Goal: Task Accomplishment & Management: Manage account settings

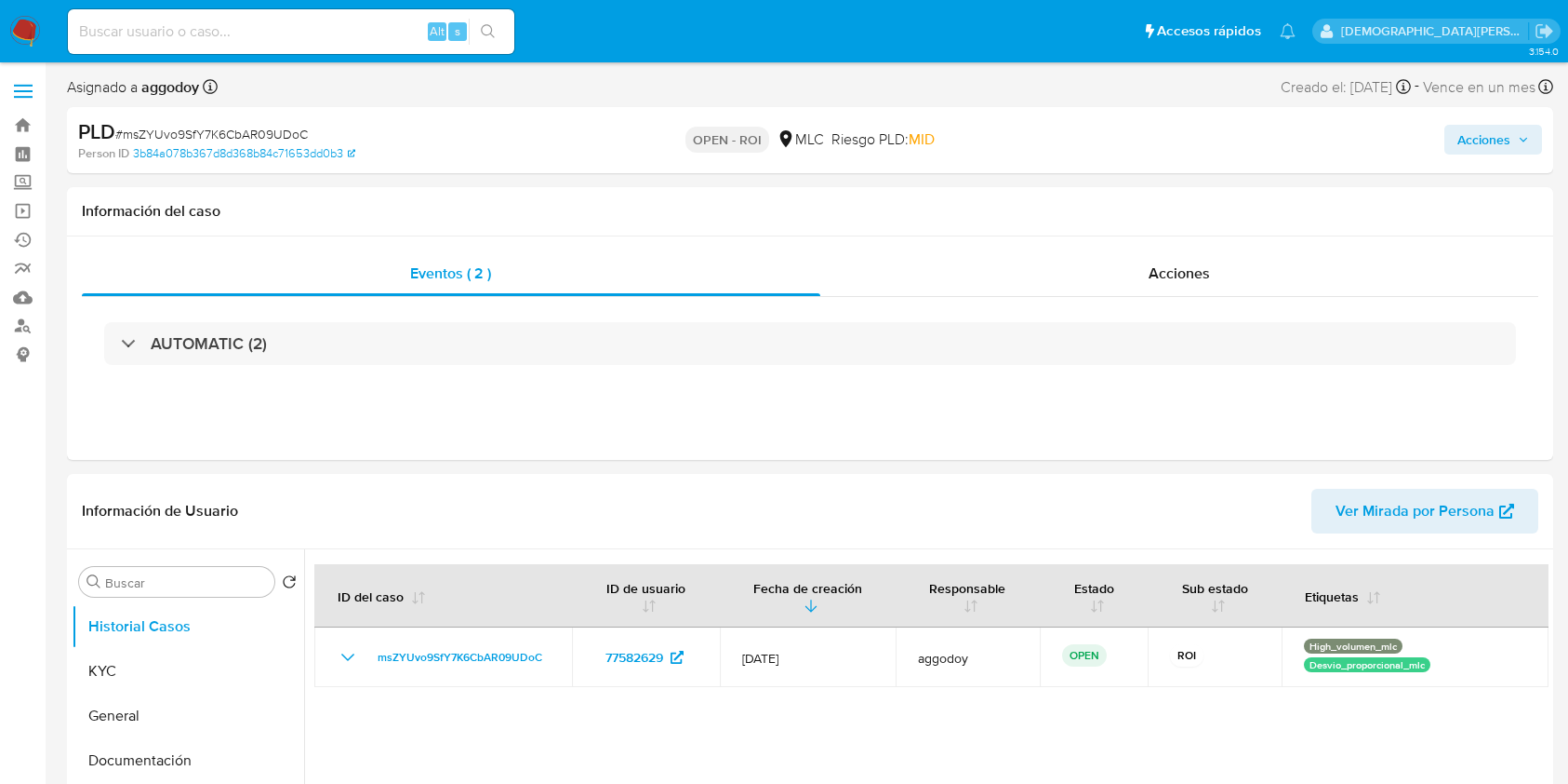
select select "10"
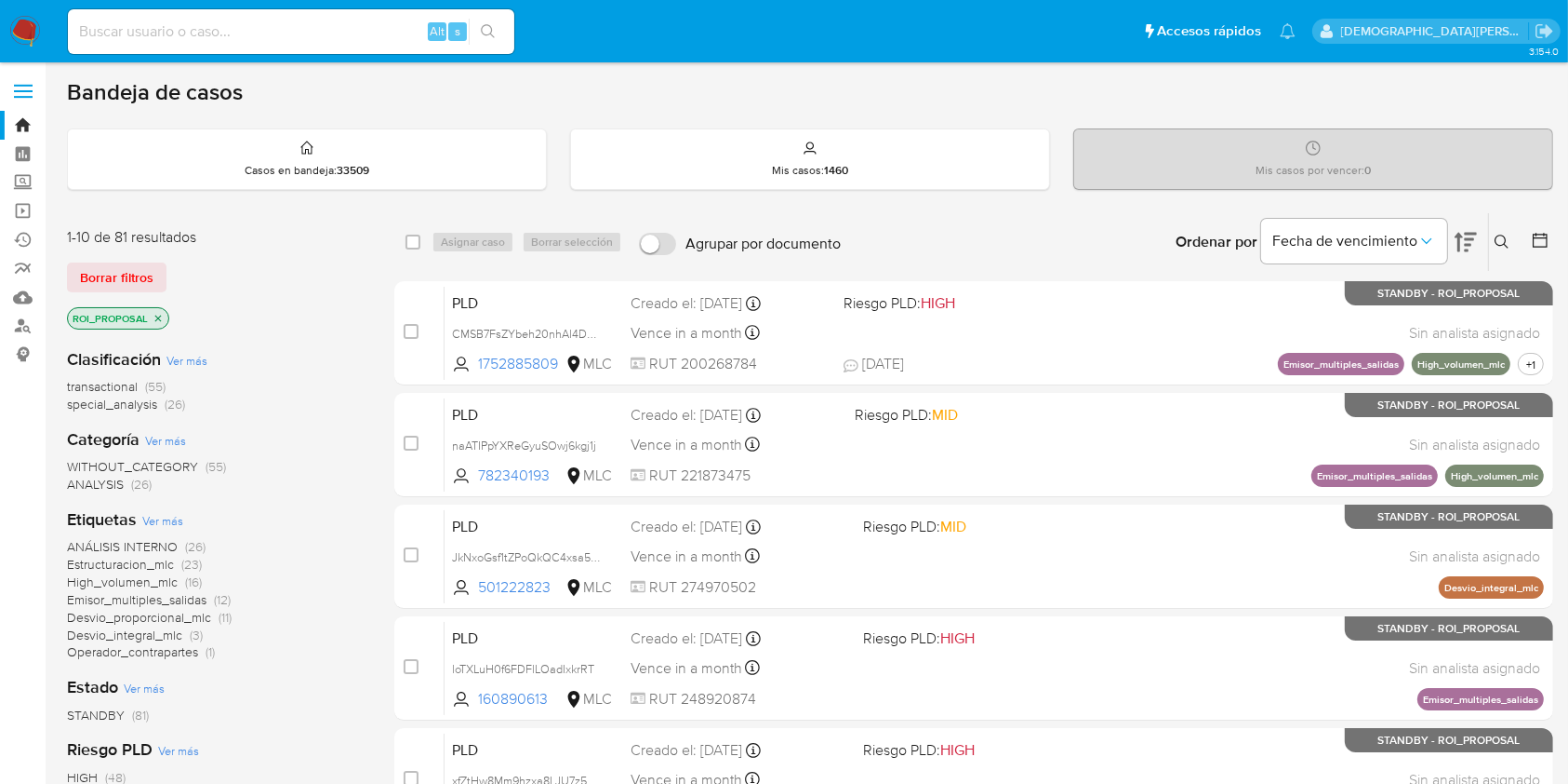
click at [155, 315] on icon "close-filter" at bounding box center [158, 318] width 11 height 11
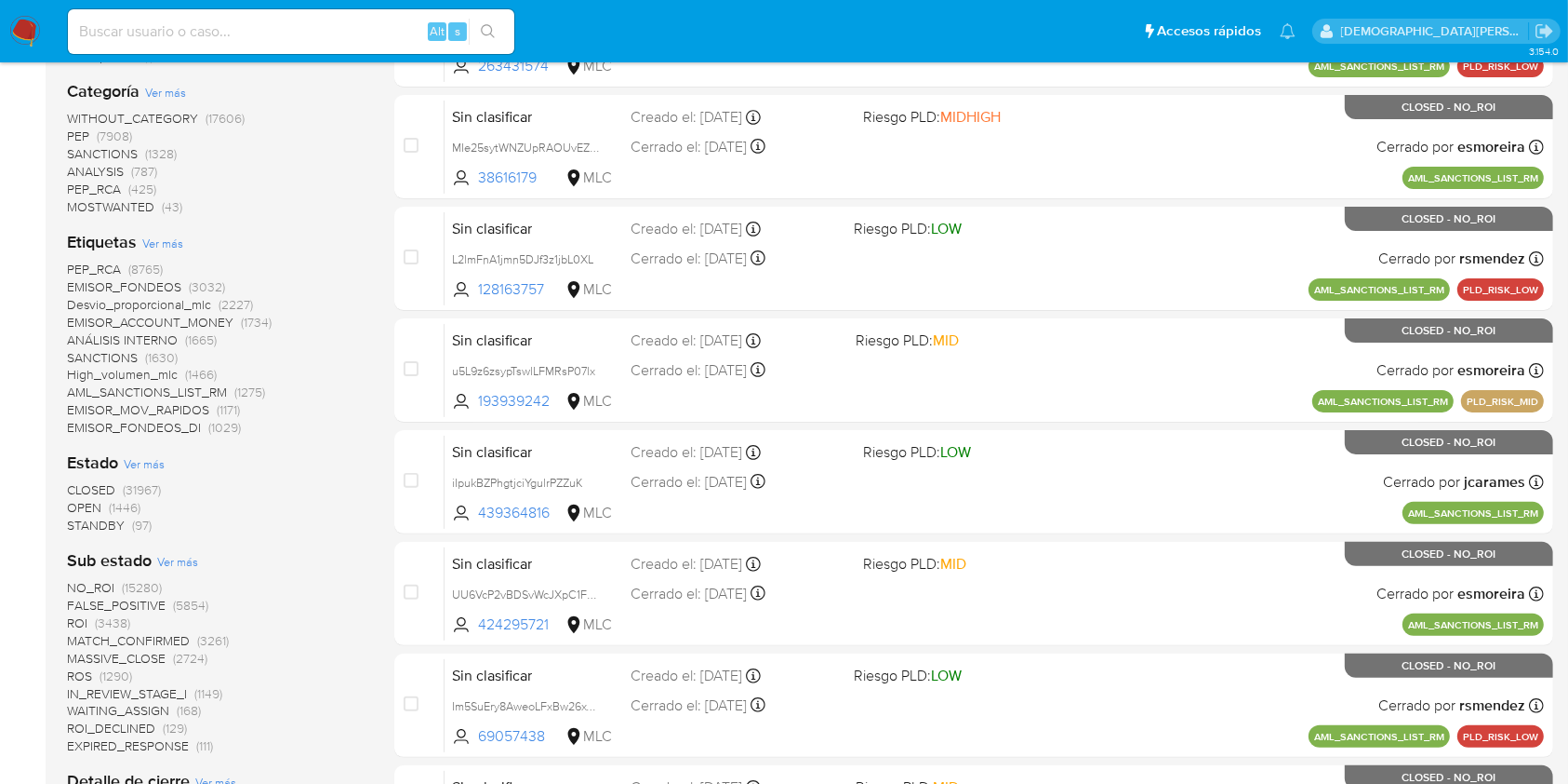
scroll to position [496, 0]
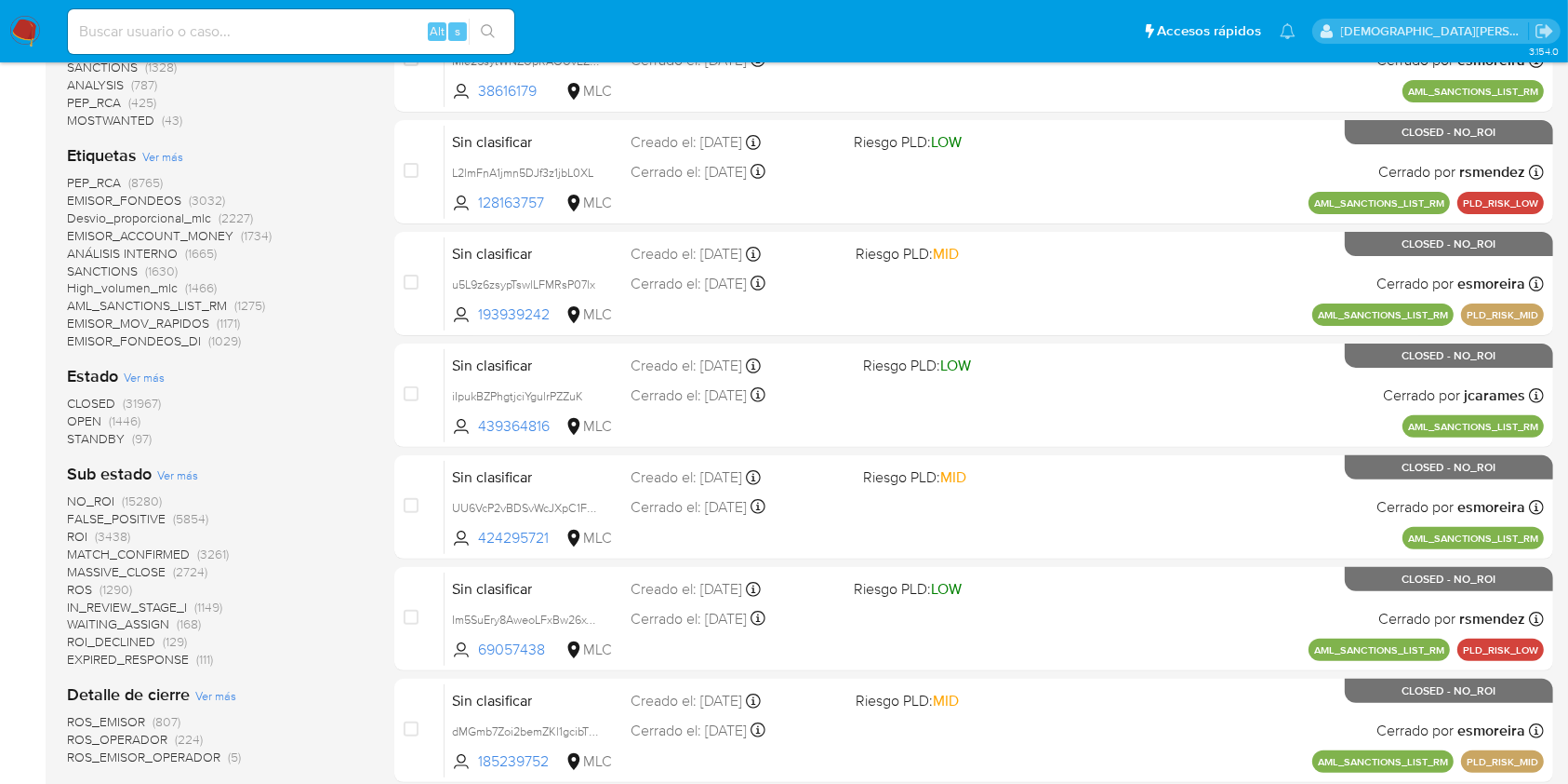
click at [75, 592] on span "ROS" at bounding box center [79, 589] width 25 height 19
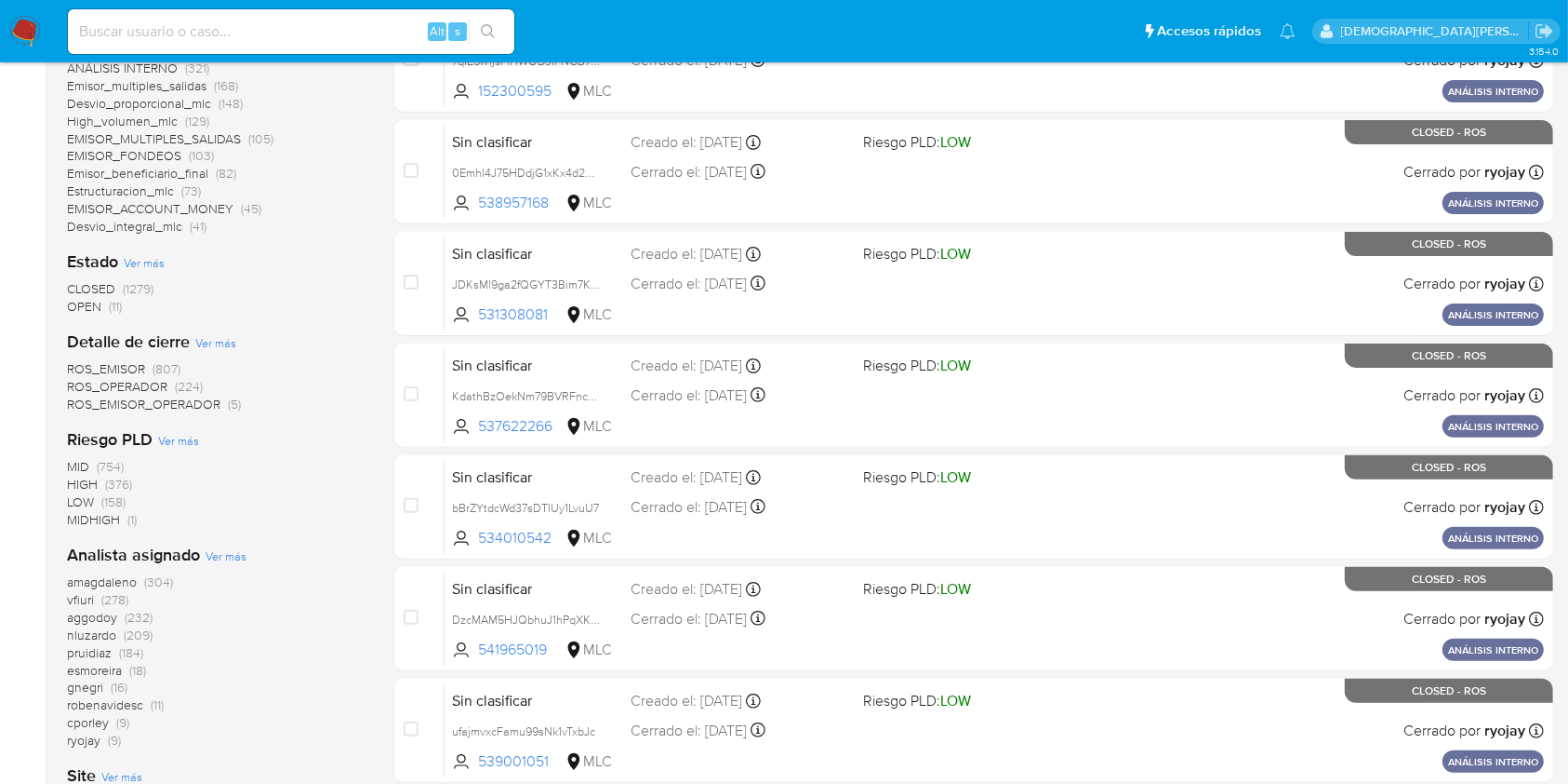
click at [125, 705] on span "robenavidesc" at bounding box center [105, 704] width 76 height 19
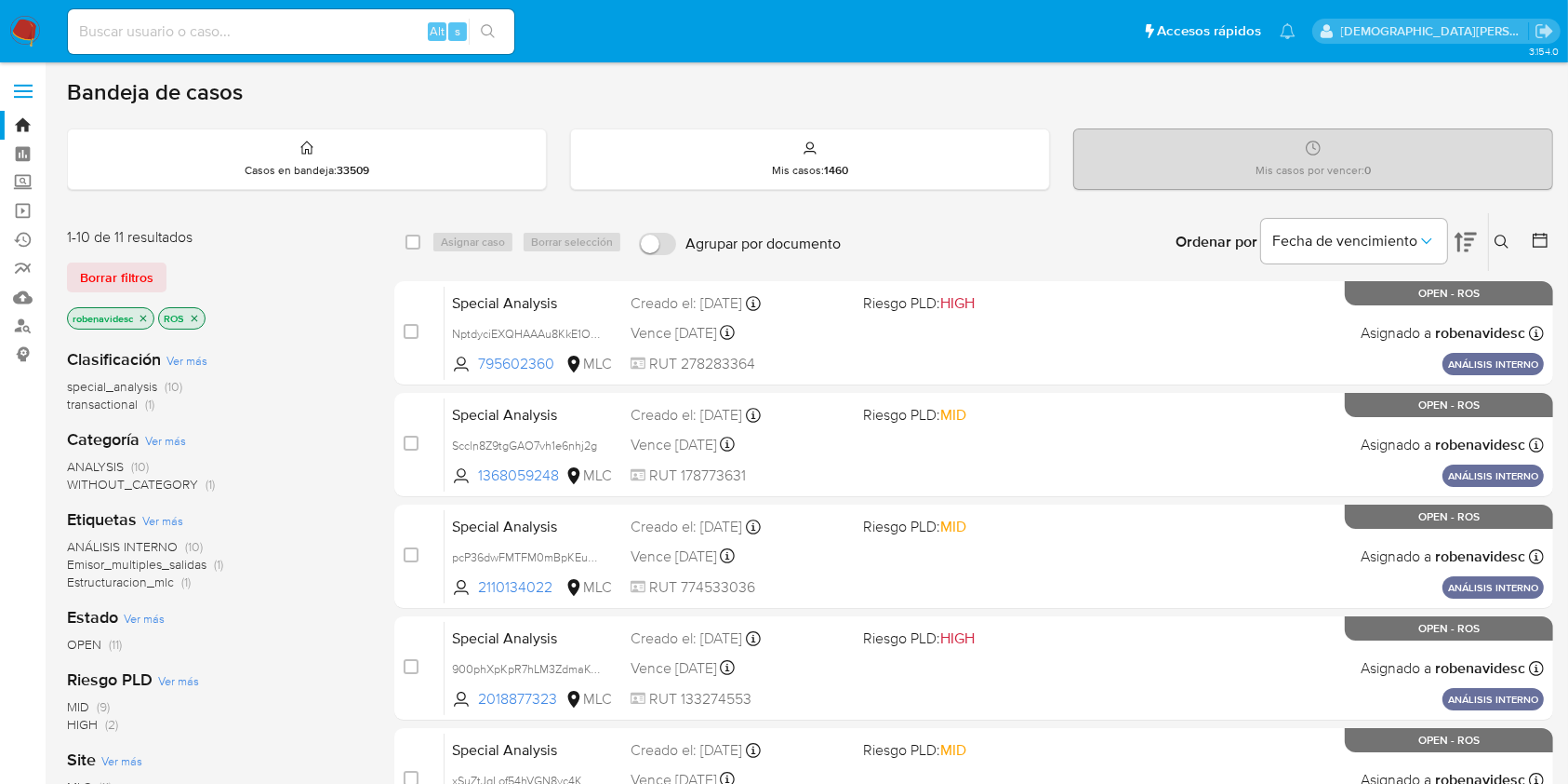
click at [196, 318] on icon "close-filter" at bounding box center [194, 318] width 7 height 7
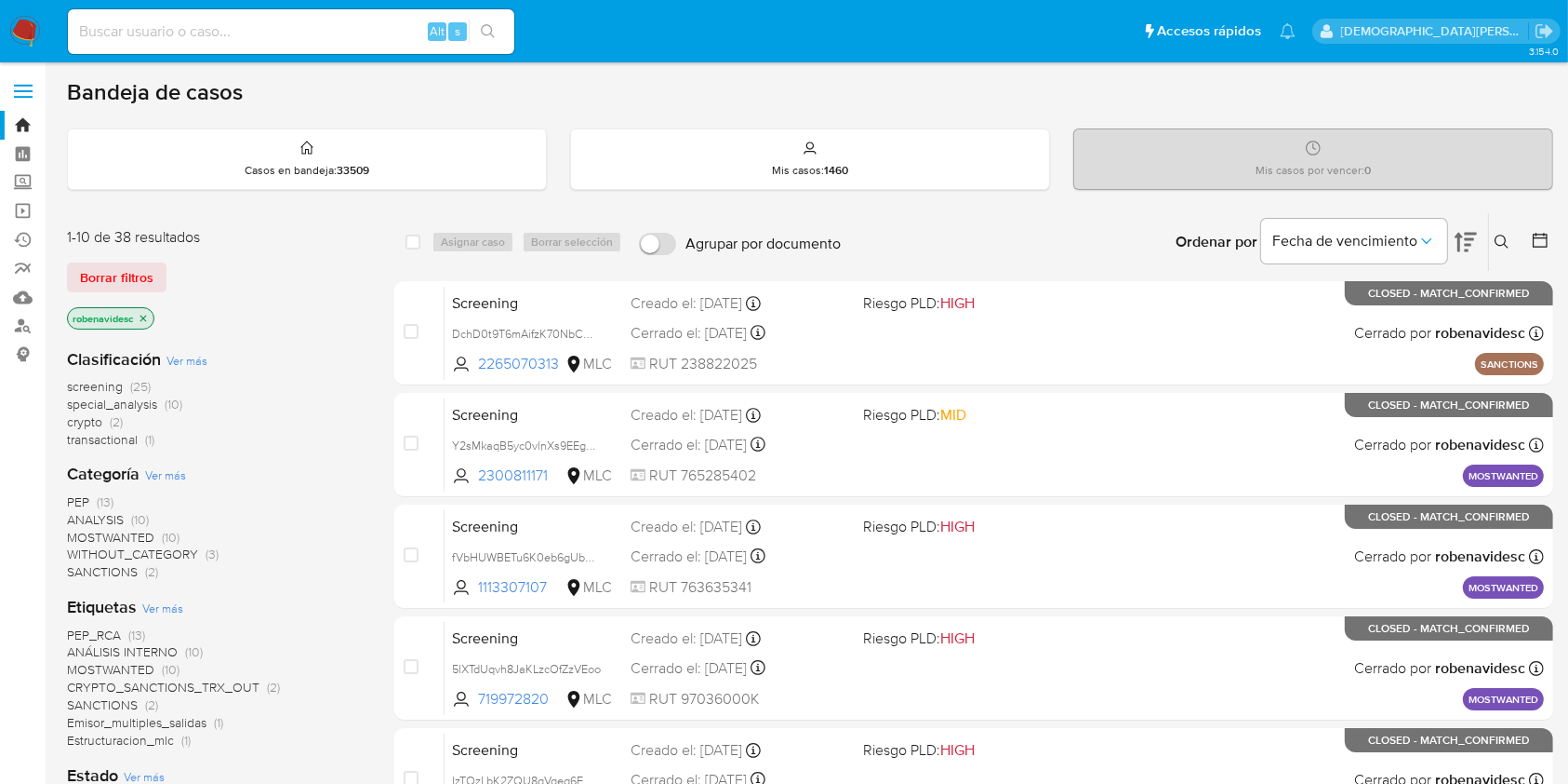
click at [145, 320] on icon "close-filter" at bounding box center [142, 318] width 11 height 11
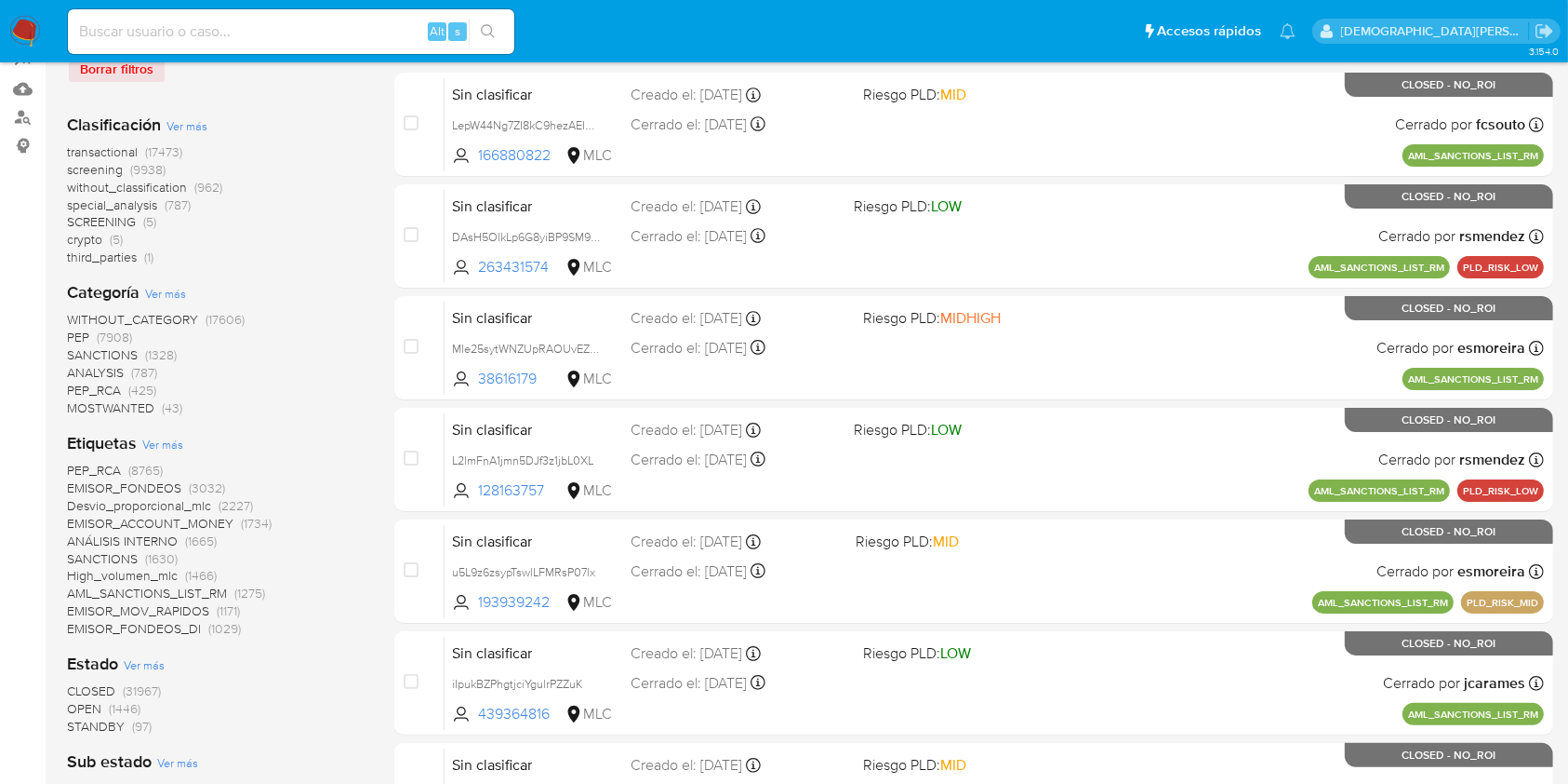
scroll to position [372, 0]
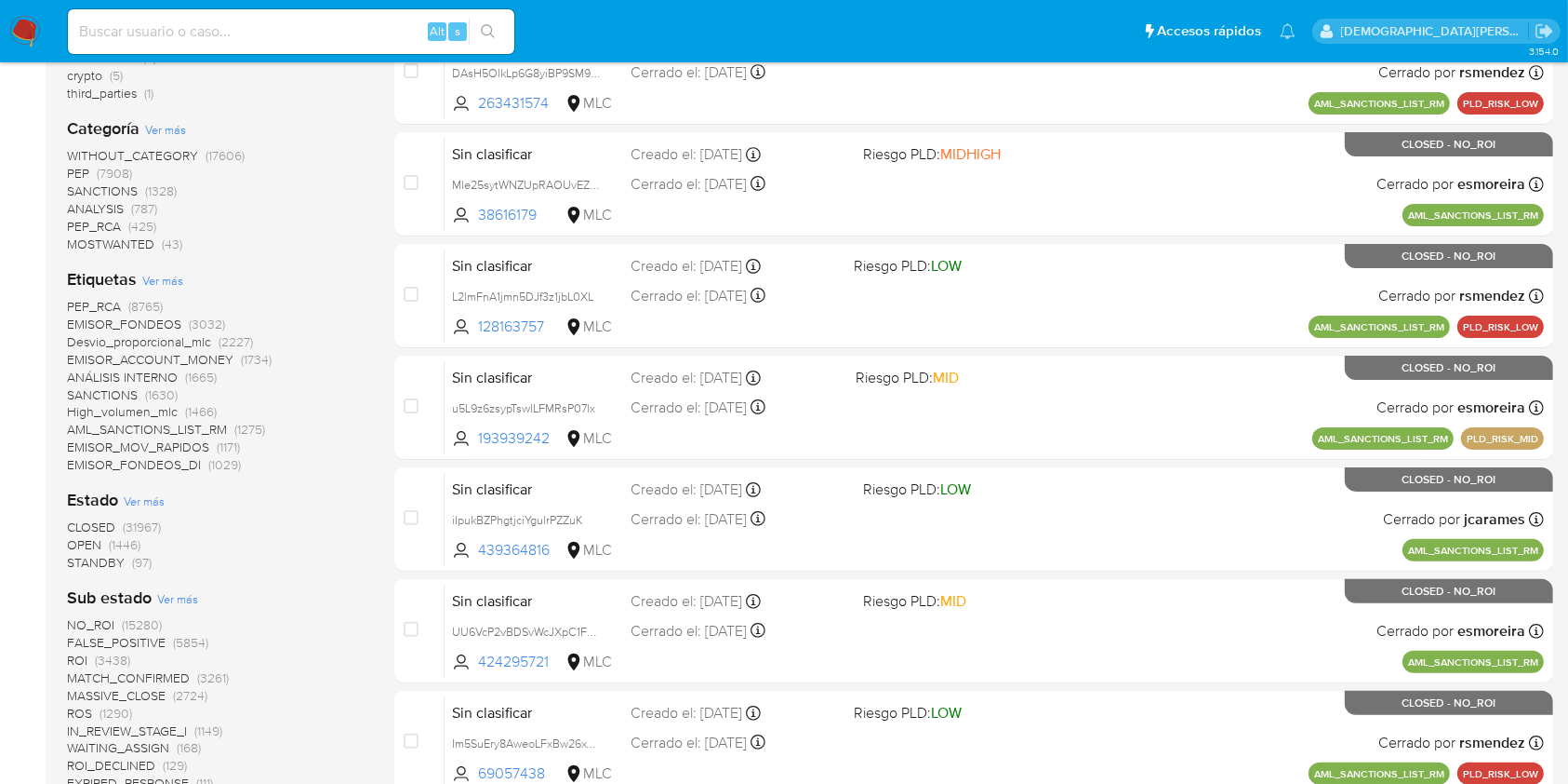
click at [87, 540] on span "OPEN" at bounding box center [83, 544] width 34 height 19
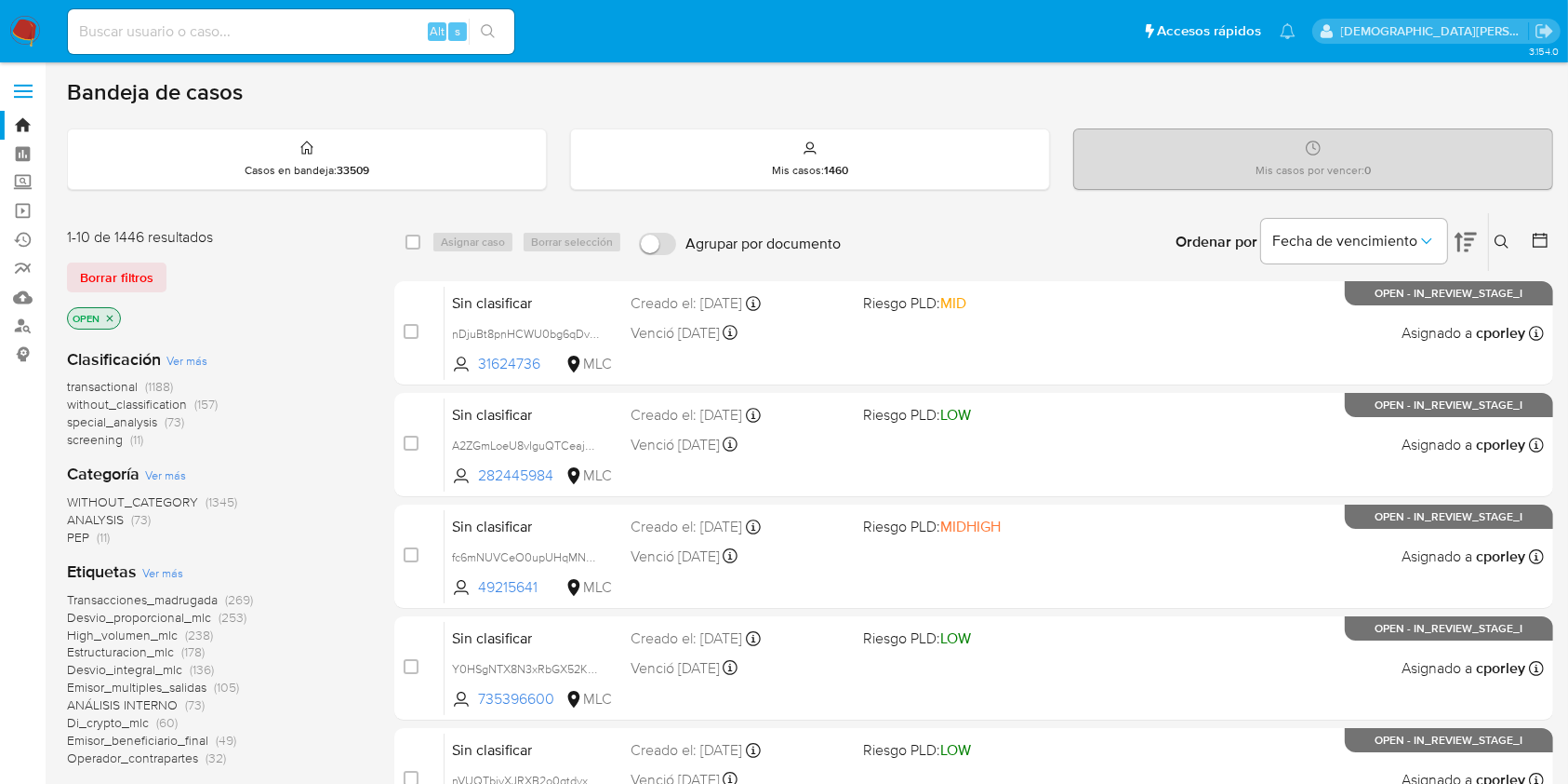
click at [109, 317] on icon "close-filter" at bounding box center [110, 318] width 7 height 7
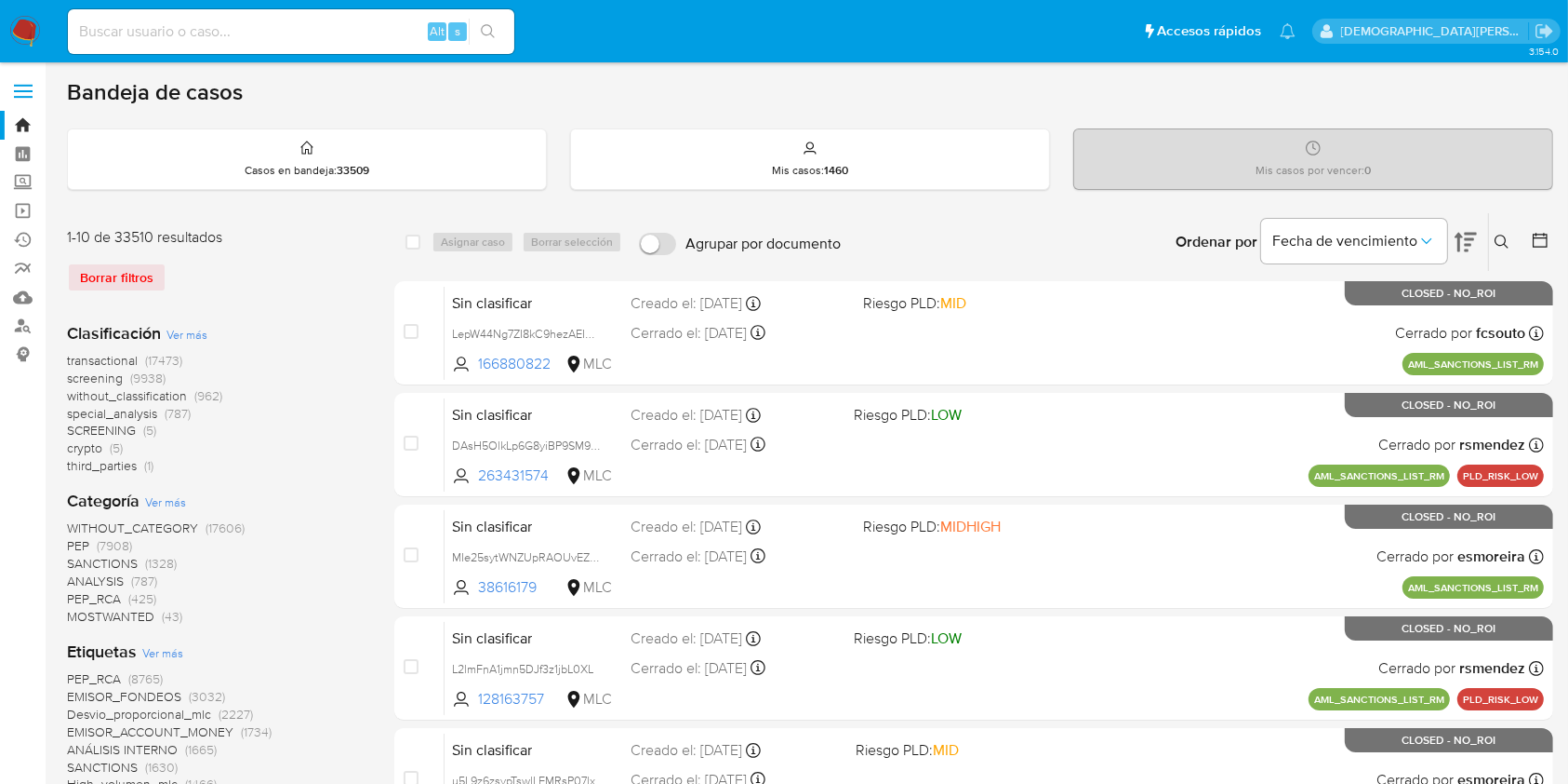
scroll to position [247, 0]
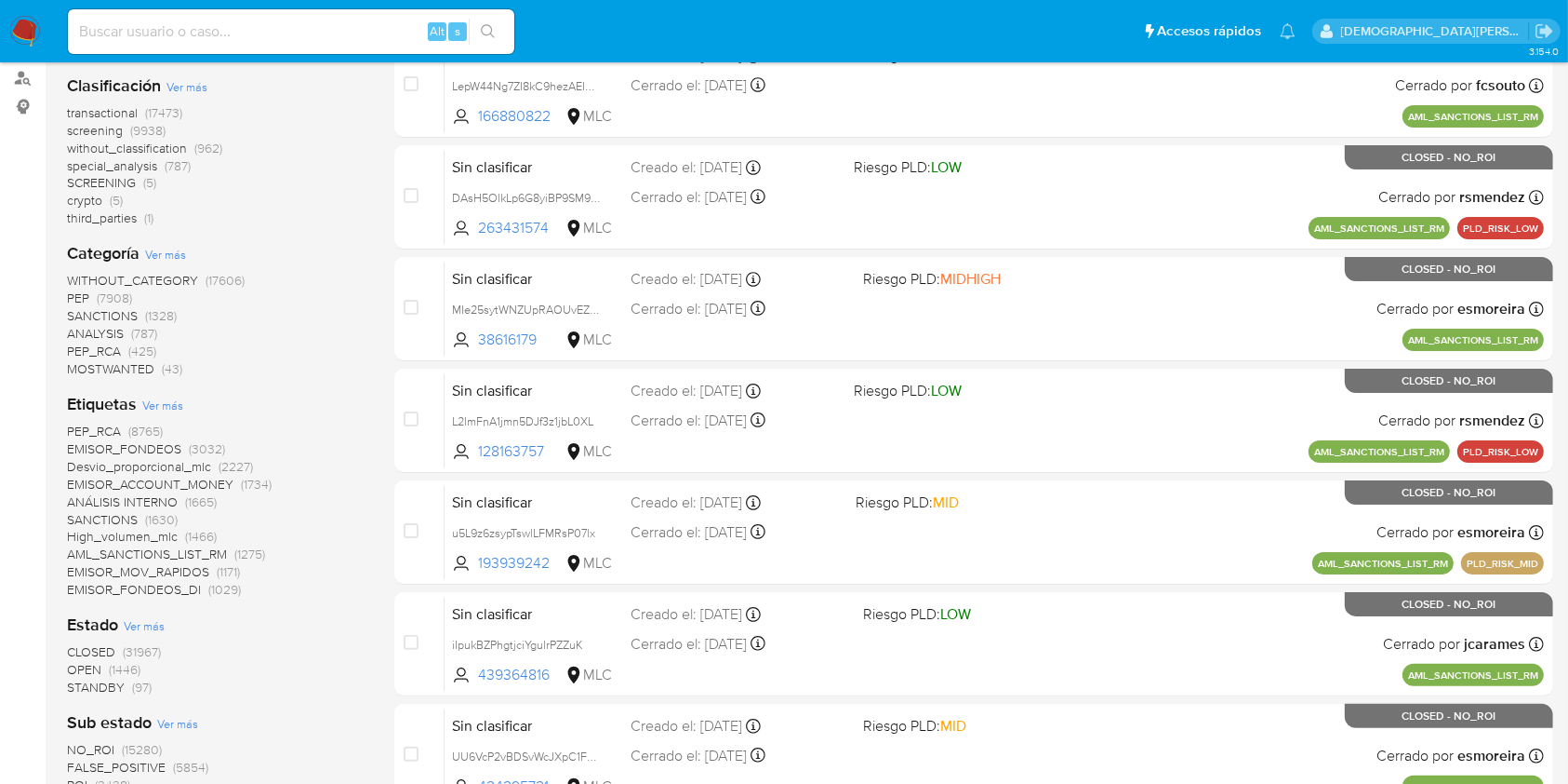
click at [92, 689] on span "STANDBY" at bounding box center [95, 686] width 58 height 19
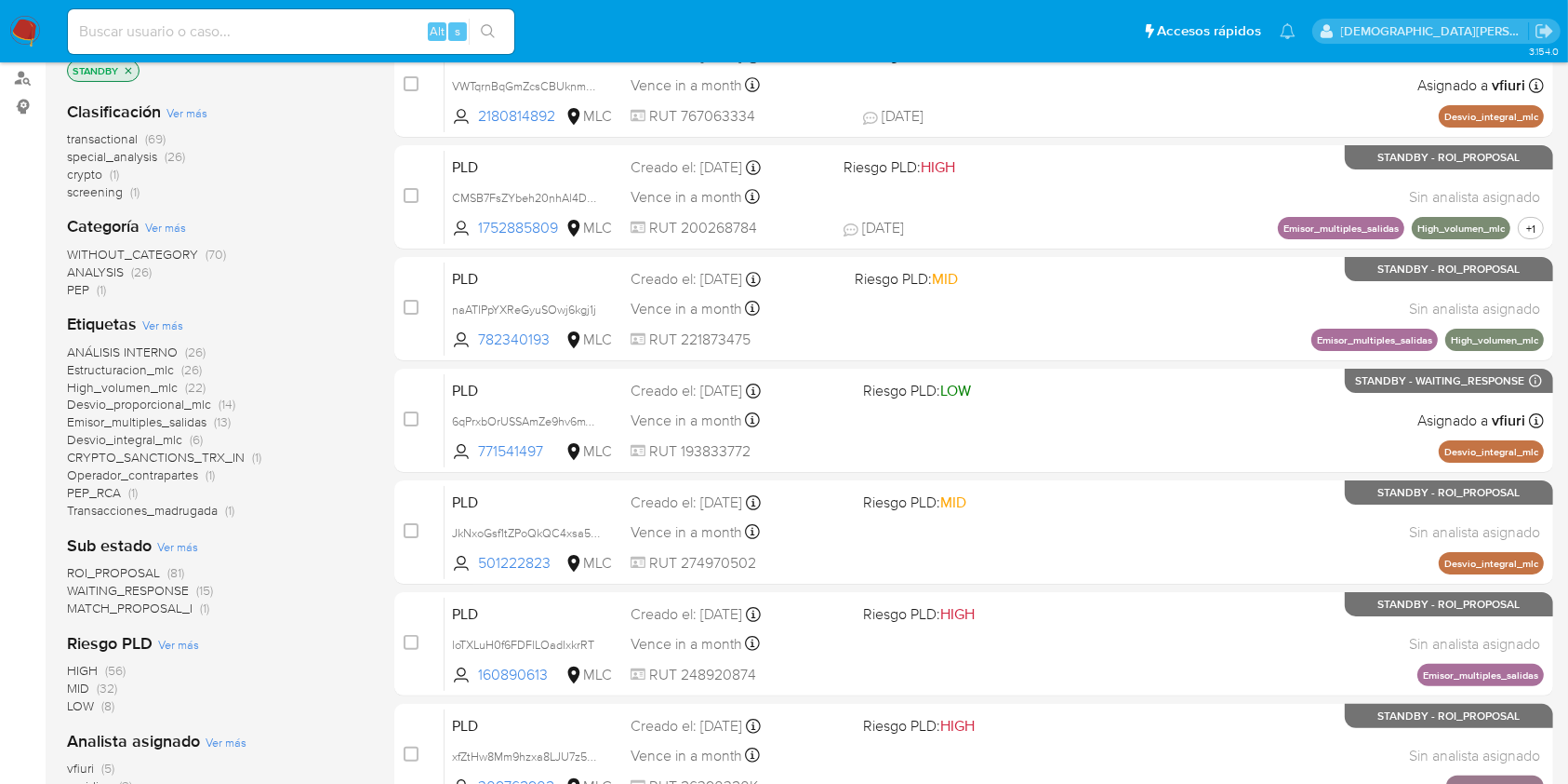
click at [150, 569] on span "ROI_PROPOSAL" at bounding box center [113, 572] width 93 height 19
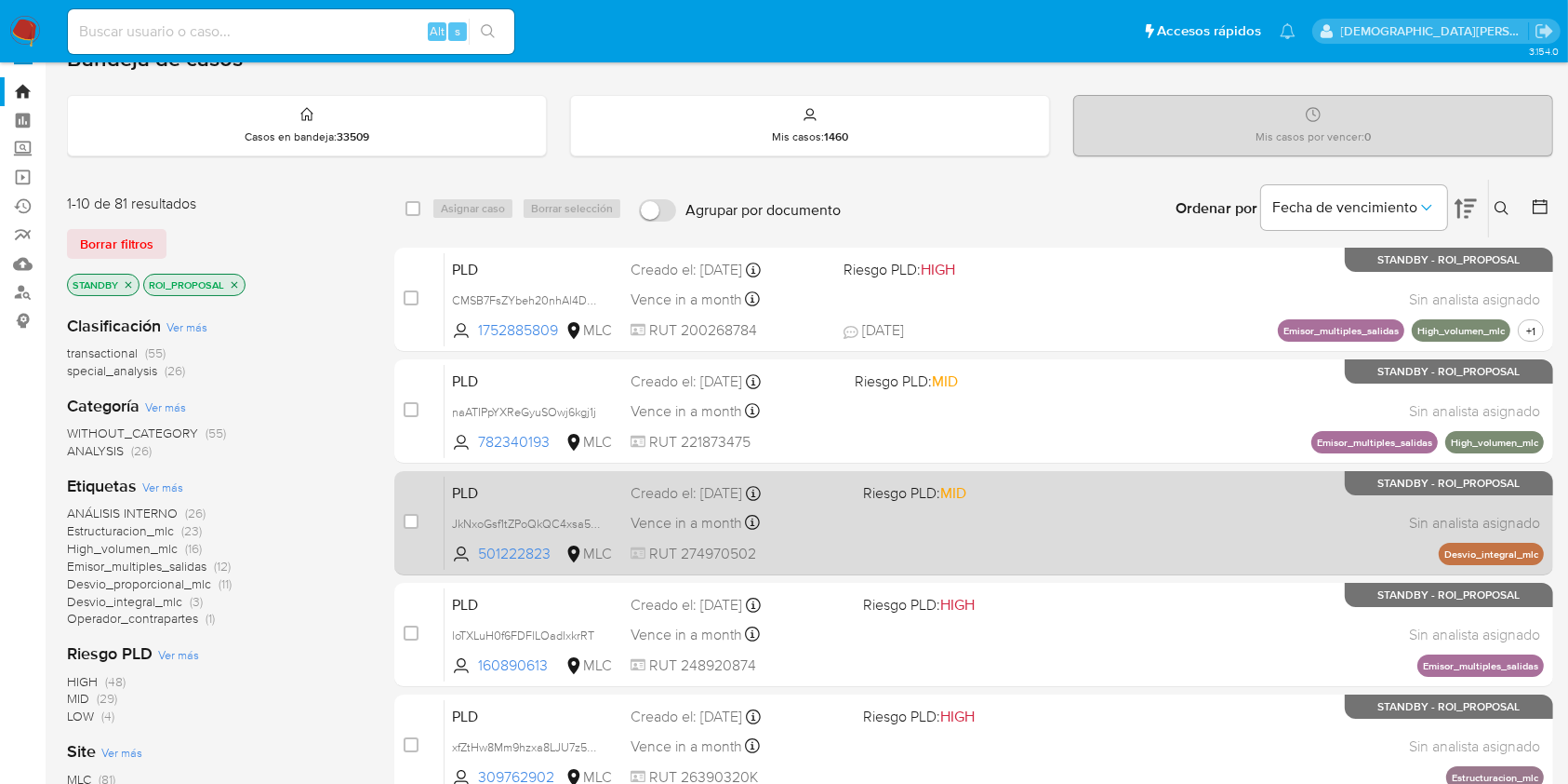
scroll to position [124, 0]
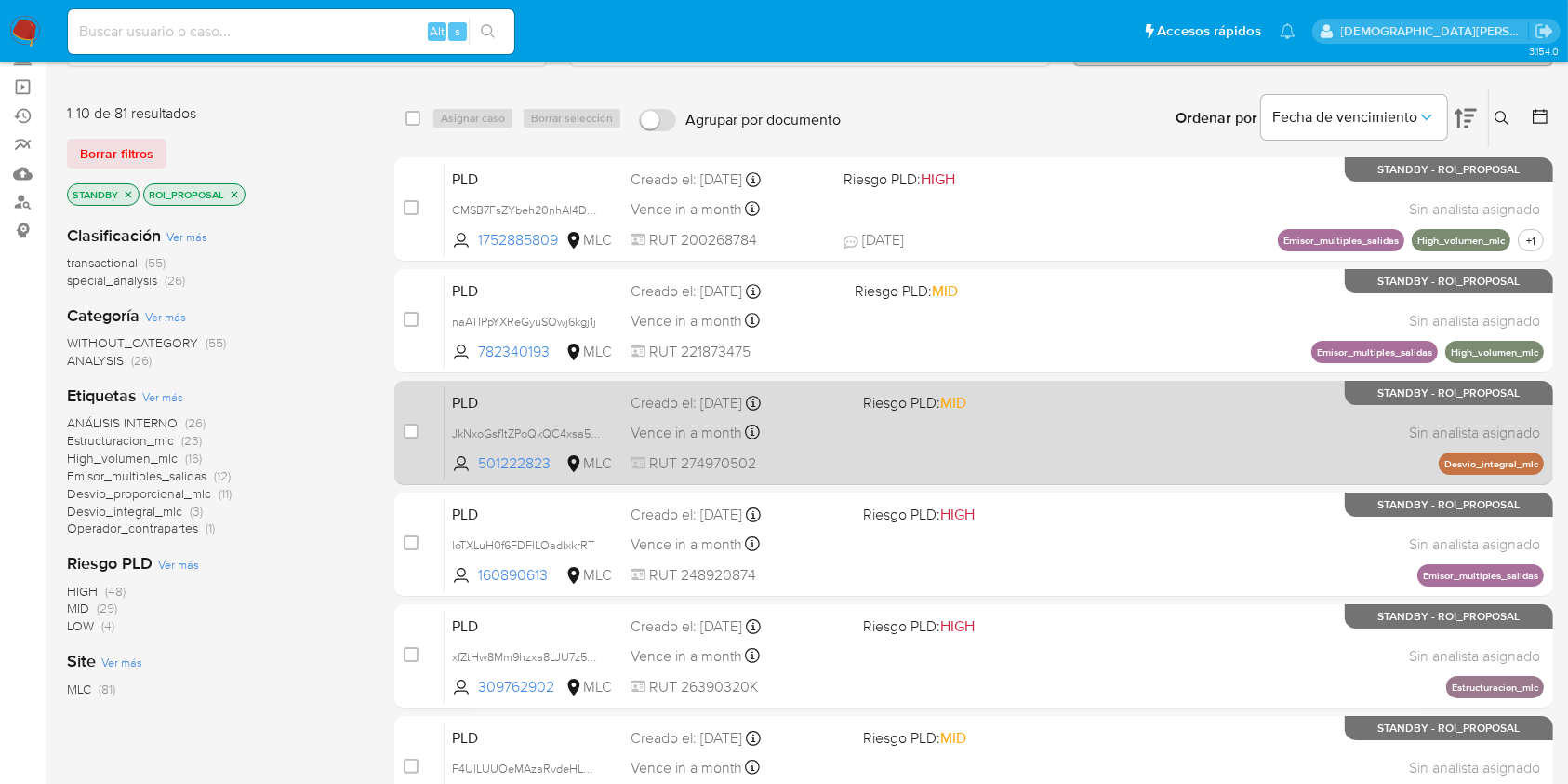
click at [900, 445] on div "PLD JkNxoGsf1tZPoQkQC4xsa5Sn 501222823 MLC Riesgo PLD: MID Creado el: 12/06/202…" at bounding box center [993, 433] width 1099 height 94
click at [408, 428] on input "checkbox" at bounding box center [411, 431] width 15 height 15
checkbox input "true"
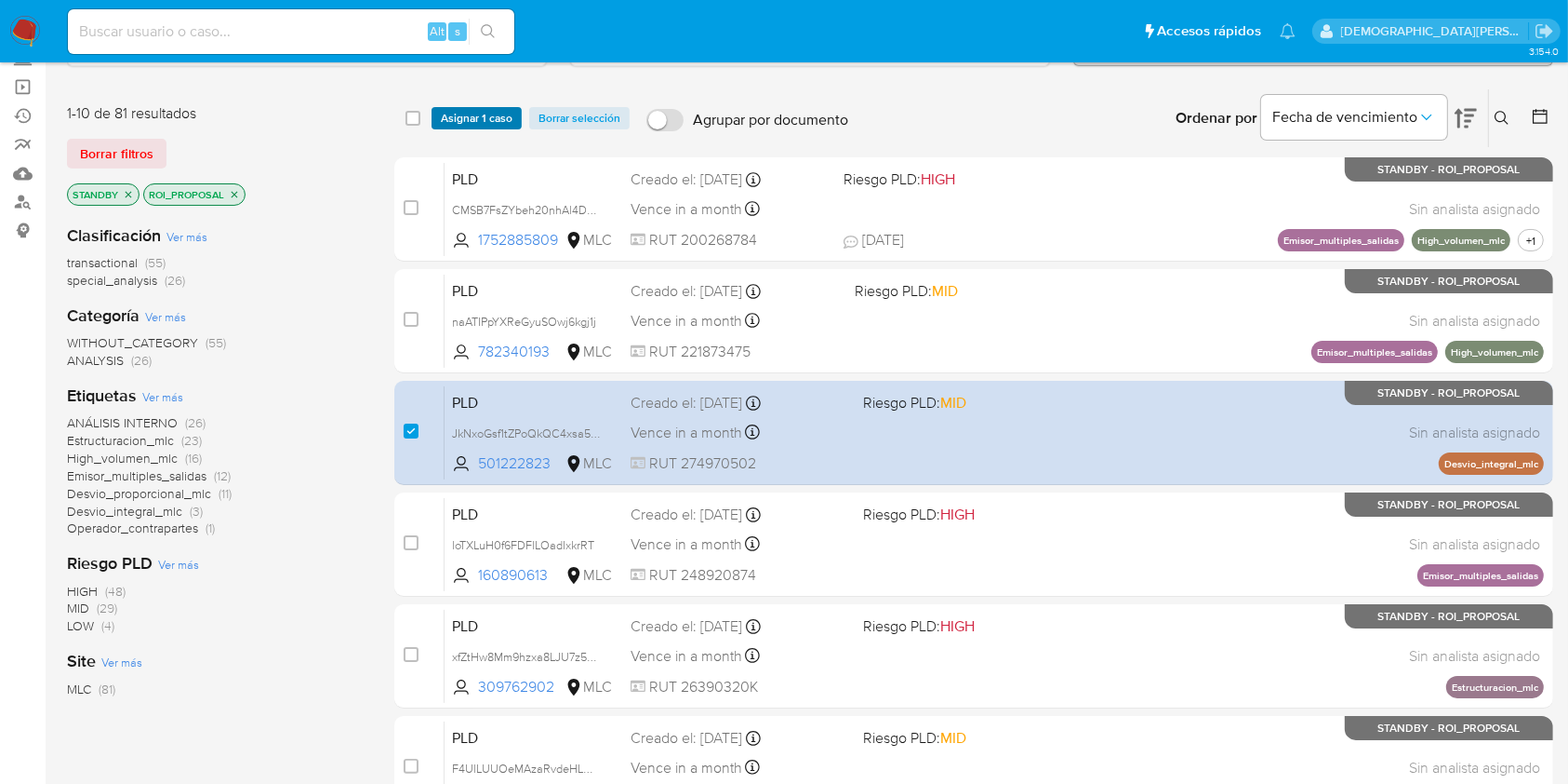
click at [465, 117] on span "Asignar 1 caso" at bounding box center [477, 118] width 72 height 19
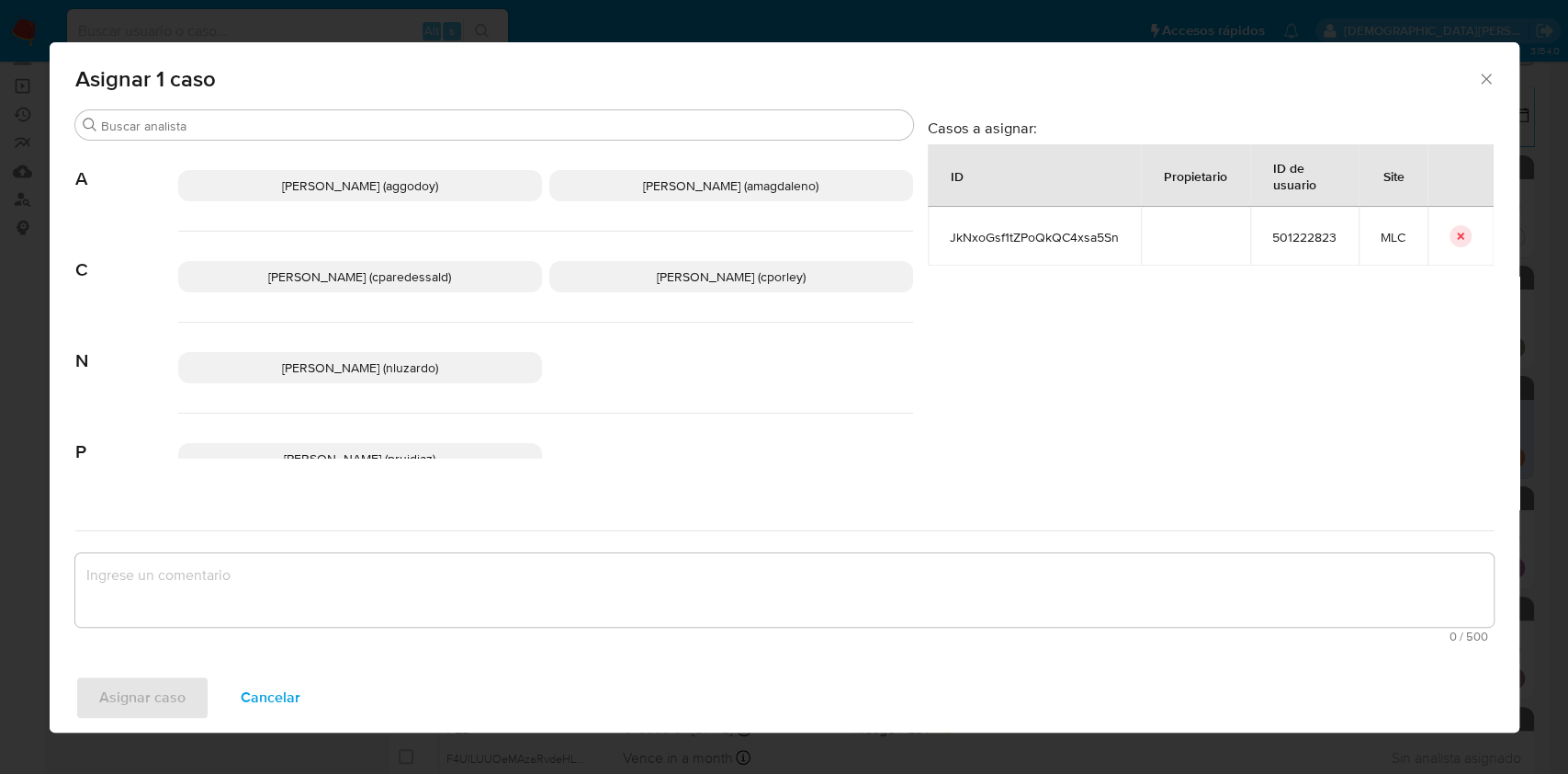
drag, startPoint x: 632, startPoint y: 275, endPoint x: 551, endPoint y: 456, distance: 198.3
click at [634, 273] on p "Christian Porley (cporley)" at bounding box center [731, 276] width 364 height 31
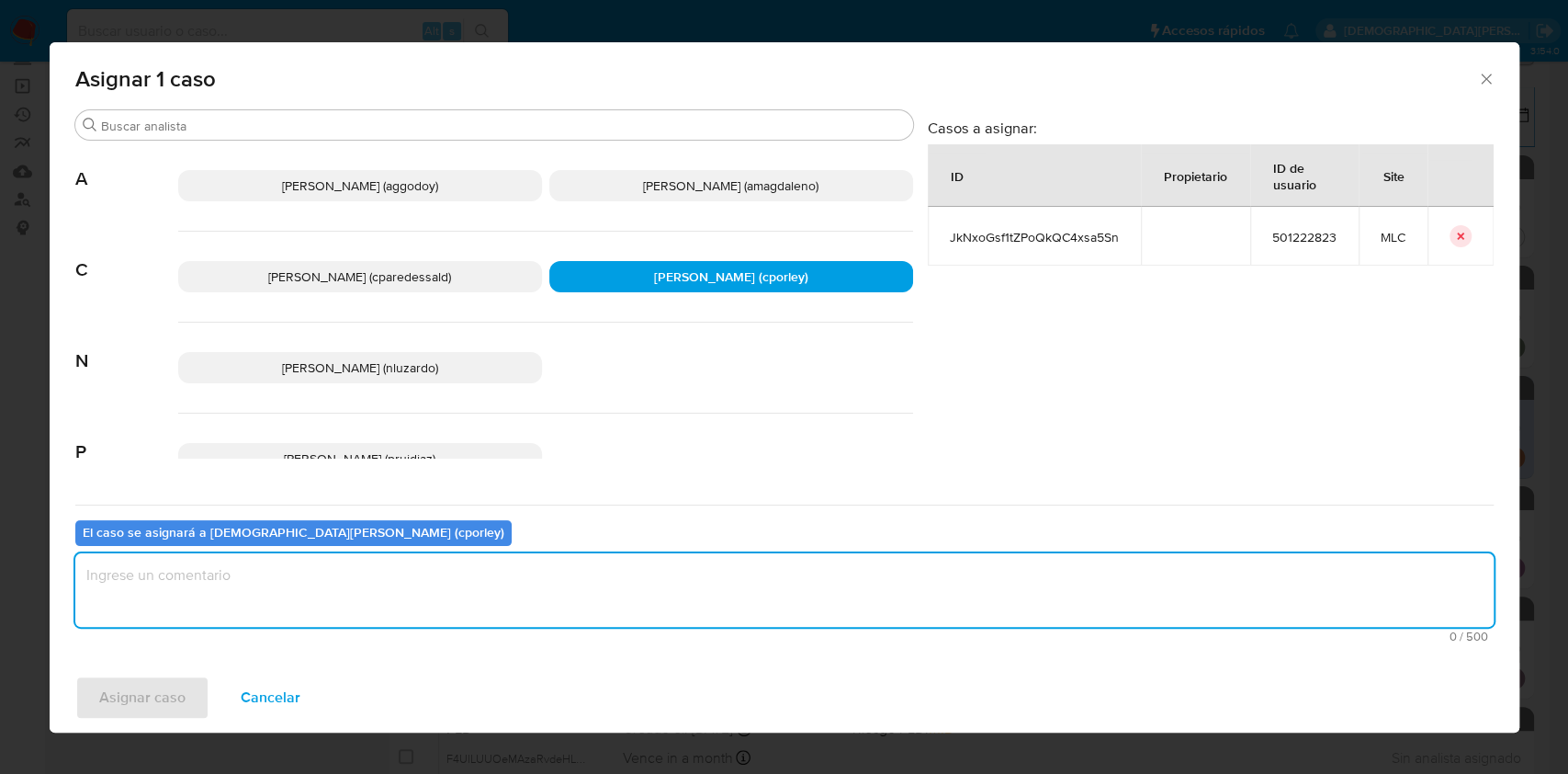
click at [524, 589] on textarea "assign-modal" at bounding box center [784, 590] width 1418 height 74
type textarea "-"
click at [176, 700] on span "Asignar caso" at bounding box center [141, 697] width 86 height 41
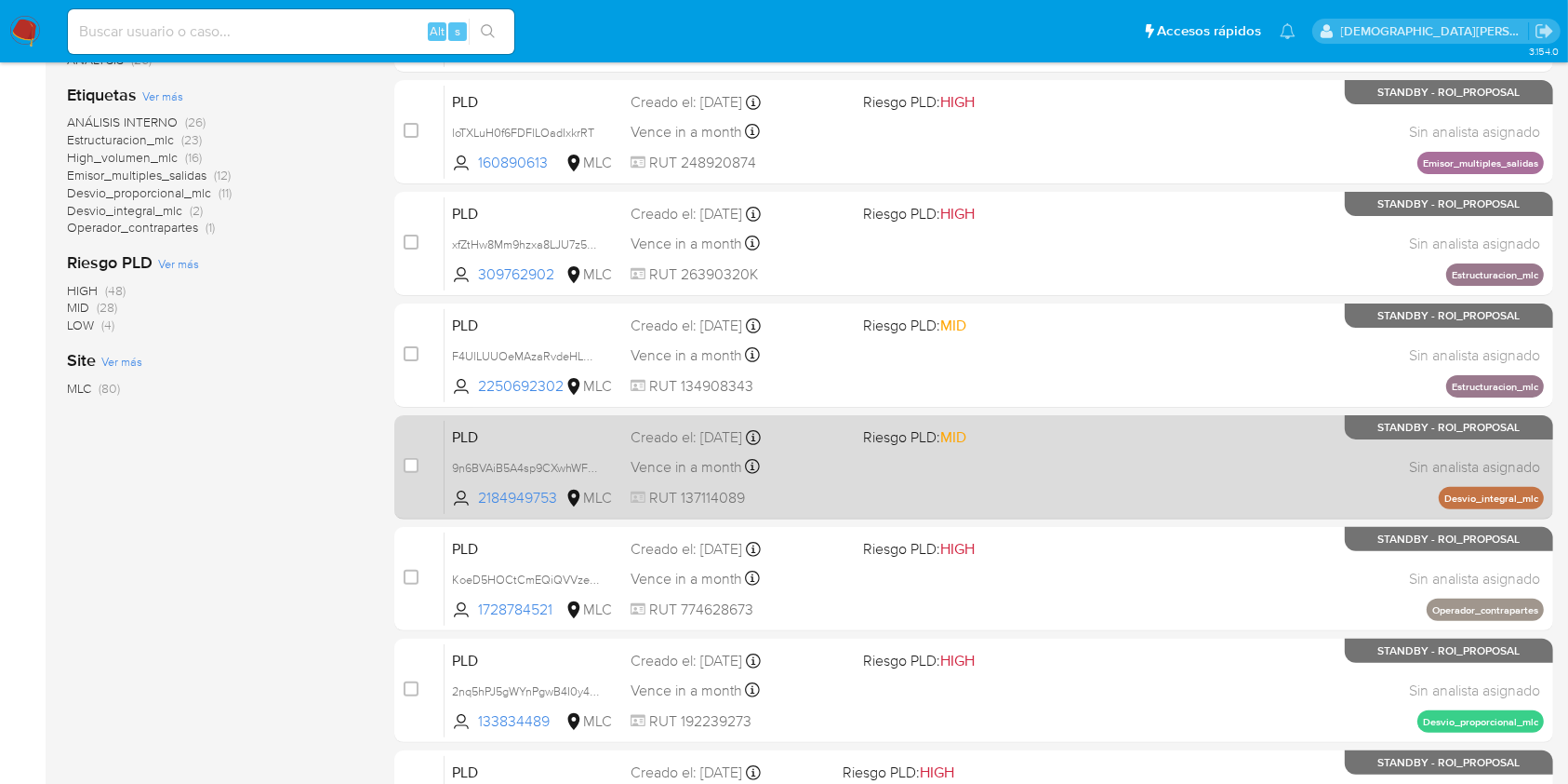
scroll to position [685, 0]
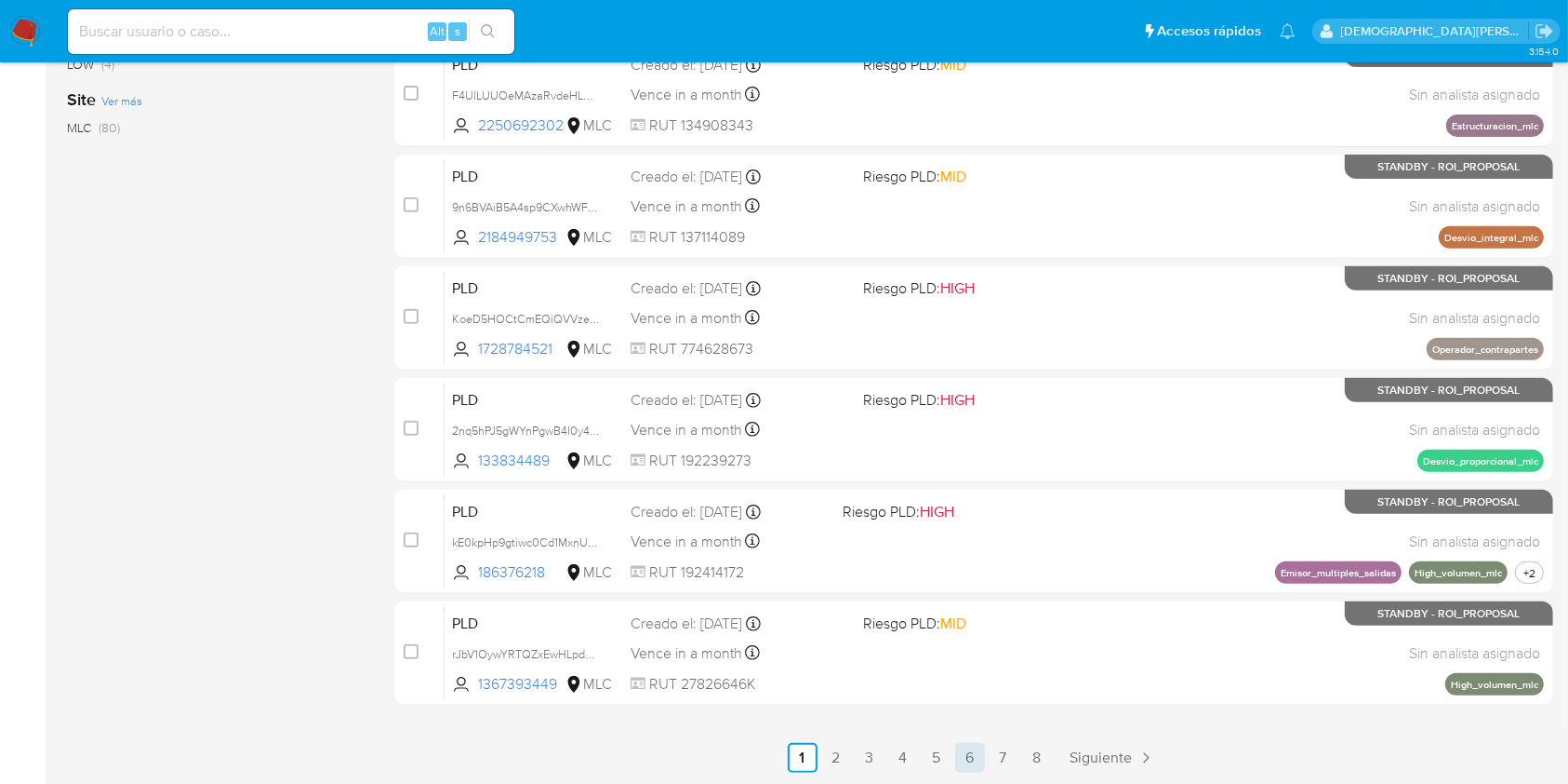
click at [964, 752] on link "6" at bounding box center [970, 758] width 29 height 29
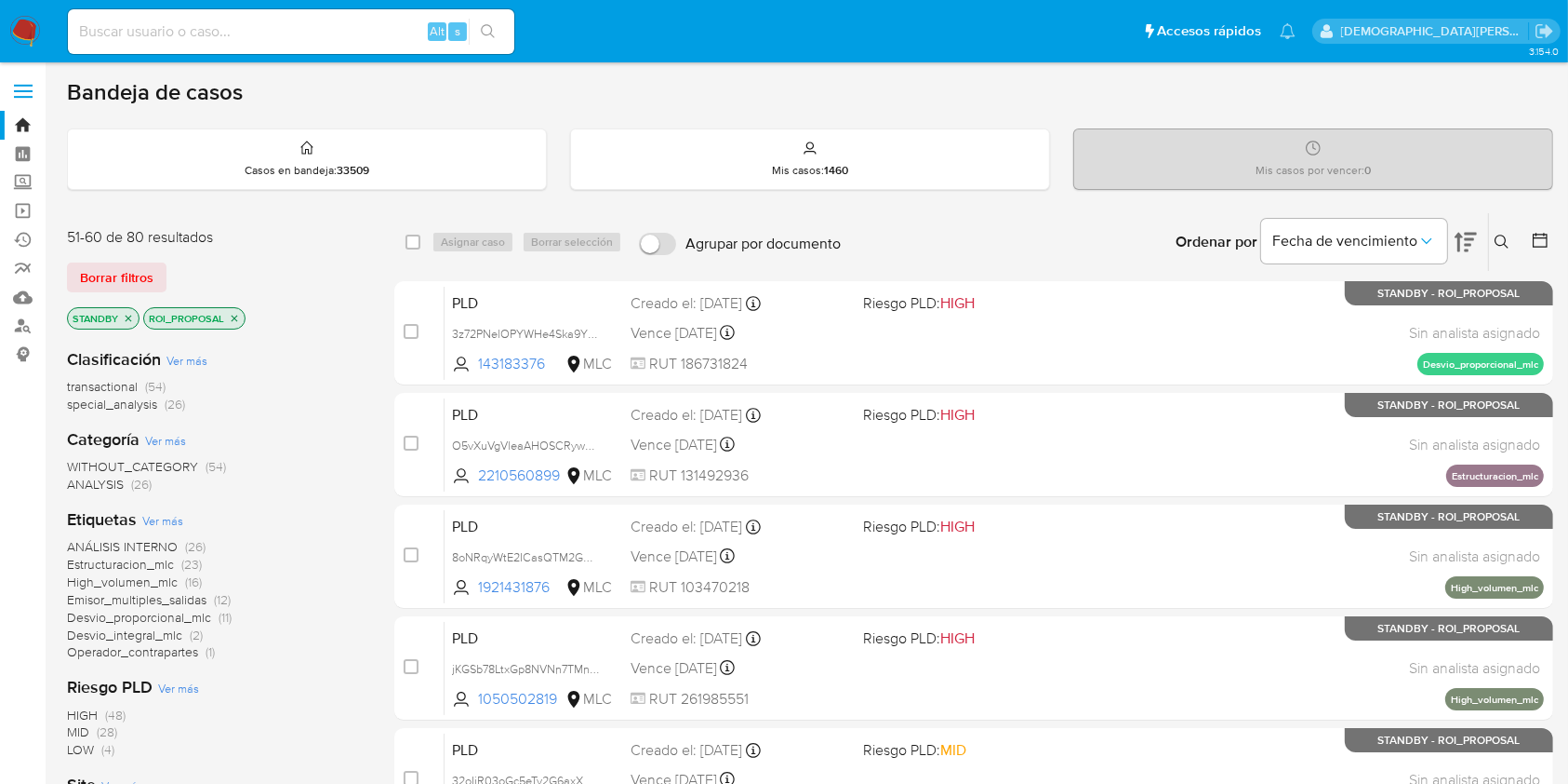
click at [1466, 233] on icon at bounding box center [1465, 242] width 23 height 20
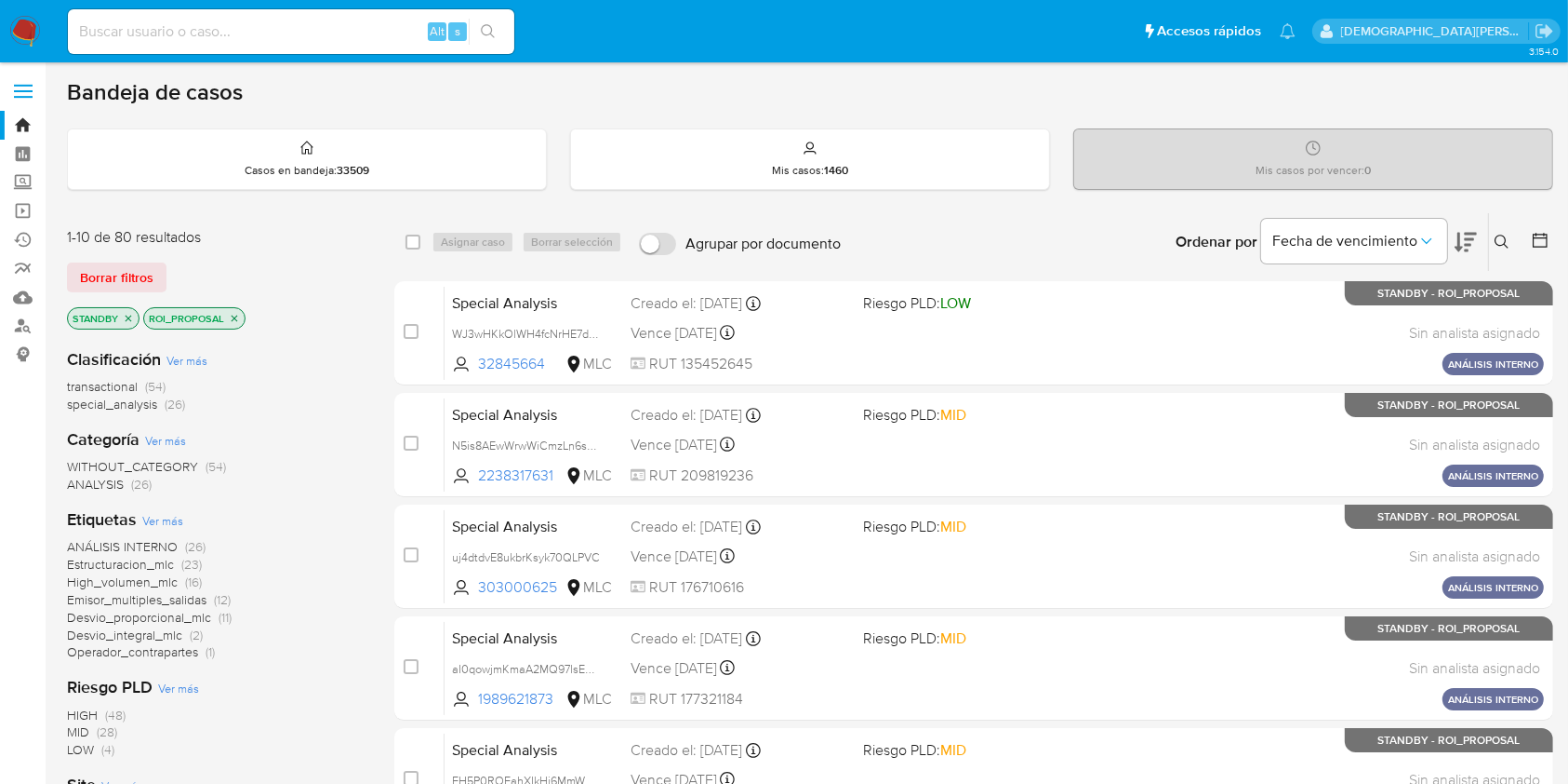
click at [1464, 233] on icon at bounding box center [1465, 241] width 23 height 23
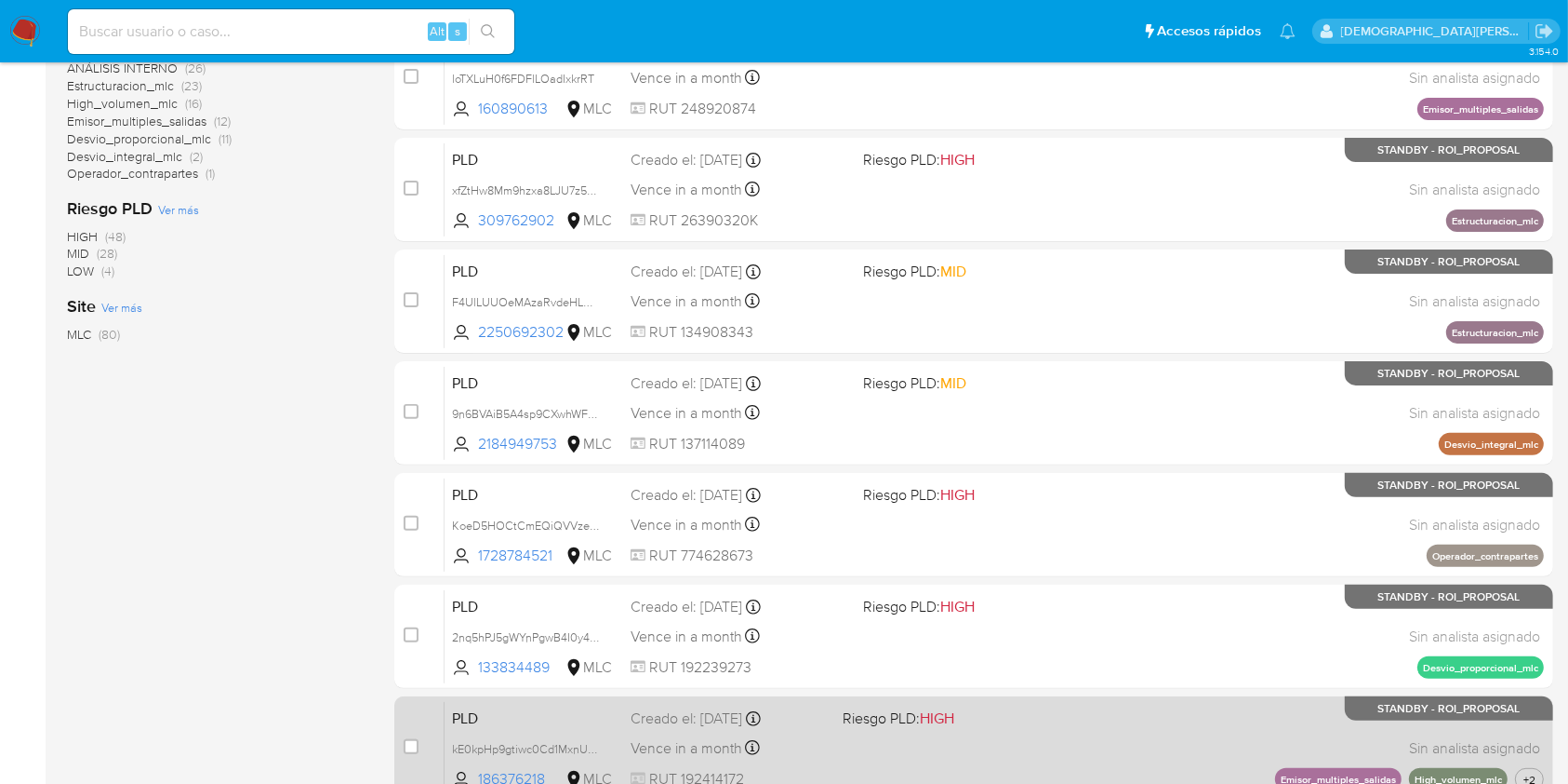
scroll to position [685, 0]
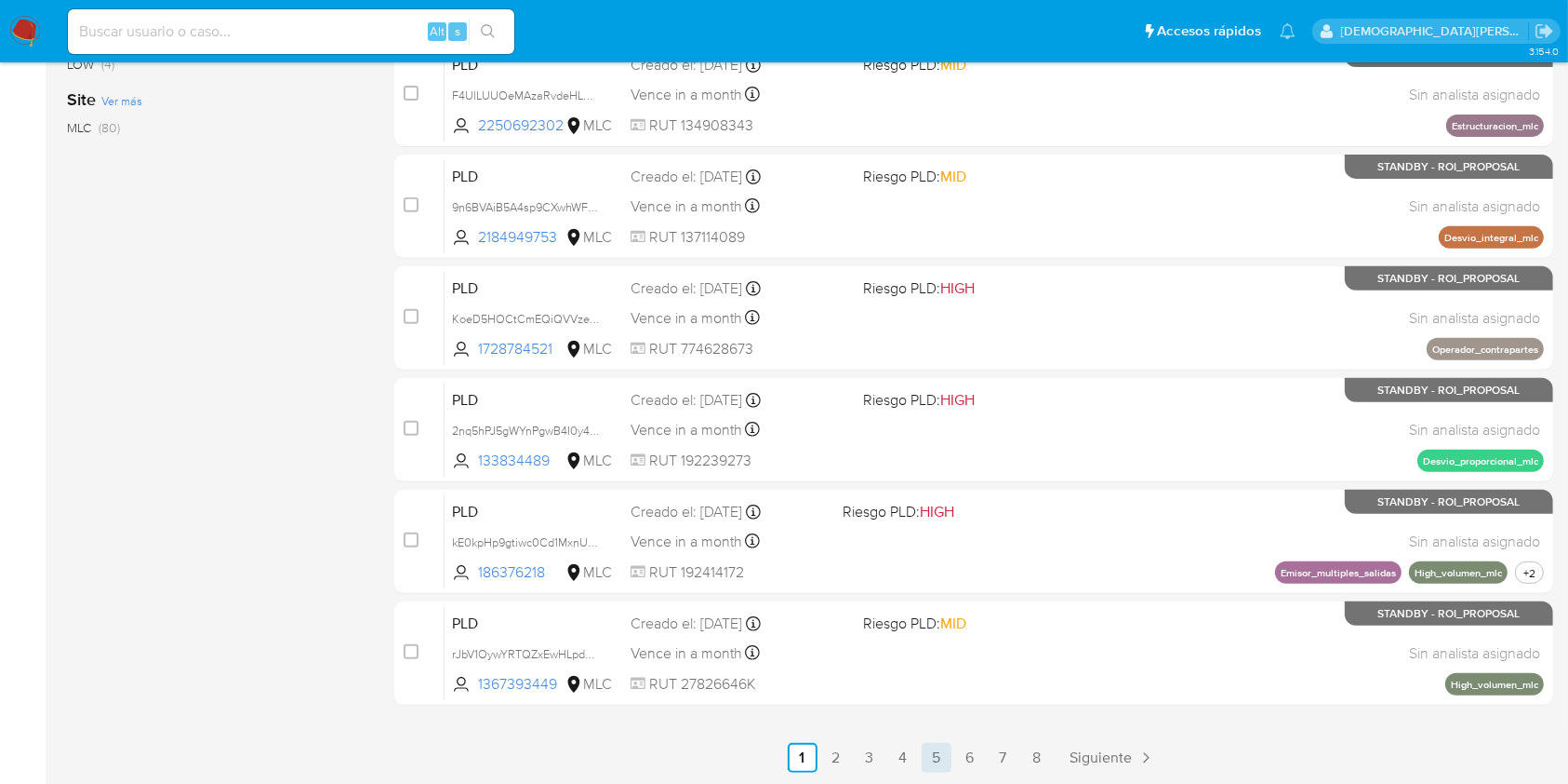
click at [928, 758] on link "5" at bounding box center [936, 758] width 29 height 29
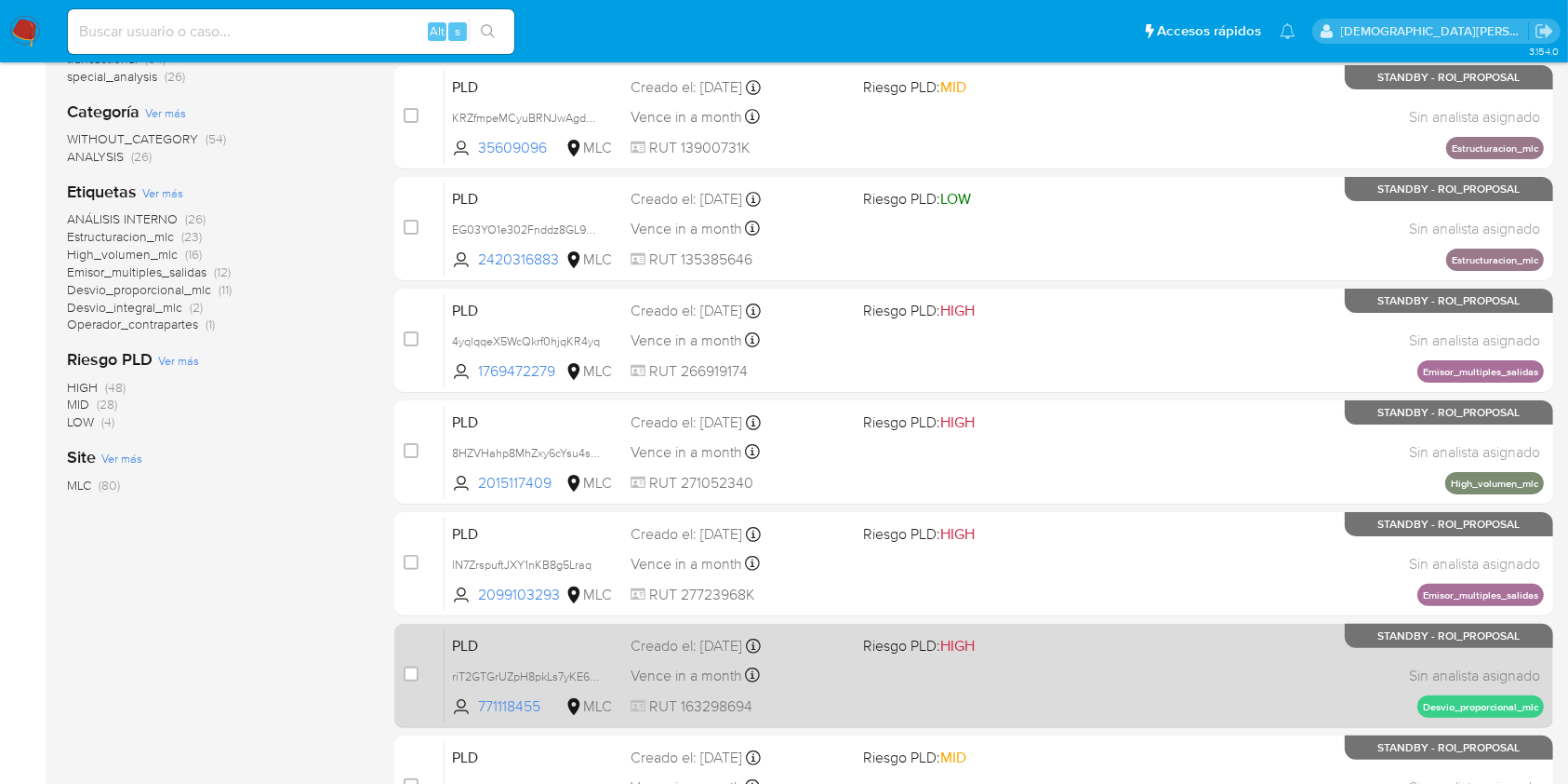
scroll to position [685, 0]
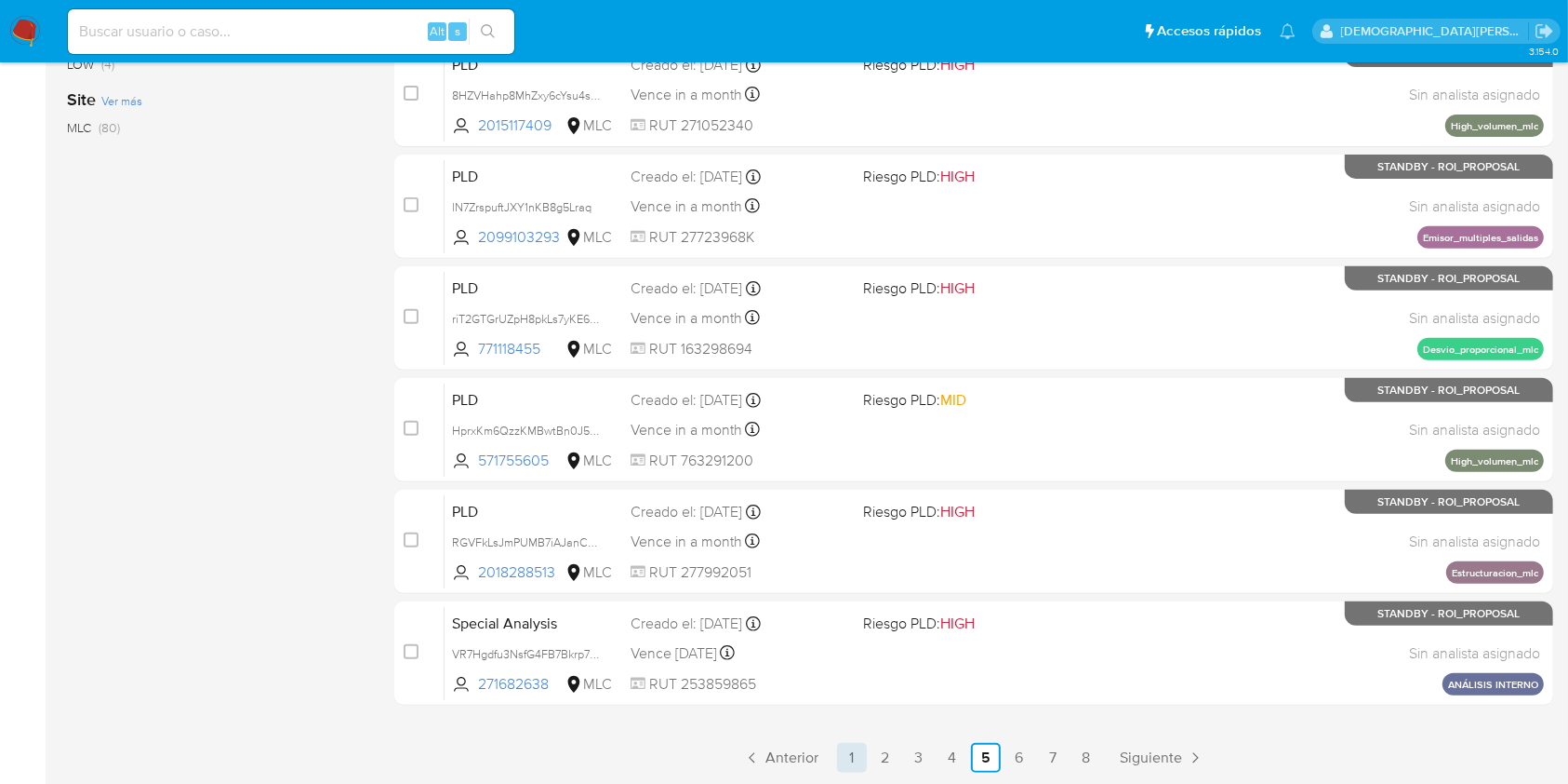
click at [849, 751] on link "1" at bounding box center [852, 758] width 29 height 29
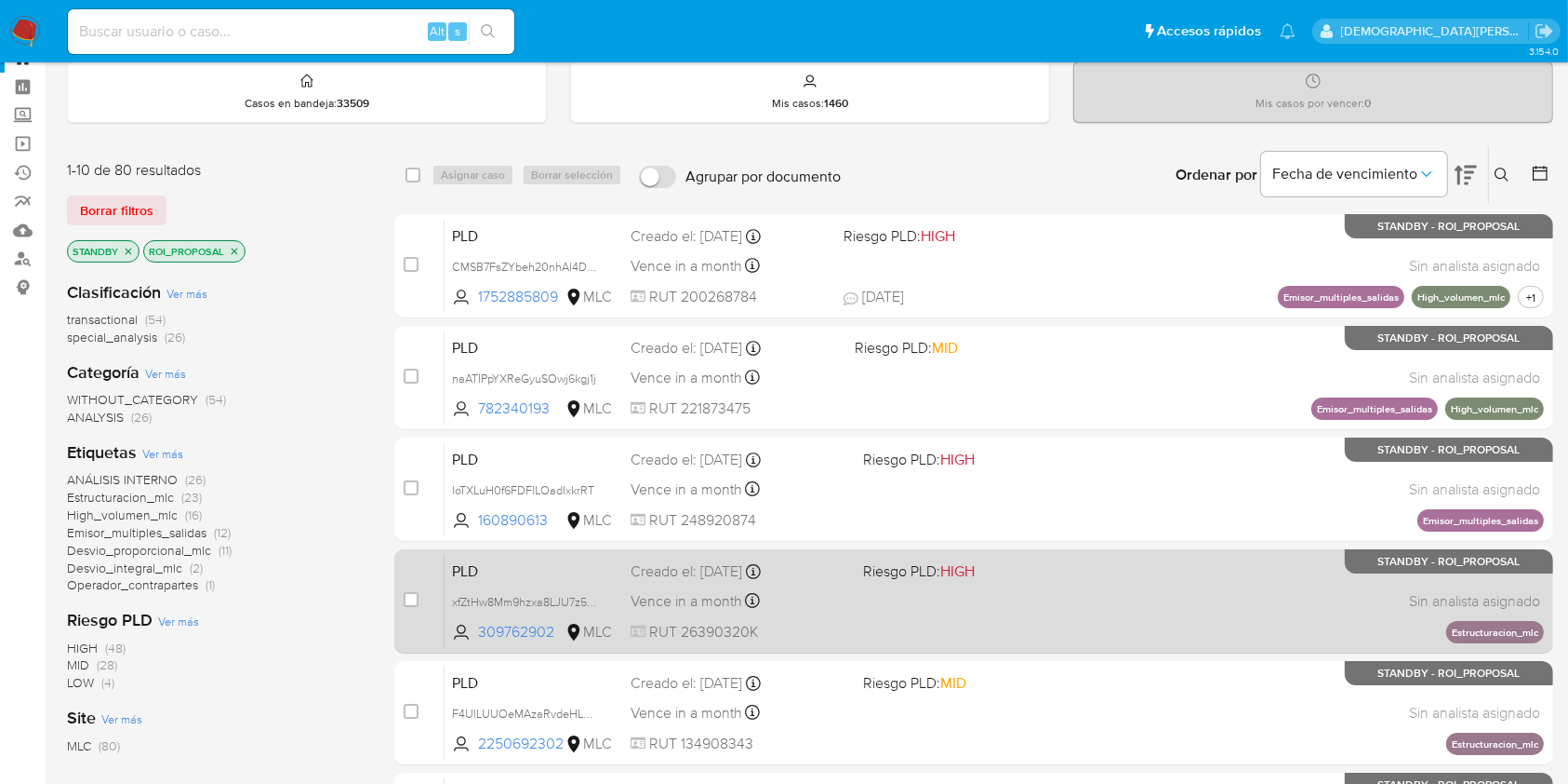
scroll to position [372, 0]
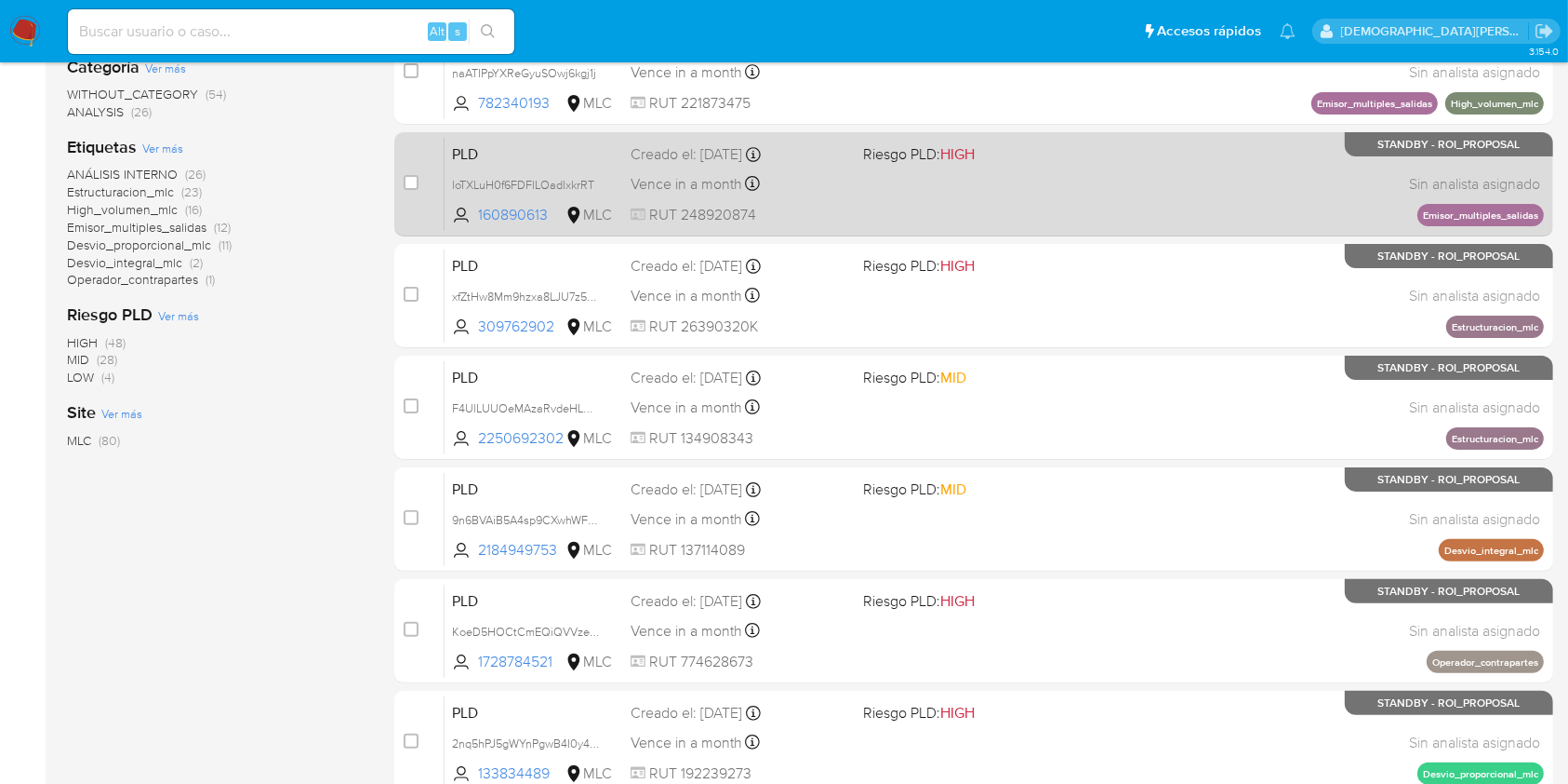
click at [984, 201] on div "PLD loTXLuH0f6FDFlLOadIxkrRT 160890613 MLC Riesgo PLD: HIGH Creado el: 12/06/20…" at bounding box center [993, 183] width 1099 height 94
click at [413, 187] on input "checkbox" at bounding box center [411, 182] width 15 height 15
checkbox input "true"
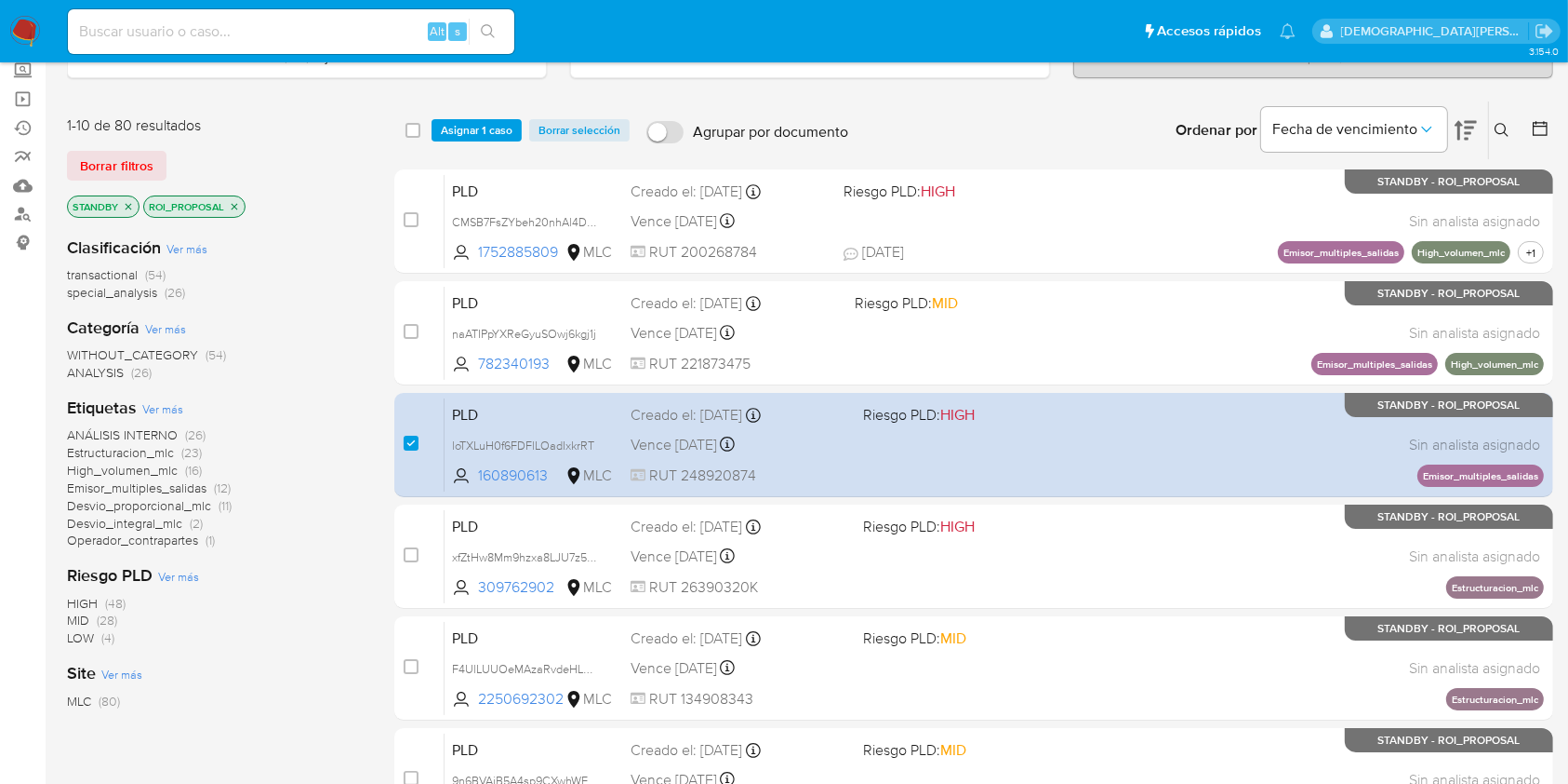
scroll to position [0, 0]
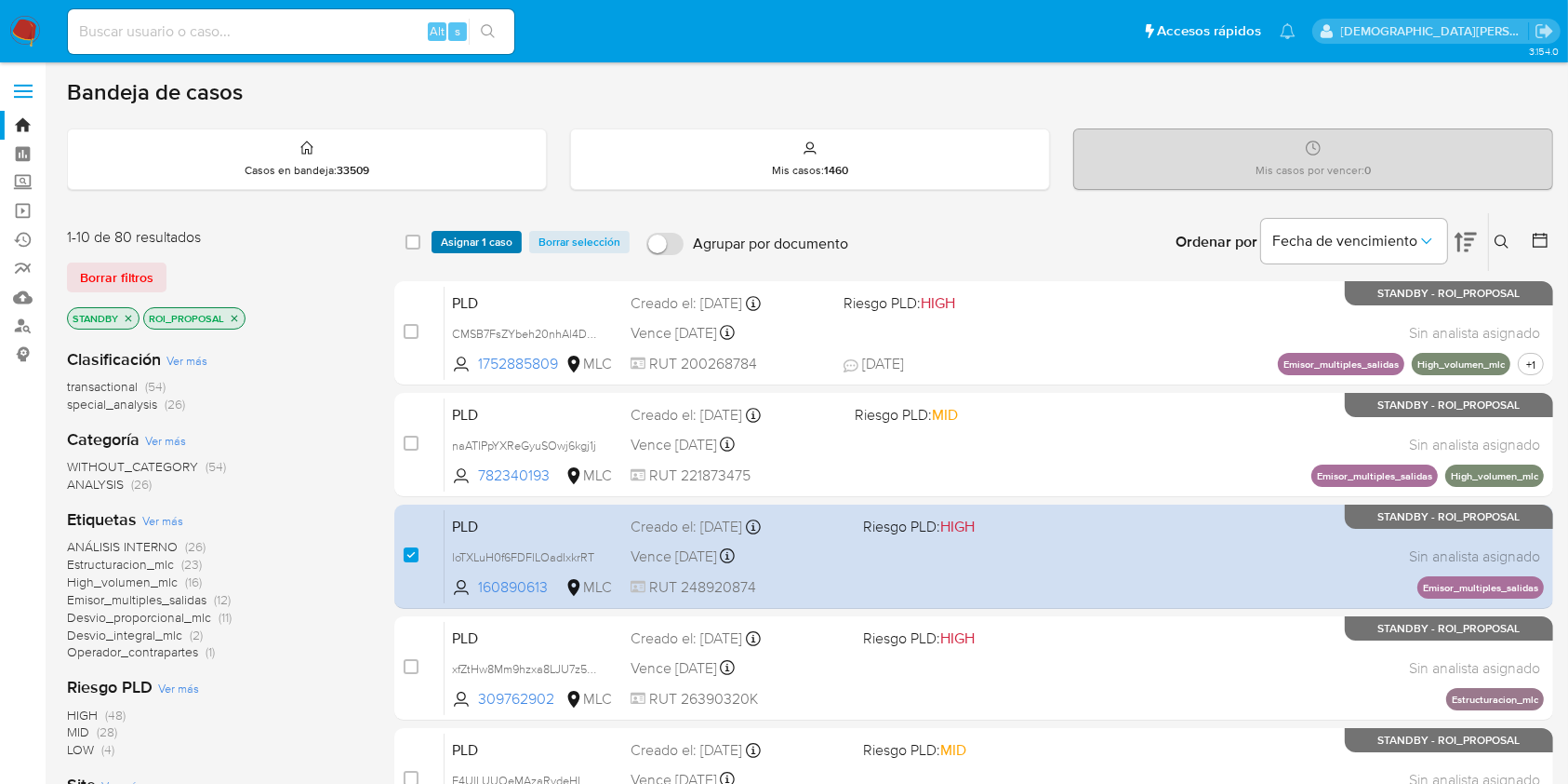
click at [456, 234] on span "Asignar 1 caso" at bounding box center [477, 241] width 72 height 19
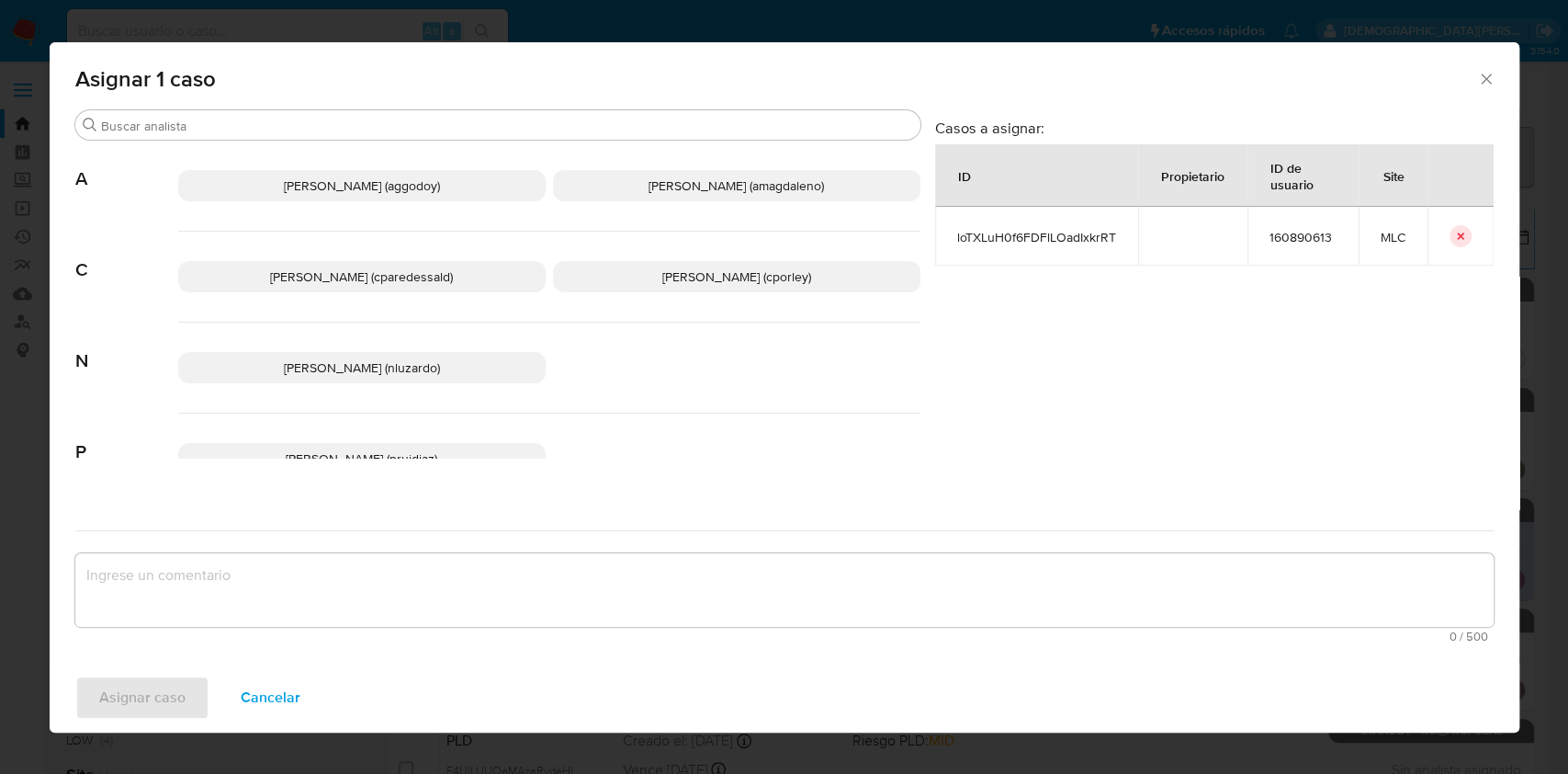
drag, startPoint x: 654, startPoint y: 285, endPoint x: 470, endPoint y: 489, distance: 274.7
click at [655, 285] on p "Christian Porley (cporley)" at bounding box center [736, 276] width 367 height 31
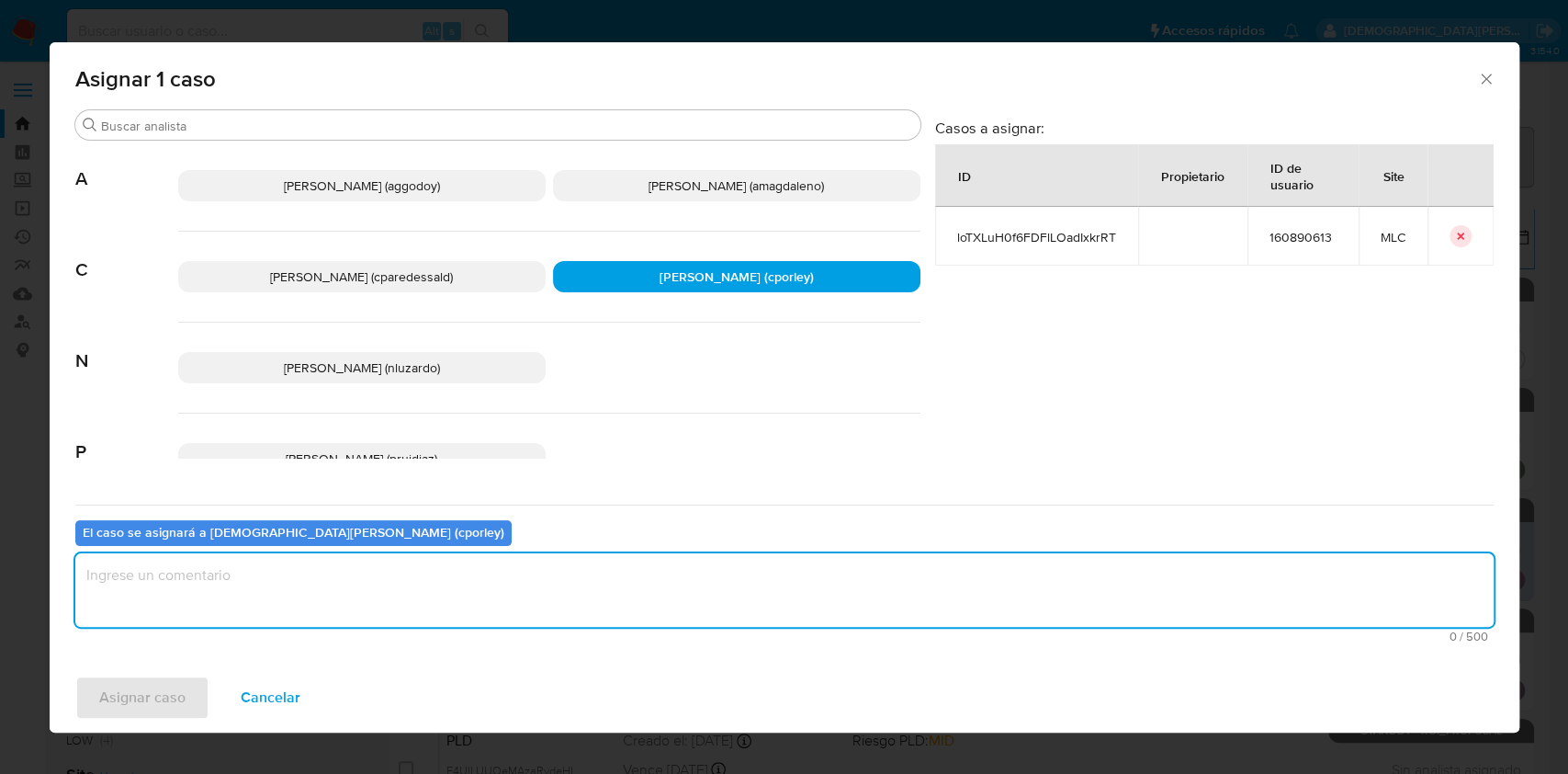
click at [400, 602] on textarea "assign-modal" at bounding box center [784, 590] width 1418 height 74
type textarea "-"
click at [151, 688] on span "Asignar caso" at bounding box center [141, 697] width 86 height 41
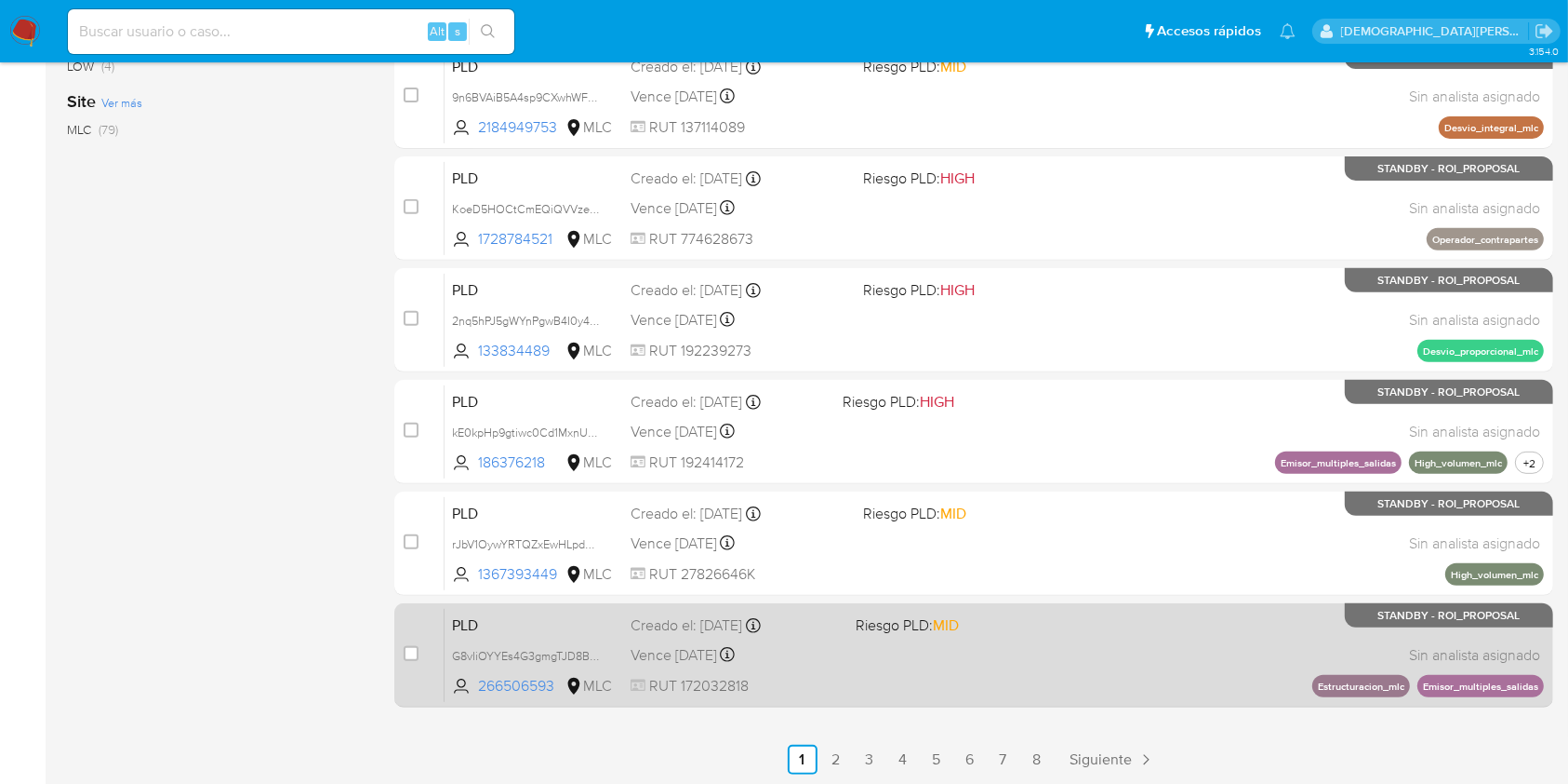
scroll to position [685, 0]
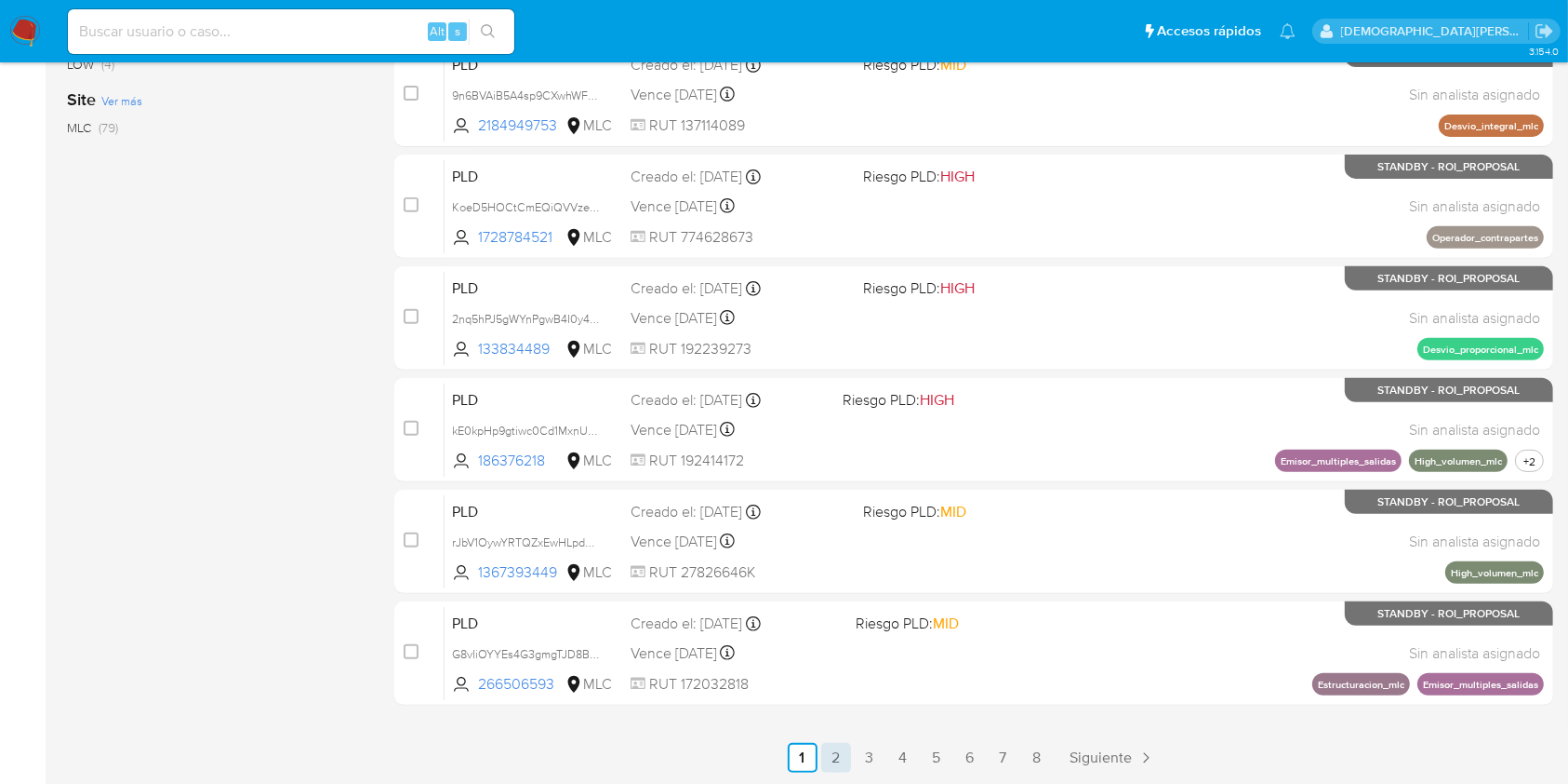
click at [828, 749] on link "2" at bounding box center [835, 758] width 29 height 29
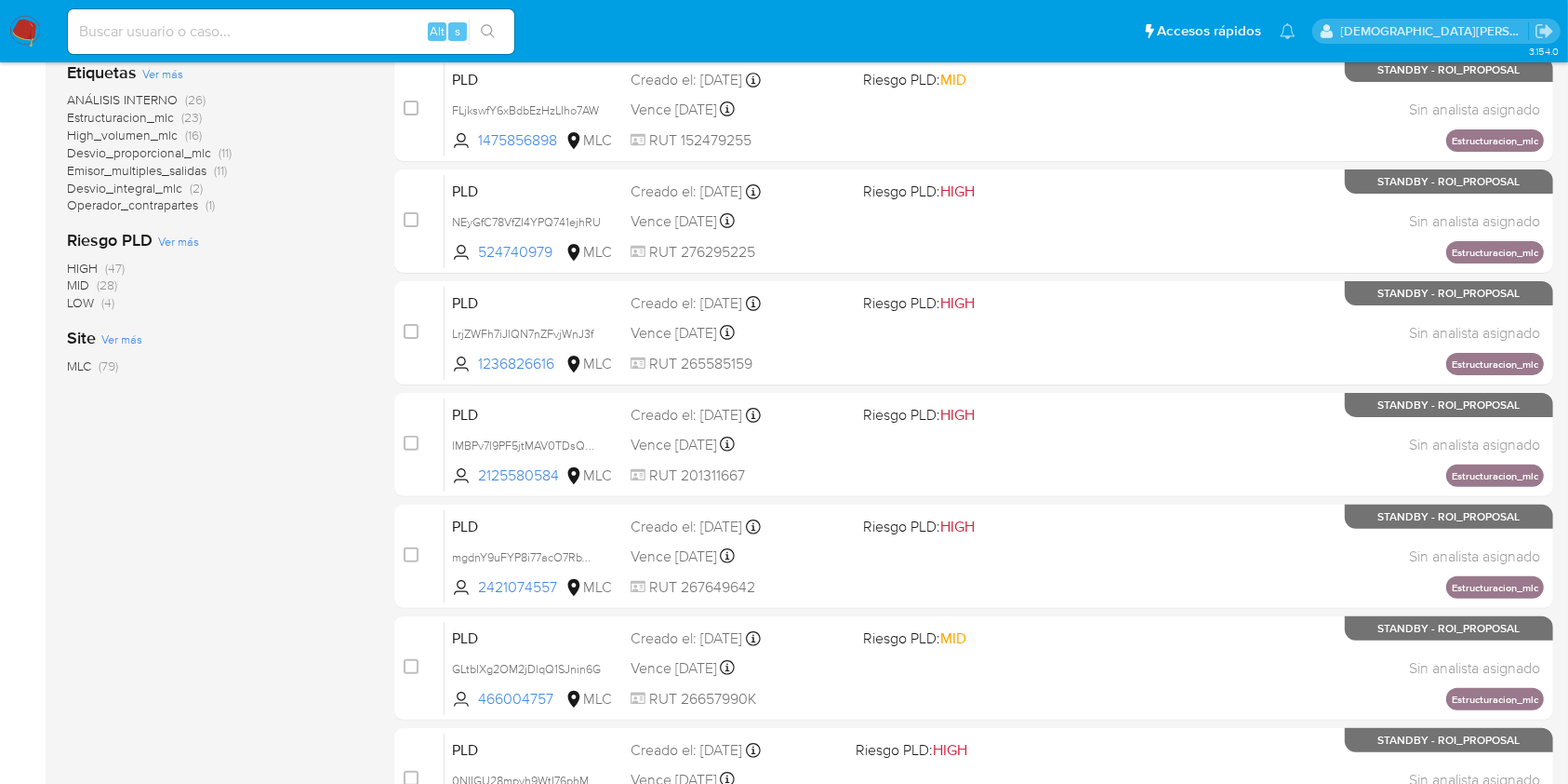
scroll to position [685, 0]
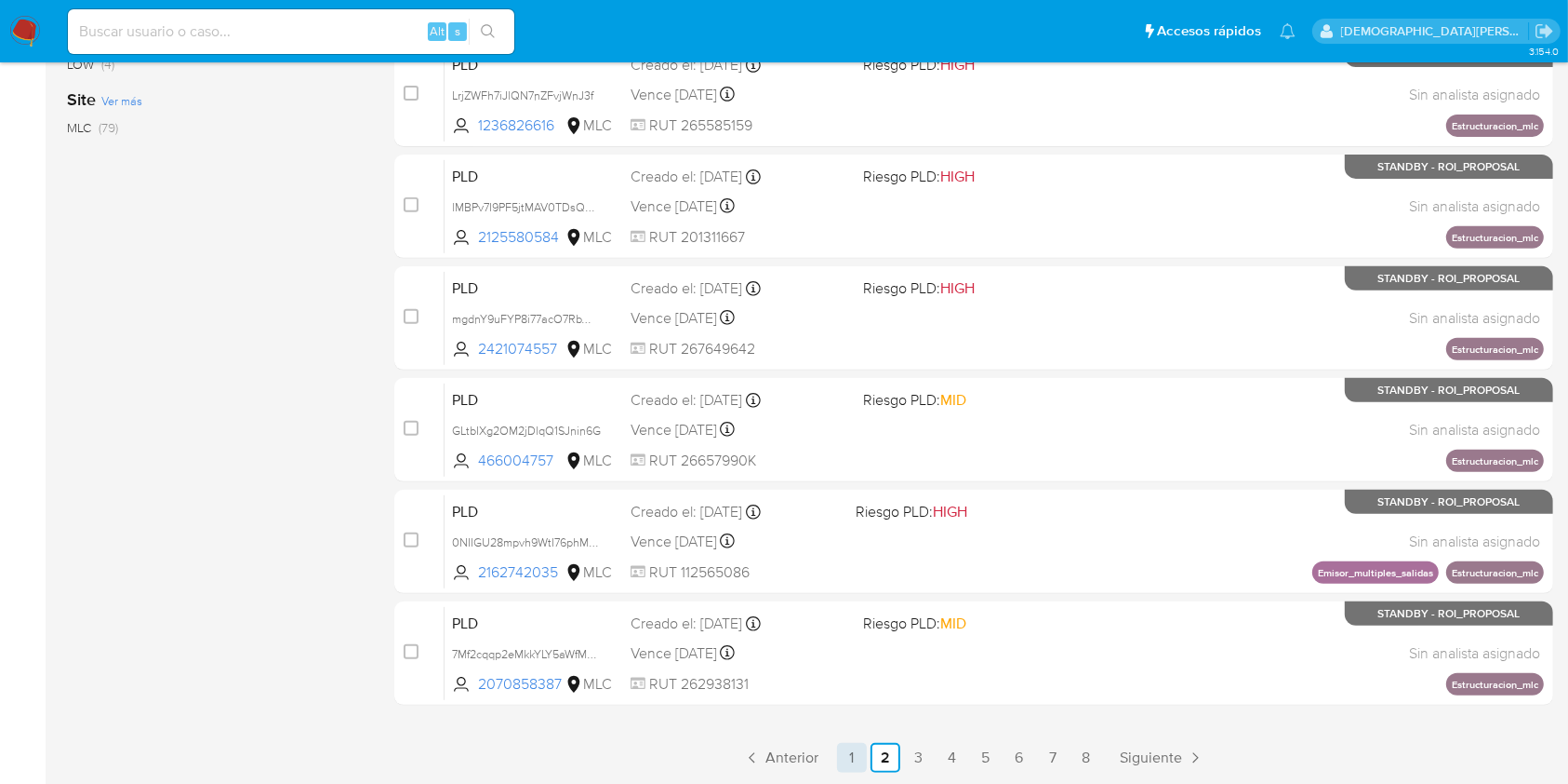
click at [850, 765] on link "1" at bounding box center [852, 758] width 29 height 29
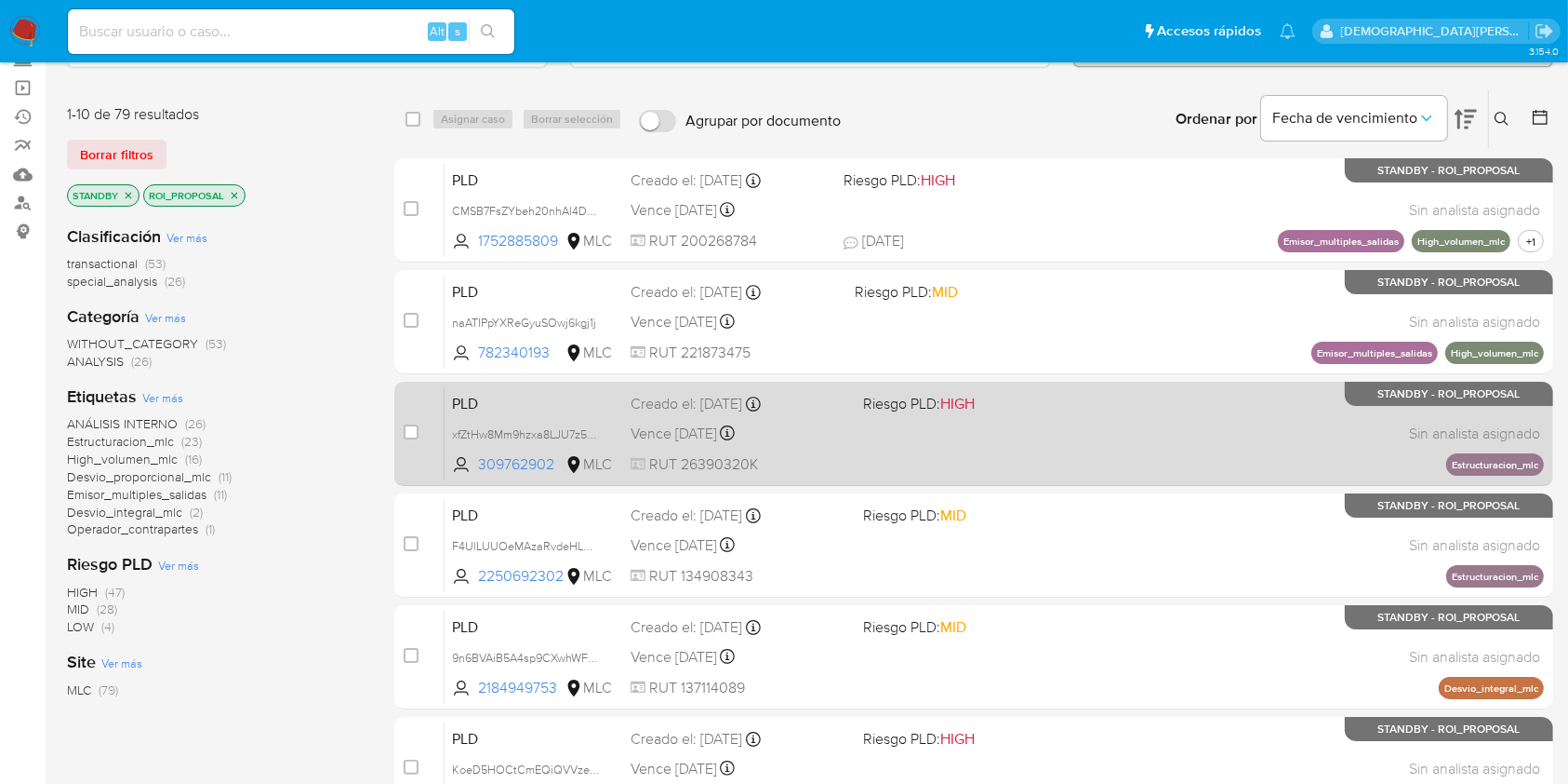
scroll to position [64, 0]
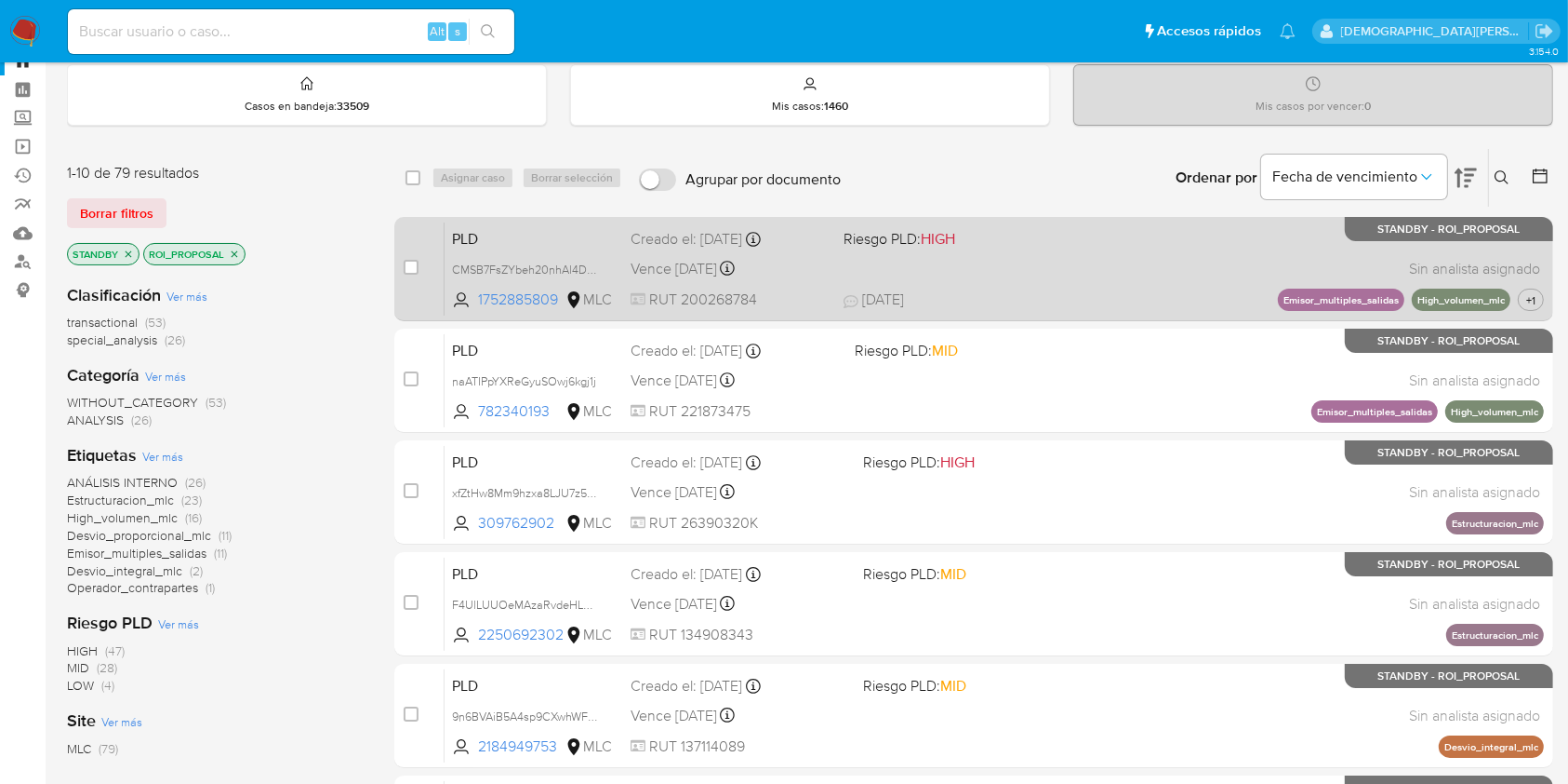
click at [991, 263] on div "PLD CMSB7FsZYbeh20nhAl4D494o 1752885809 MLC Riesgo PLD: HIGH Creado el: 12/06/2…" at bounding box center [993, 269] width 1099 height 94
click at [407, 265] on input "checkbox" at bounding box center [411, 267] width 15 height 15
checkbox input "true"
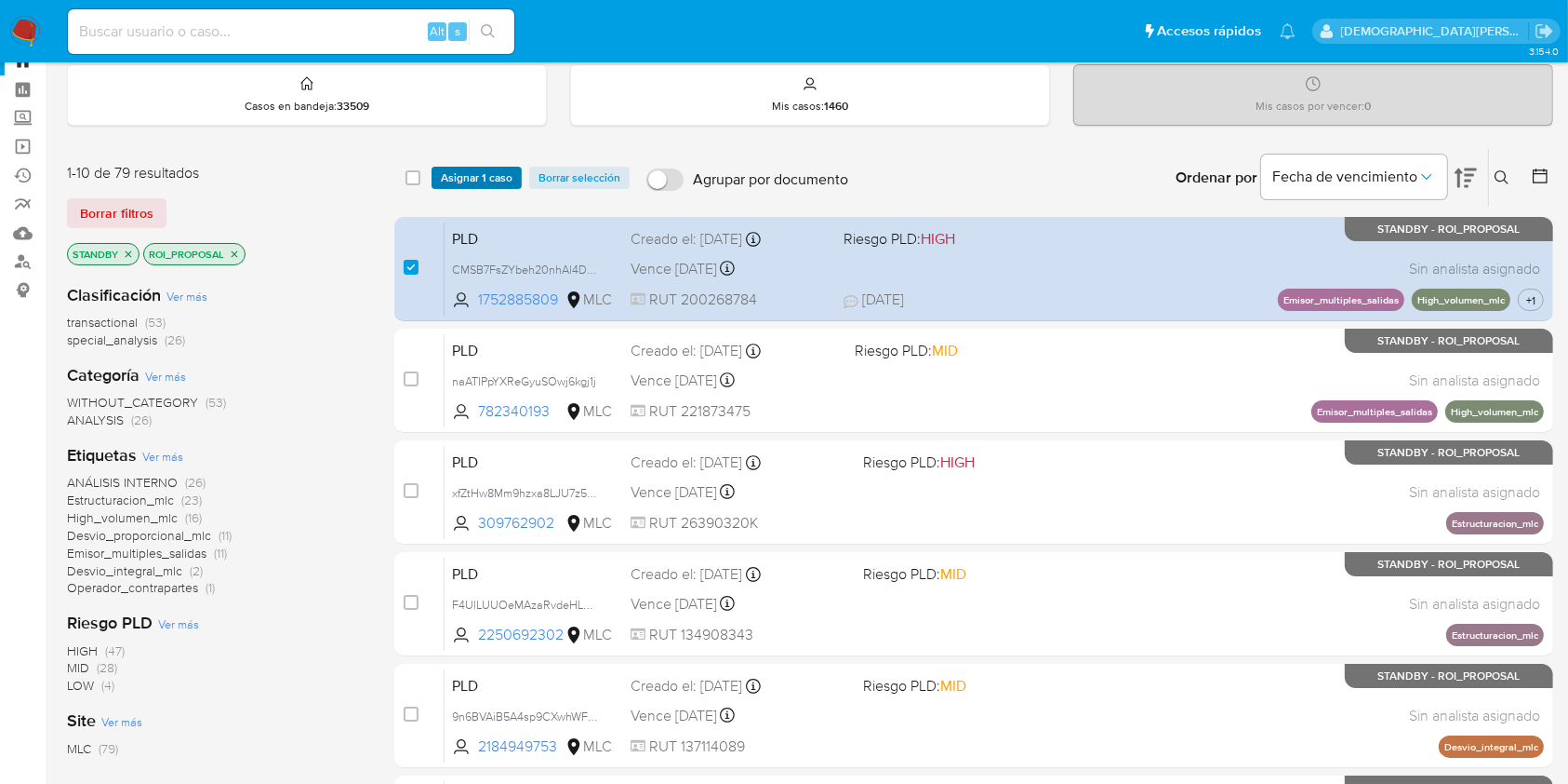
click at [483, 174] on span "Asignar 1 caso" at bounding box center [477, 178] width 72 height 19
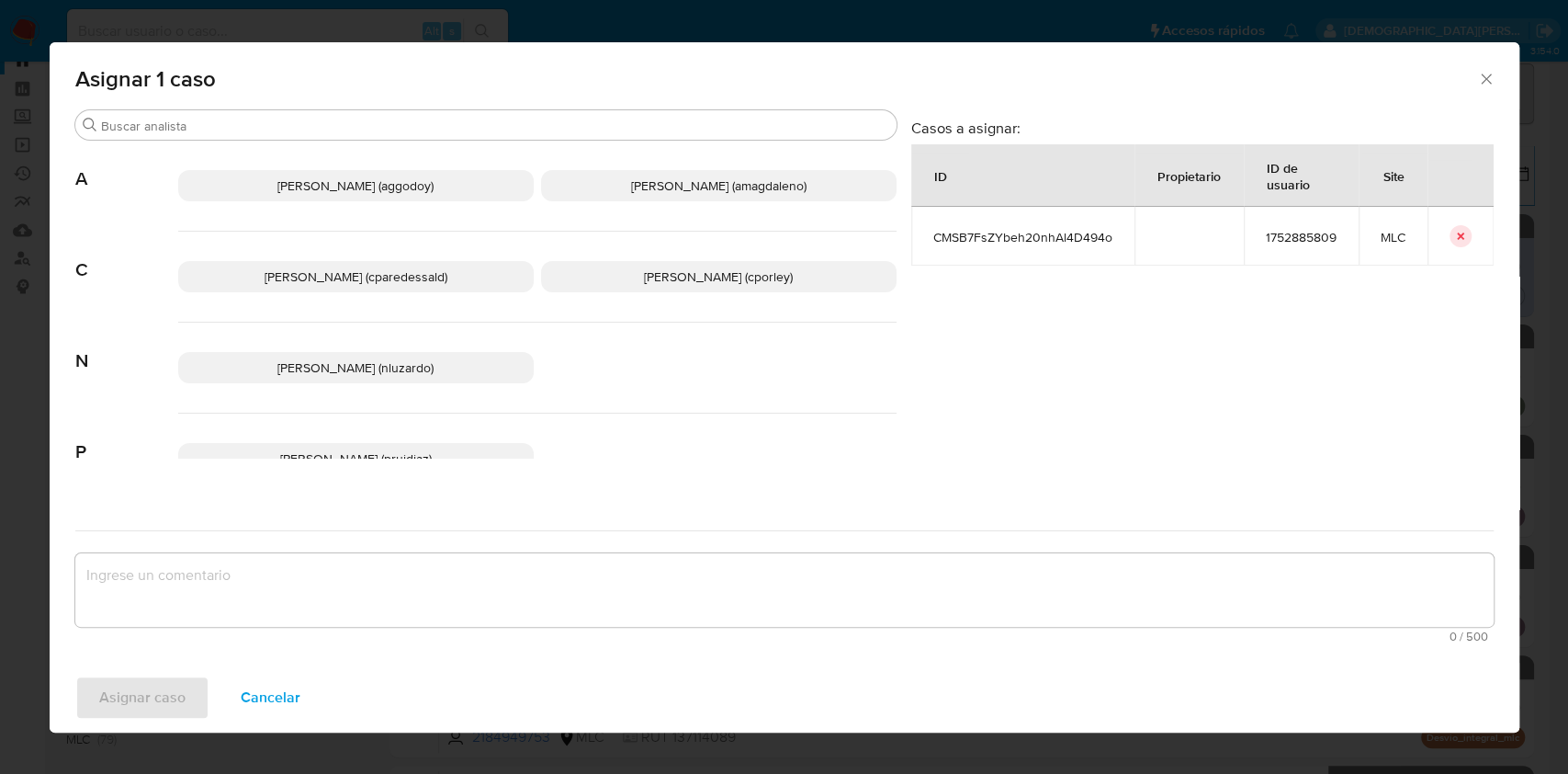
click at [665, 287] on p "Christian Porley (cporley)" at bounding box center [719, 276] width 355 height 31
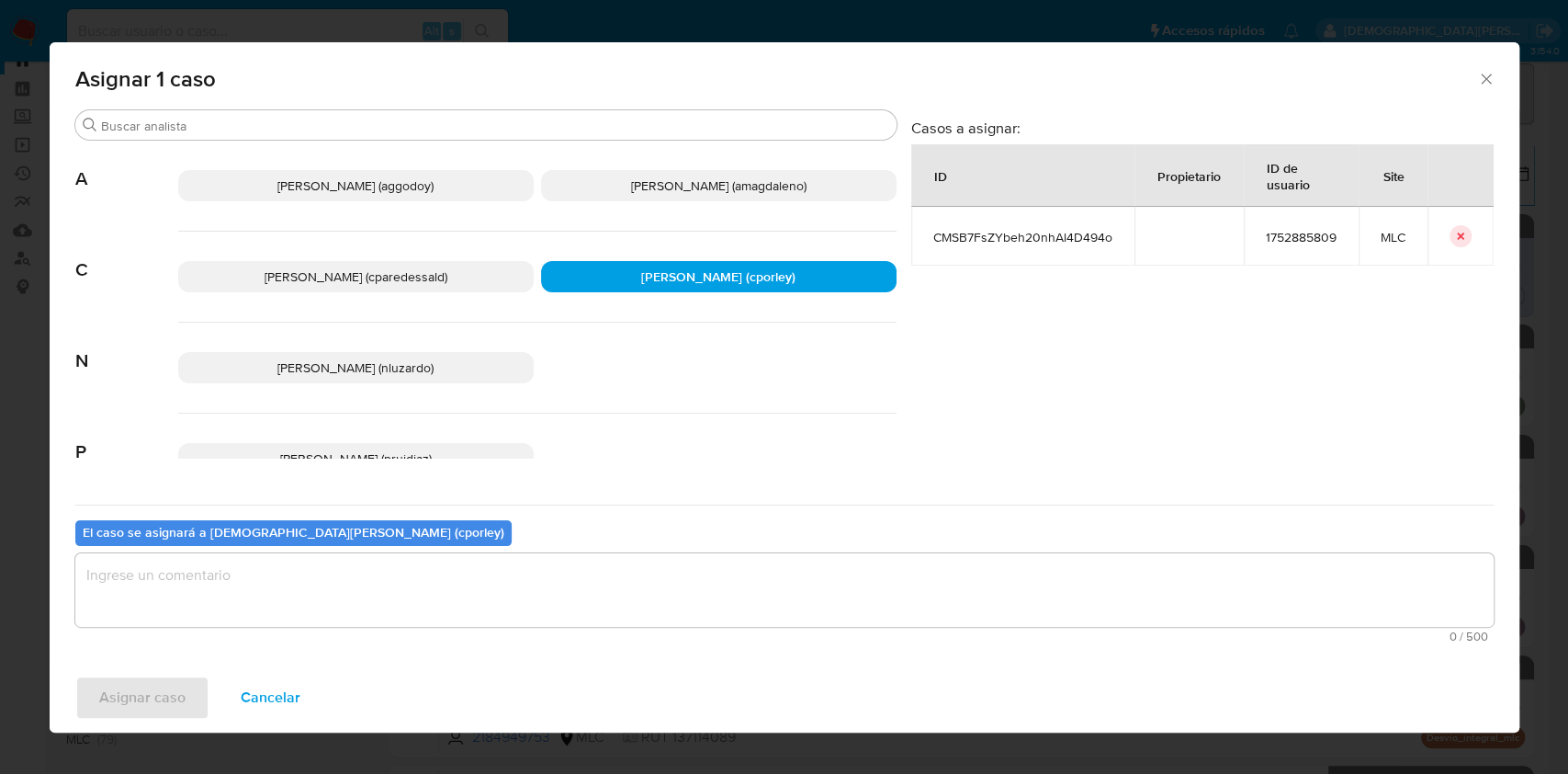
click at [556, 592] on textarea "assign-modal" at bounding box center [784, 590] width 1418 height 74
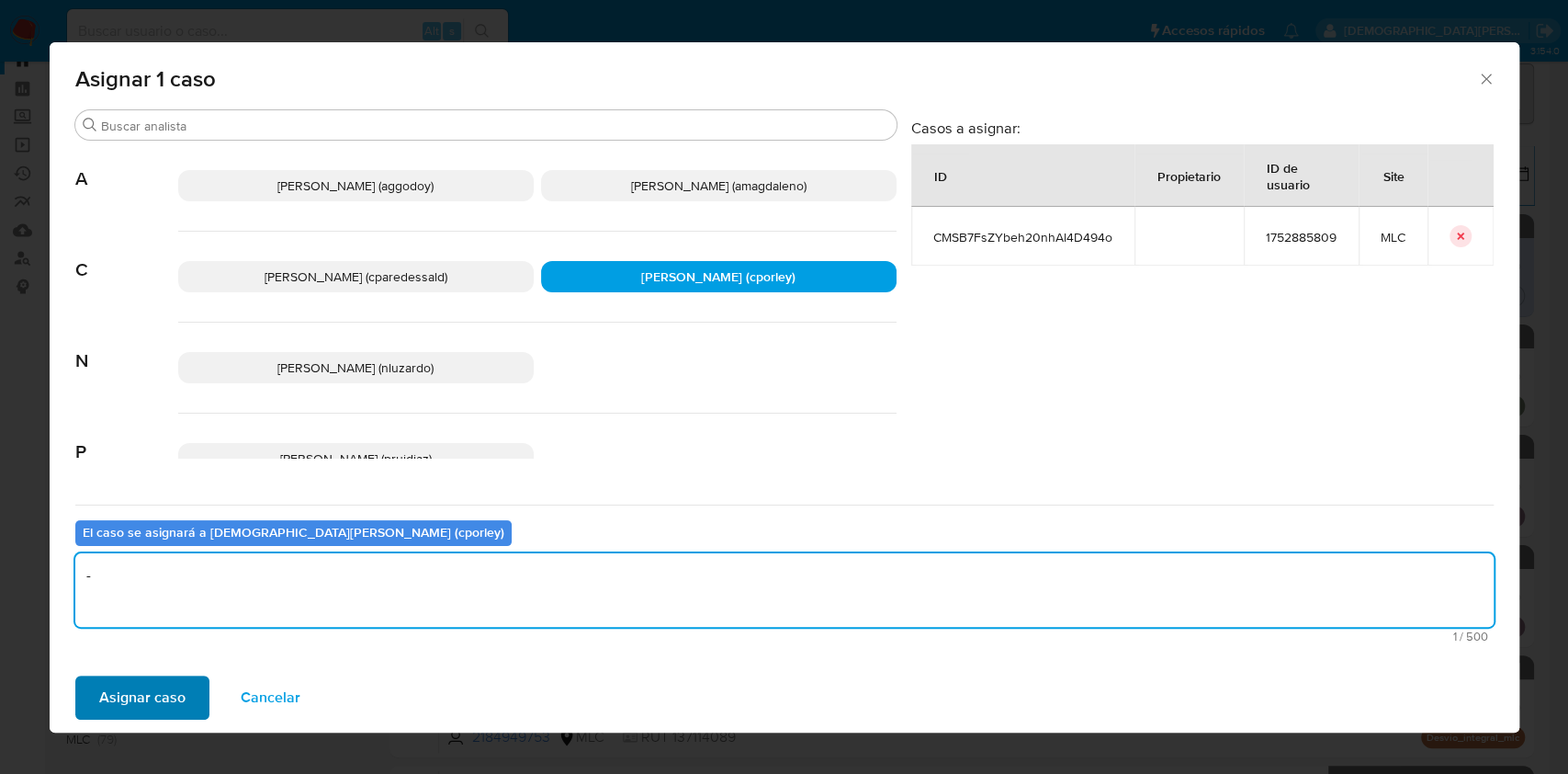
type textarea "-"
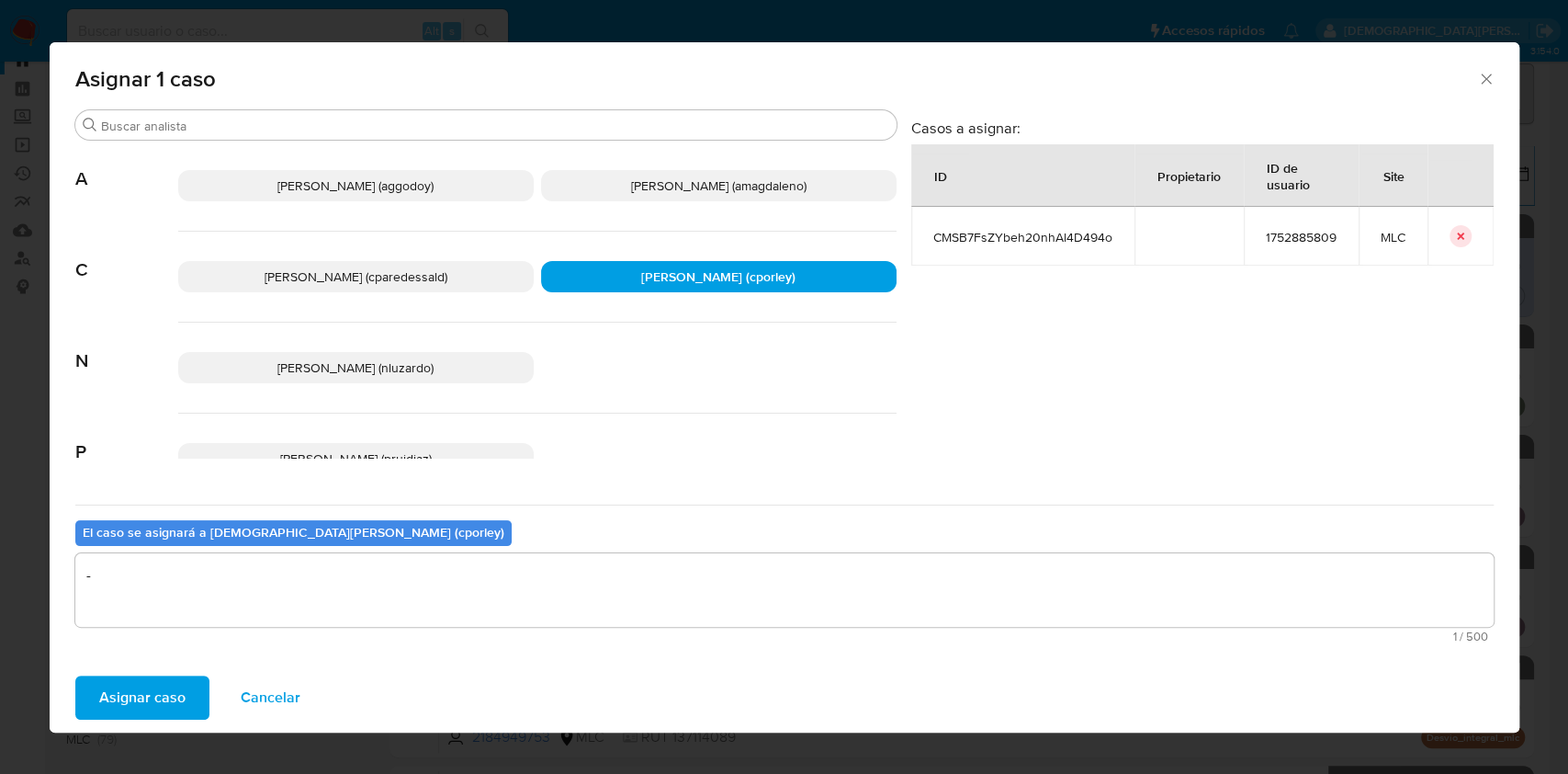
click at [105, 688] on span "Asignar caso" at bounding box center [141, 697] width 86 height 41
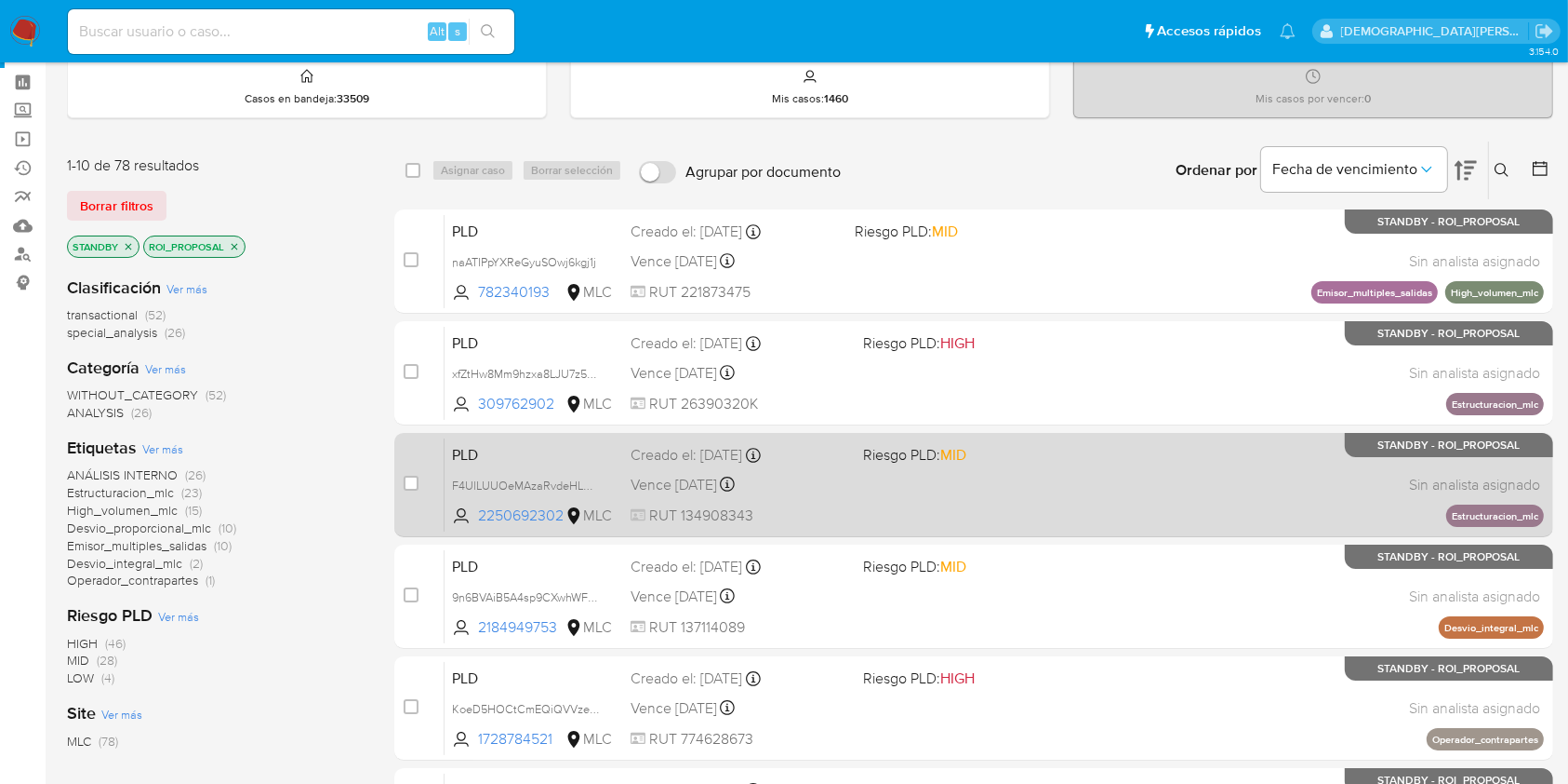
scroll to position [0, 0]
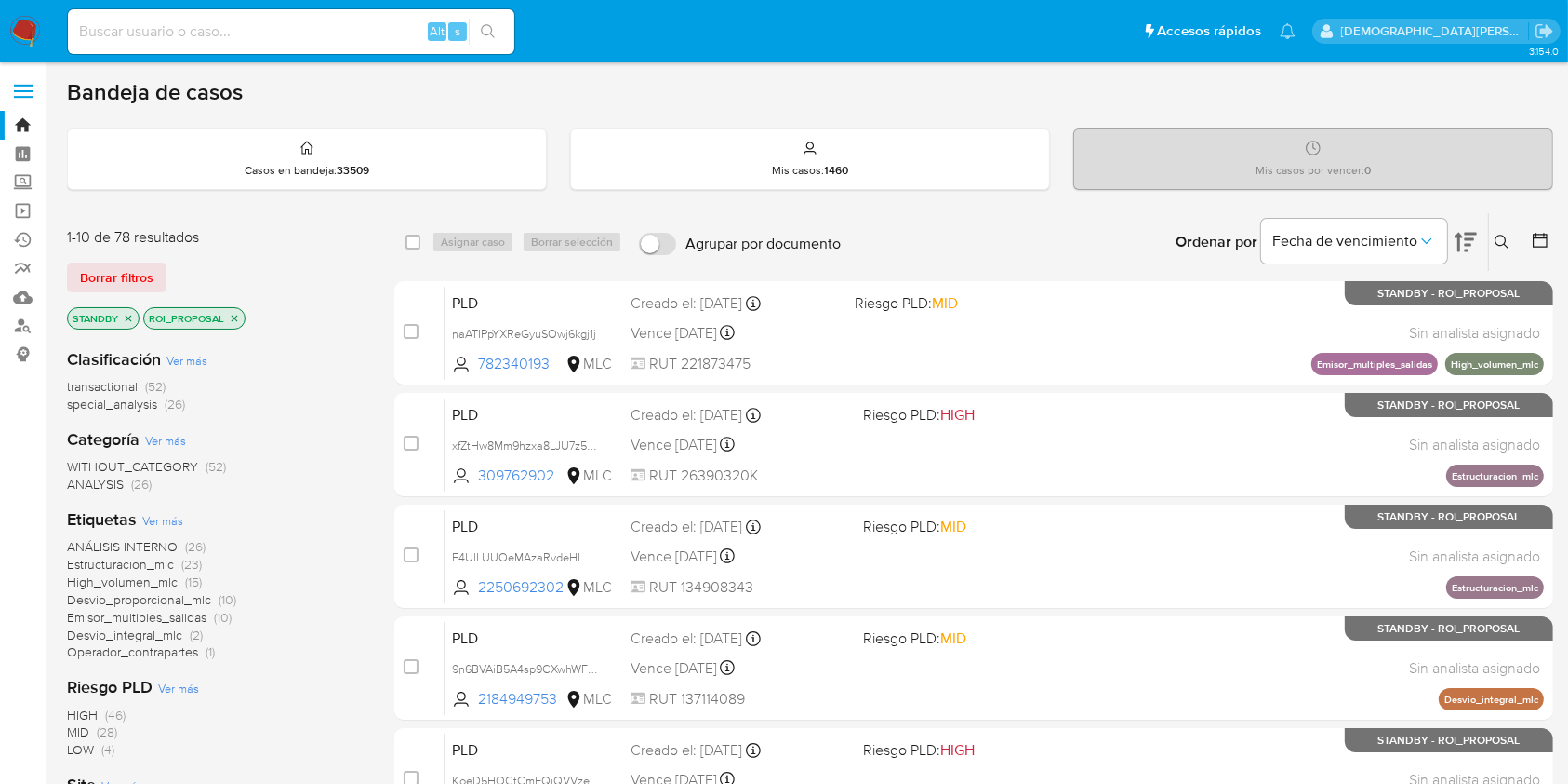
click at [231, 317] on icon "close-filter" at bounding box center [234, 318] width 7 height 7
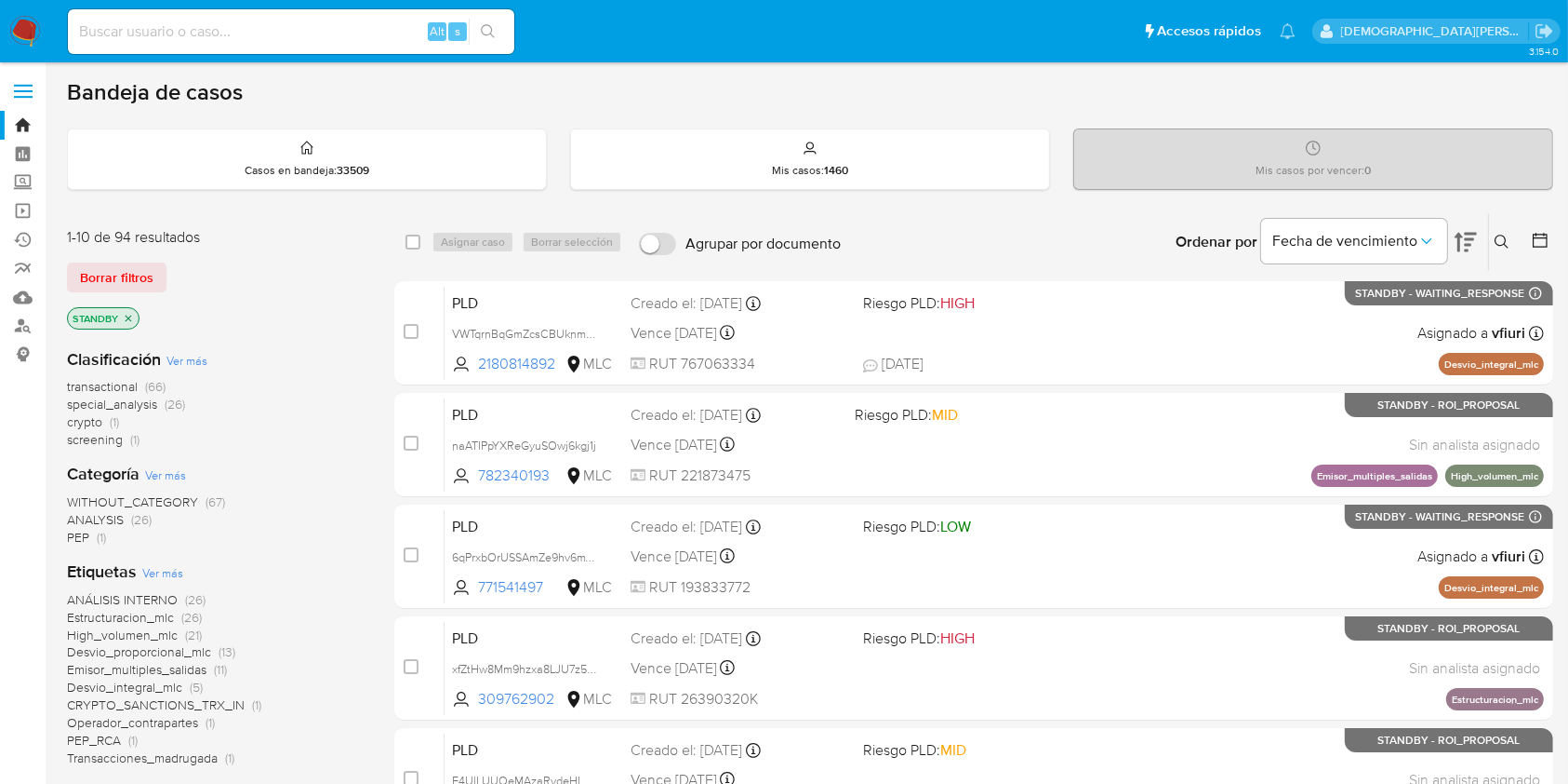
click at [127, 316] on icon "close-filter" at bounding box center [127, 318] width 11 height 11
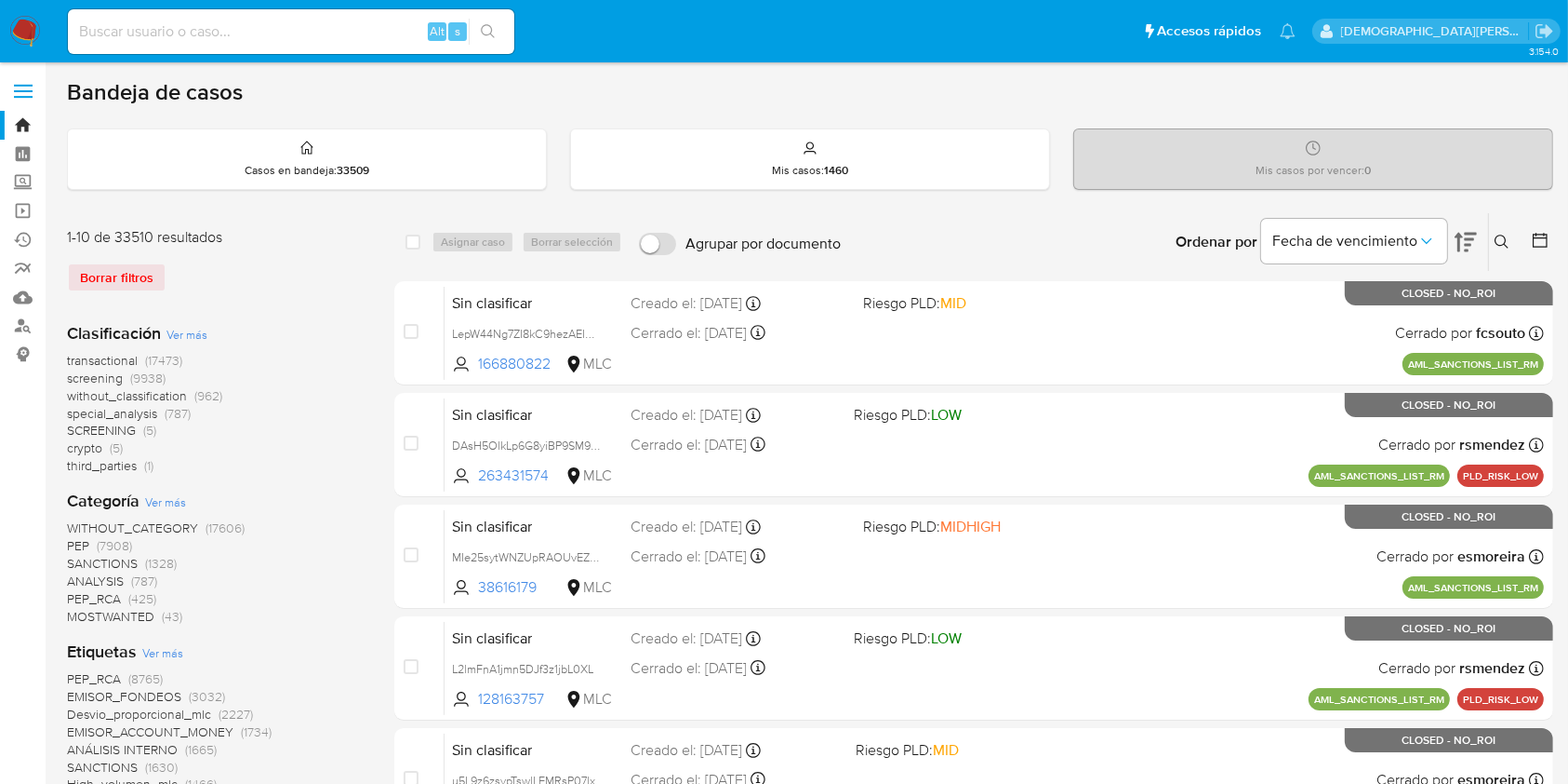
click at [1541, 242] on icon at bounding box center [1540, 239] width 19 height 19
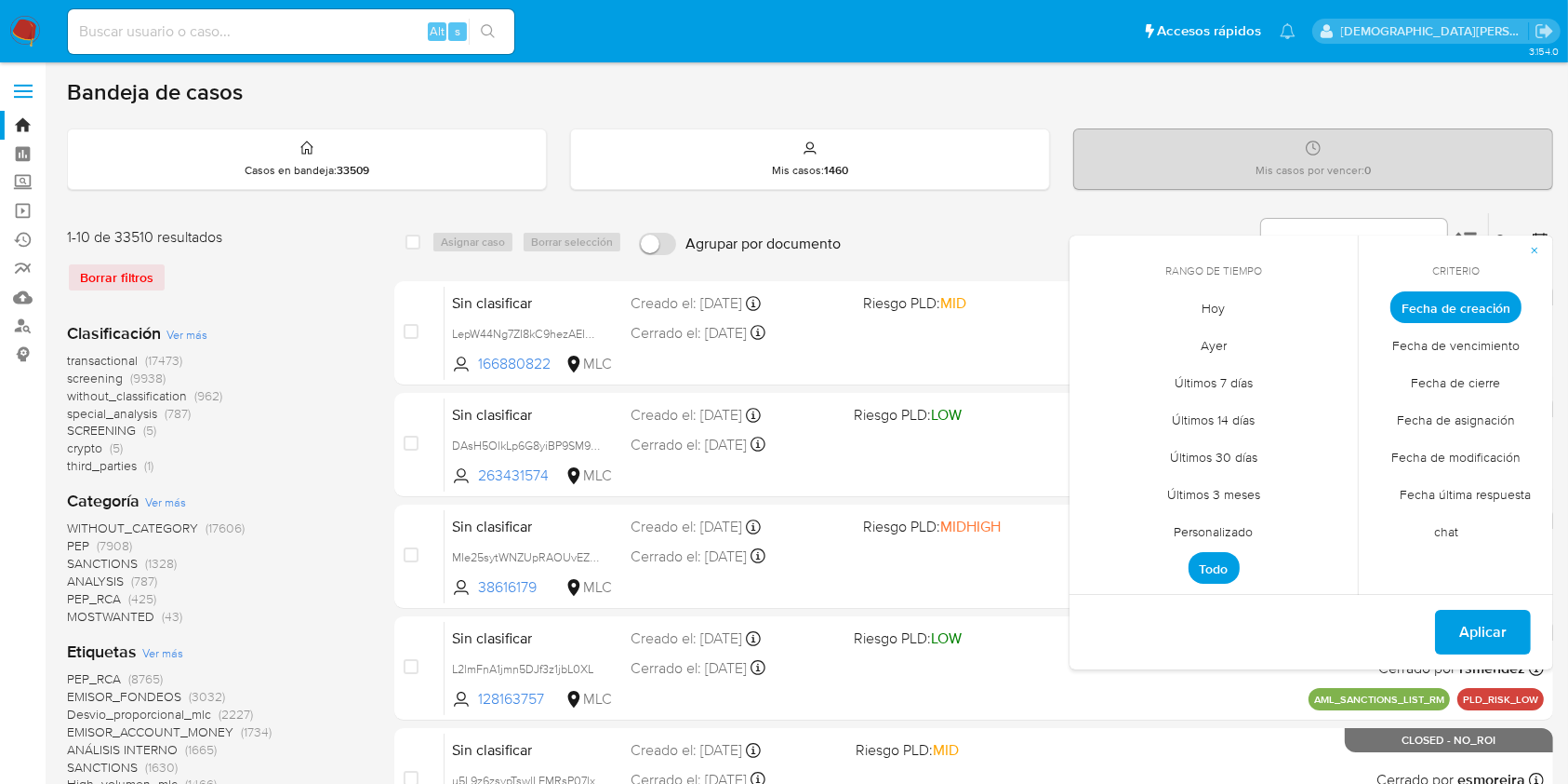
click at [1198, 532] on span "Personalizado" at bounding box center [1214, 532] width 118 height 38
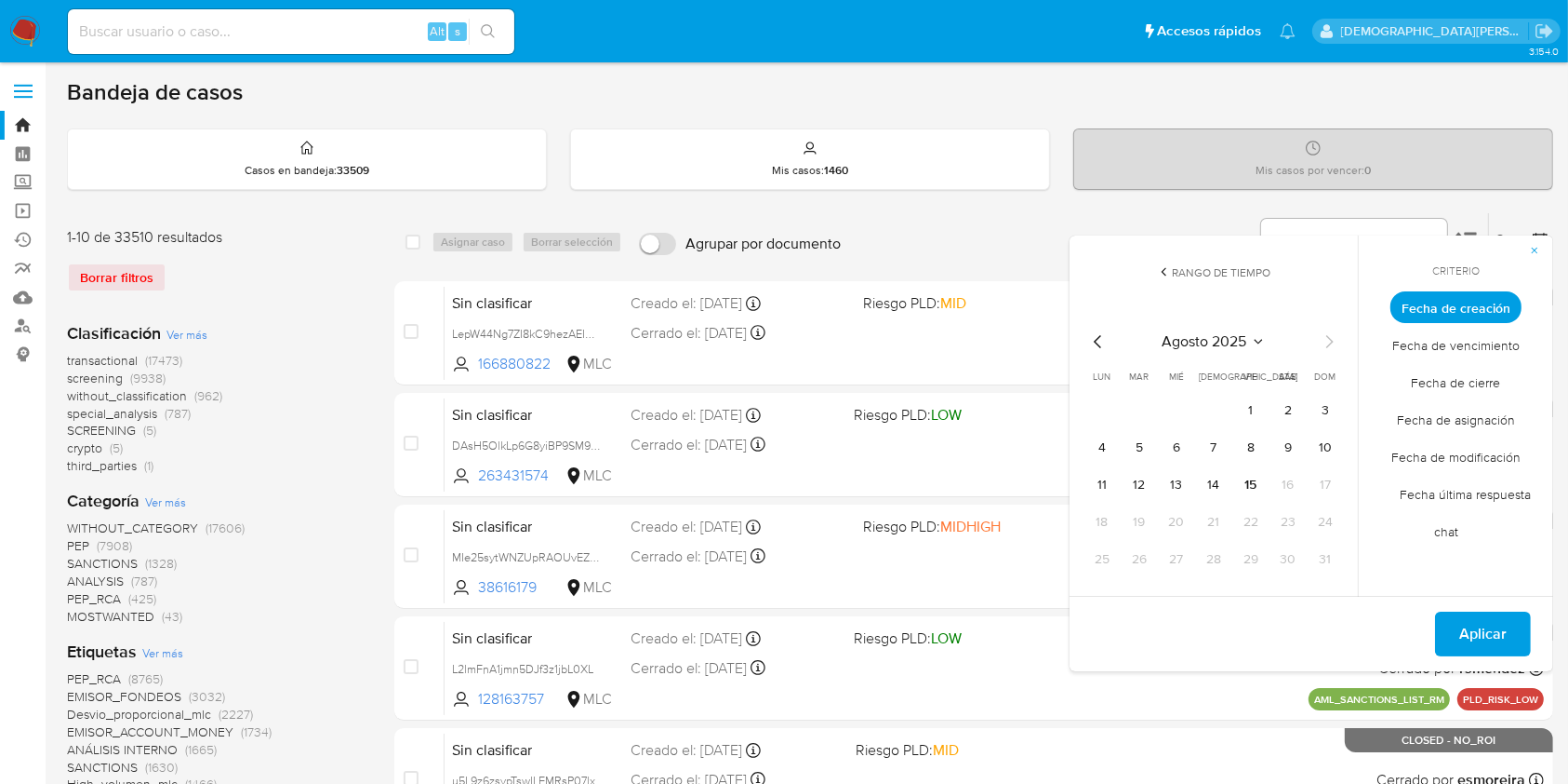
click at [1094, 334] on icon "Mes anterior" at bounding box center [1098, 341] width 23 height 23
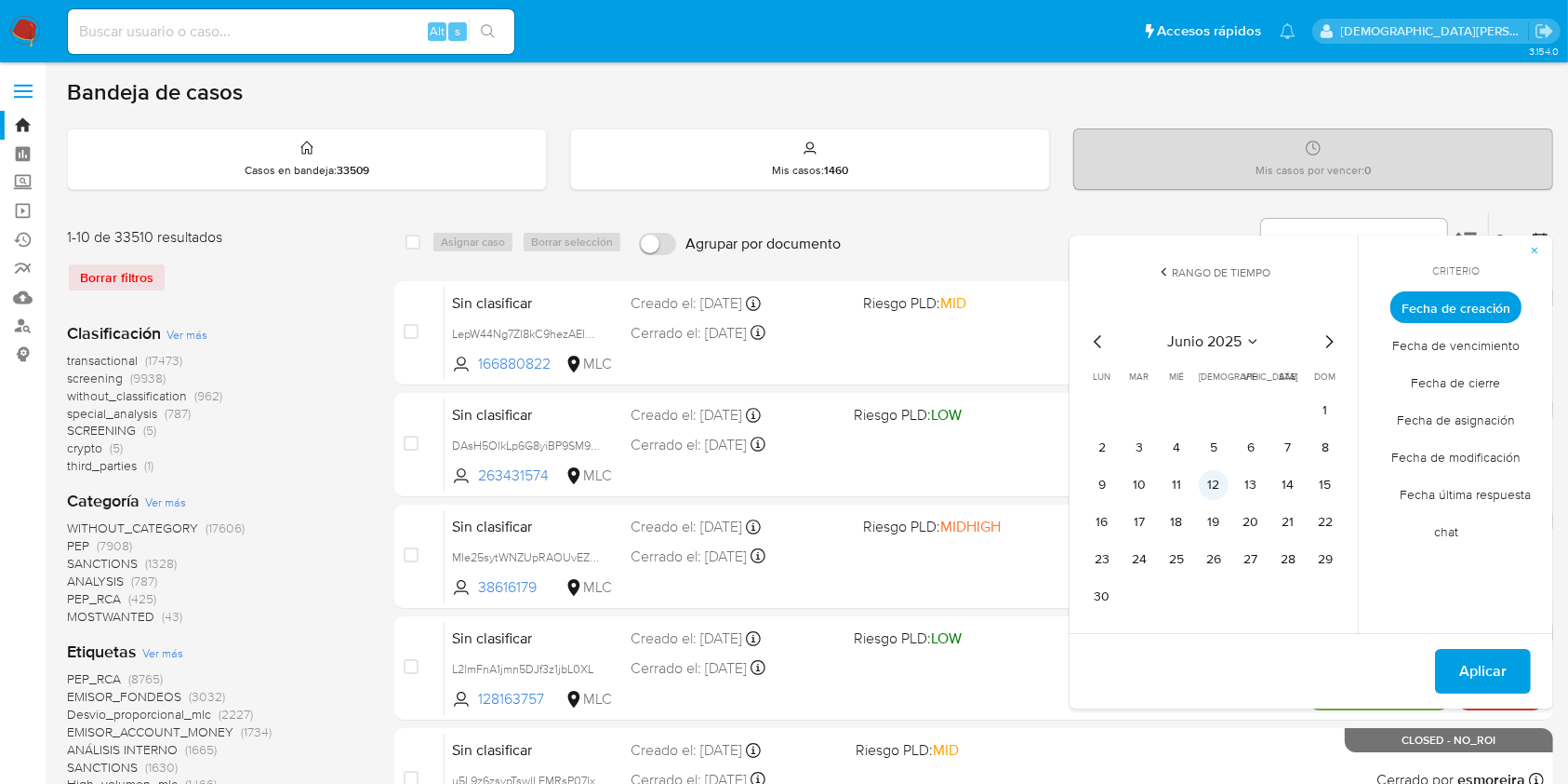
click at [1216, 481] on button "12" at bounding box center [1213, 485] width 29 height 29
click at [1473, 654] on span "Aplicar" at bounding box center [1483, 671] width 47 height 41
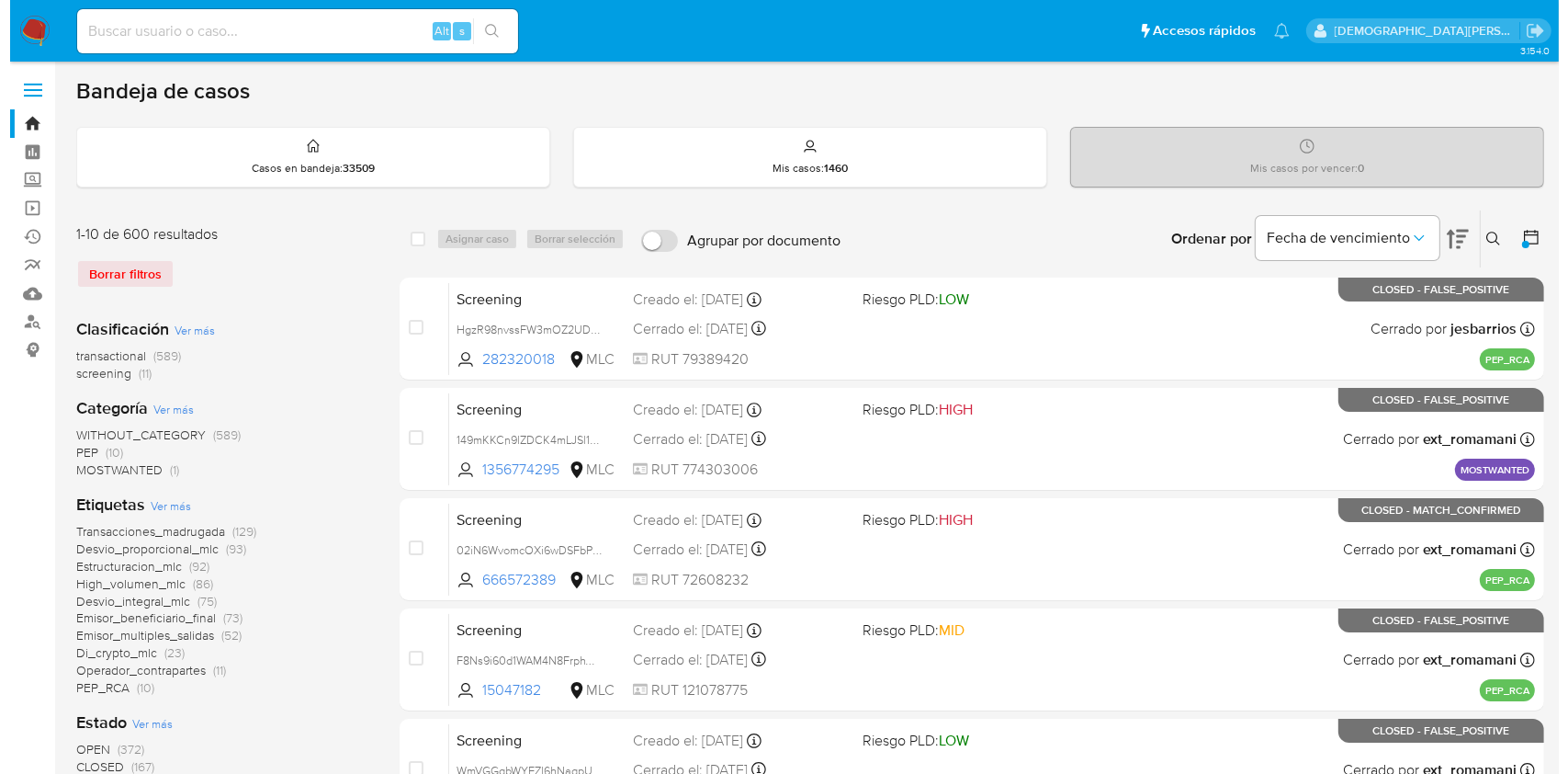
scroll to position [367, 0]
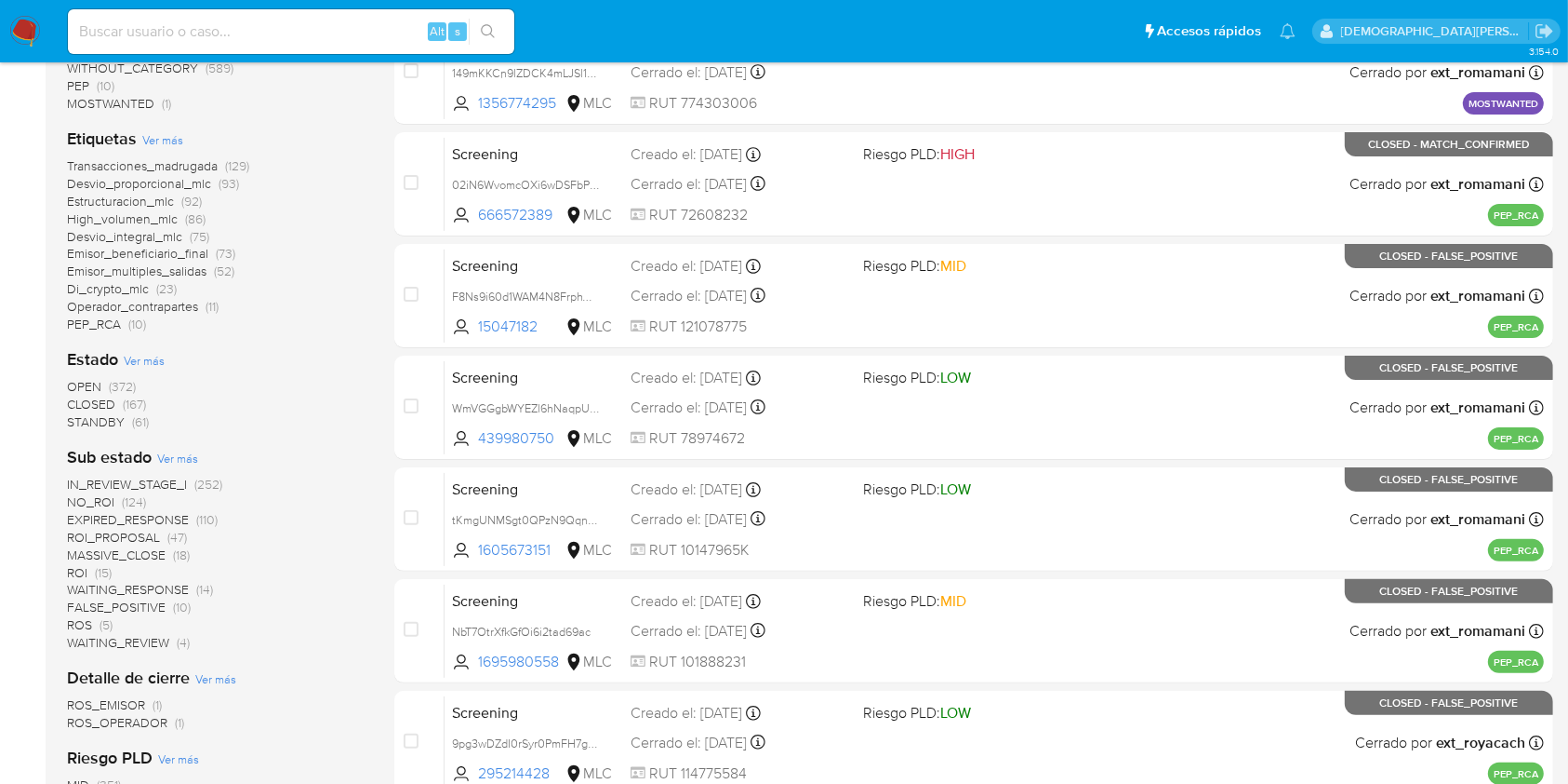
click at [152, 357] on span "Ver más" at bounding box center [144, 359] width 41 height 17
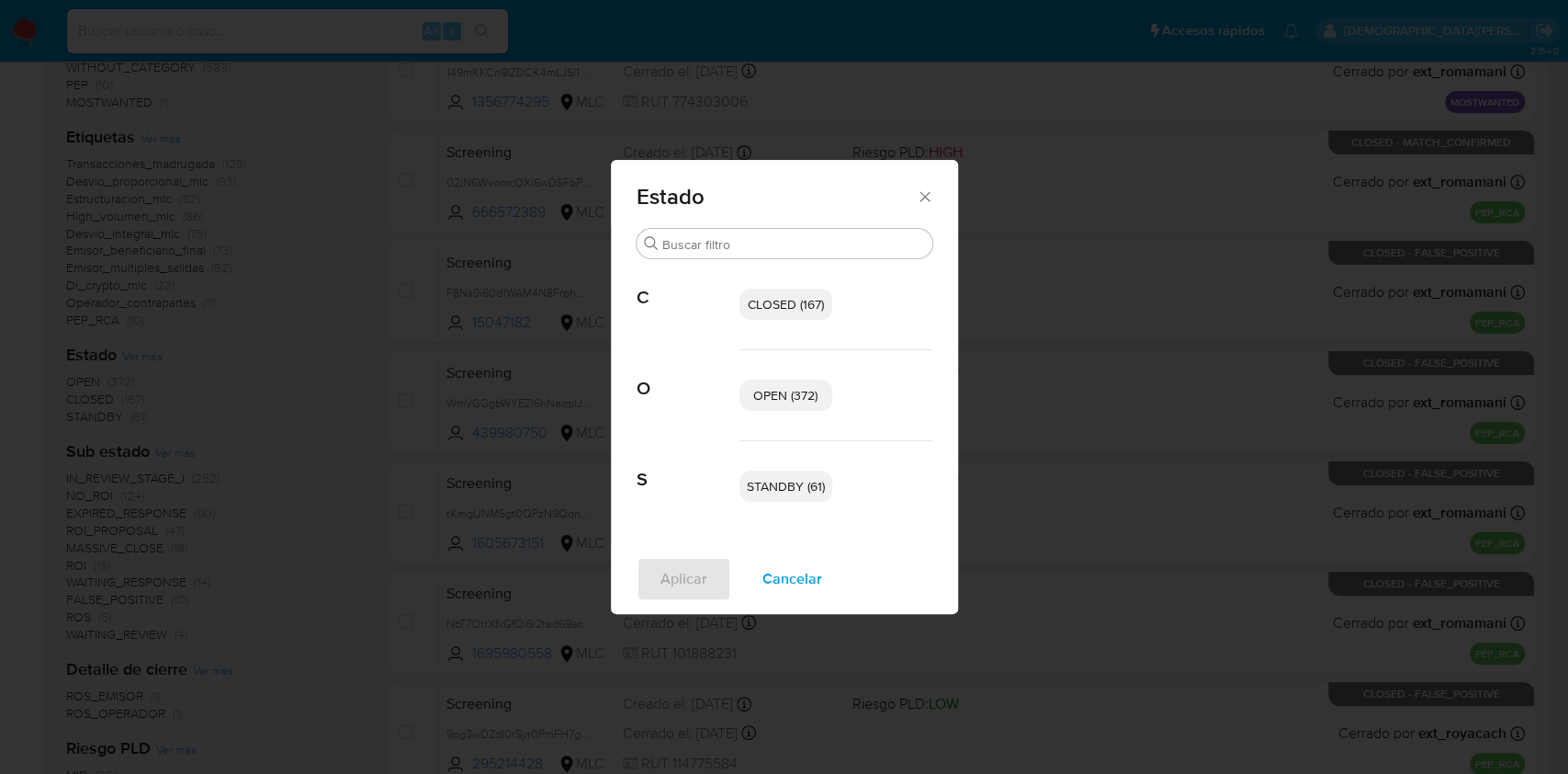
click at [754, 396] on span "OPEN (372)" at bounding box center [785, 394] width 64 height 18
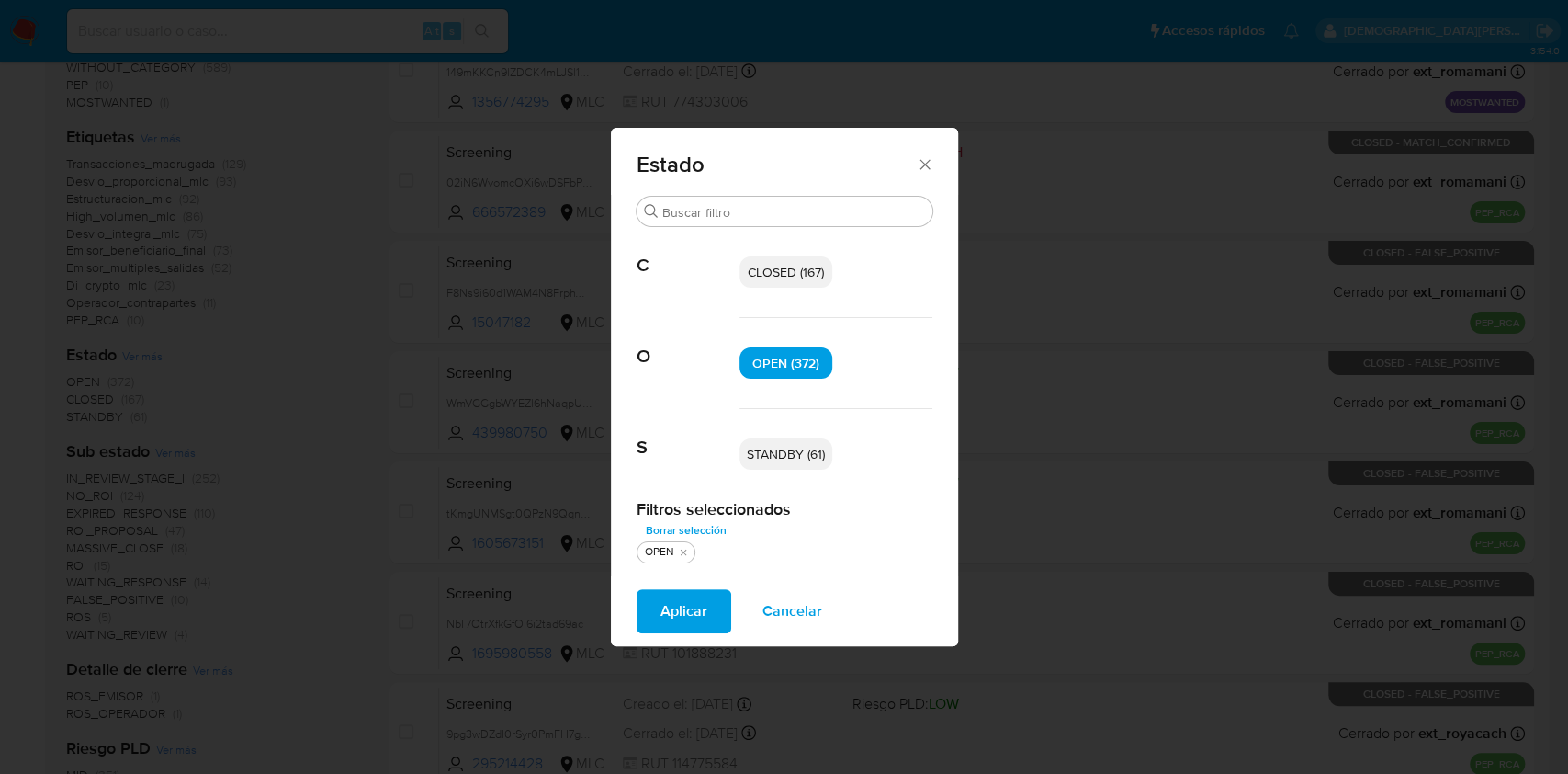
click at [780, 445] on span "STANDBY (61)" at bounding box center [785, 453] width 78 height 18
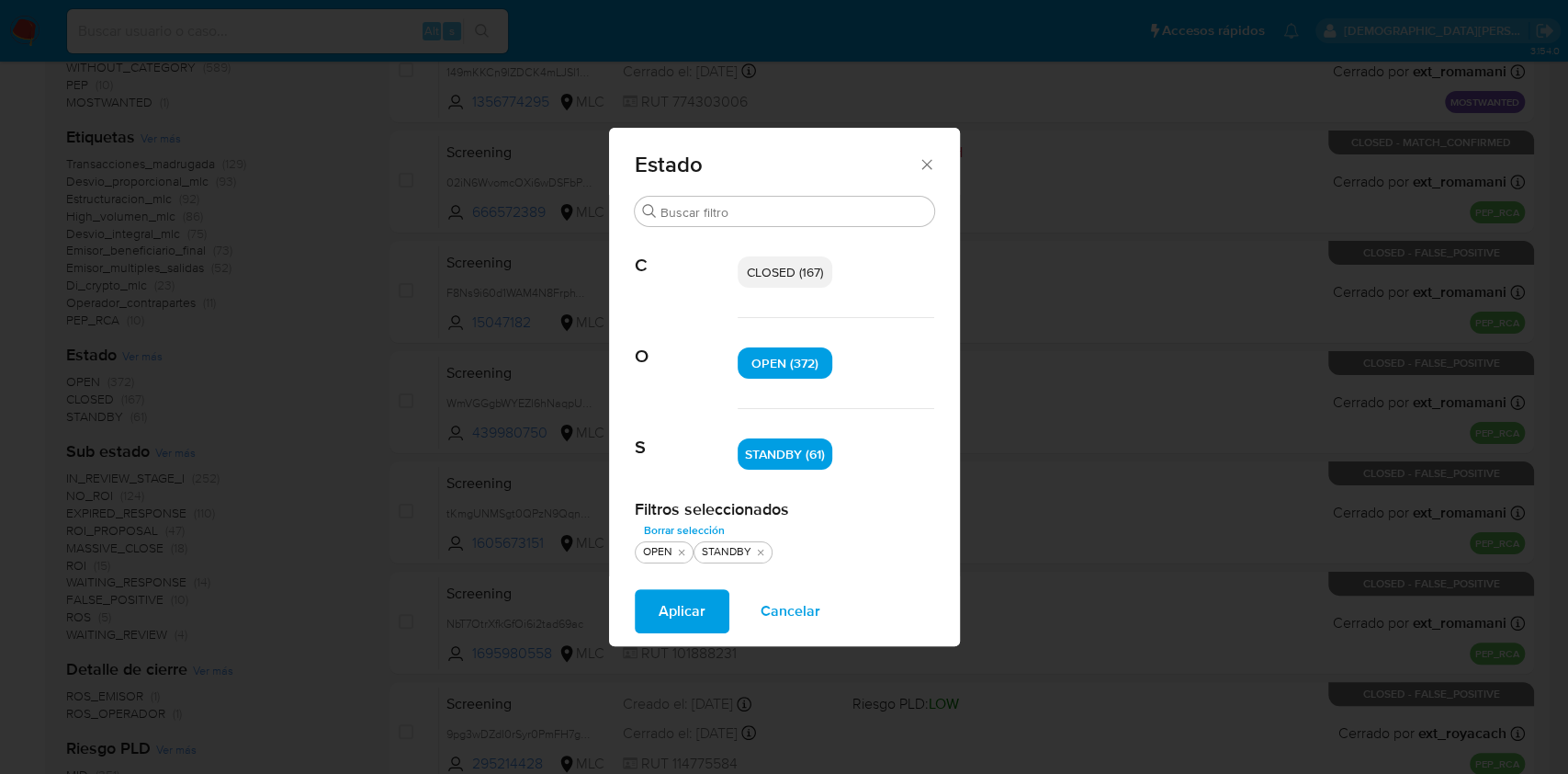
click at [694, 616] on span "Aplicar" at bounding box center [682, 611] width 46 height 41
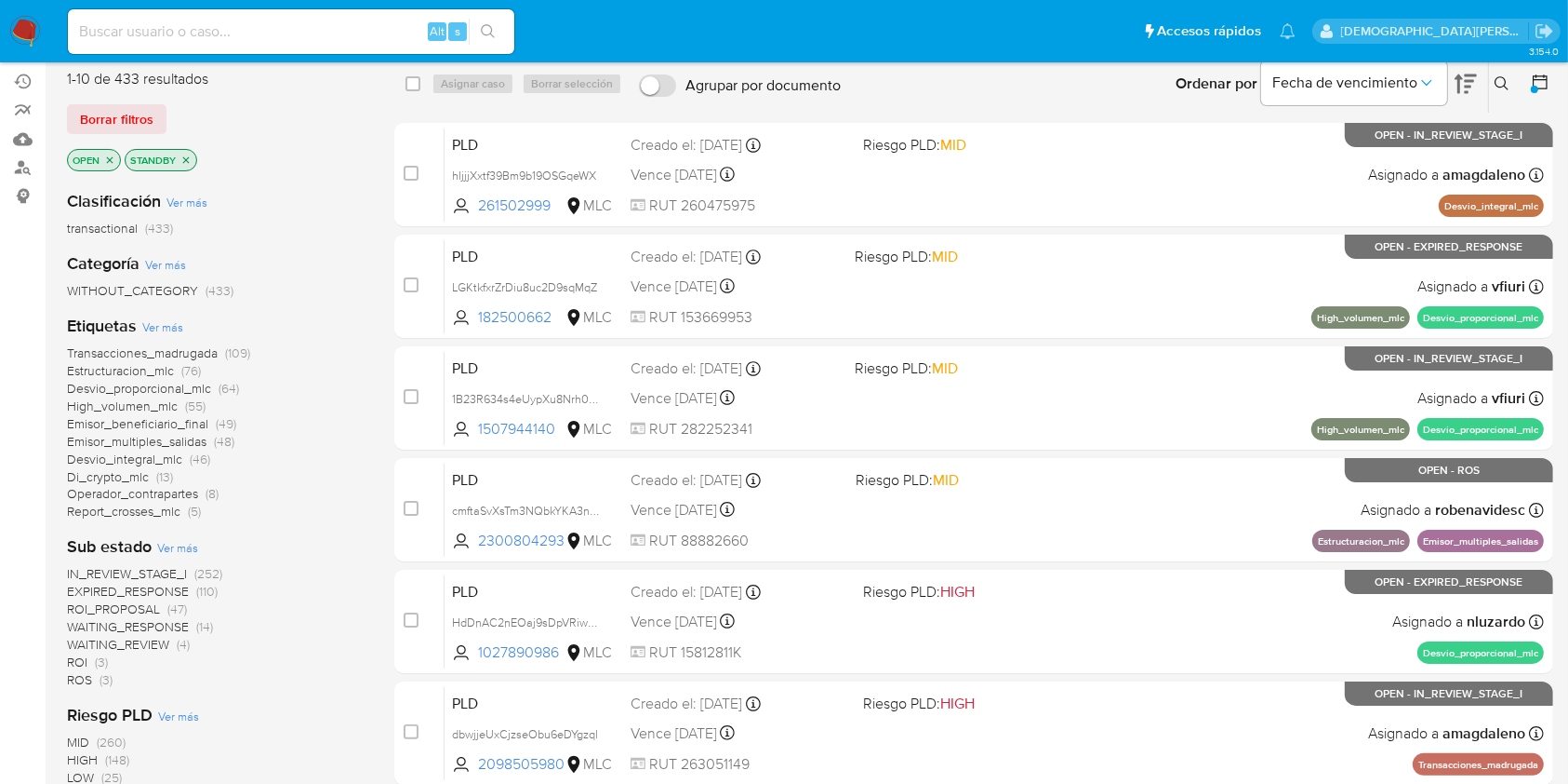
scroll to position [247, 0]
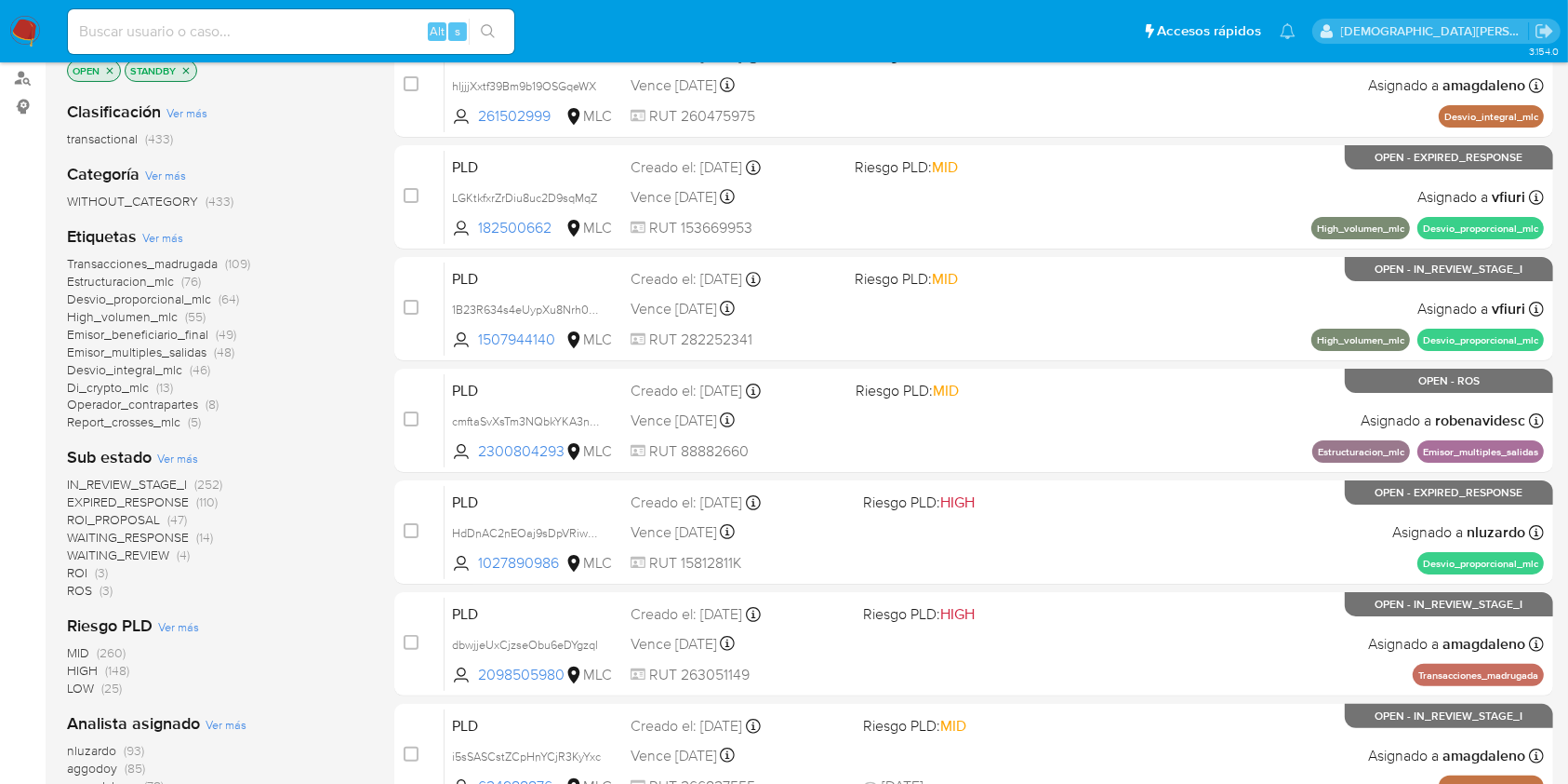
click at [126, 515] on span "ROI_PROPOSAL" at bounding box center [113, 519] width 93 height 19
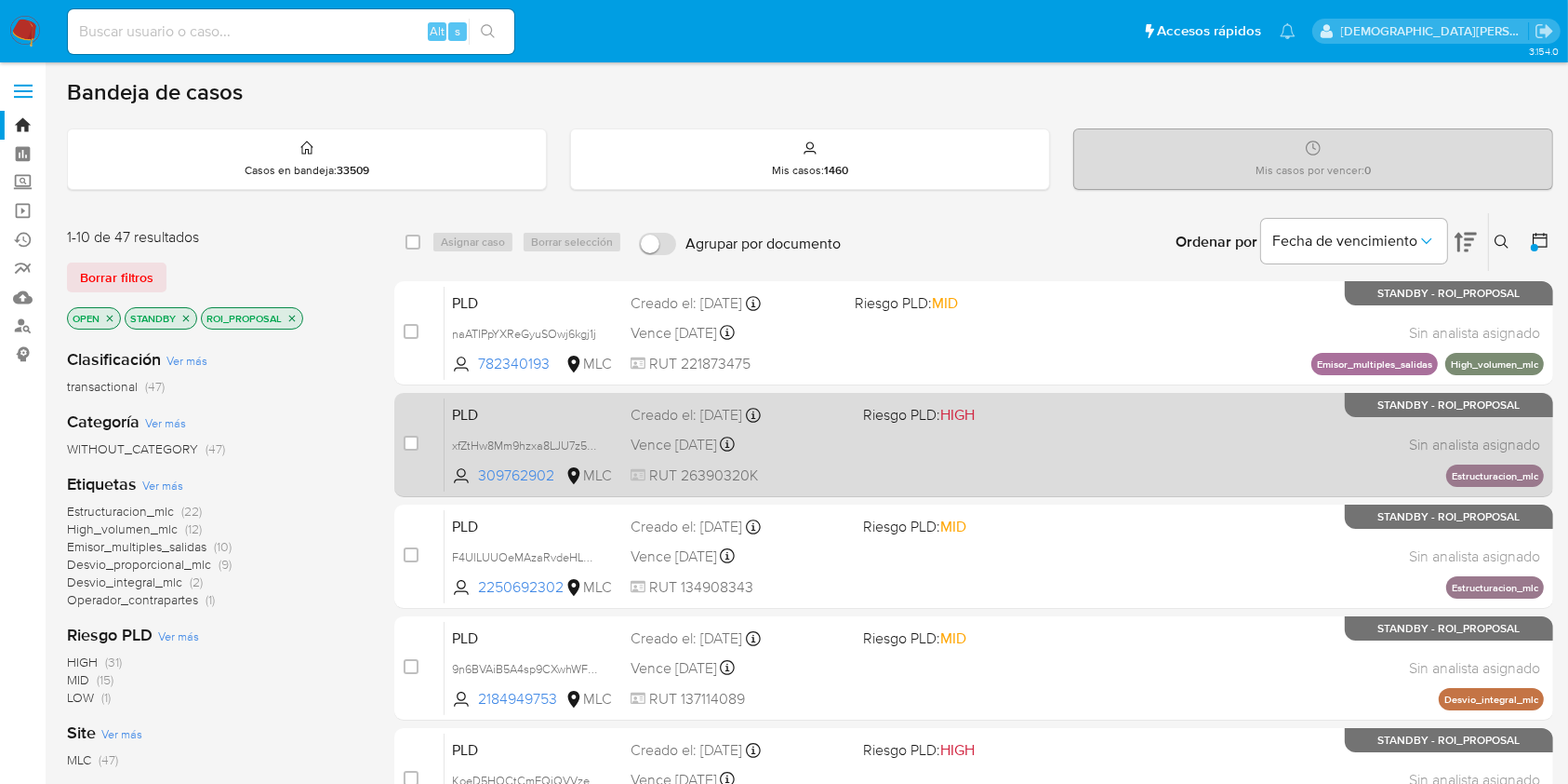
click at [846, 448] on div "Vence in 25 days Vence el 10/09/2025 06:03:56" at bounding box center [738, 444] width 217 height 26
click at [412, 438] on input "checkbox" at bounding box center [411, 443] width 15 height 15
checkbox input "true"
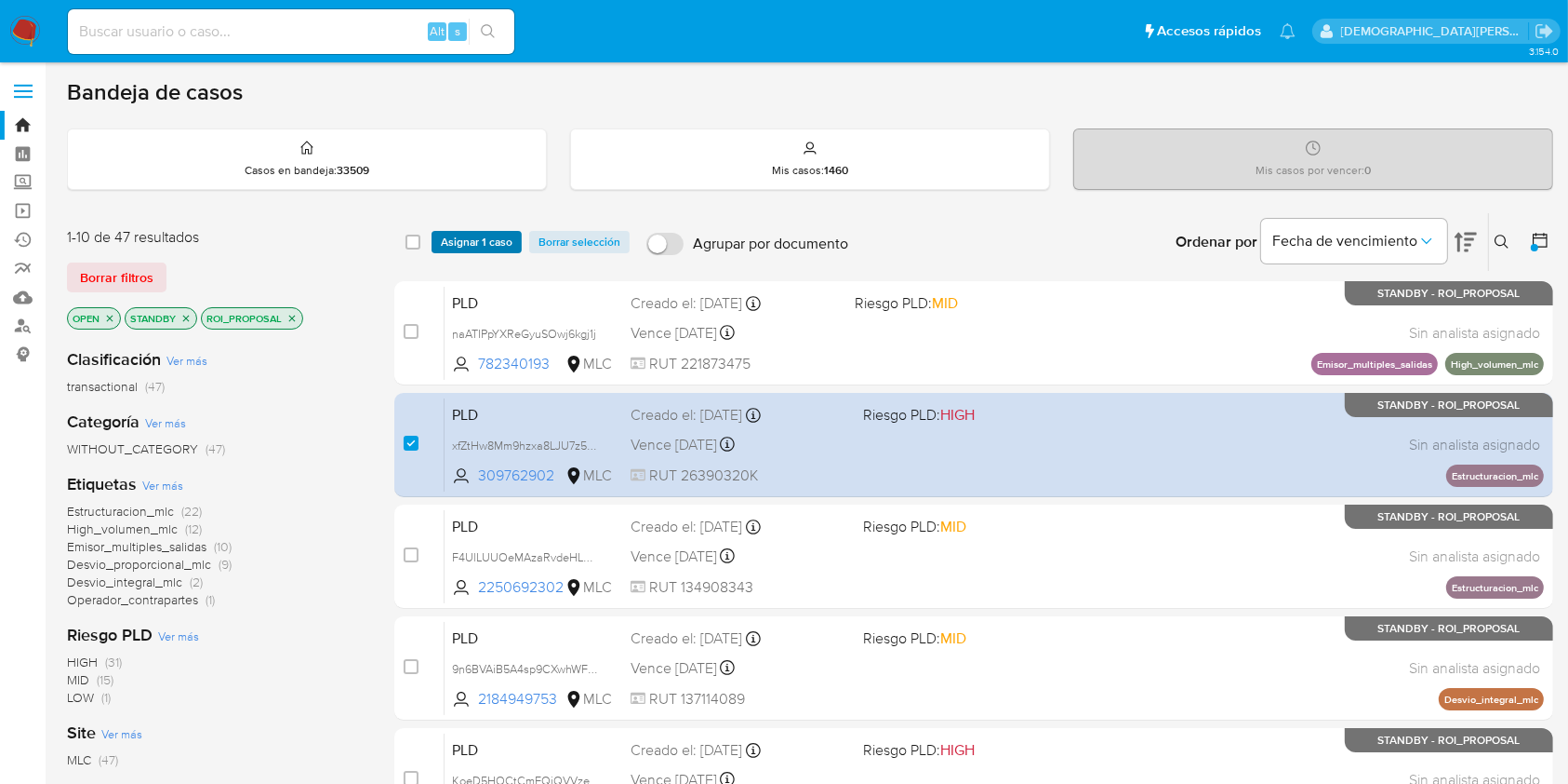
click at [481, 238] on span "Asignar 1 caso" at bounding box center [477, 241] width 72 height 19
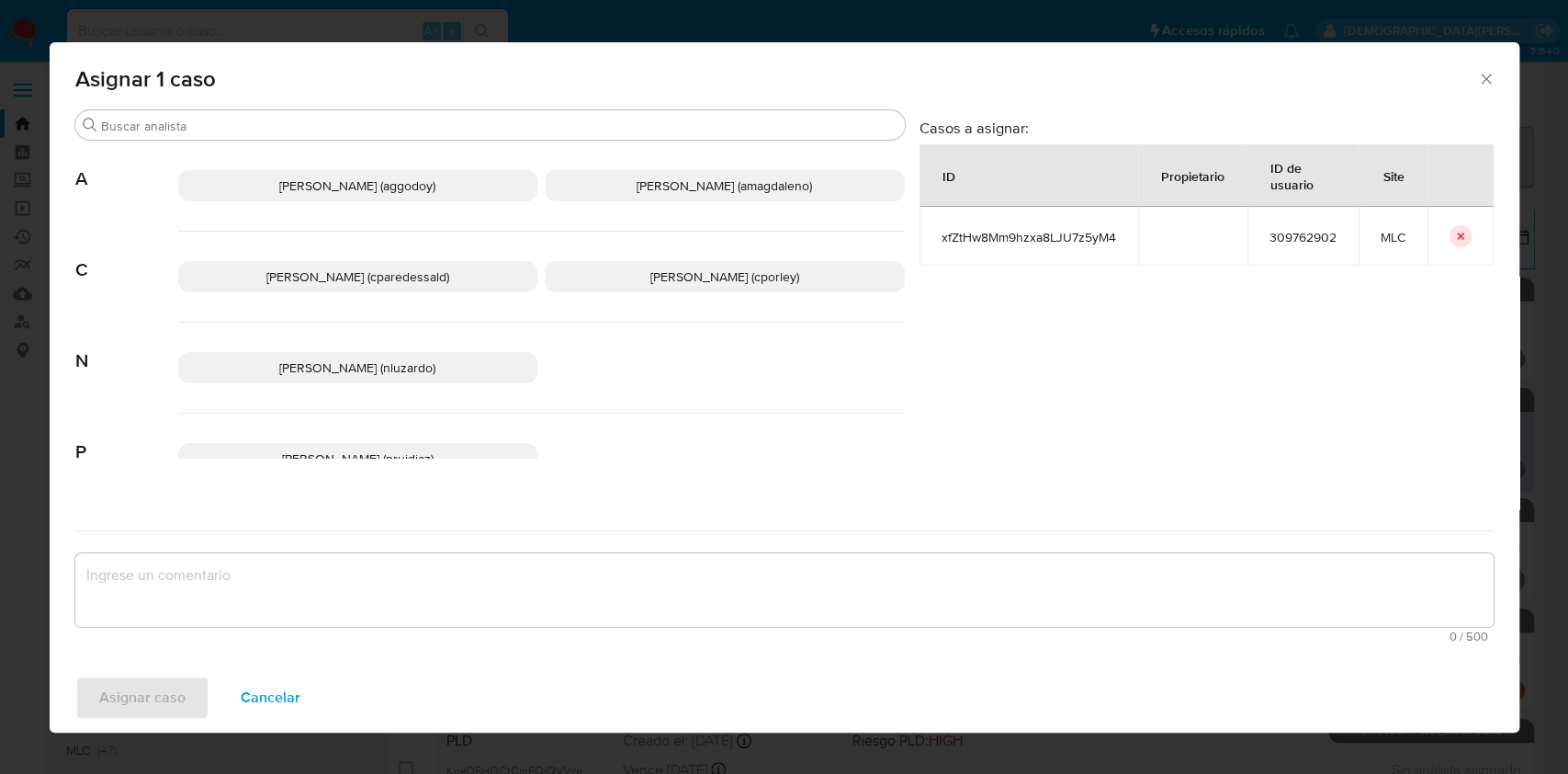
click at [684, 276] on span "Christian Porley (cporley)" at bounding box center [724, 276] width 149 height 18
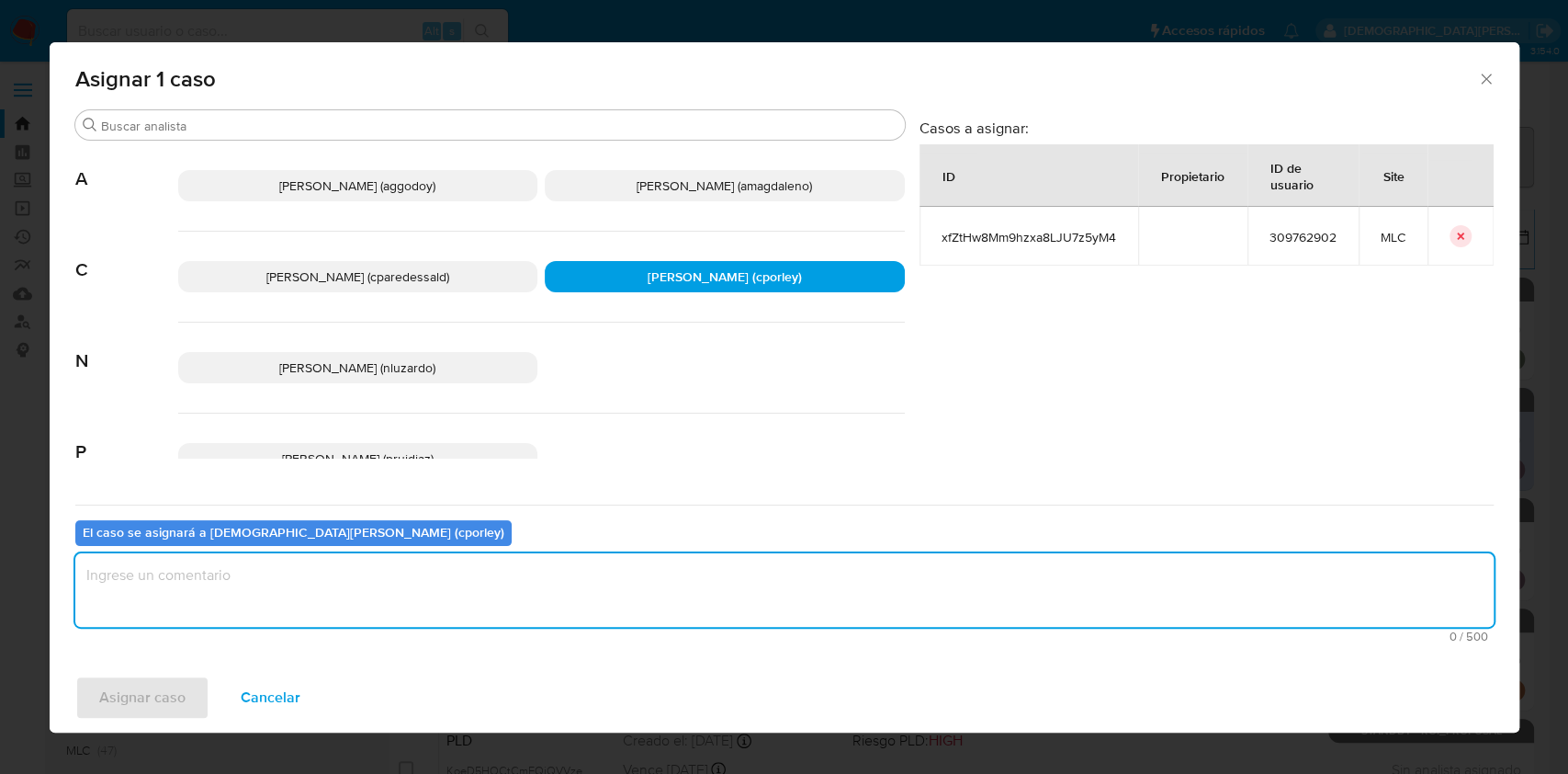
click at [474, 597] on textarea "assign-modal" at bounding box center [784, 590] width 1418 height 74
type textarea "-"
click at [162, 697] on span "Asignar caso" at bounding box center [141, 697] width 86 height 41
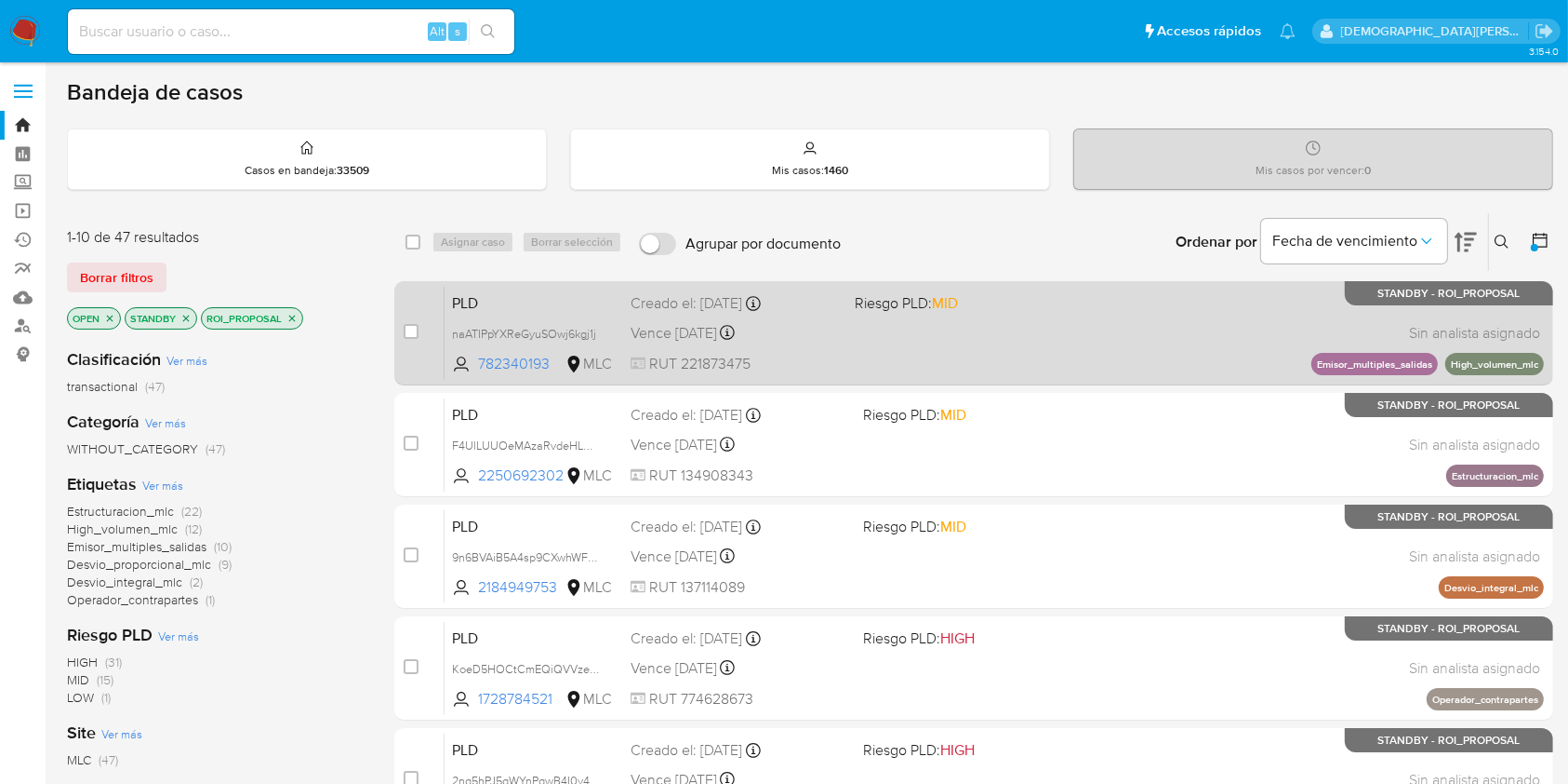
click at [980, 362] on div "PLD naATIPpYXReGyuSOwj6kgj1j 782340193 MLC Riesgo PLD: MID Creado el: 12/06/202…" at bounding box center [993, 333] width 1099 height 94
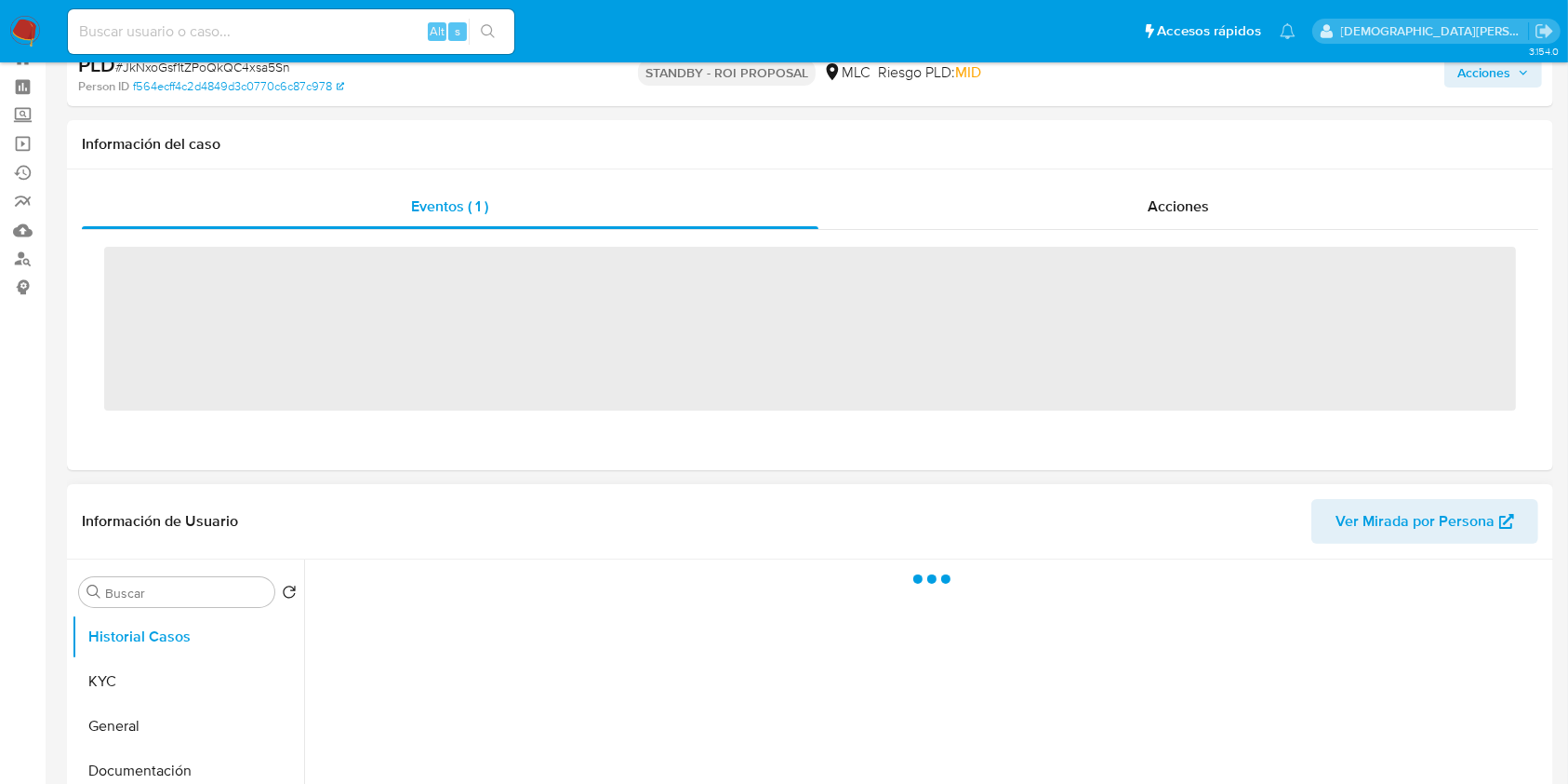
scroll to position [124, 0]
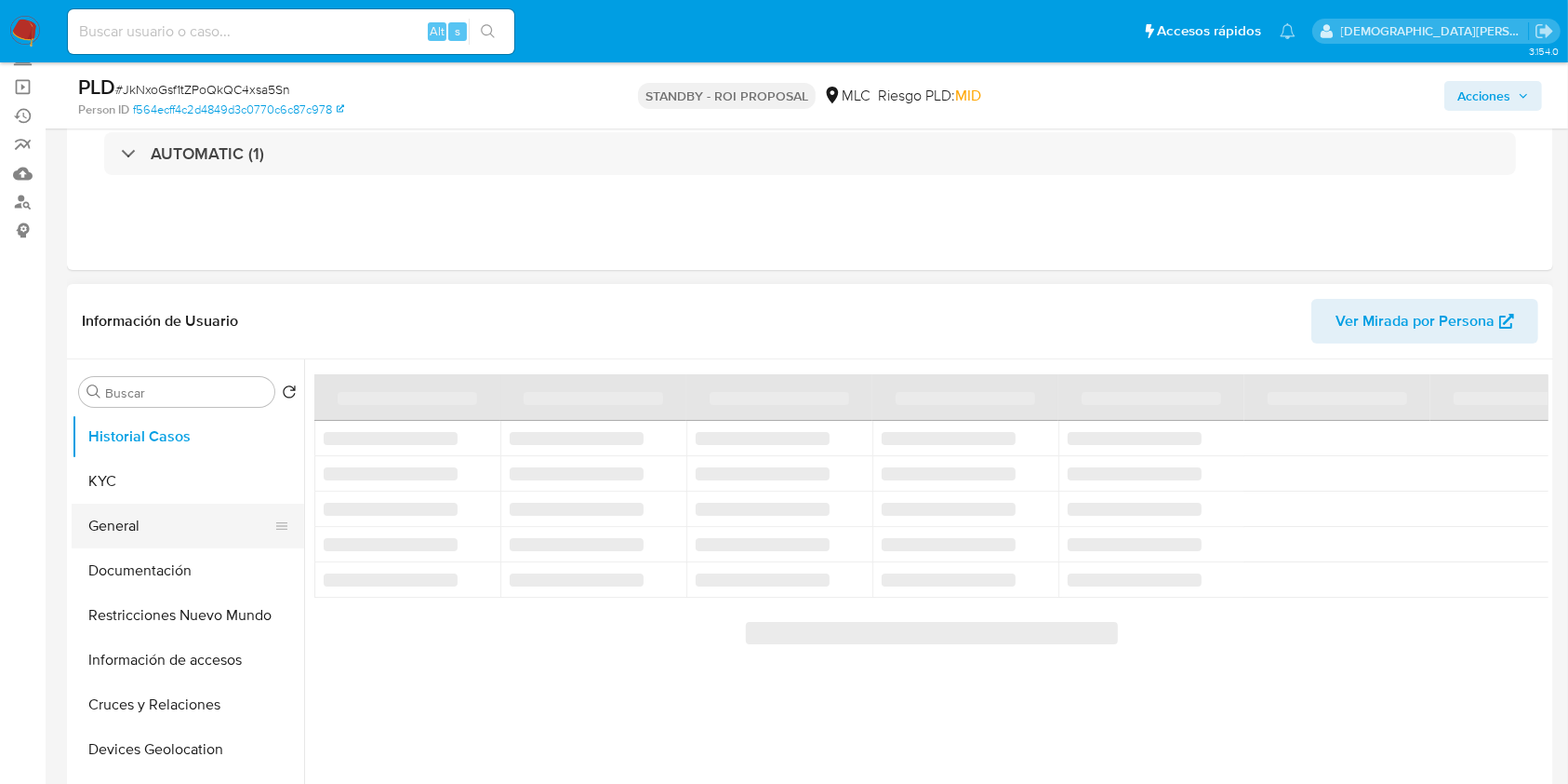
click at [148, 530] on button "General" at bounding box center [180, 526] width 218 height 45
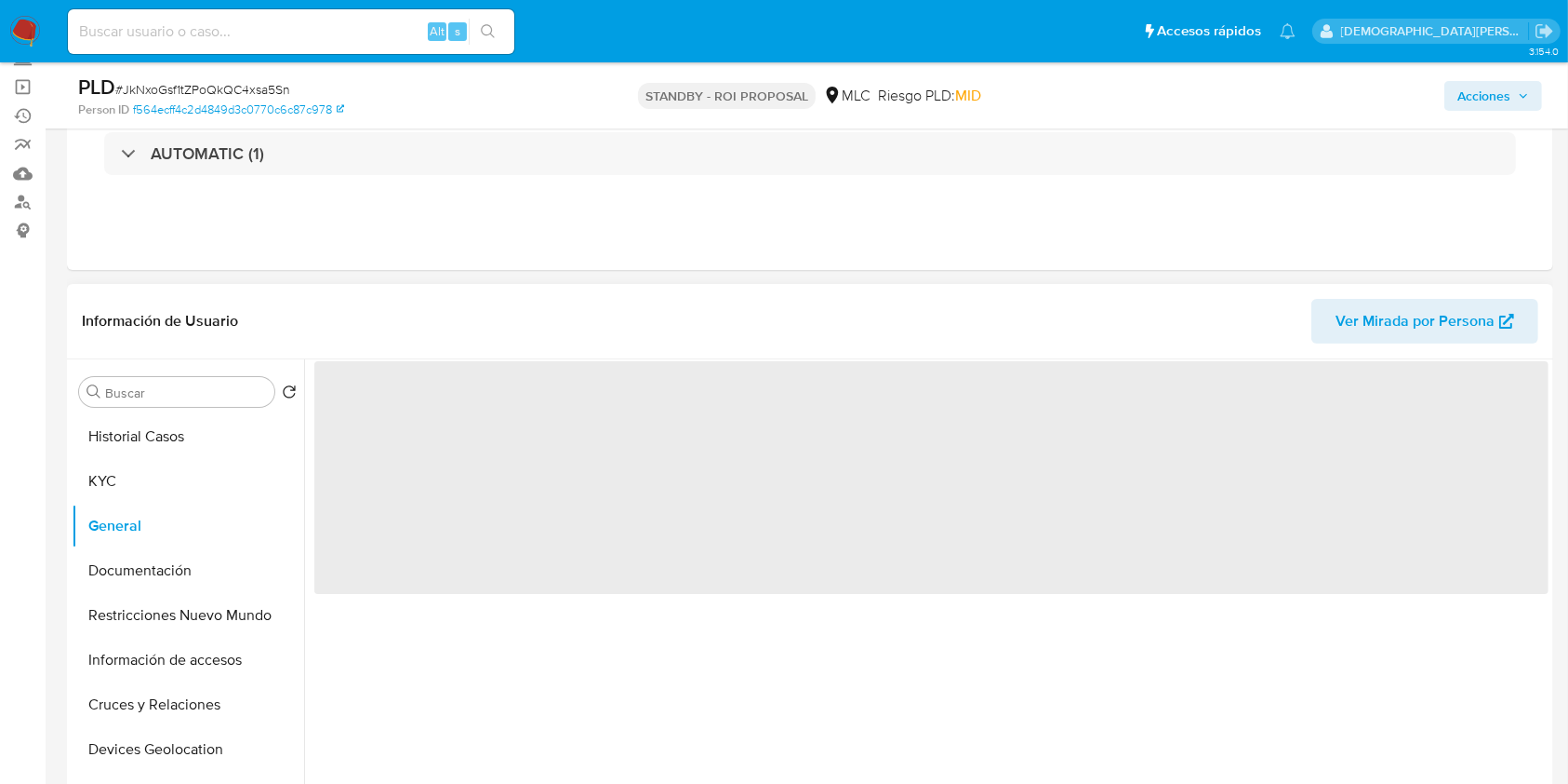
select select "10"
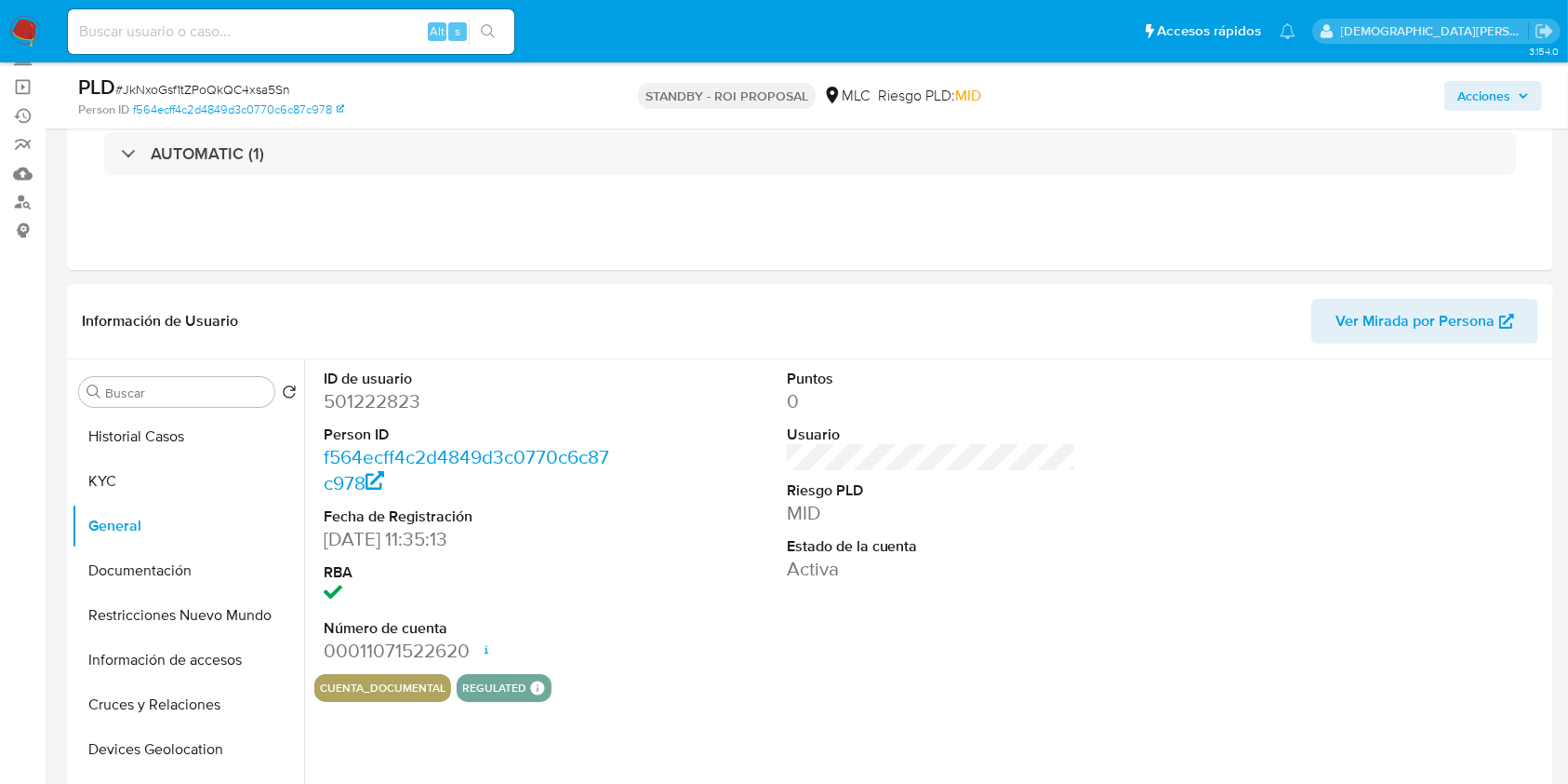
click at [386, 399] on dd "501222823" at bounding box center [469, 400] width 290 height 26
copy dd "501222823"
click at [117, 559] on button "Documentación" at bounding box center [180, 571] width 218 height 45
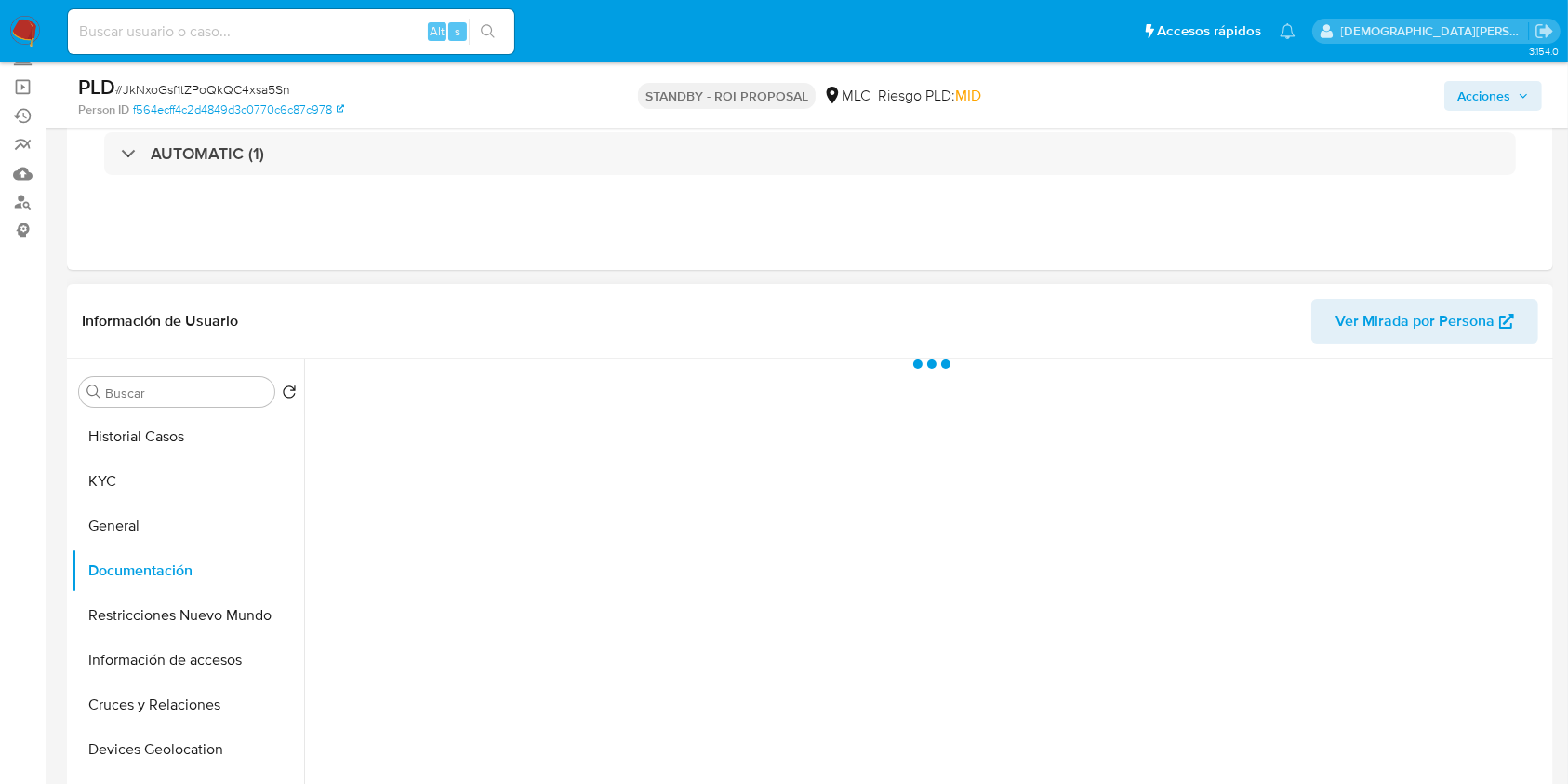
click at [399, 422] on div at bounding box center [926, 598] width 1244 height 477
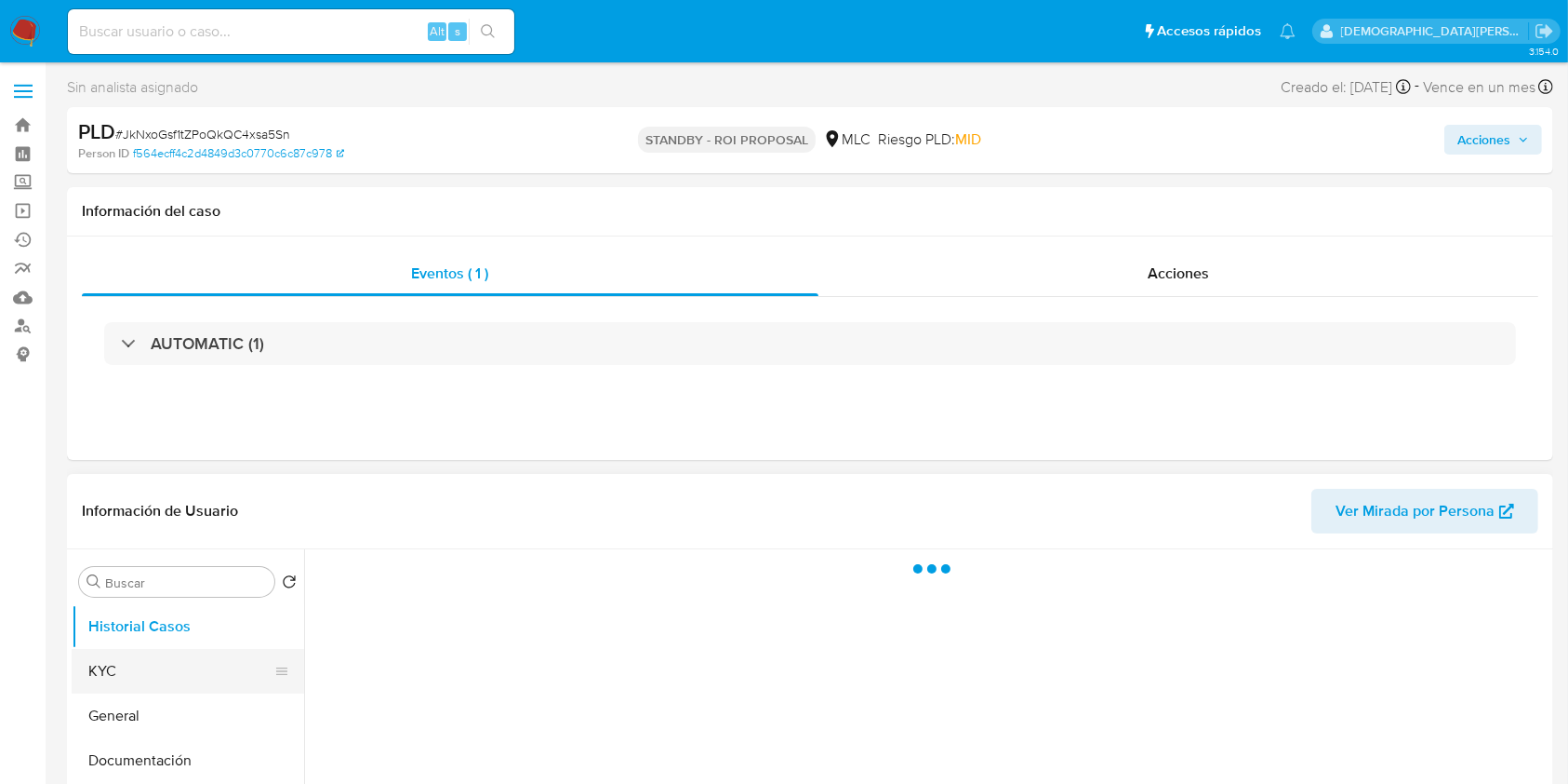
click at [141, 668] on button "KYC" at bounding box center [180, 671] width 218 height 45
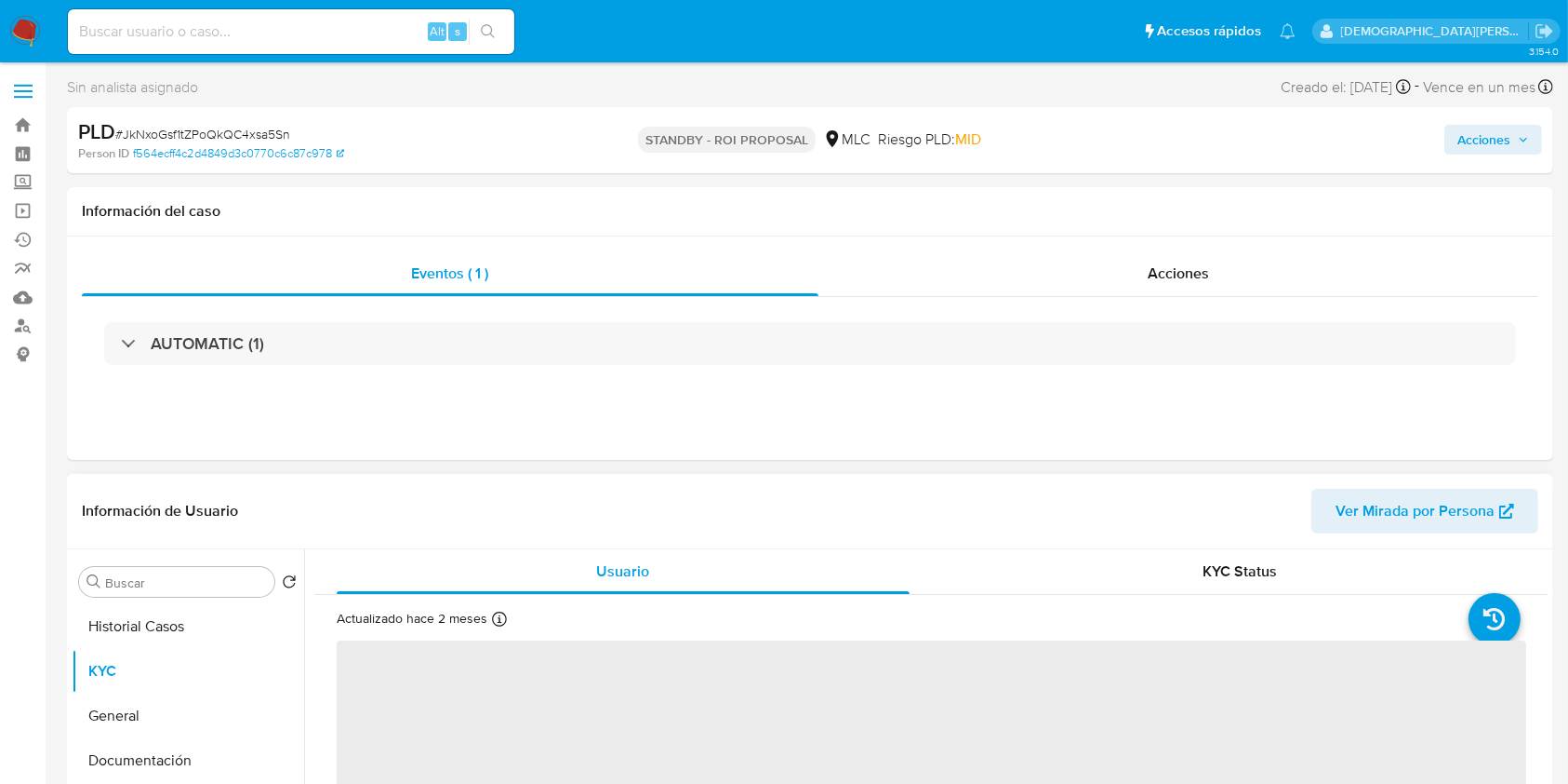
select select "10"
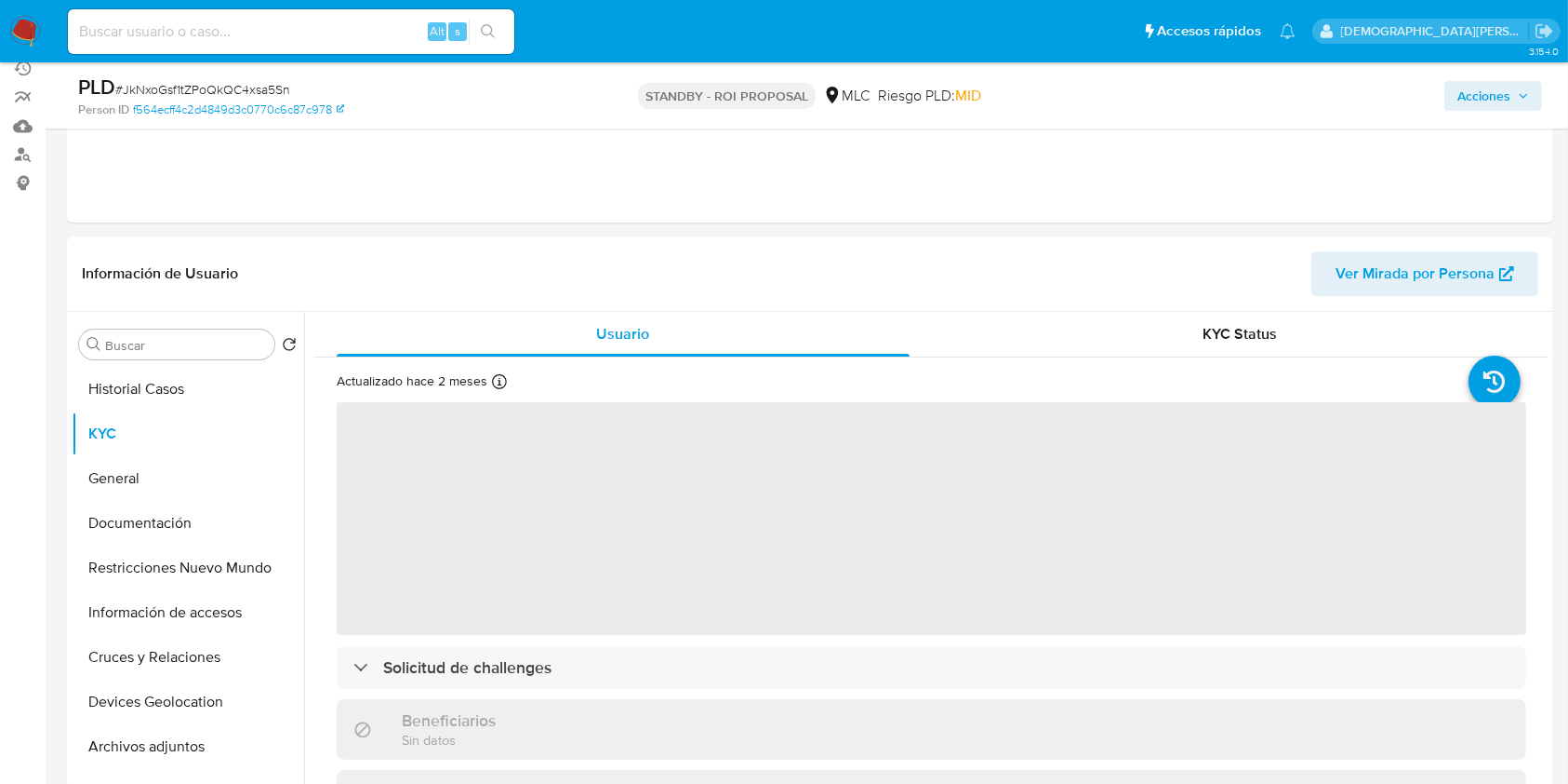
scroll to position [247, 0]
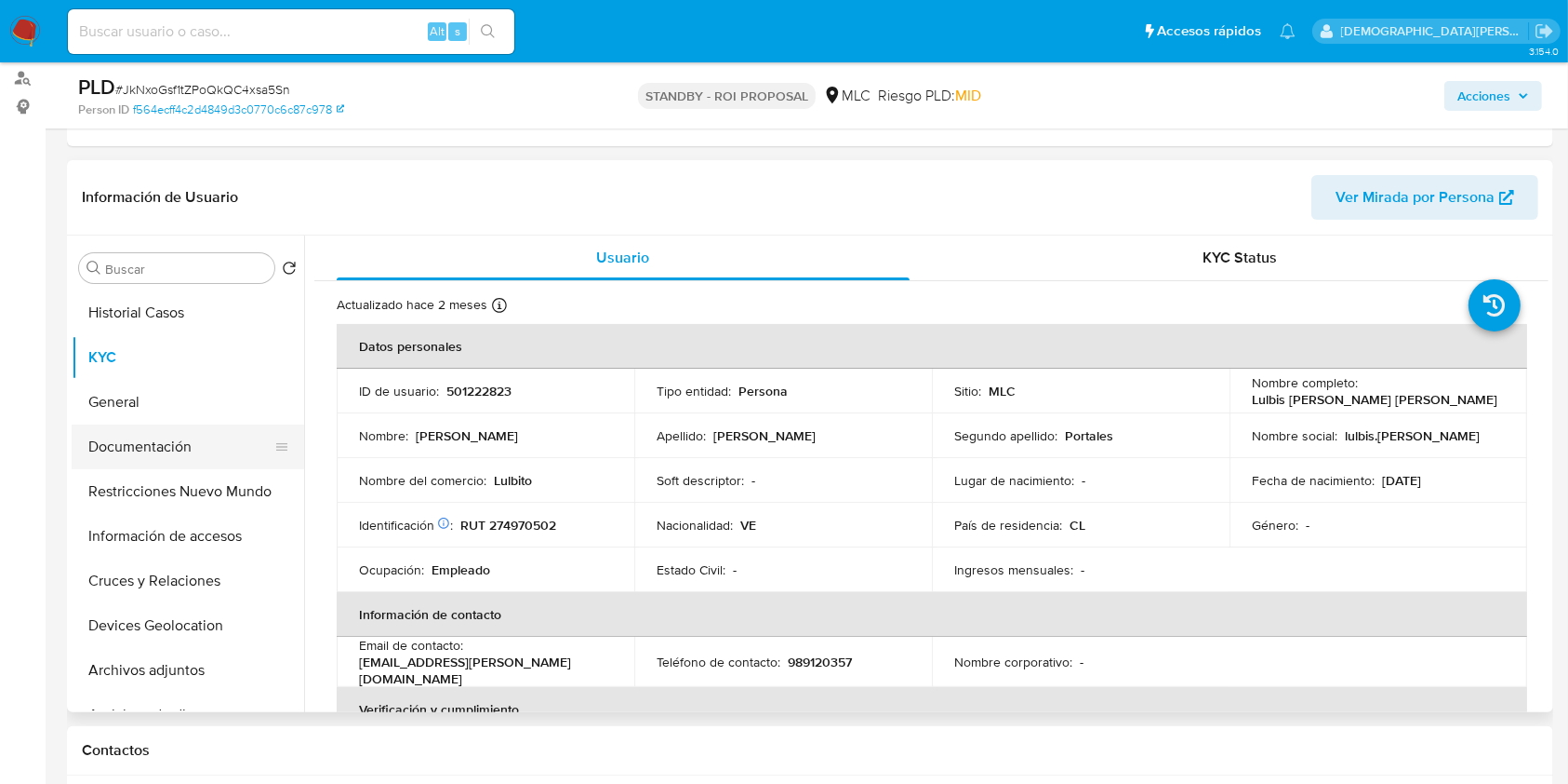
click at [174, 445] on button "Documentación" at bounding box center [180, 446] width 218 height 45
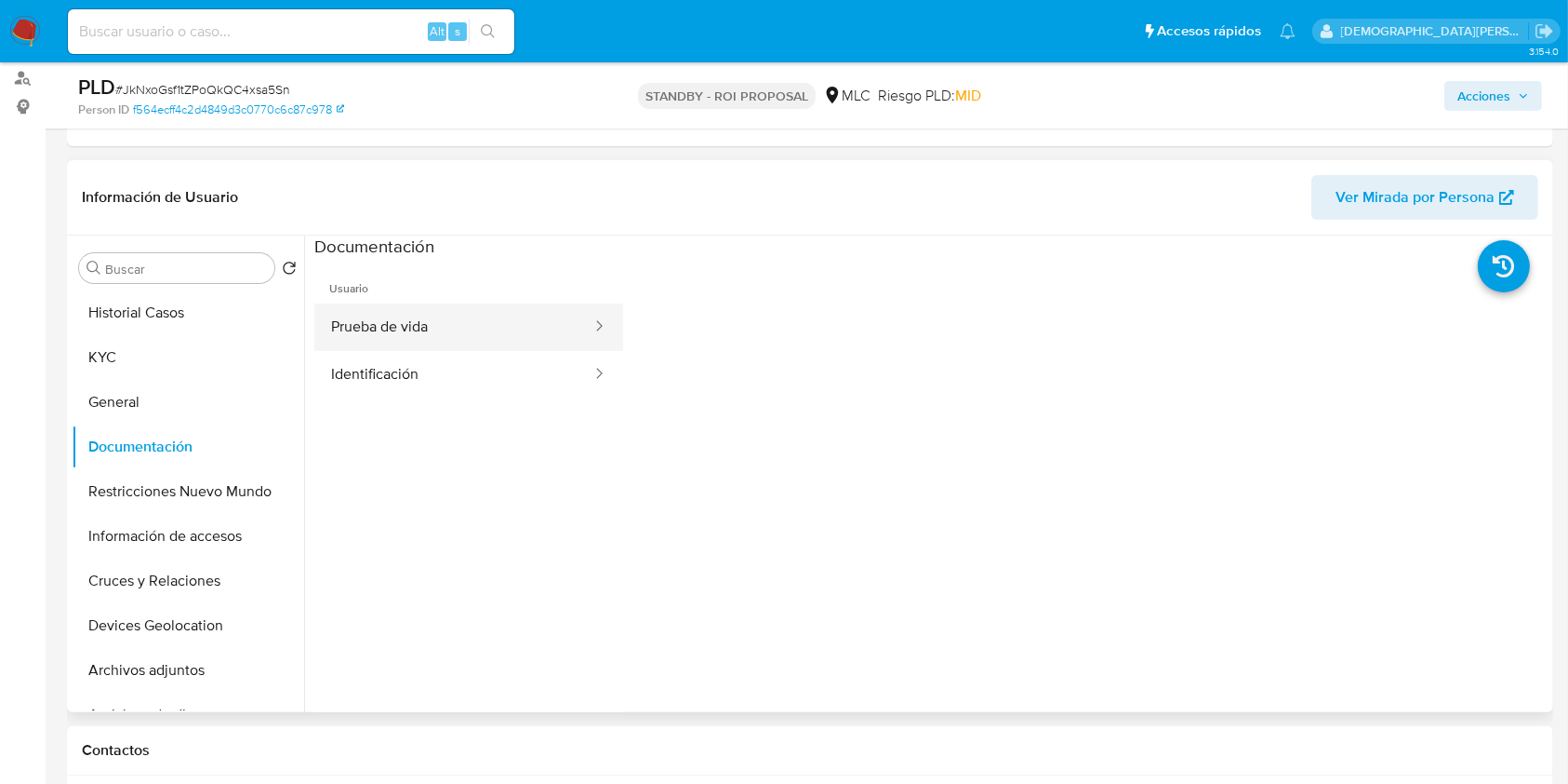
click at [478, 334] on button "Prueba de vida" at bounding box center [454, 327] width 279 height 47
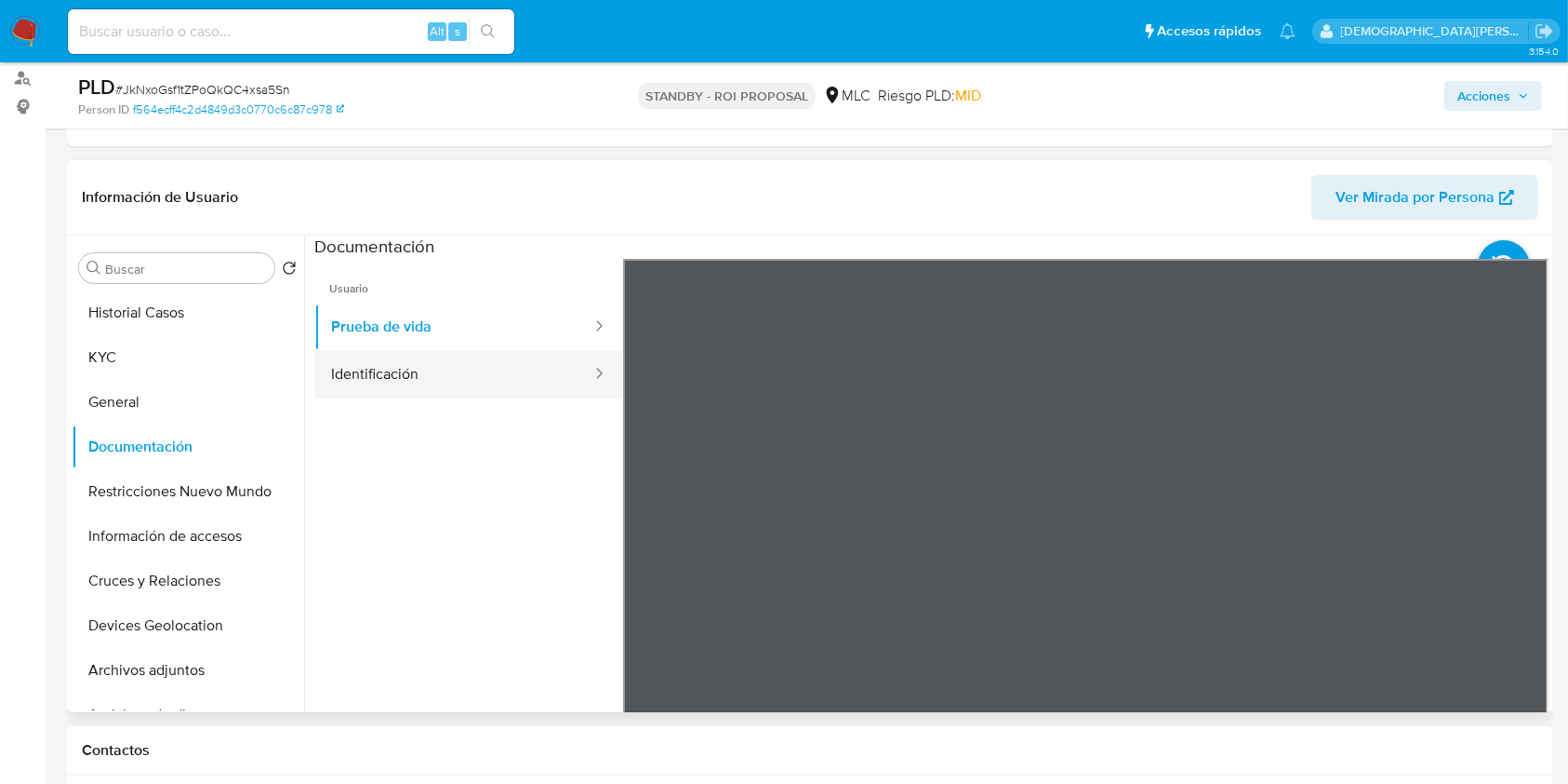
click at [365, 377] on button "Identificación" at bounding box center [454, 375] width 279 height 47
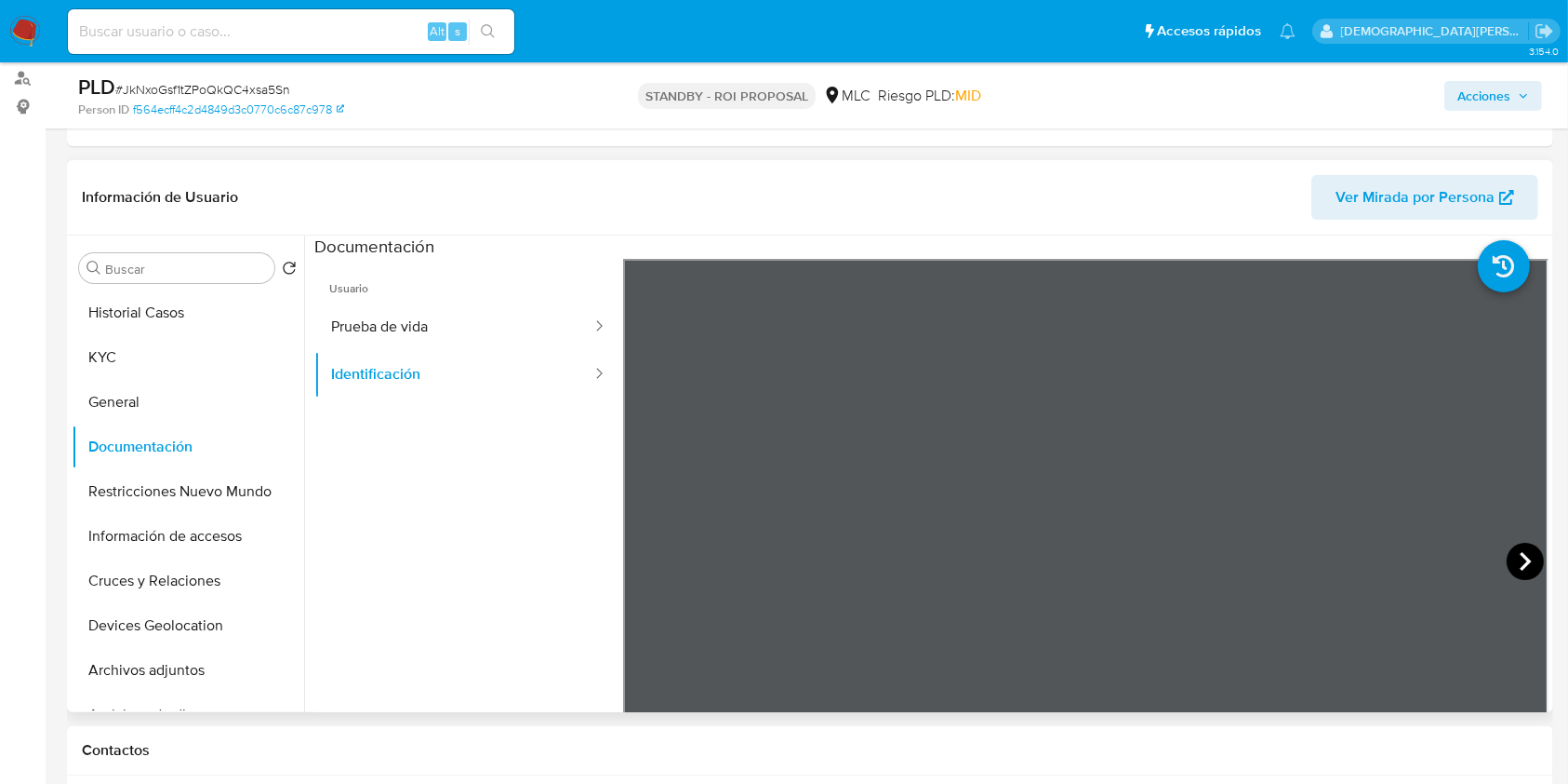
click at [1517, 559] on icon at bounding box center [1525, 561] width 37 height 37
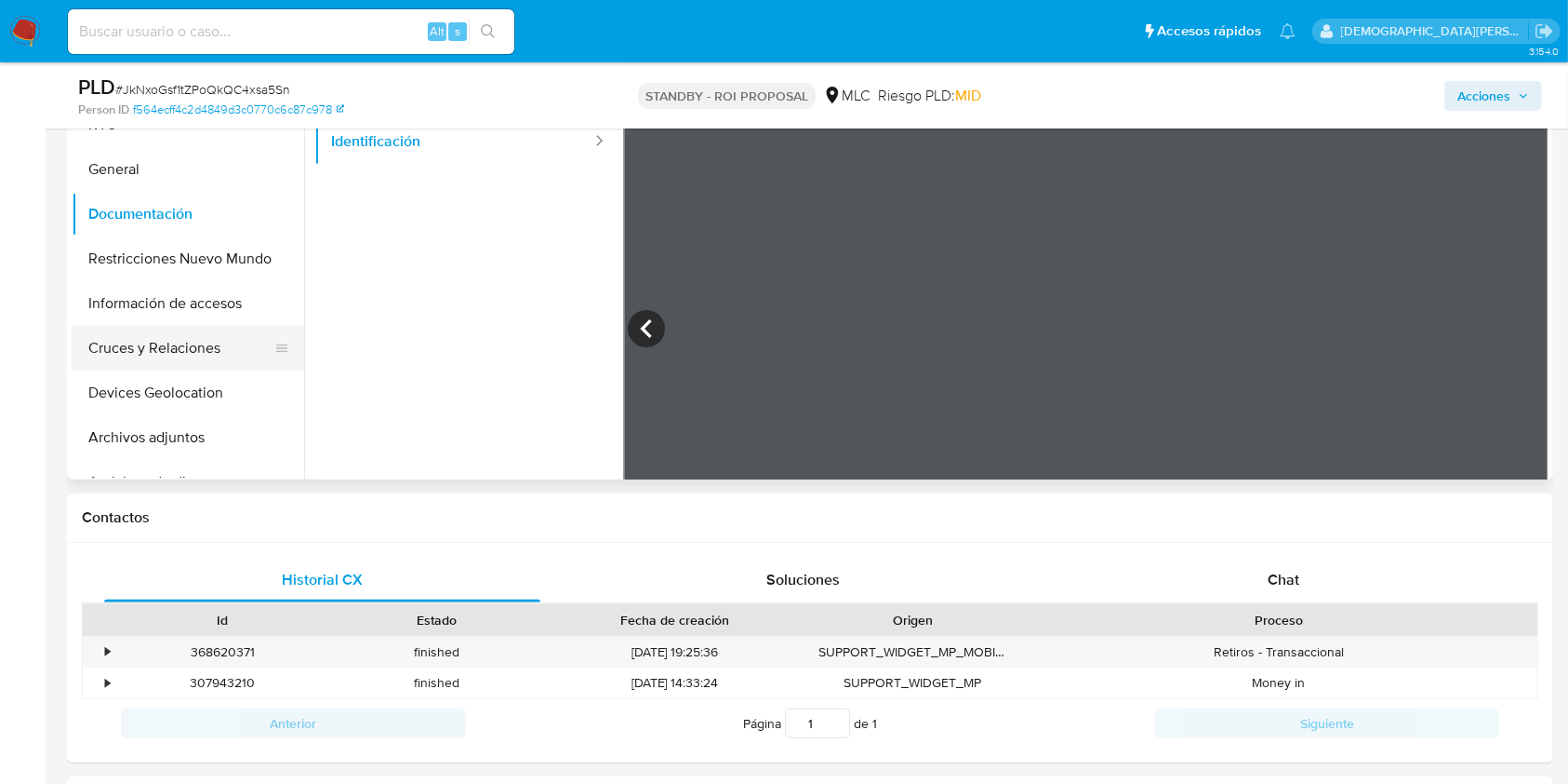
scroll to position [372, 0]
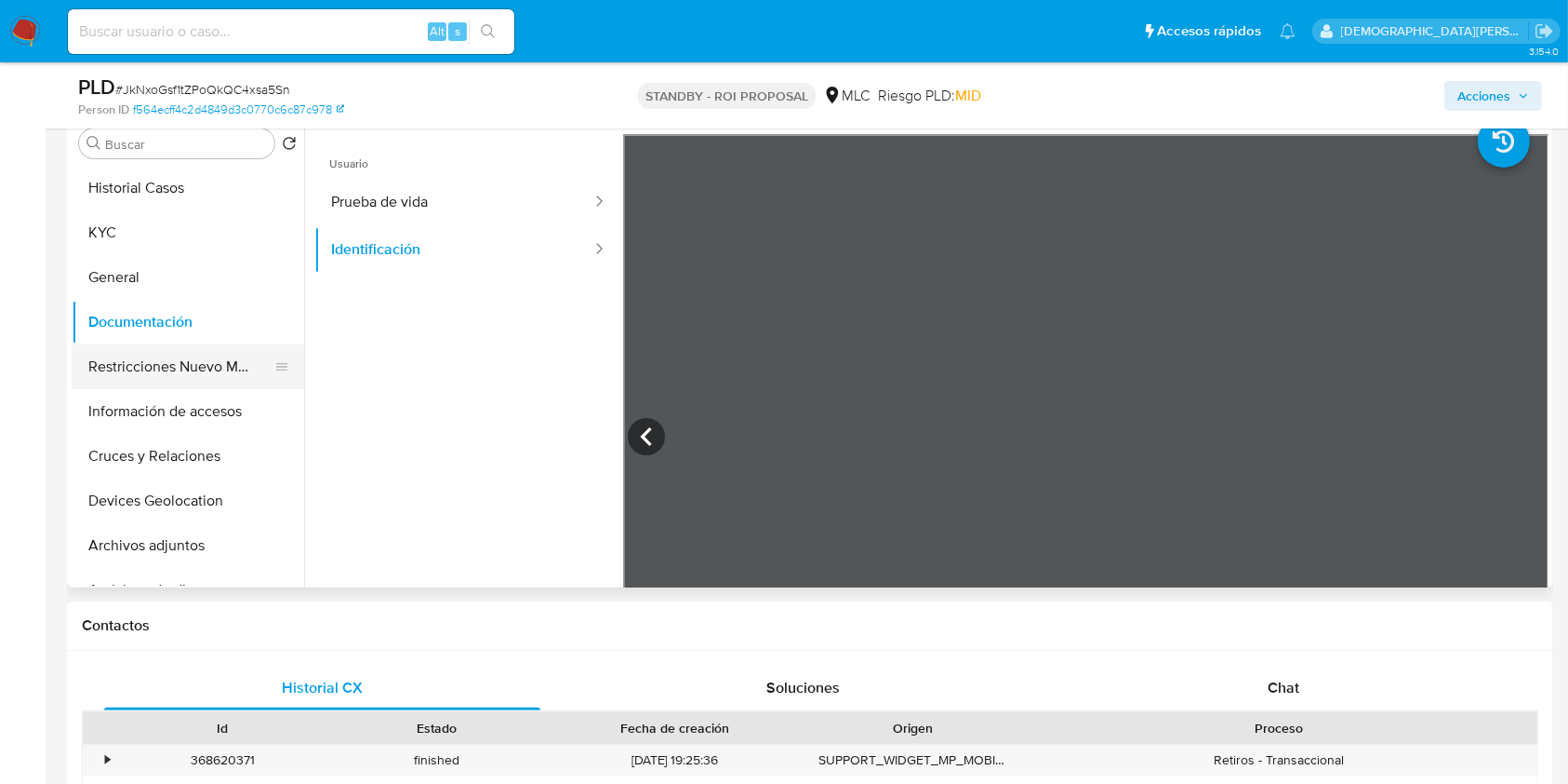
click at [198, 376] on button "Restricciones Nuevo Mundo" at bounding box center [180, 367] width 218 height 45
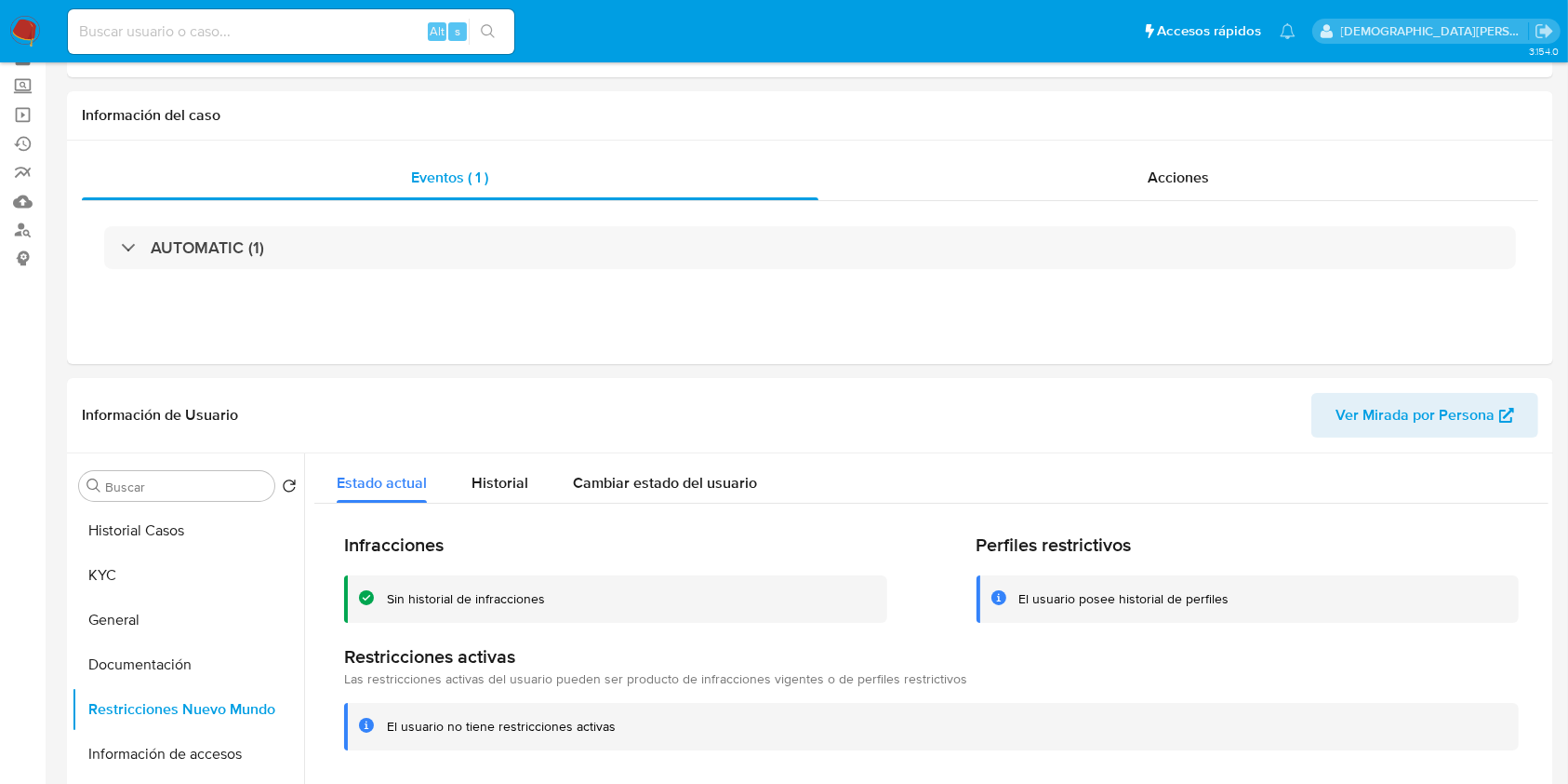
scroll to position [247, 0]
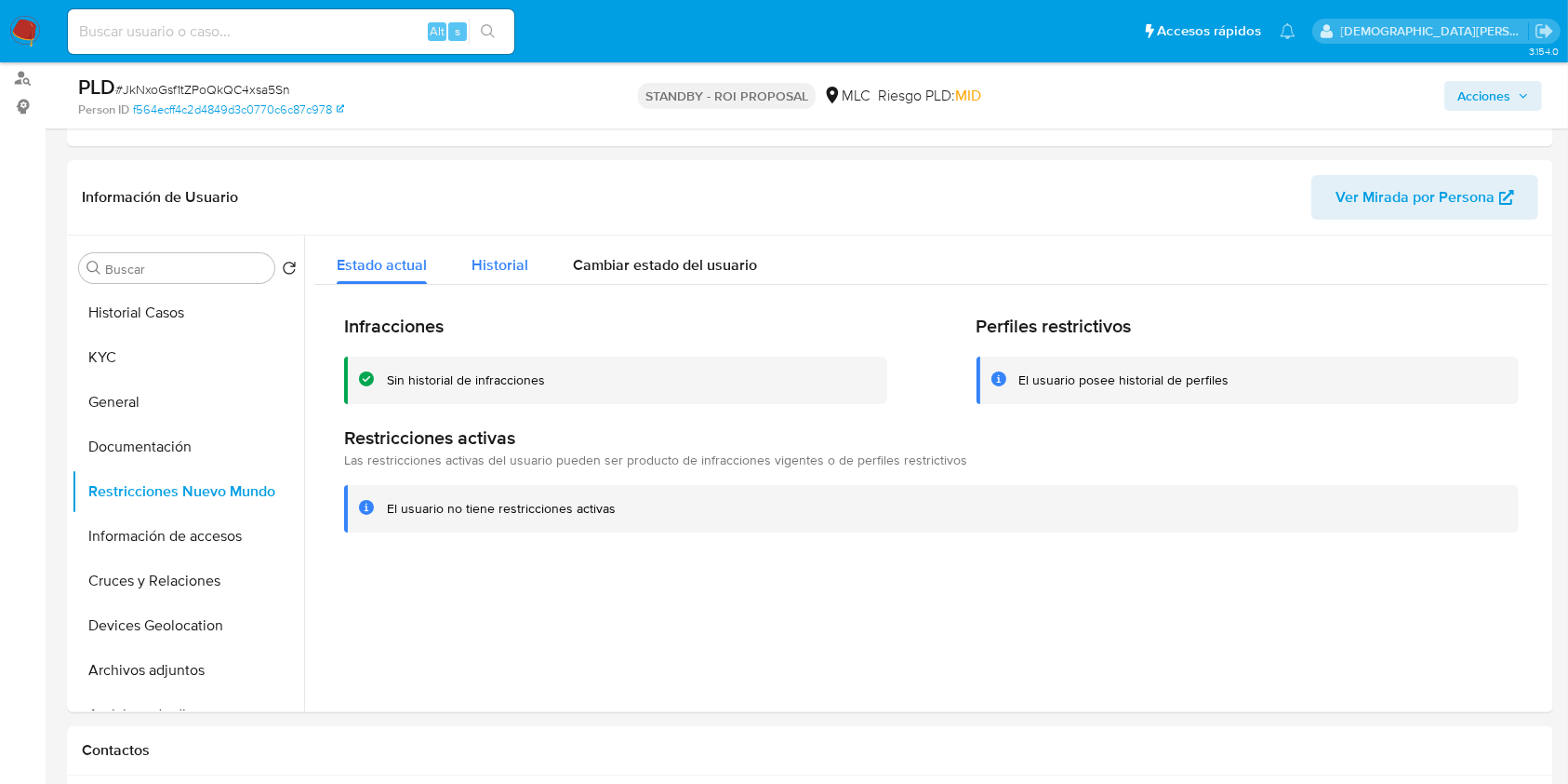
click at [509, 263] on span "Historial" at bounding box center [500, 265] width 57 height 22
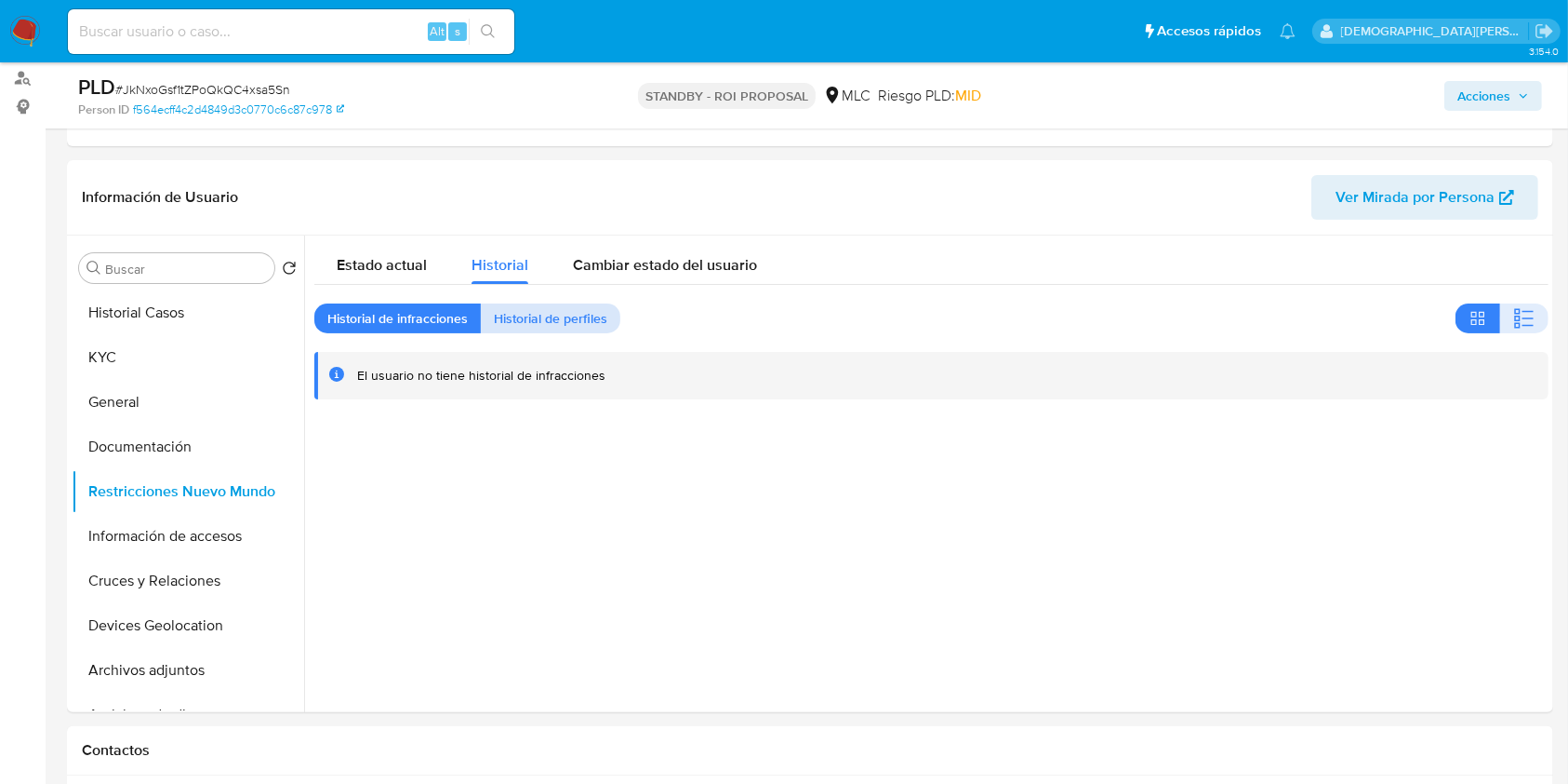
click at [514, 324] on span "Historial de perfiles" at bounding box center [551, 318] width 114 height 26
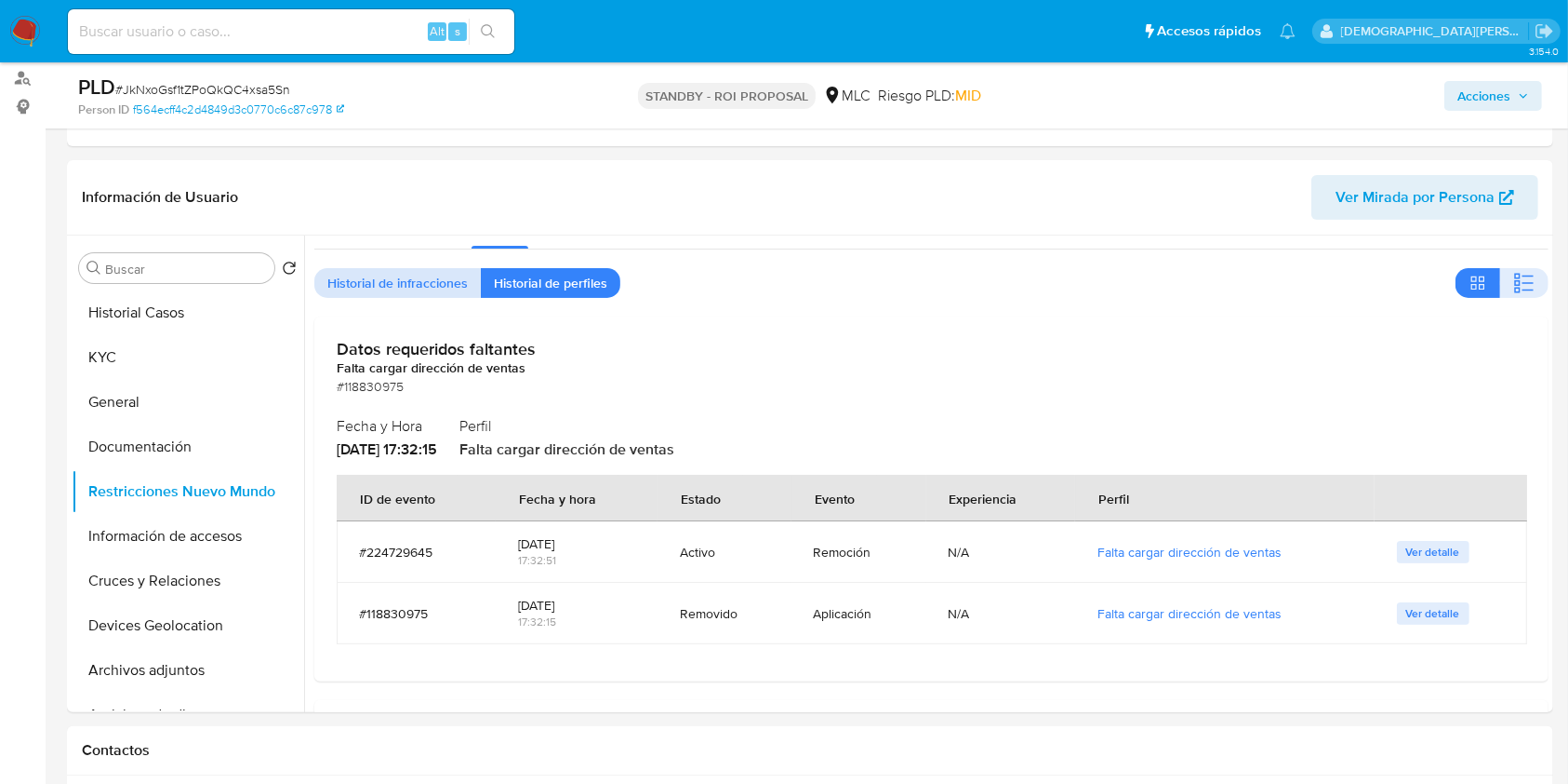
scroll to position [0, 0]
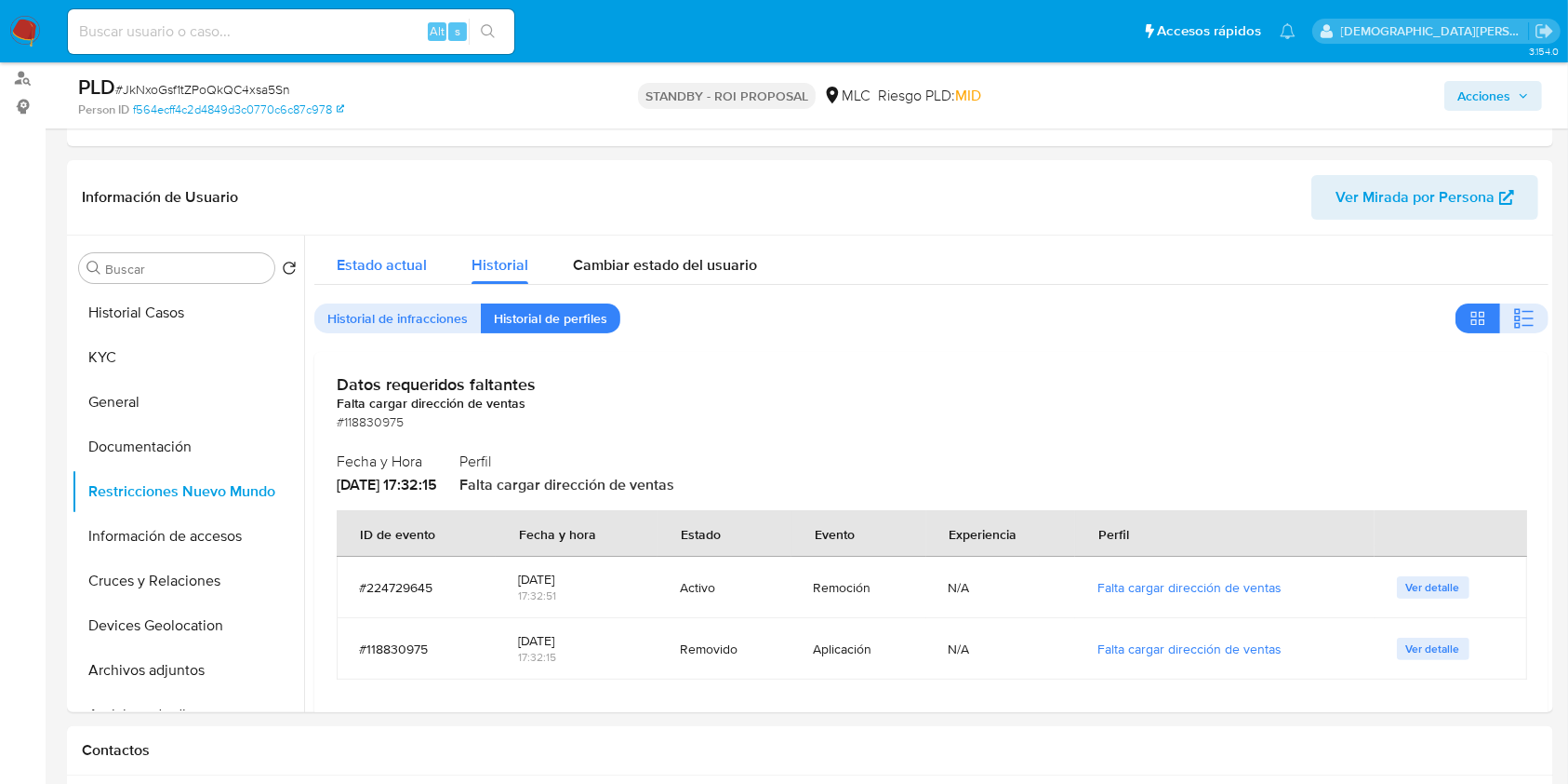
click at [403, 255] on span "Estado actual" at bounding box center [381, 265] width 90 height 22
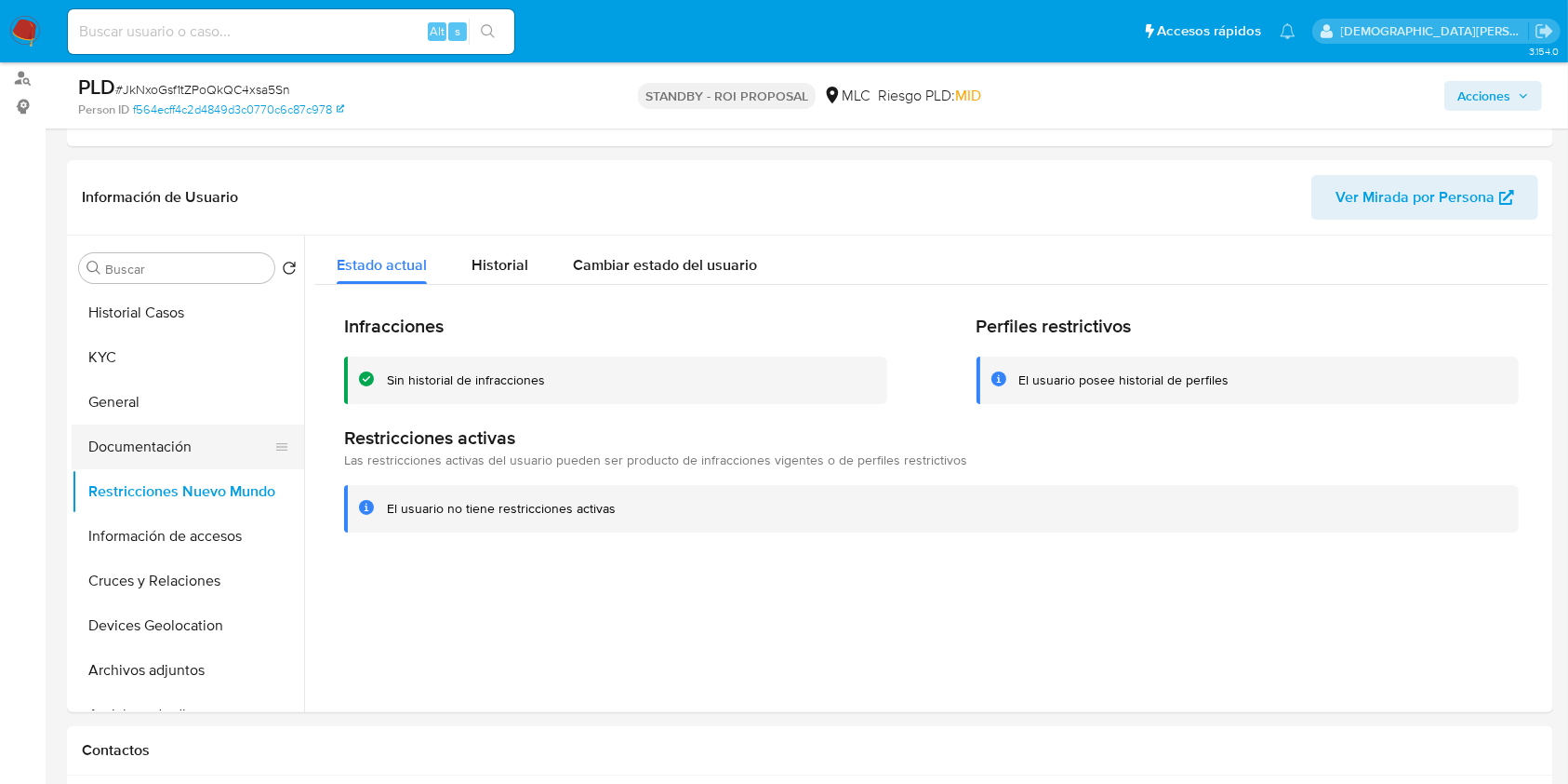
click at [167, 460] on button "Documentación" at bounding box center [180, 446] width 218 height 45
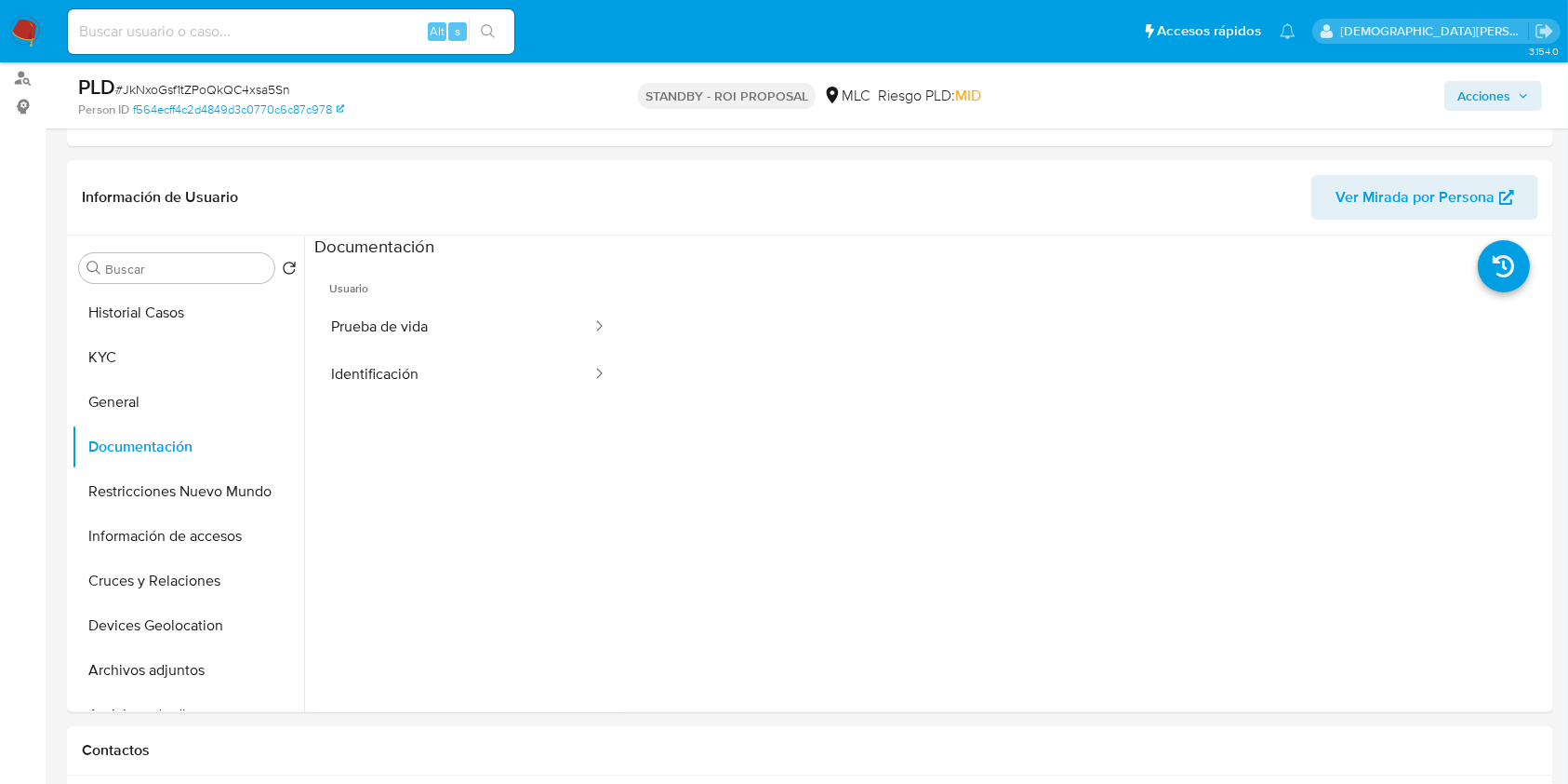
click at [1473, 100] on span "Acciones" at bounding box center [1484, 96] width 53 height 29
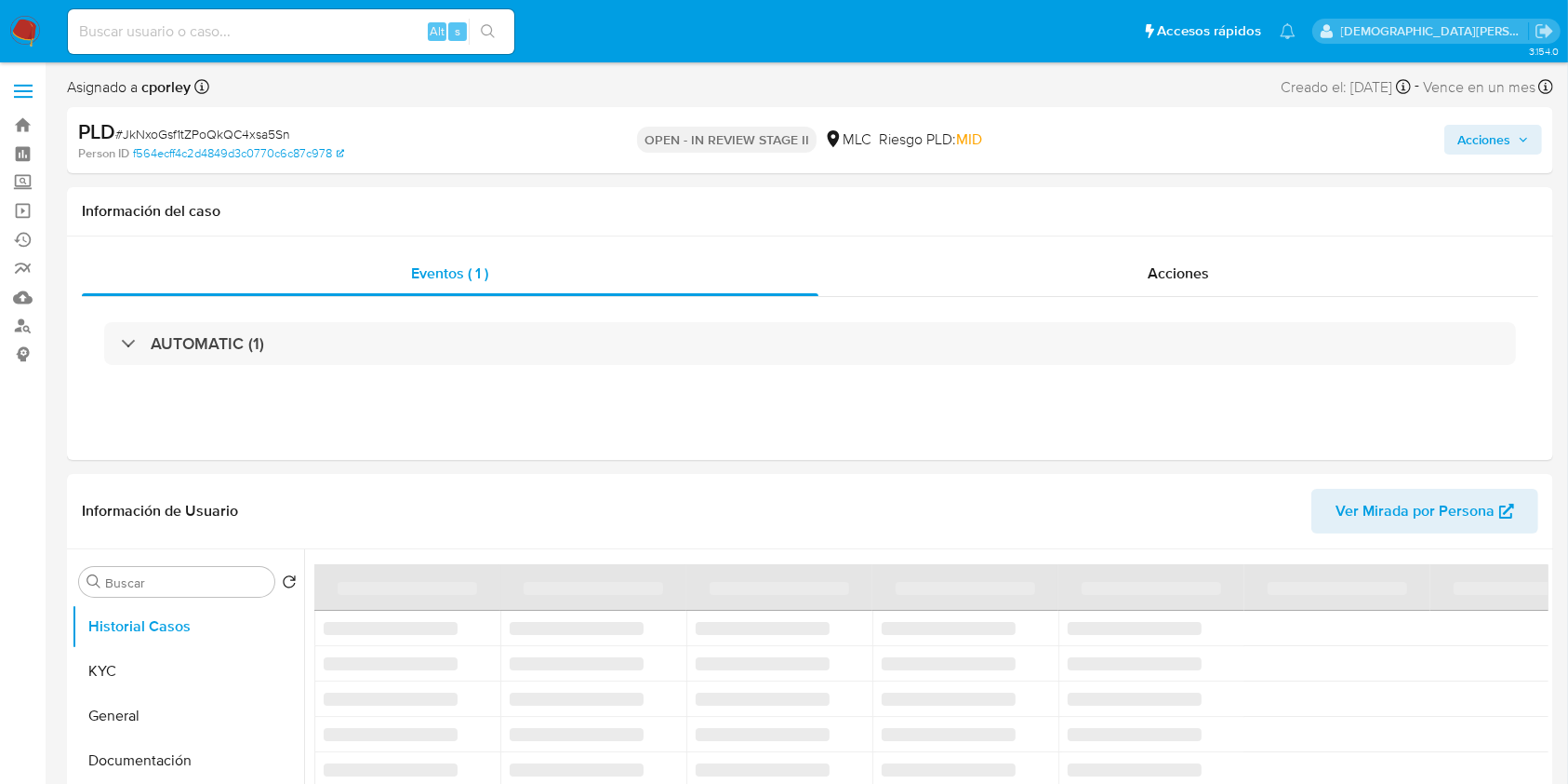
click at [1490, 141] on span "Acciones" at bounding box center [1484, 139] width 53 height 29
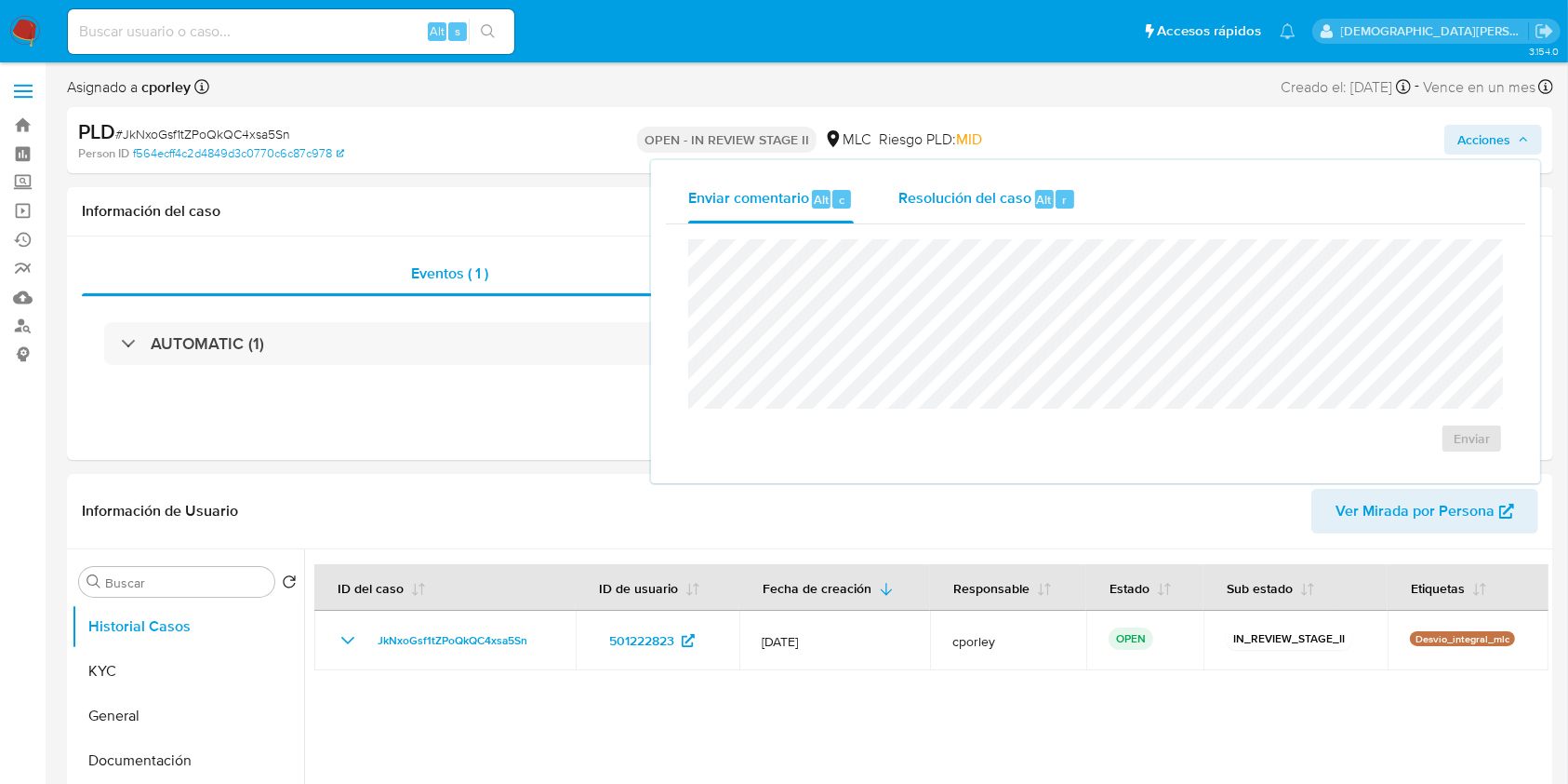
select select "10"
click at [952, 194] on span "Resolución del caso" at bounding box center [965, 199] width 133 height 22
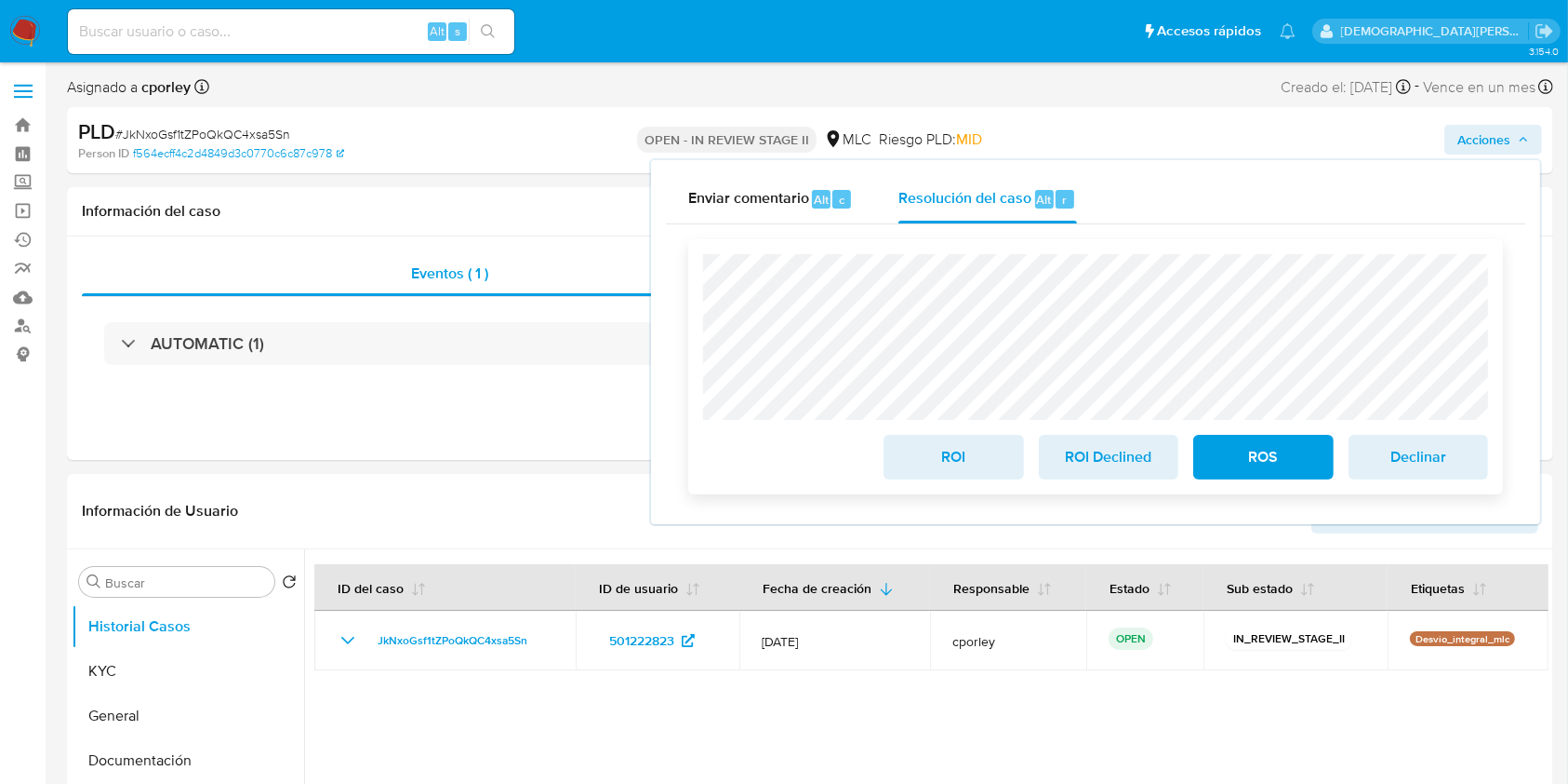
click at [957, 458] on span "ROI" at bounding box center [953, 457] width 91 height 41
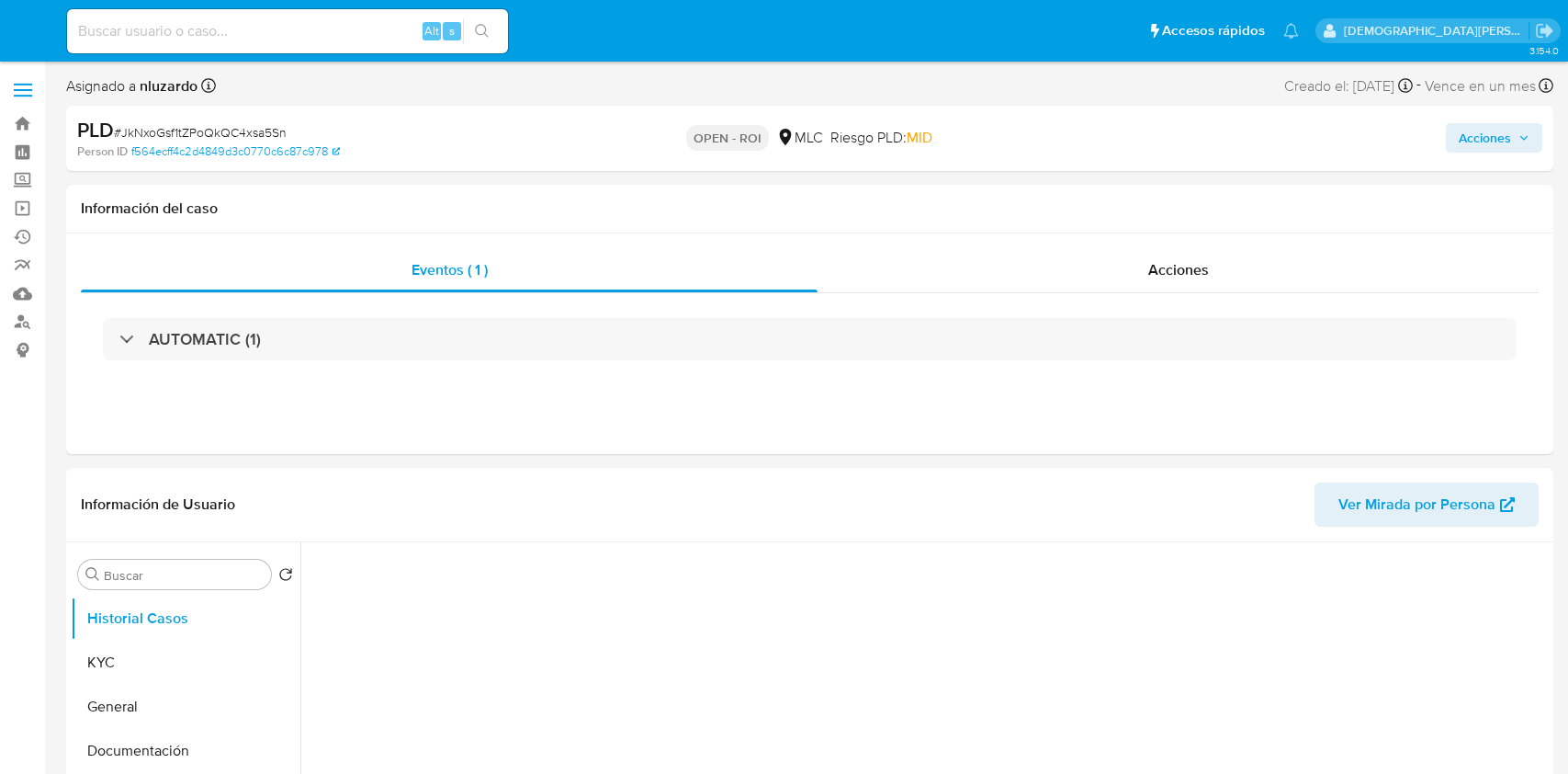
select select "10"
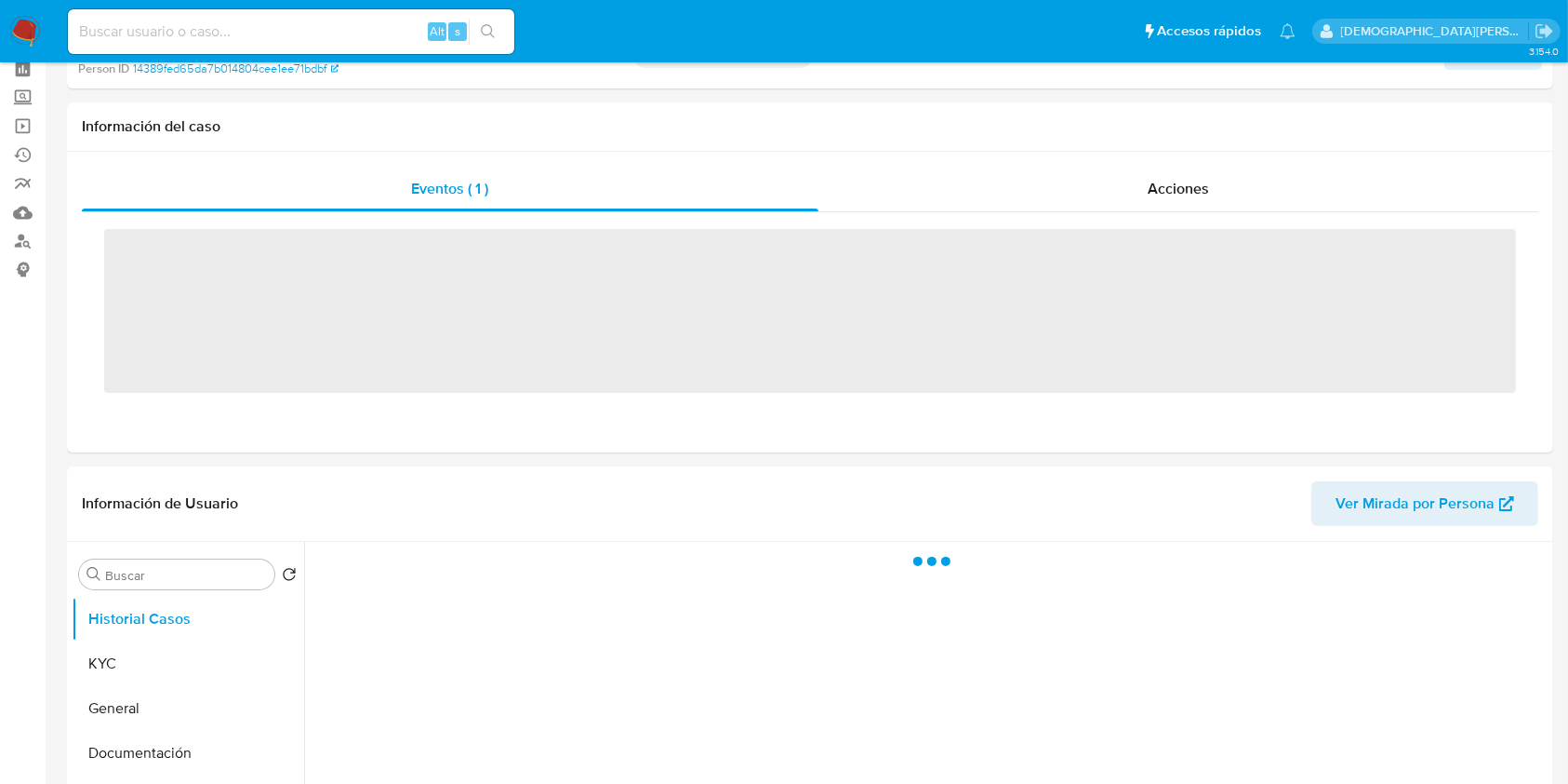
scroll to position [124, 0]
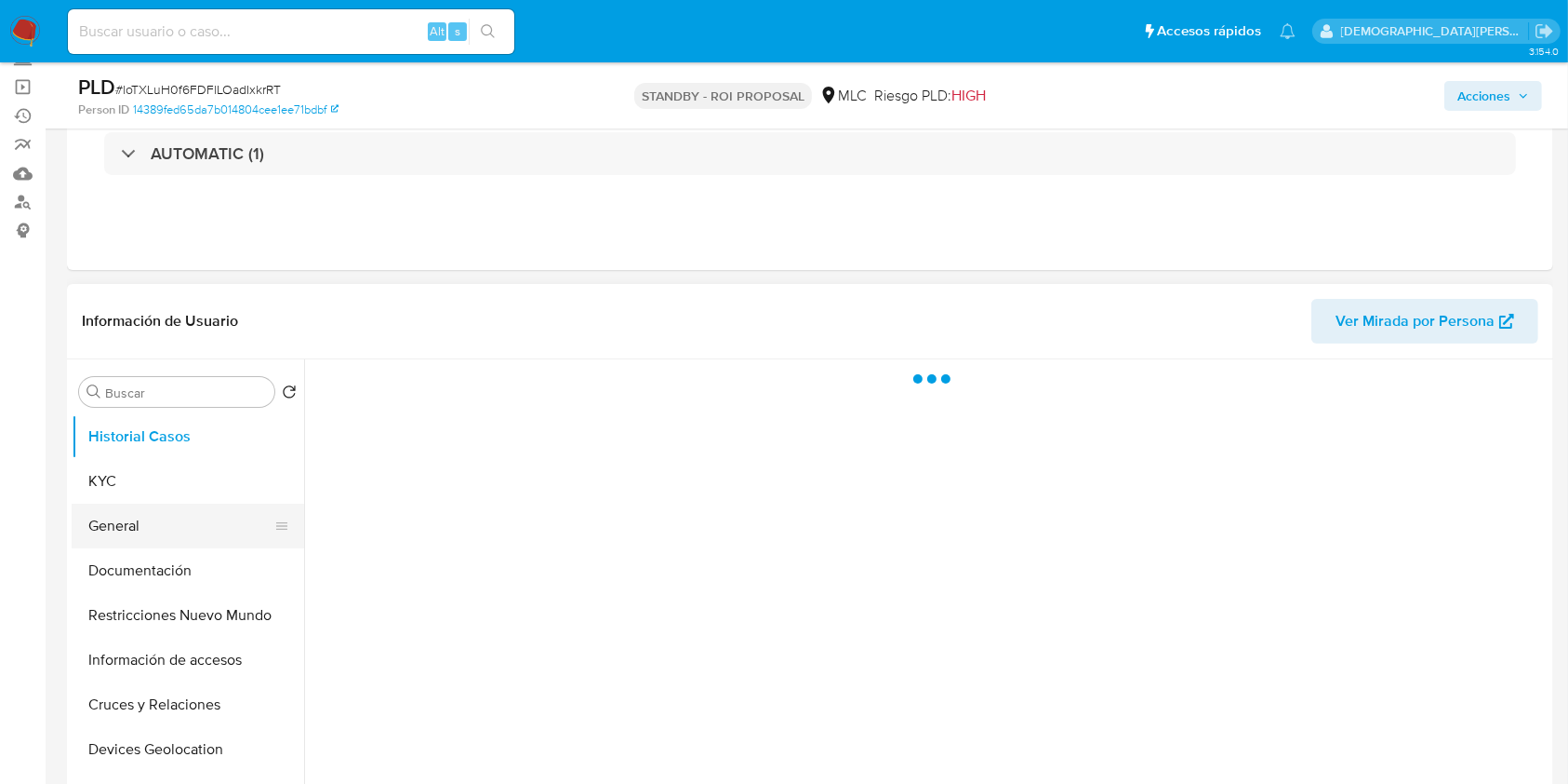
click at [110, 517] on button "General" at bounding box center [180, 526] width 218 height 45
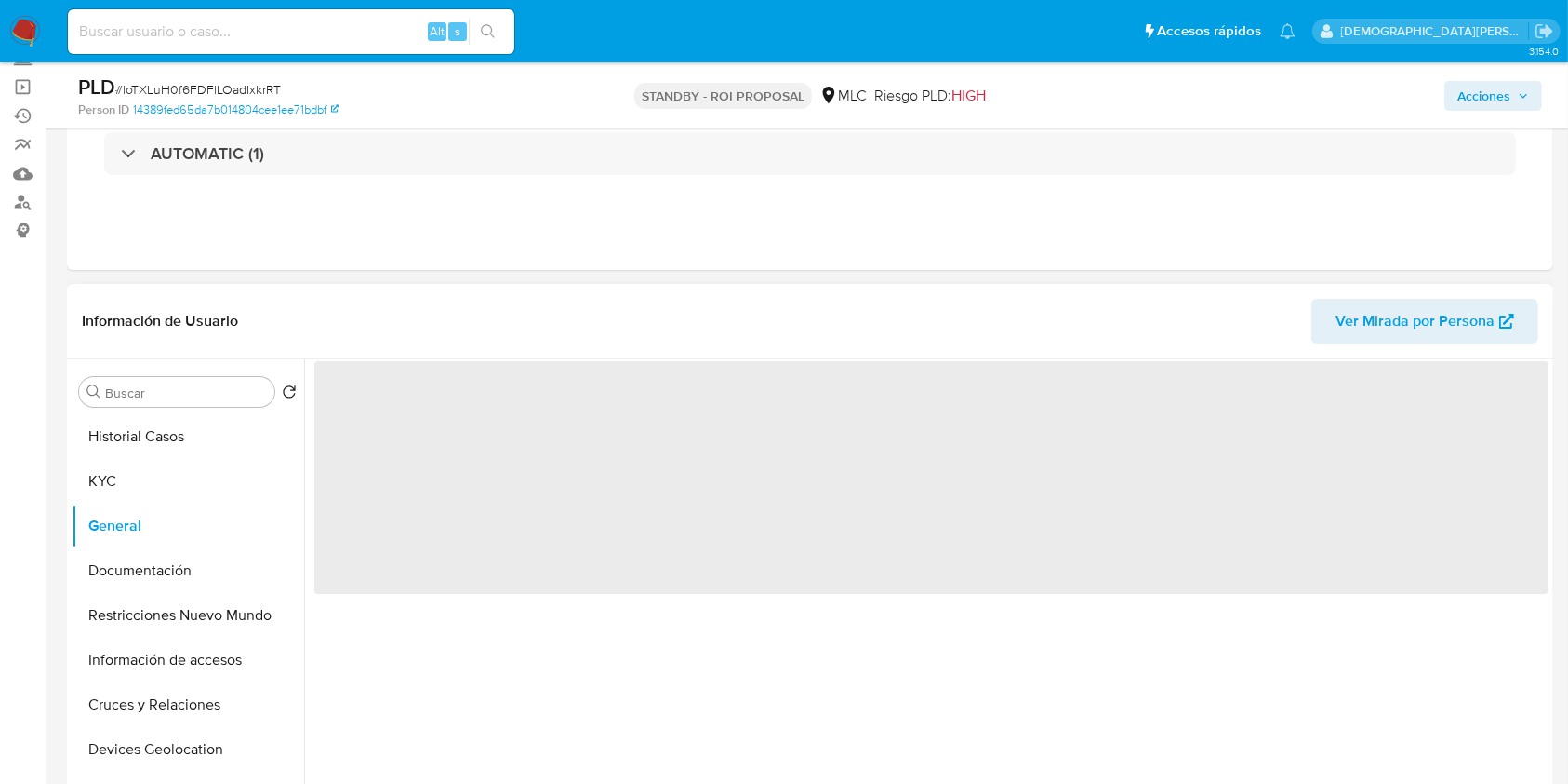
select select "10"
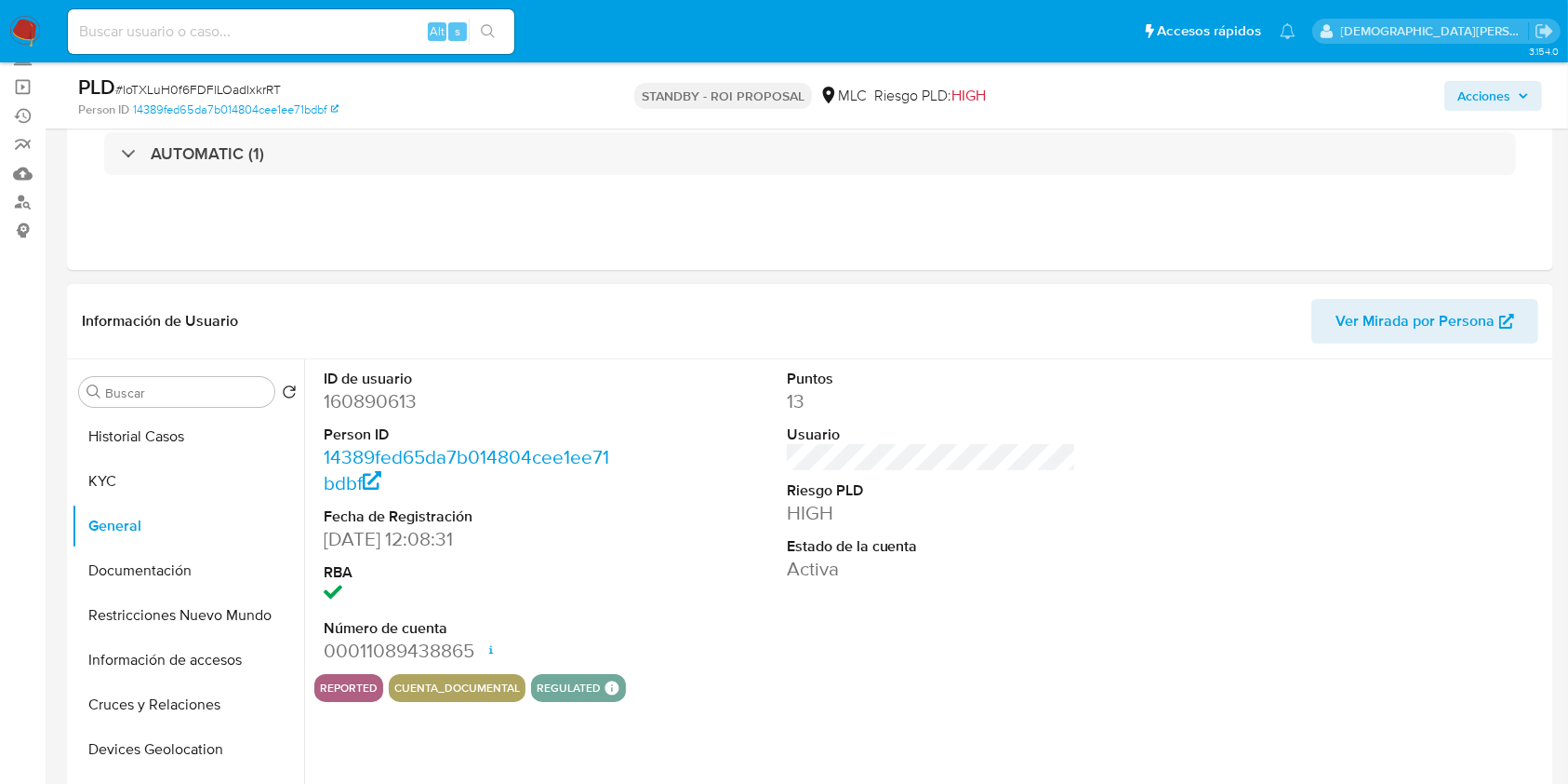
click at [375, 403] on dd "160890613" at bounding box center [469, 400] width 290 height 26
click at [375, 404] on dd "160890613" at bounding box center [469, 400] width 290 height 26
copy dd "160890613"
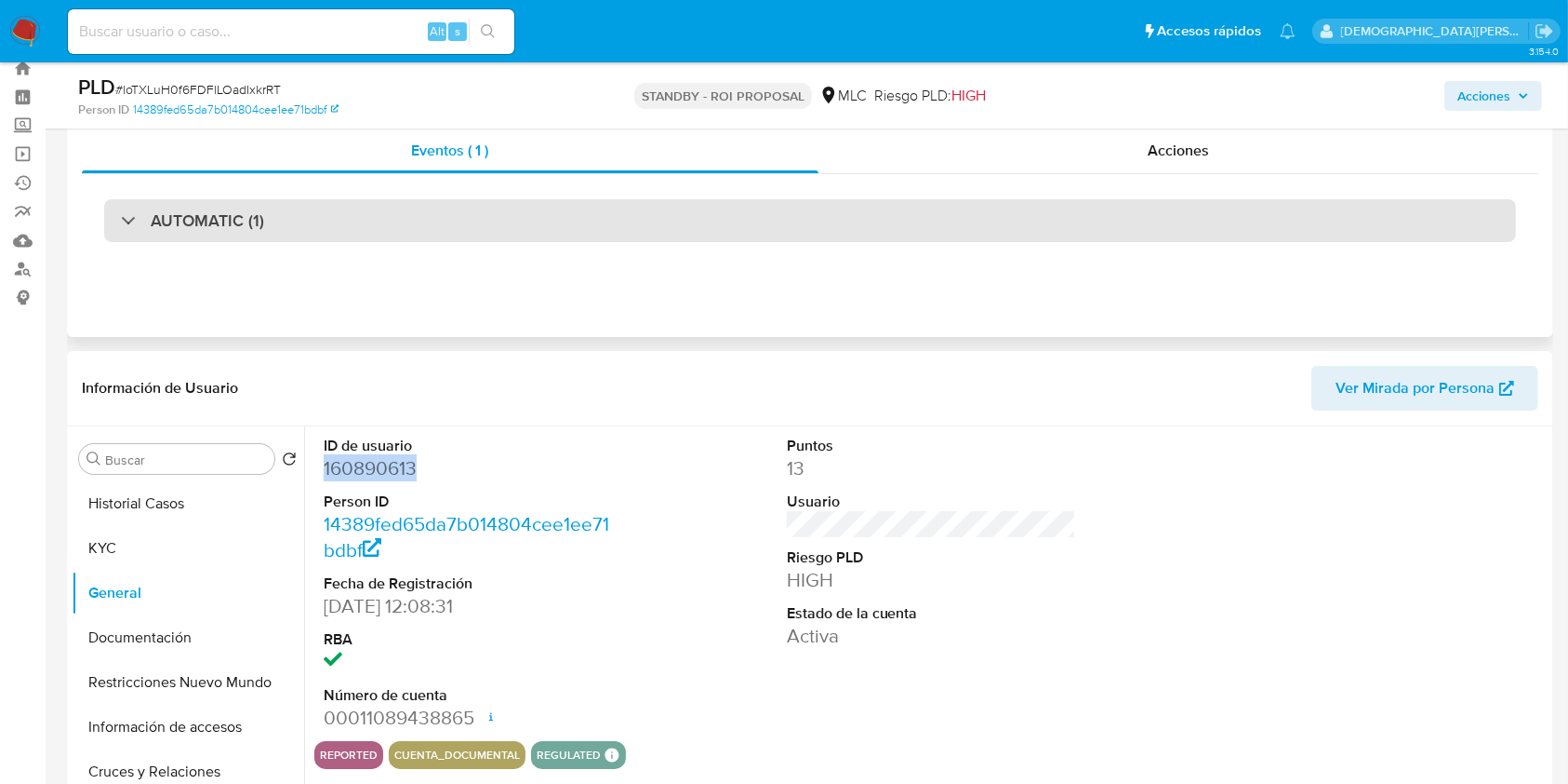
scroll to position [0, 0]
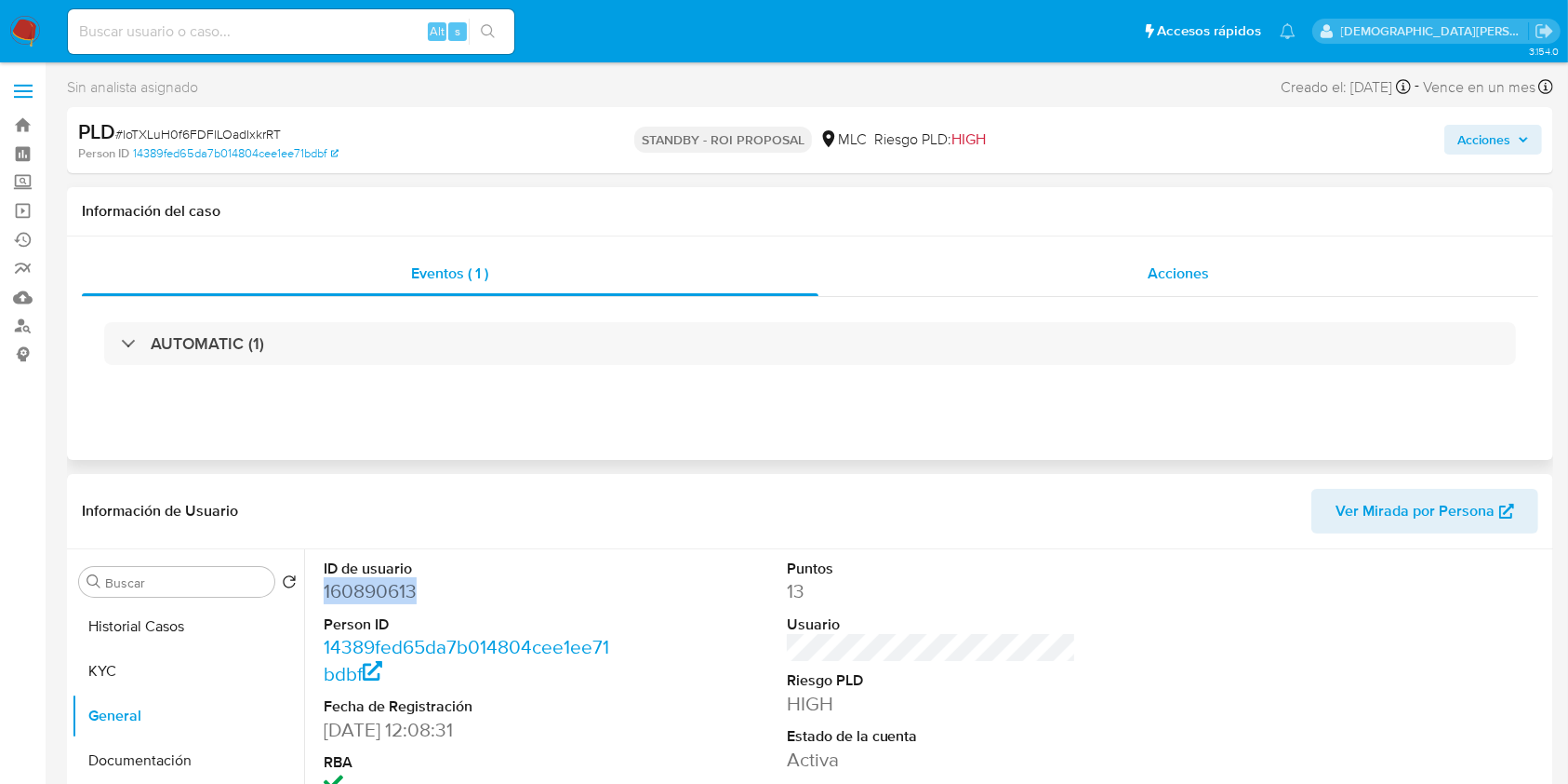
drag, startPoint x: 1166, startPoint y: 264, endPoint x: 1129, endPoint y: 281, distance: 40.7
click at [1166, 264] on span "Acciones" at bounding box center [1178, 273] width 62 height 22
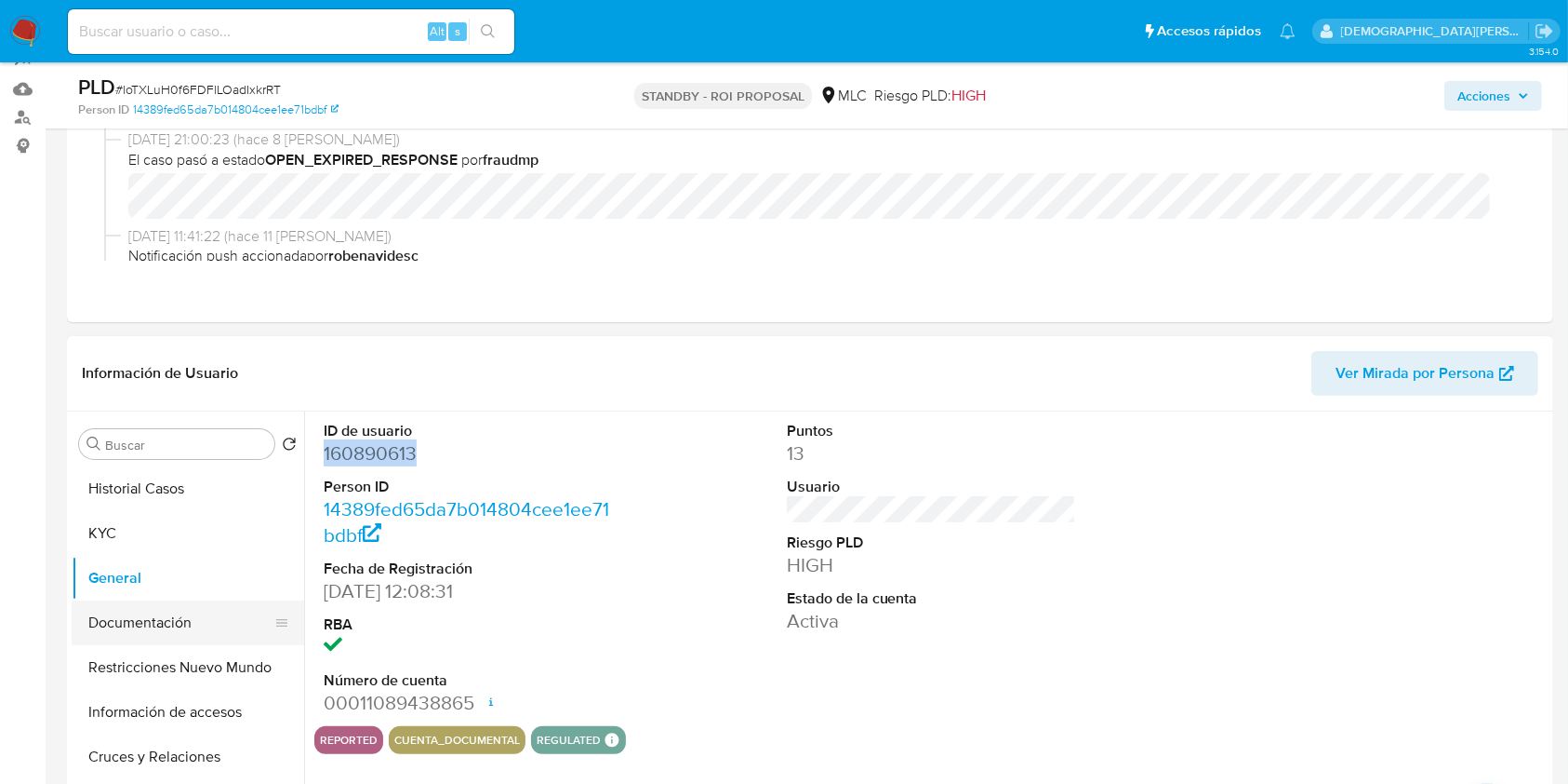
scroll to position [247, 0]
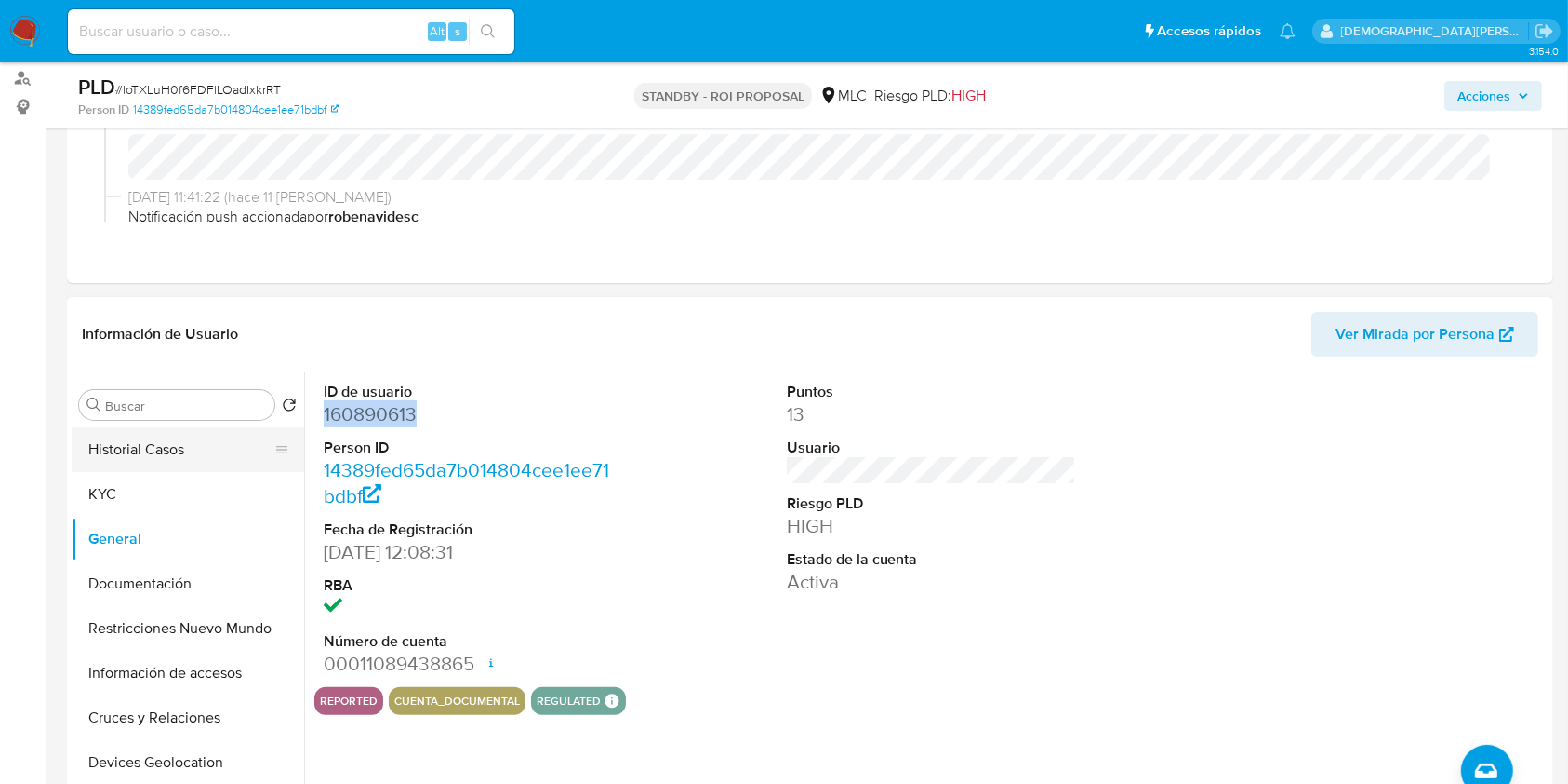
click at [184, 439] on button "Historial Casos" at bounding box center [180, 449] width 218 height 45
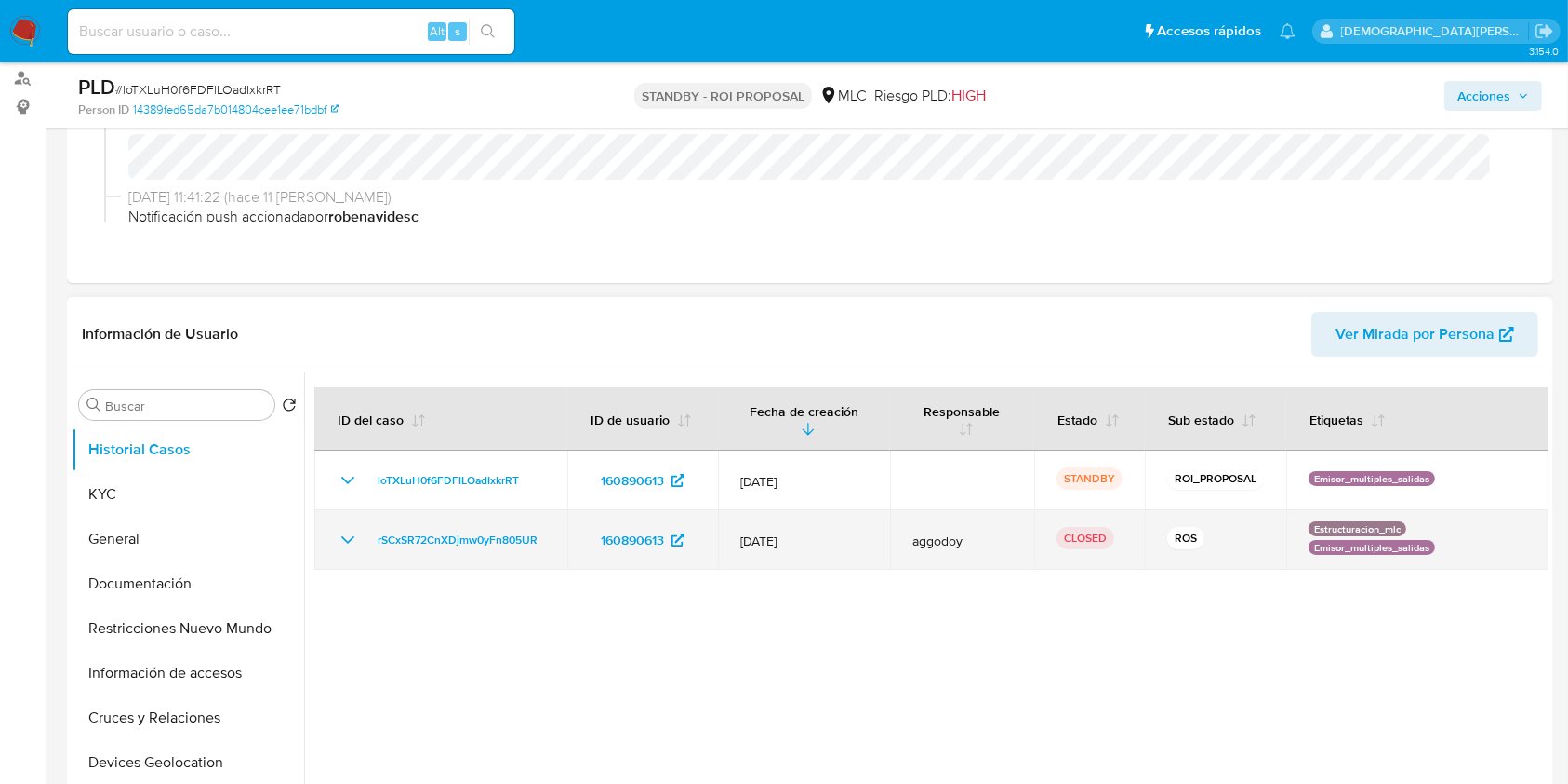
click at [345, 543] on icon "Mostrar/Ocultar" at bounding box center [347, 540] width 23 height 23
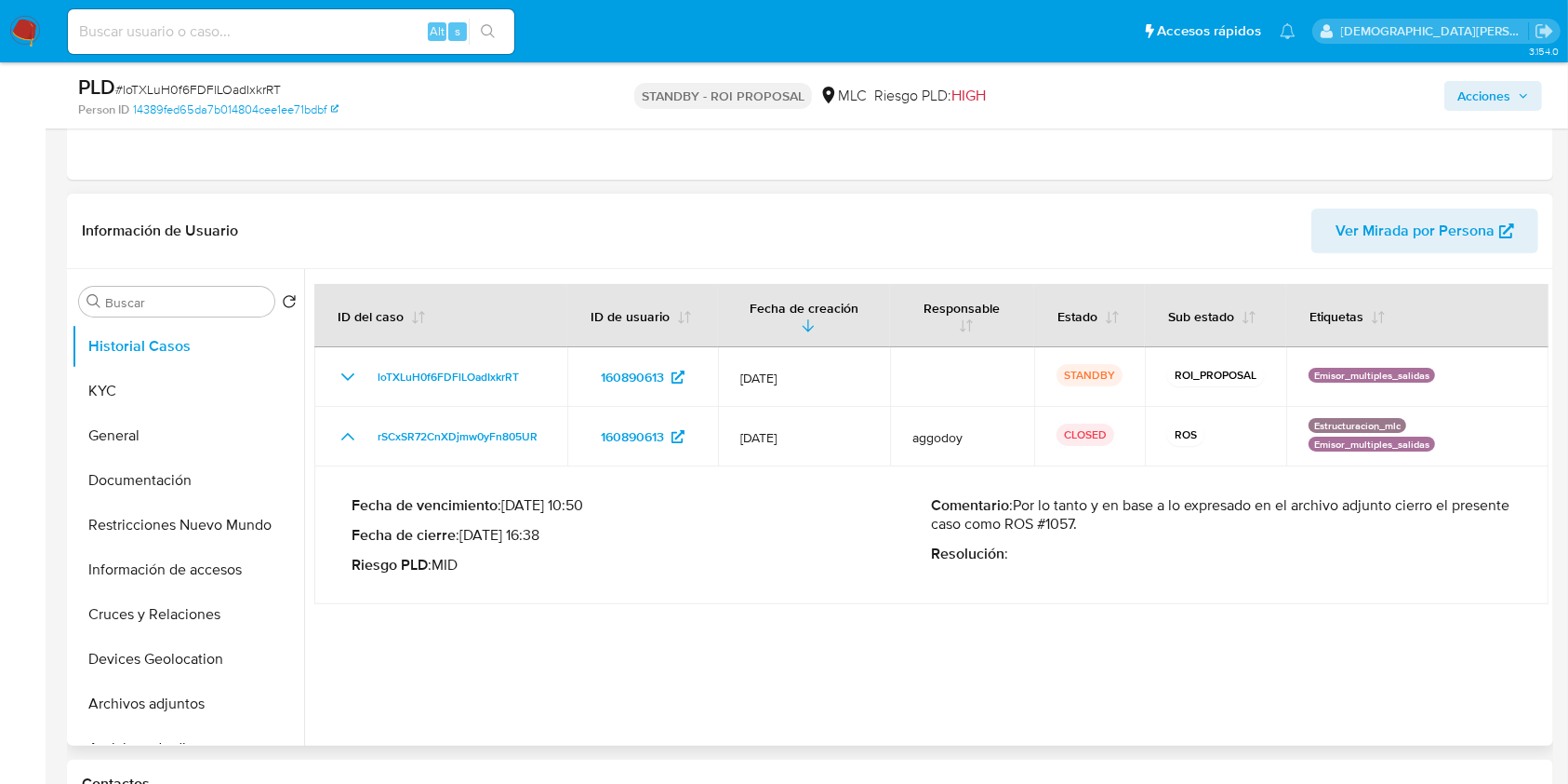
scroll to position [372, 0]
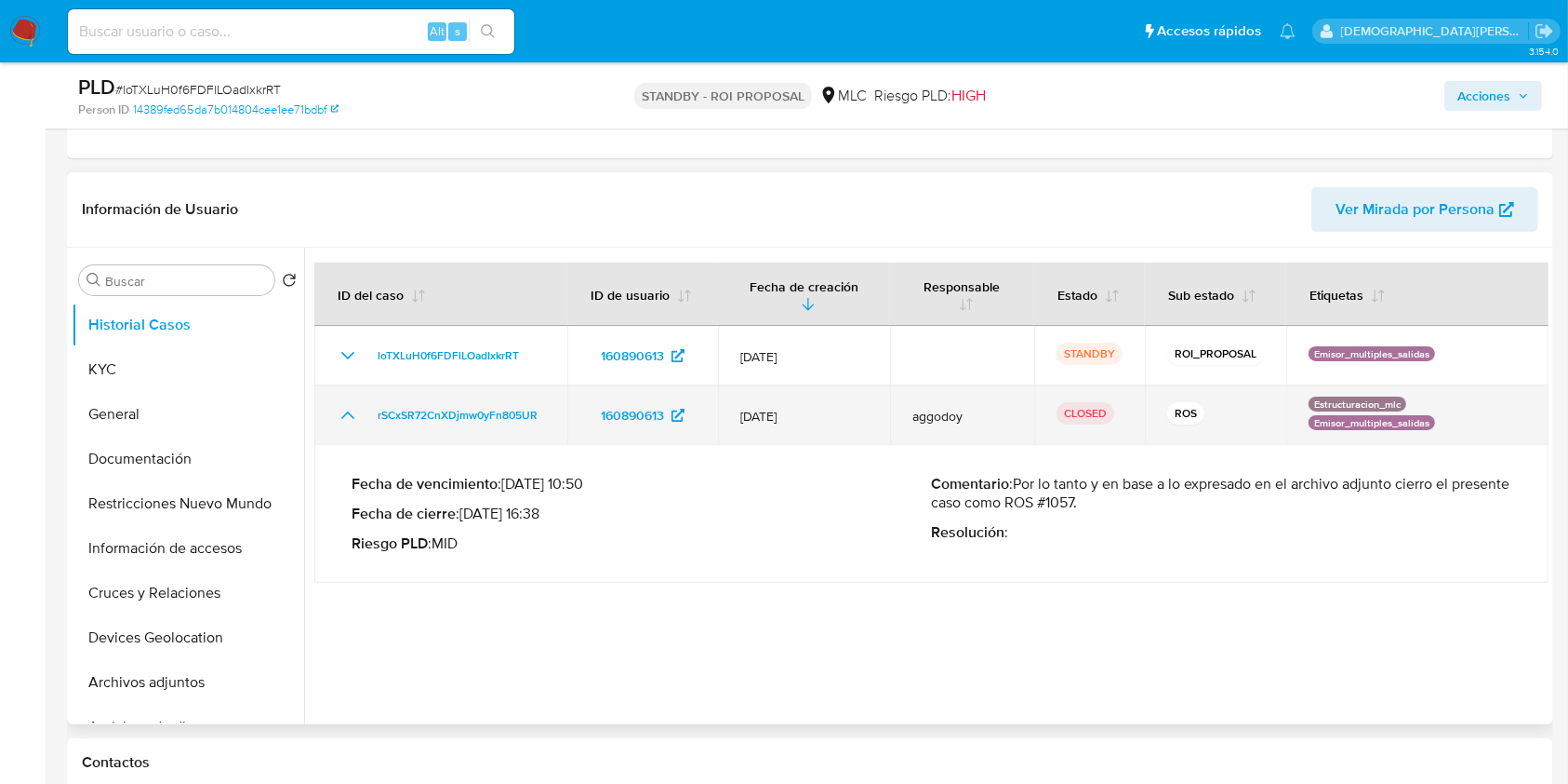
click at [349, 413] on icon "Mostrar/Ocultar" at bounding box center [347, 415] width 13 height 8
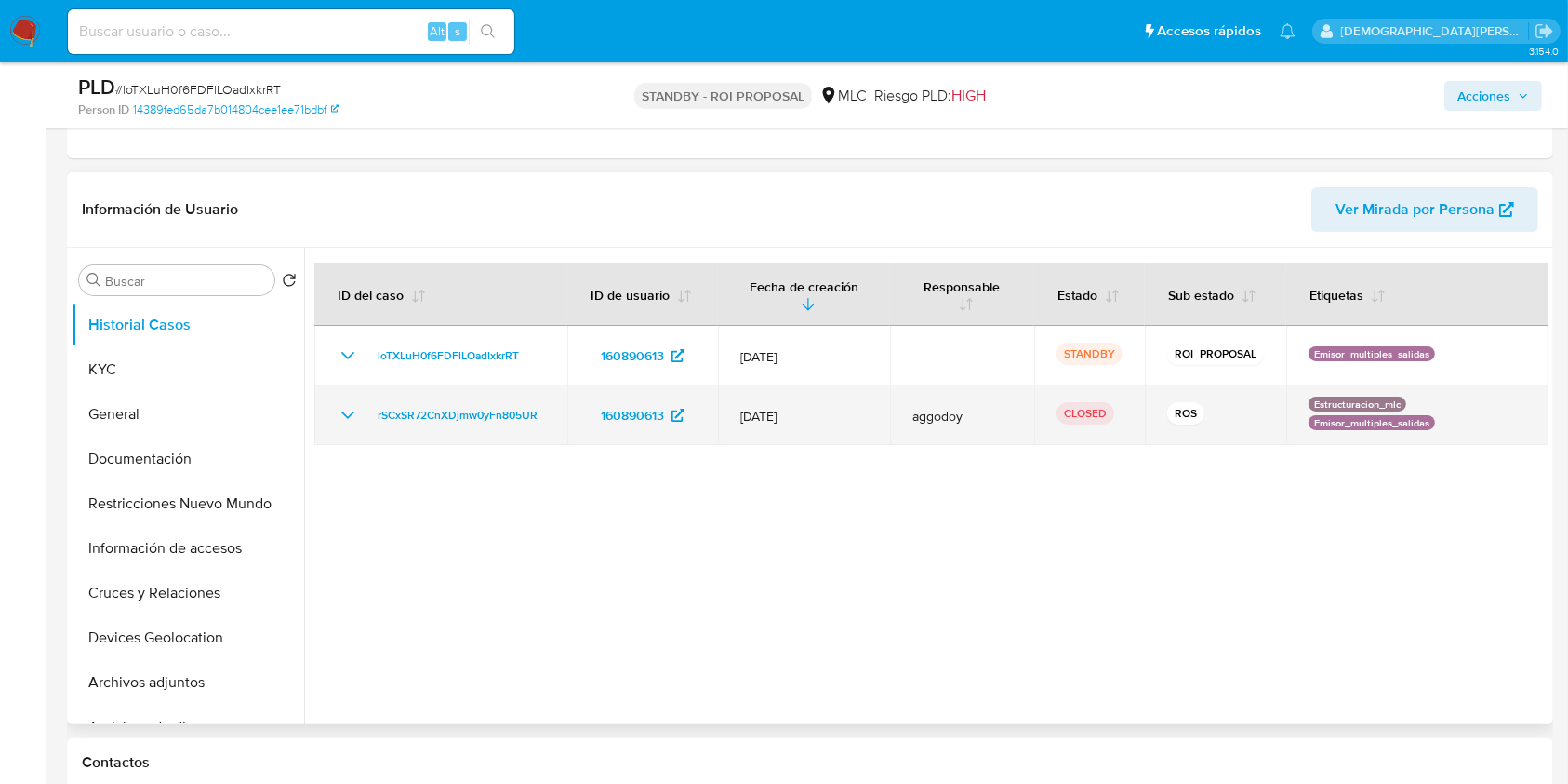
click at [350, 413] on icon "Mostrar/Ocultar" at bounding box center [347, 415] width 23 height 23
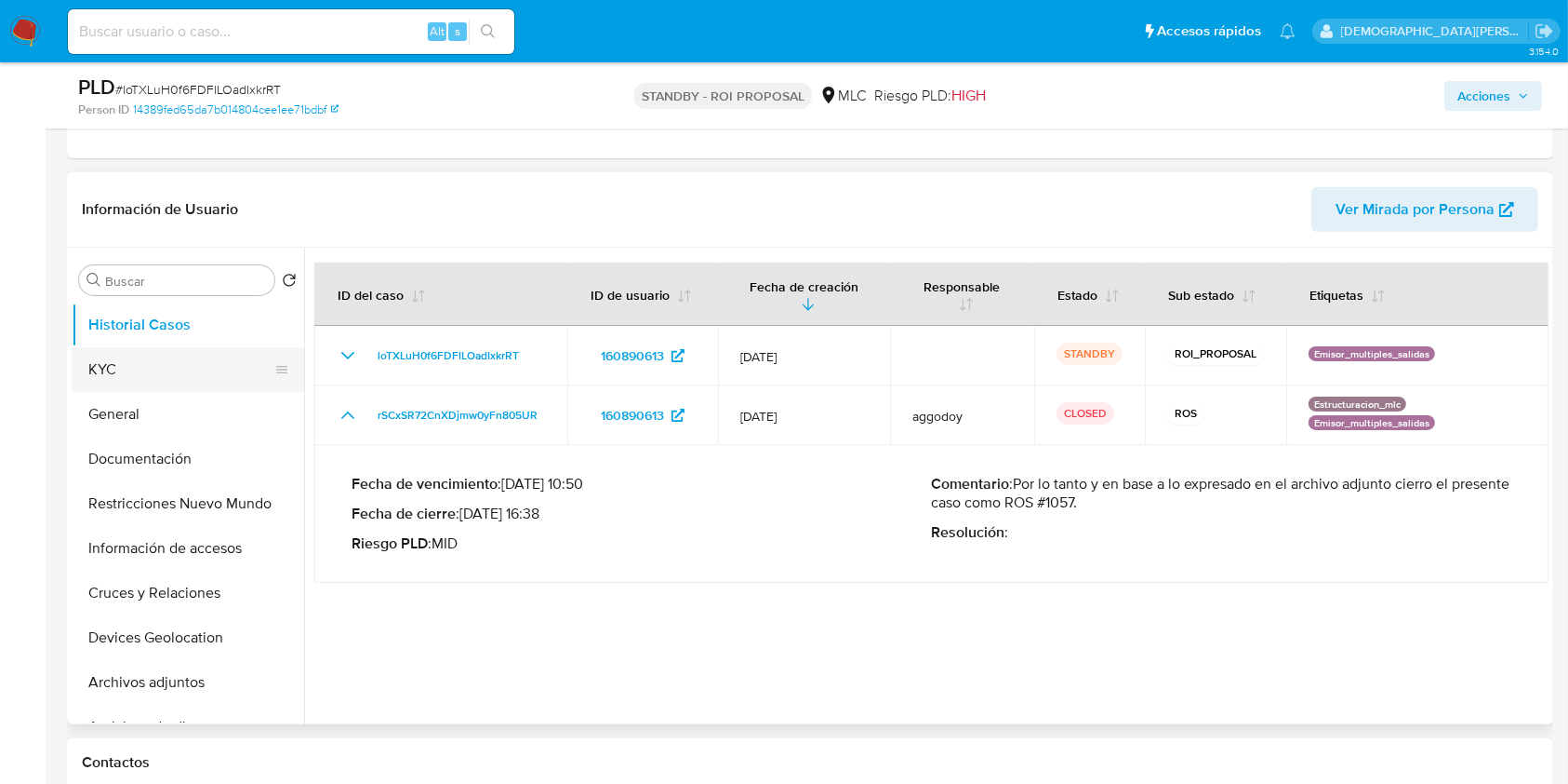
click at [128, 373] on button "KYC" at bounding box center [180, 370] width 218 height 45
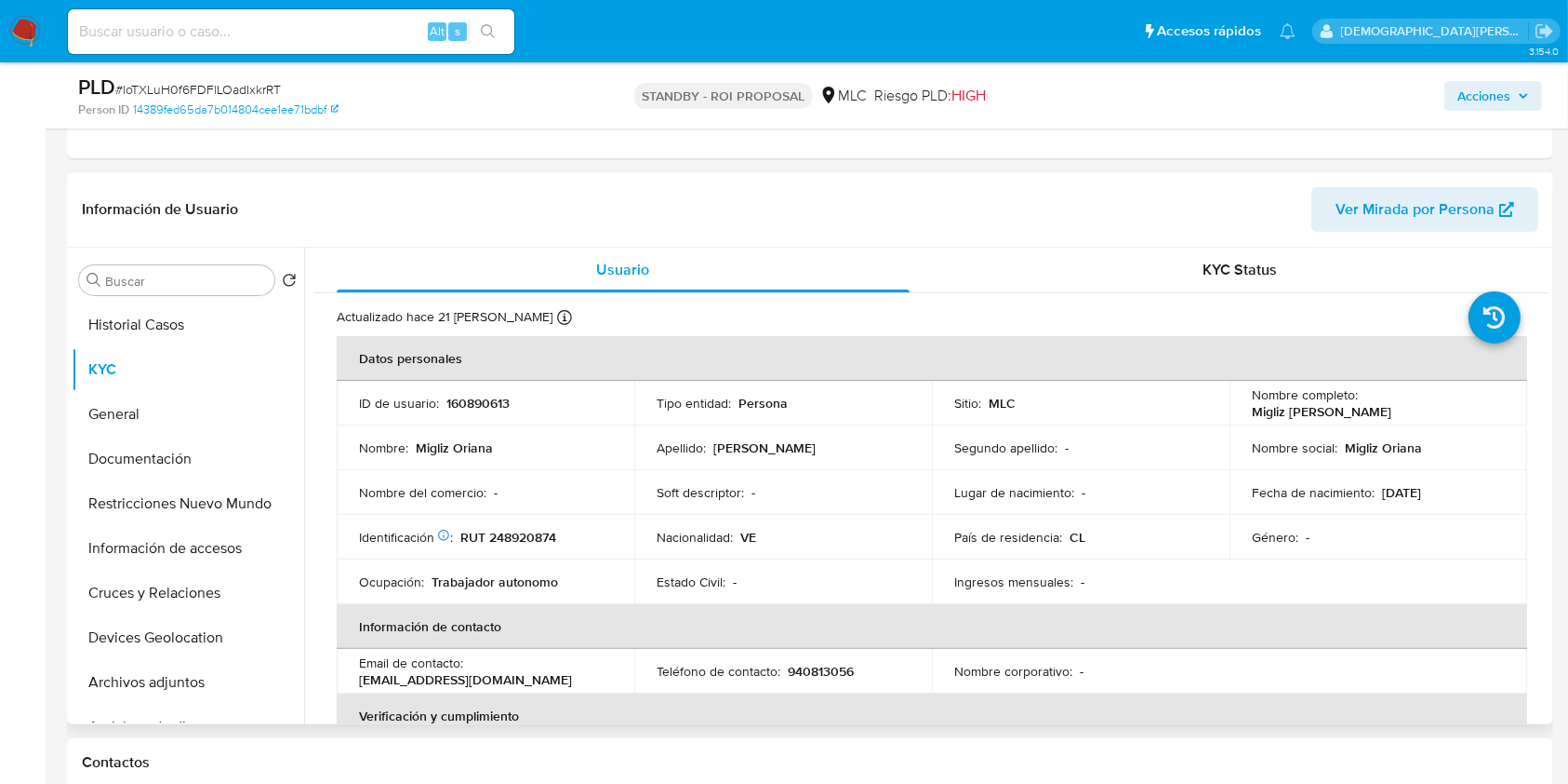
drag, startPoint x: 1424, startPoint y: 412, endPoint x: 1242, endPoint y: 411, distance: 182.0
click at [1242, 411] on td "Nombre completo : Migliz Oriana Mena Mendoza" at bounding box center [1378, 403] width 297 height 45
copy p "Migliz Oriana Mena Mendoza"
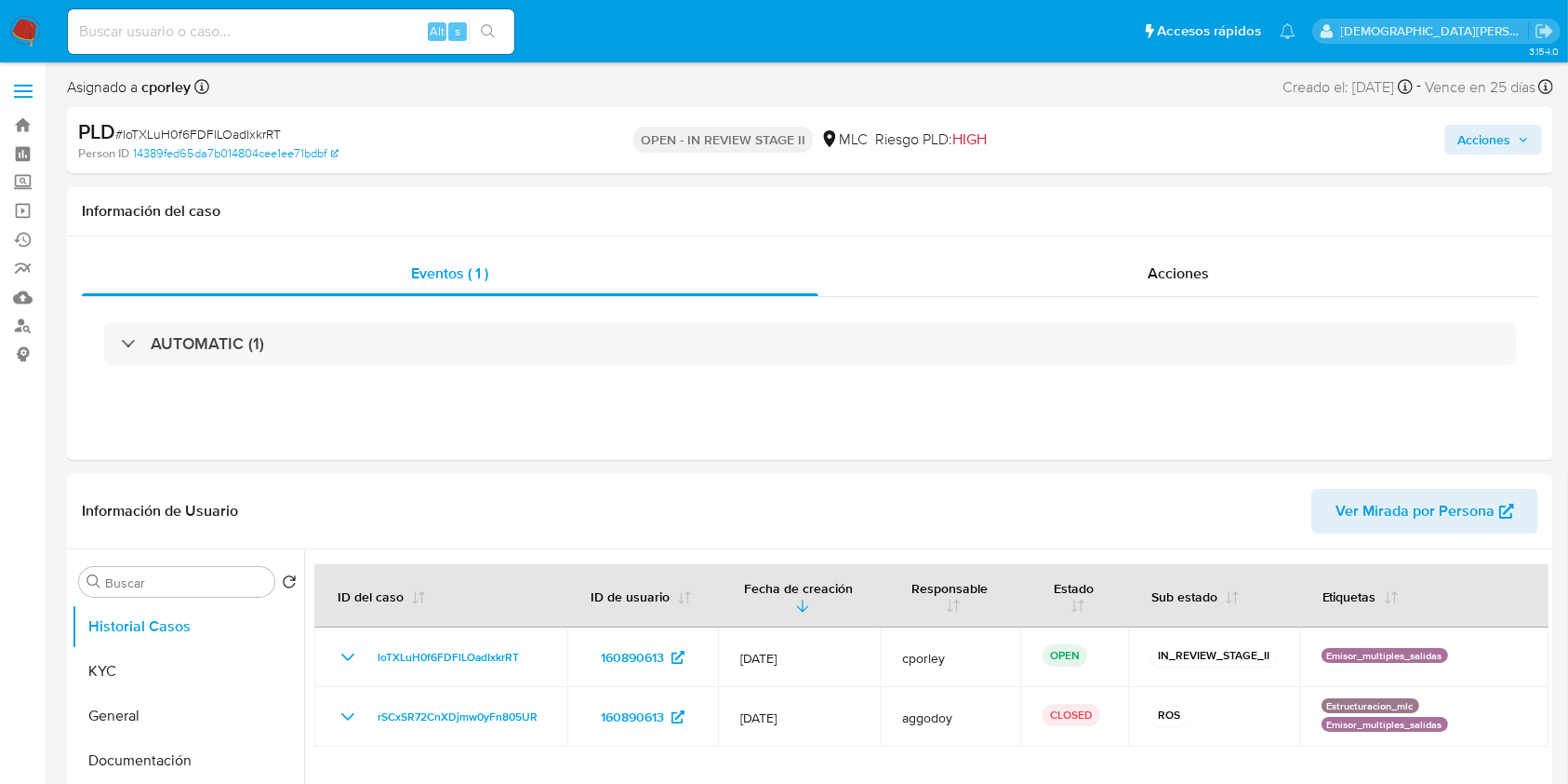
select select "10"
click at [1500, 146] on span "Acciones" at bounding box center [1484, 139] width 53 height 29
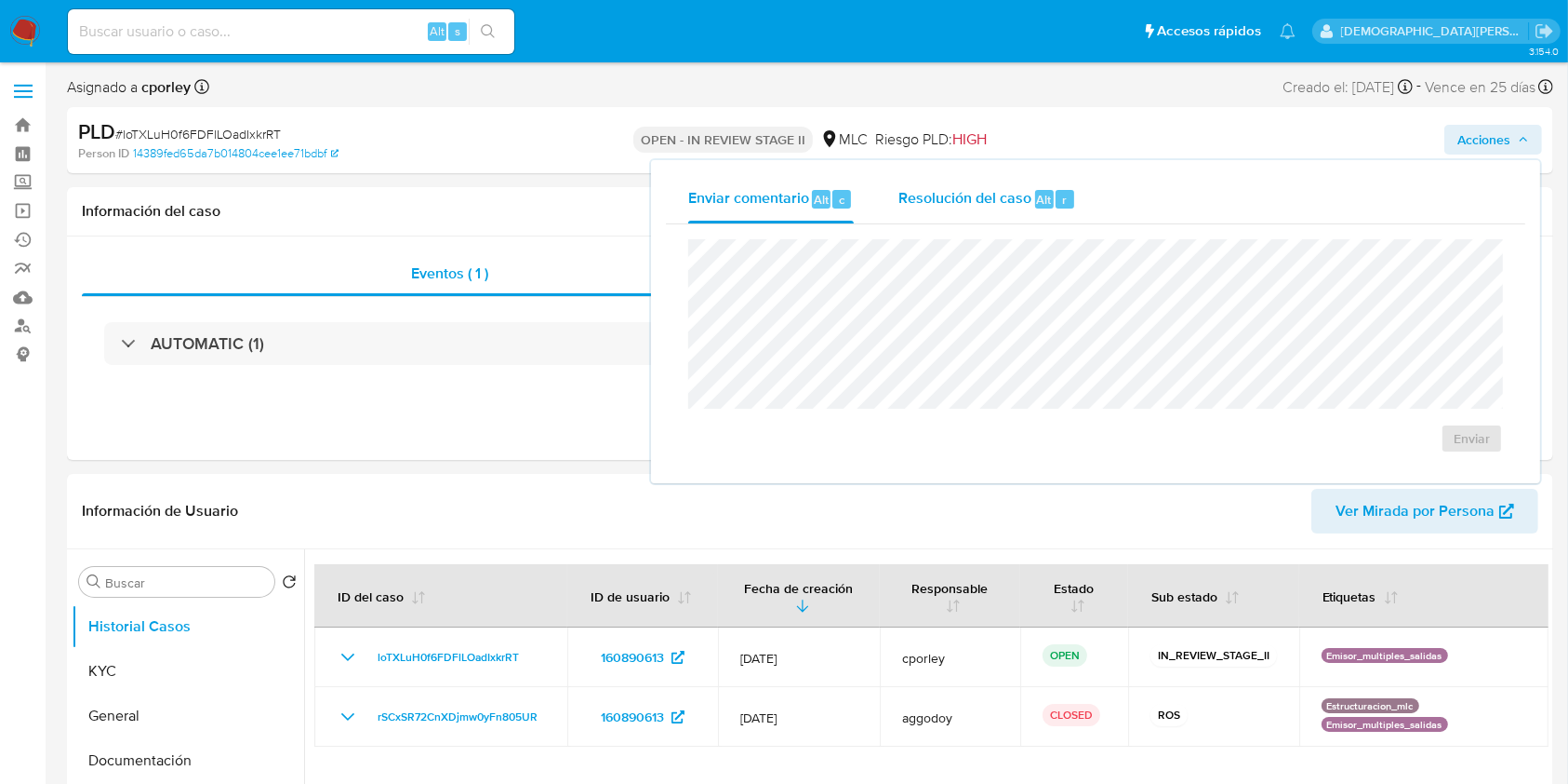
click at [931, 208] on span "Resolución del caso" at bounding box center [965, 199] width 133 height 22
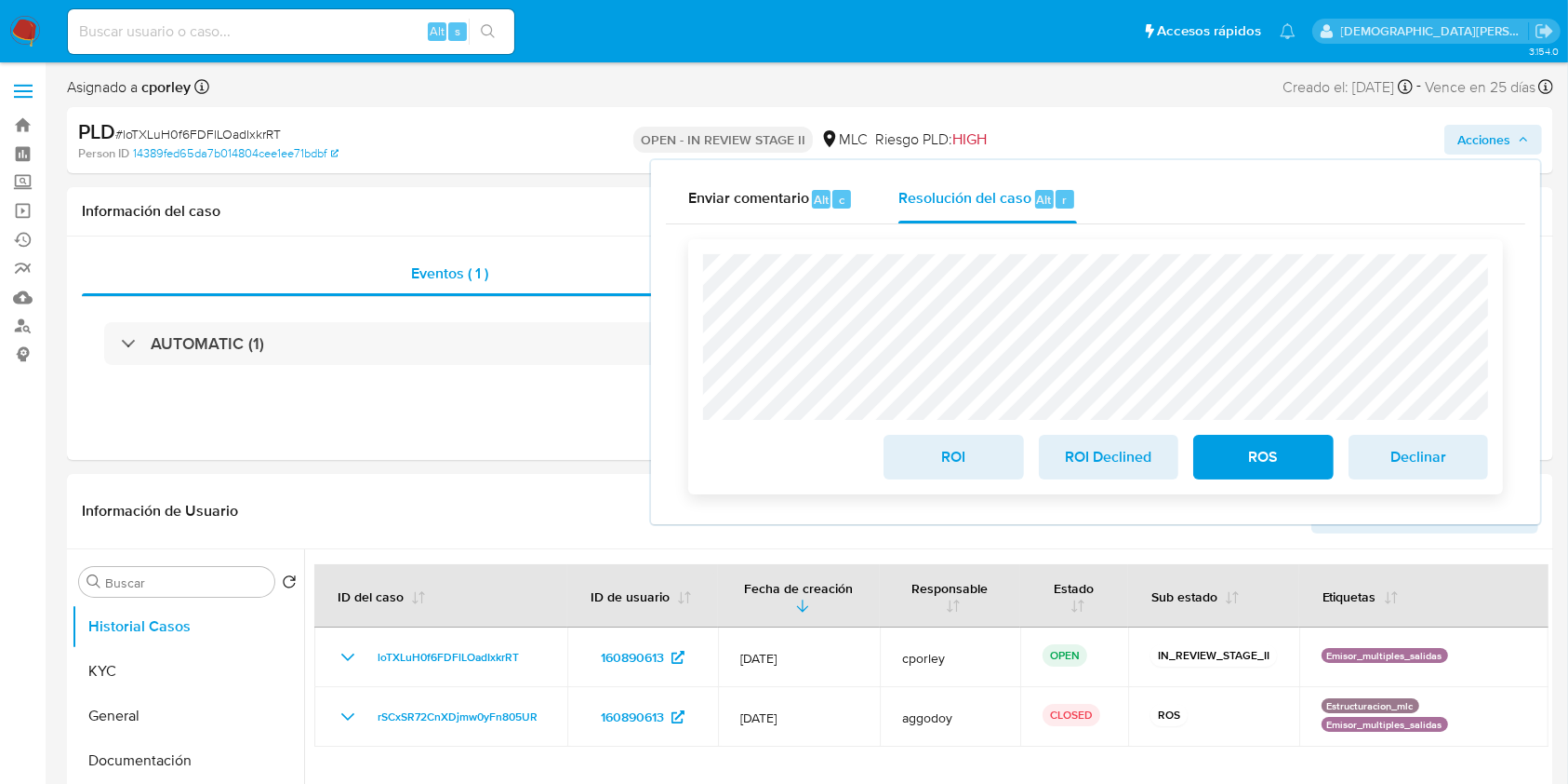
click at [1253, 450] on span "ROS" at bounding box center [1262, 457] width 91 height 41
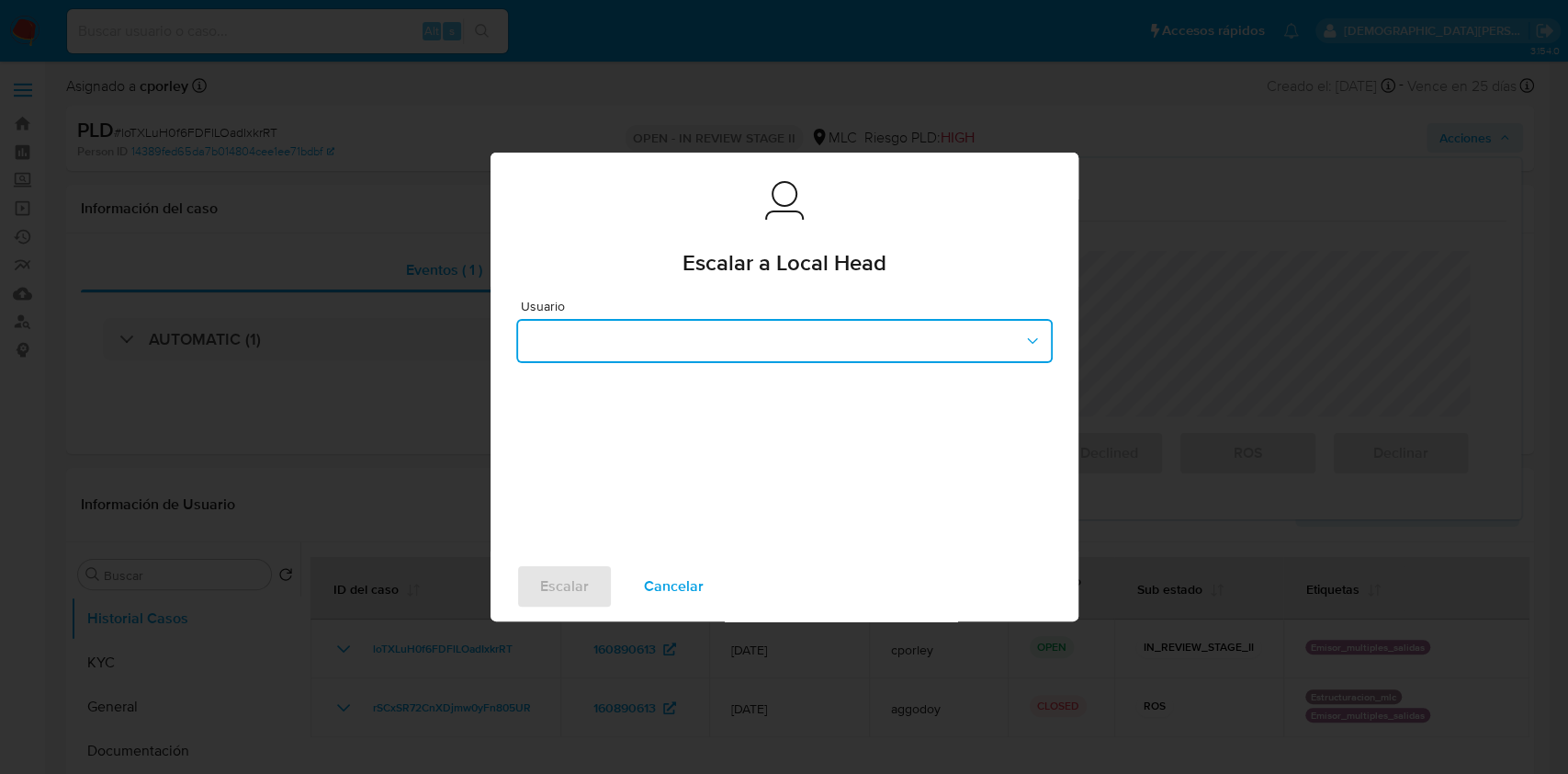
click at [612, 355] on button "button" at bounding box center [784, 341] width 537 height 45
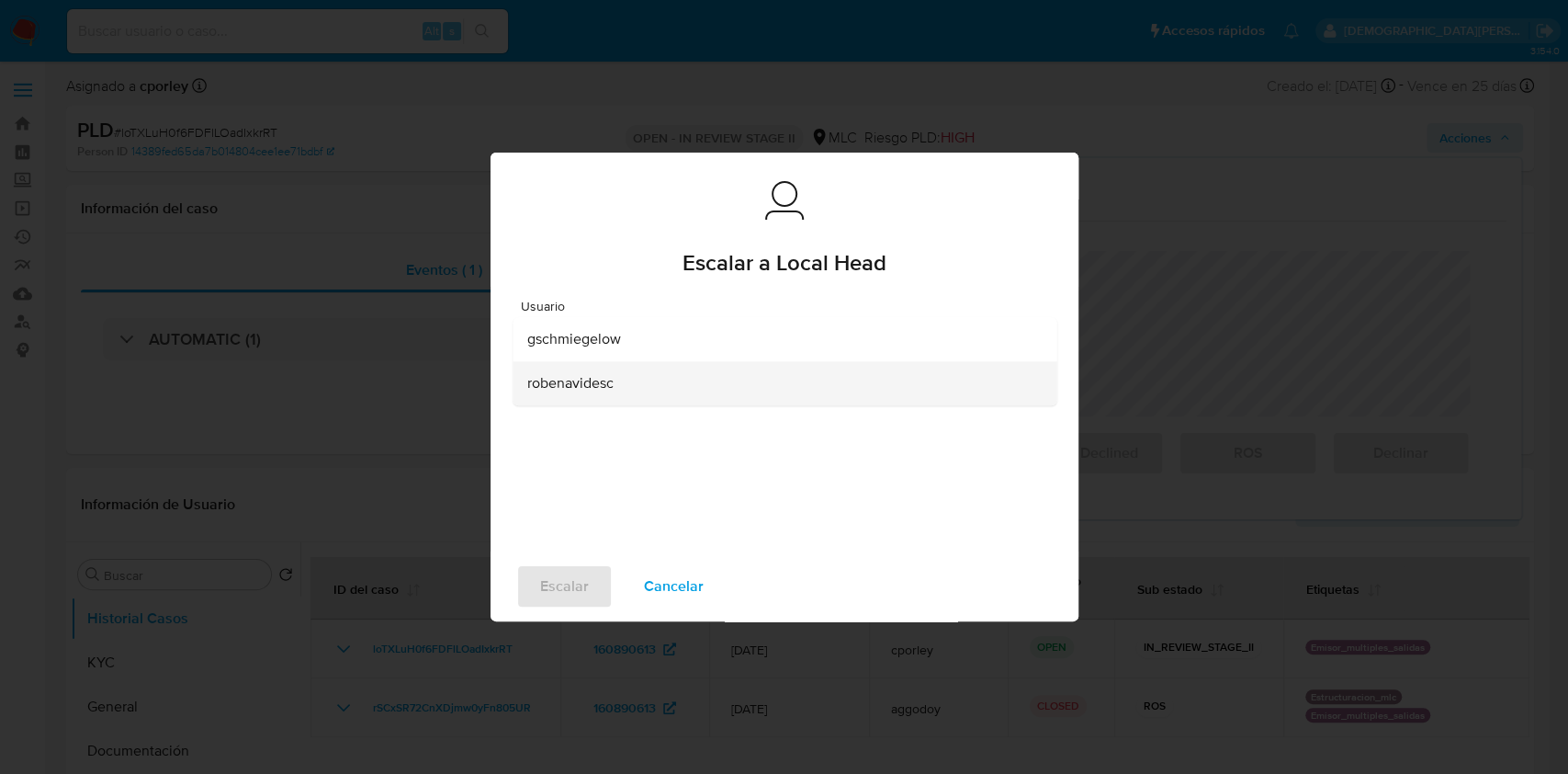
click at [564, 387] on span "robenavidesc" at bounding box center [569, 383] width 86 height 18
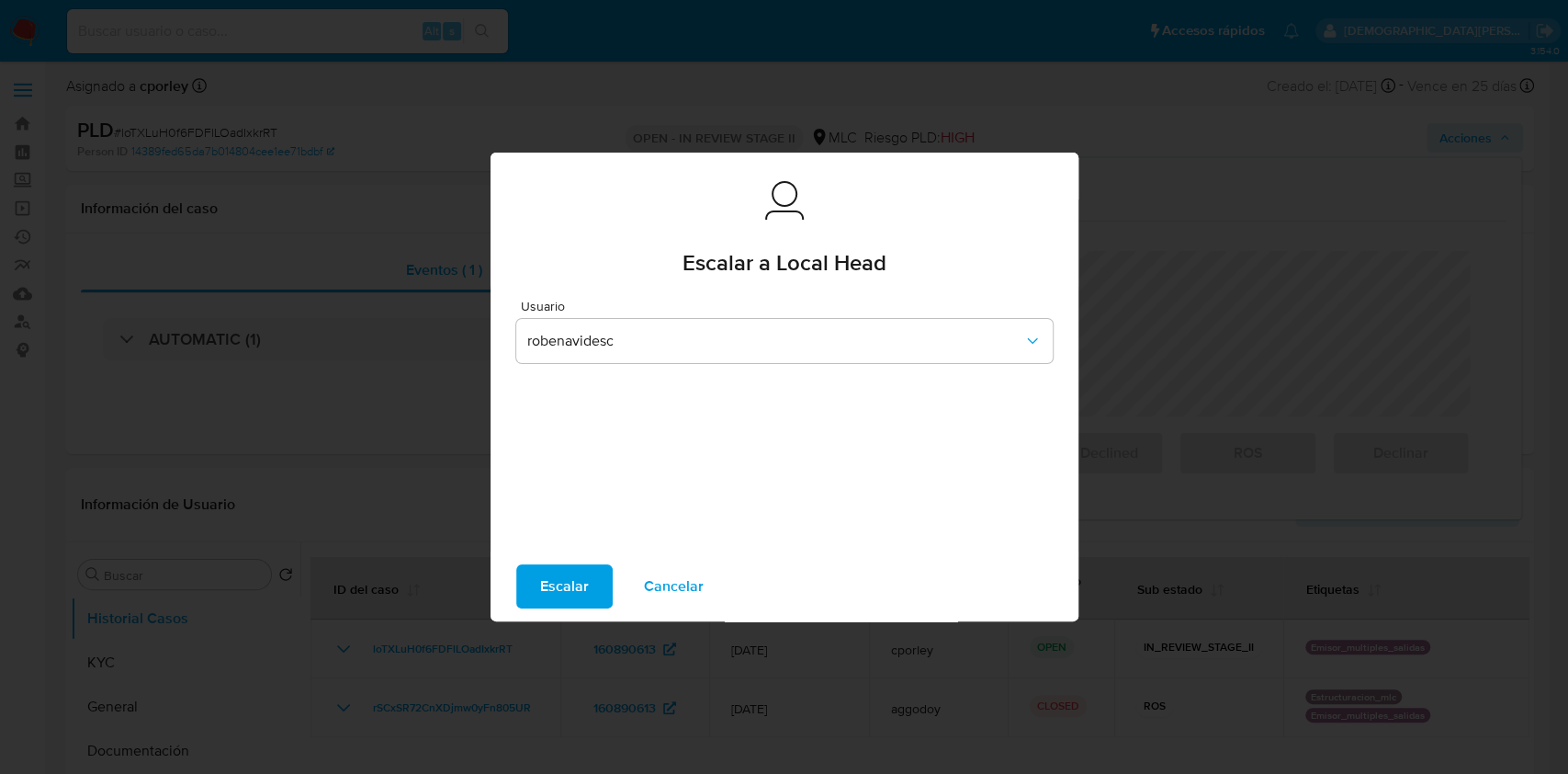
click at [566, 581] on span "Escalar" at bounding box center [565, 586] width 48 height 41
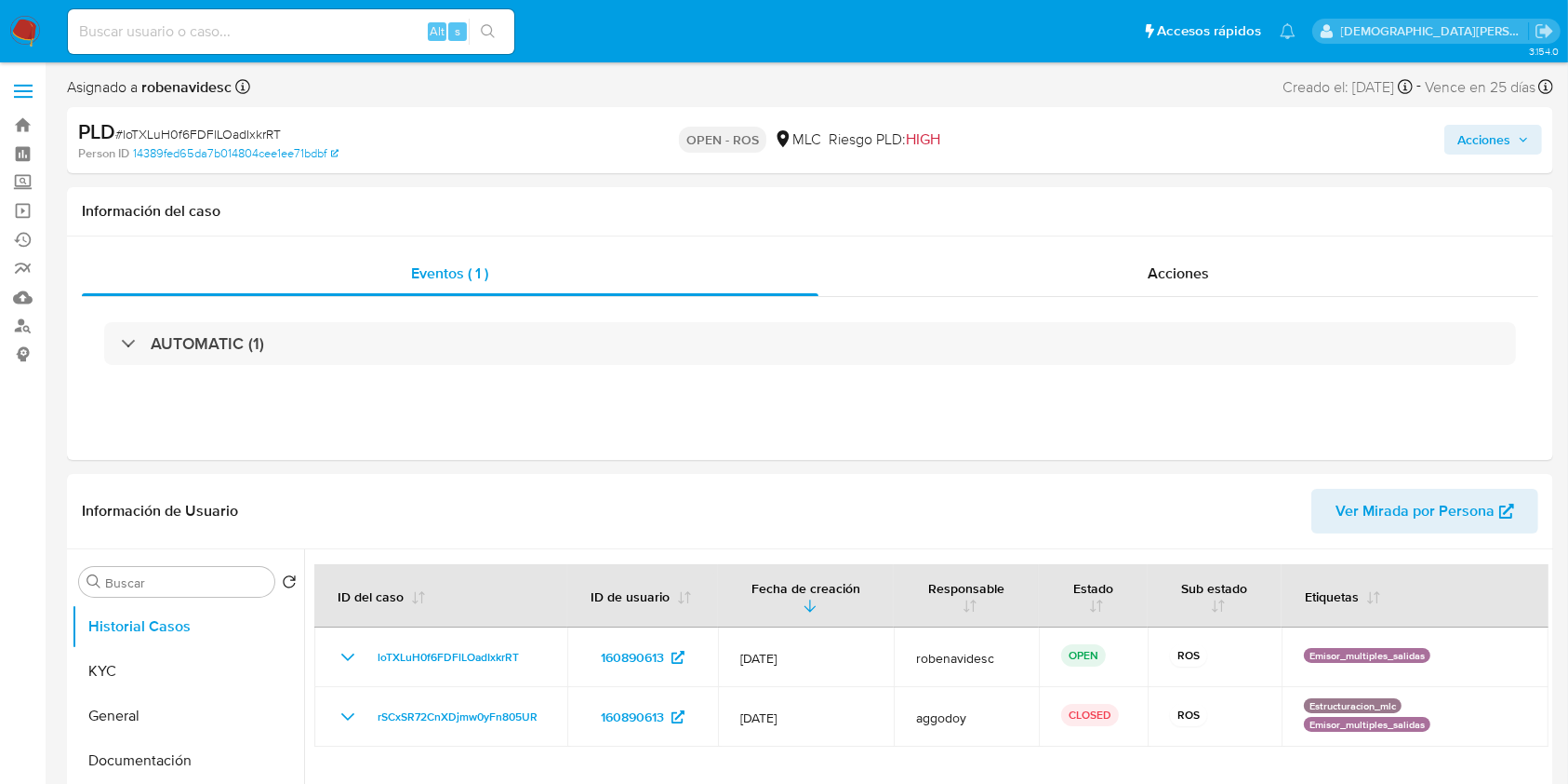
select select "10"
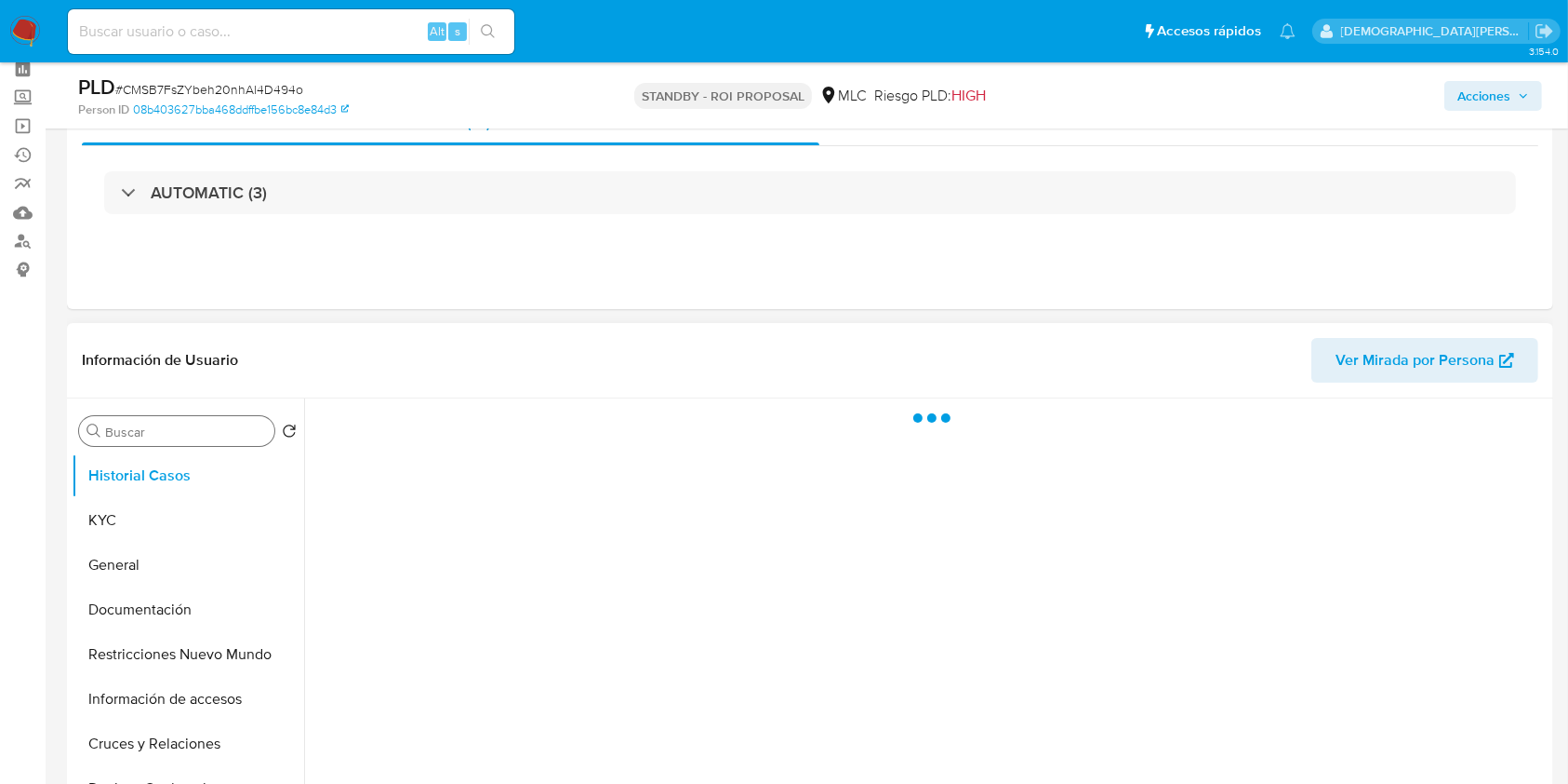
scroll to position [124, 0]
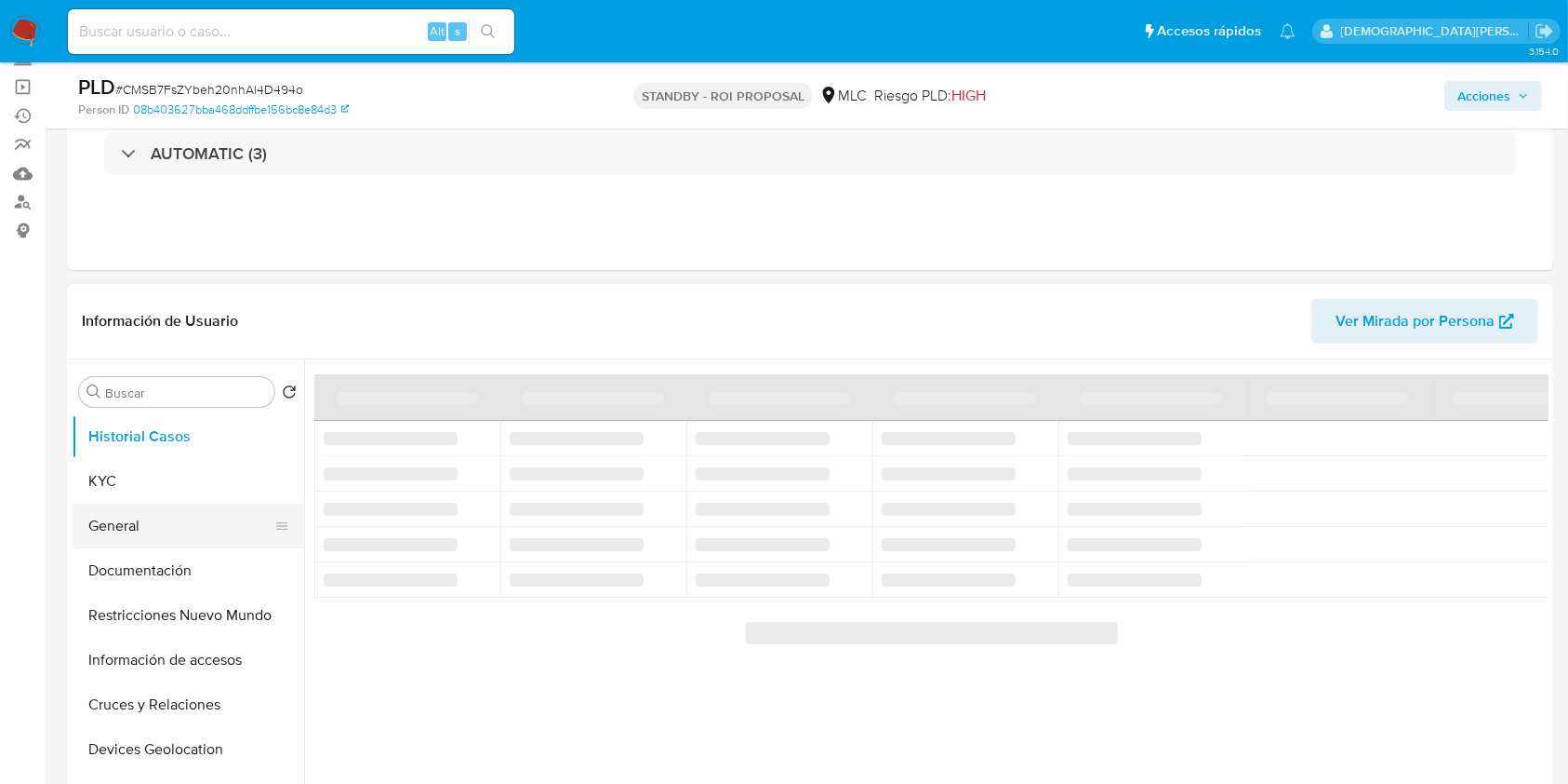
click at [135, 525] on button "General" at bounding box center [180, 526] width 218 height 45
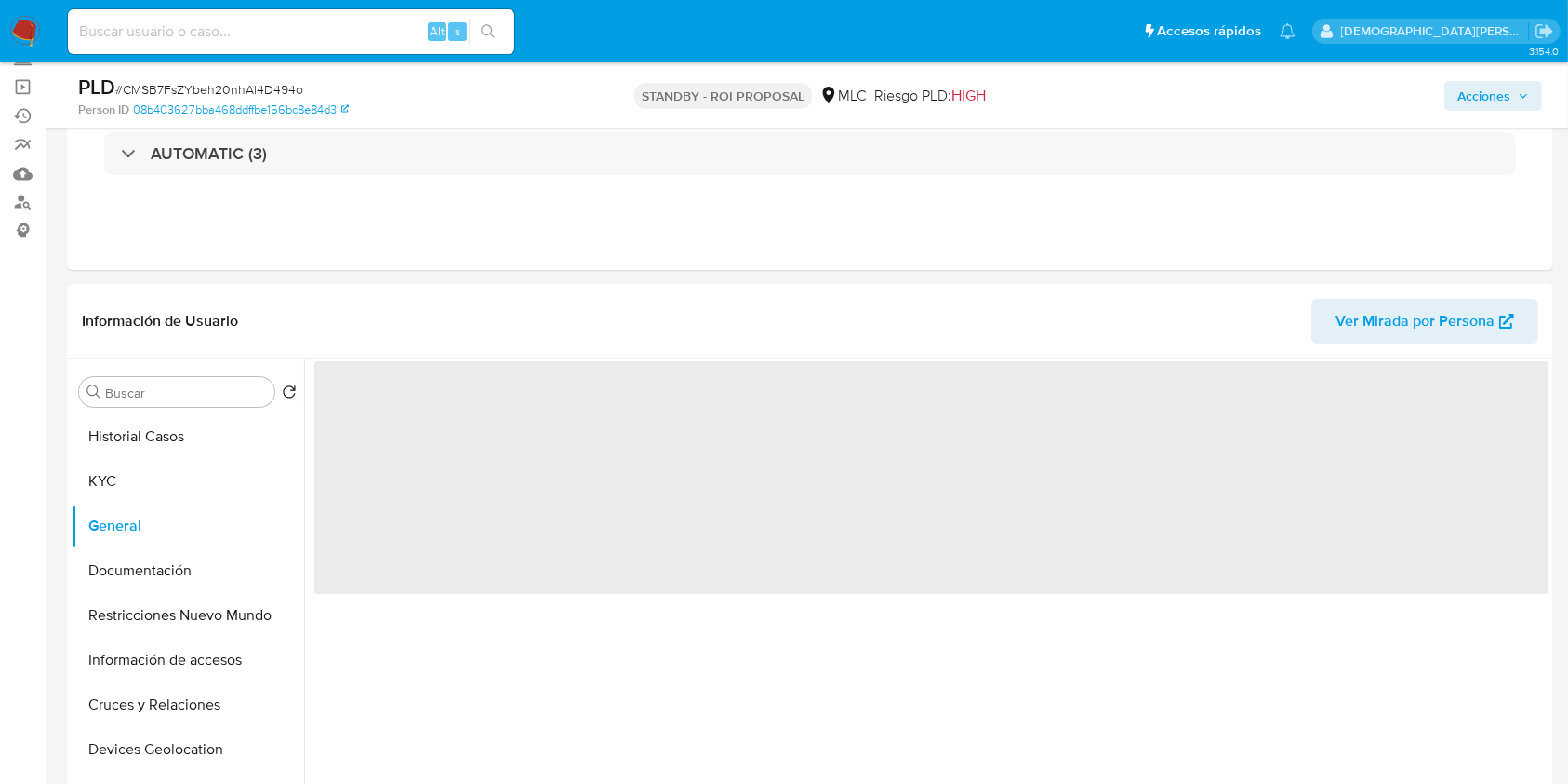
select select "10"
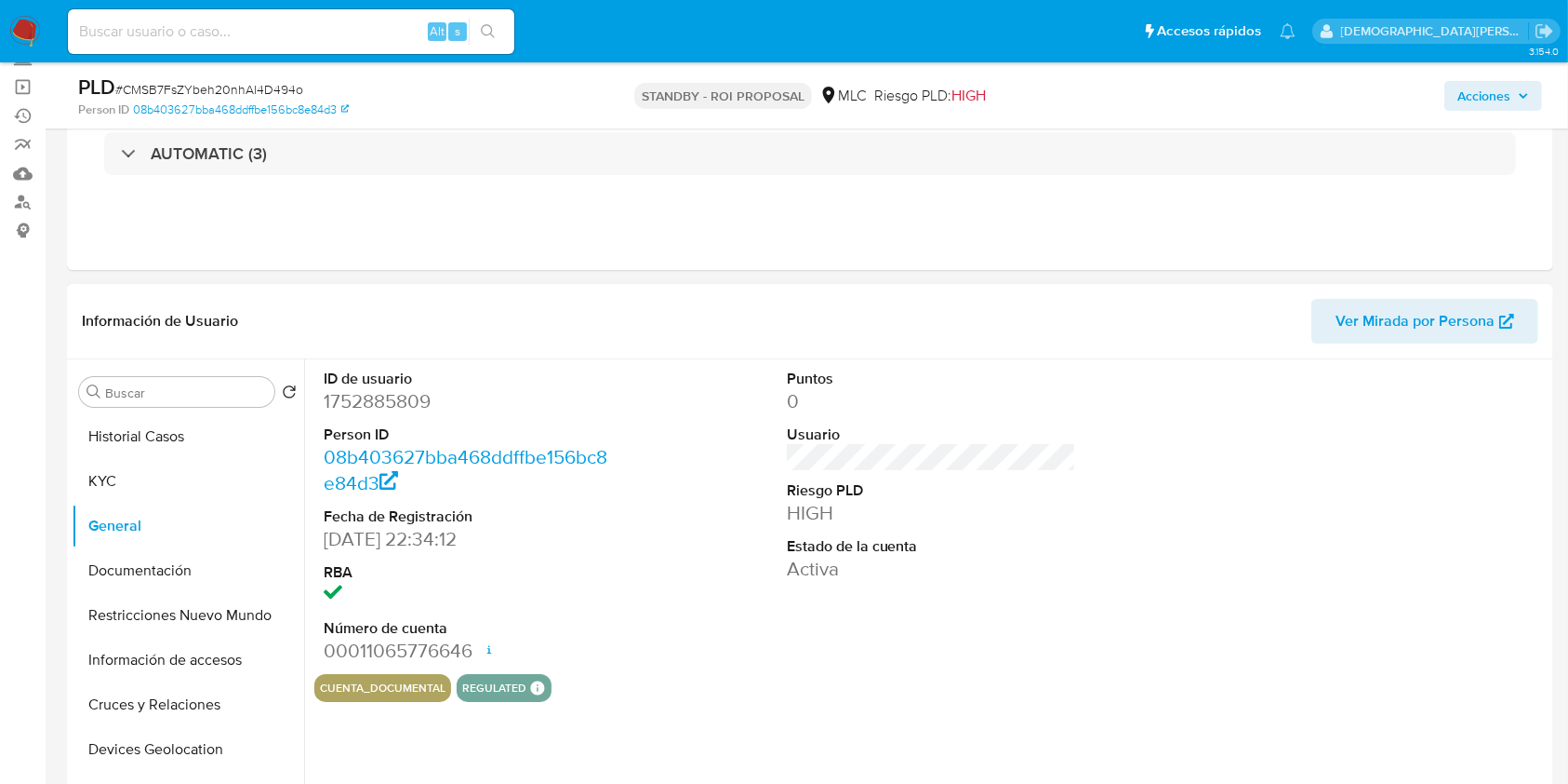
click at [383, 392] on dd "1752885809" at bounding box center [469, 400] width 290 height 26
copy dd "1752885809"
click at [167, 570] on button "Documentación" at bounding box center [180, 571] width 218 height 45
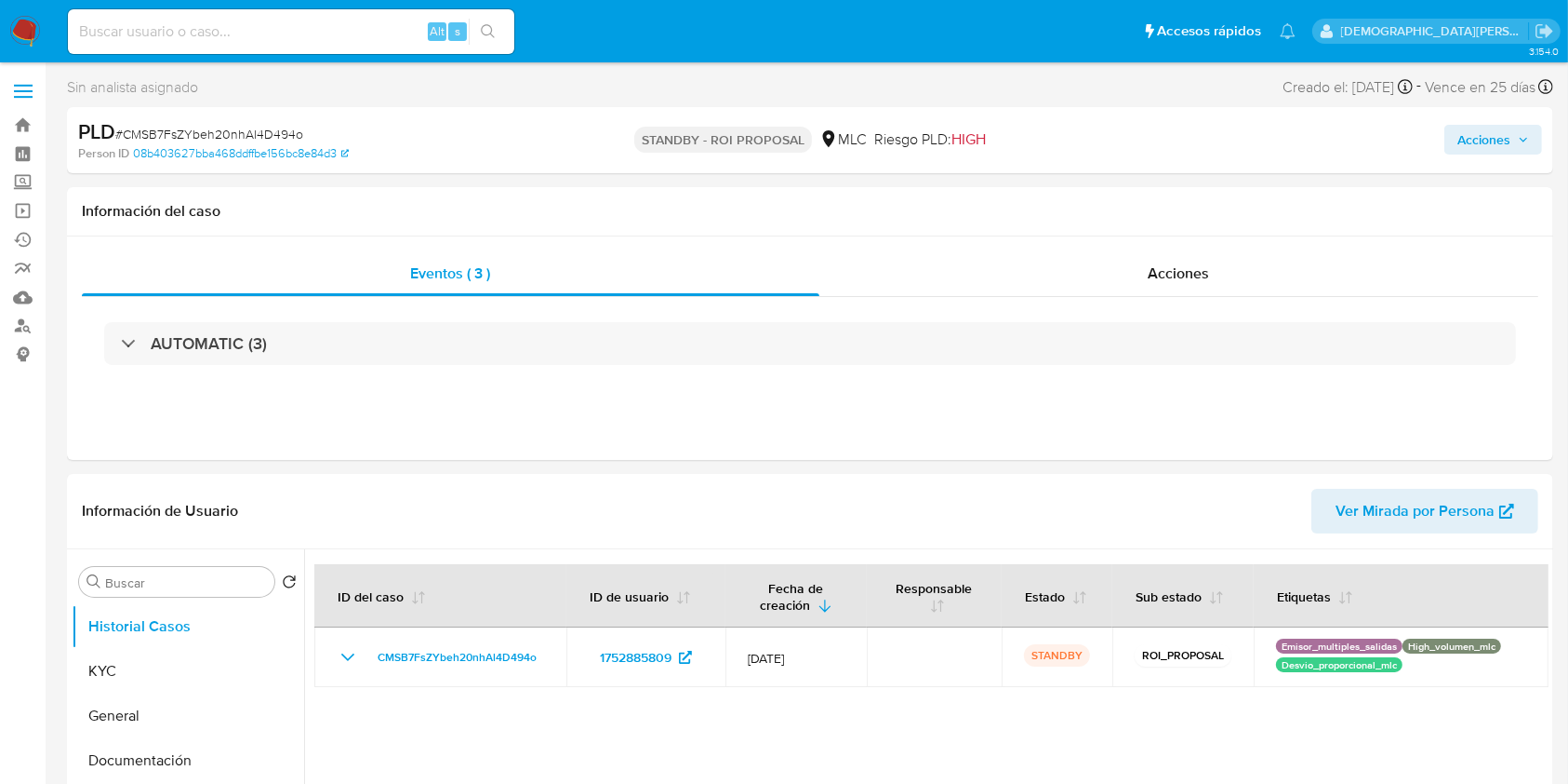
select select "10"
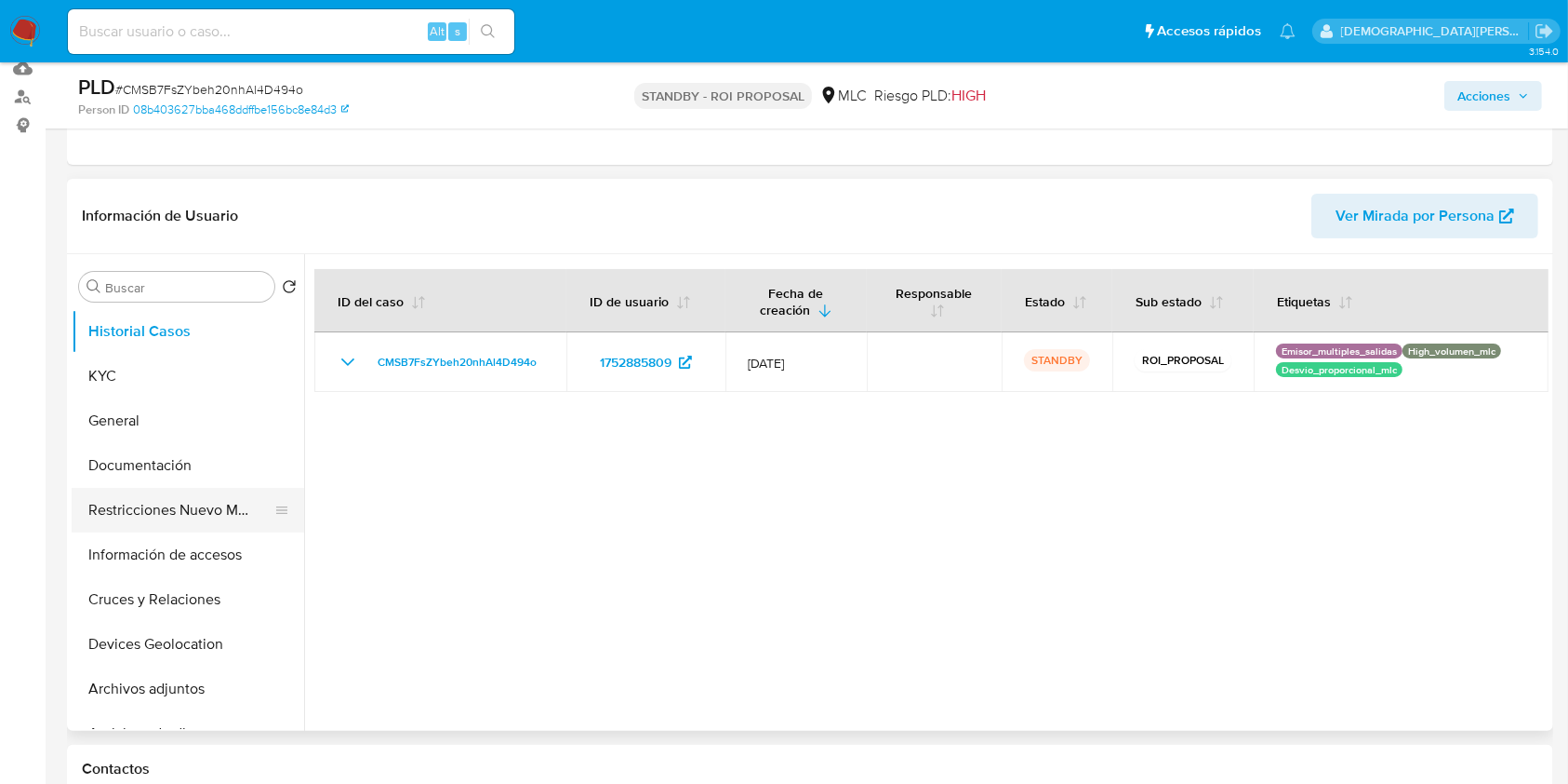
scroll to position [247, 0]
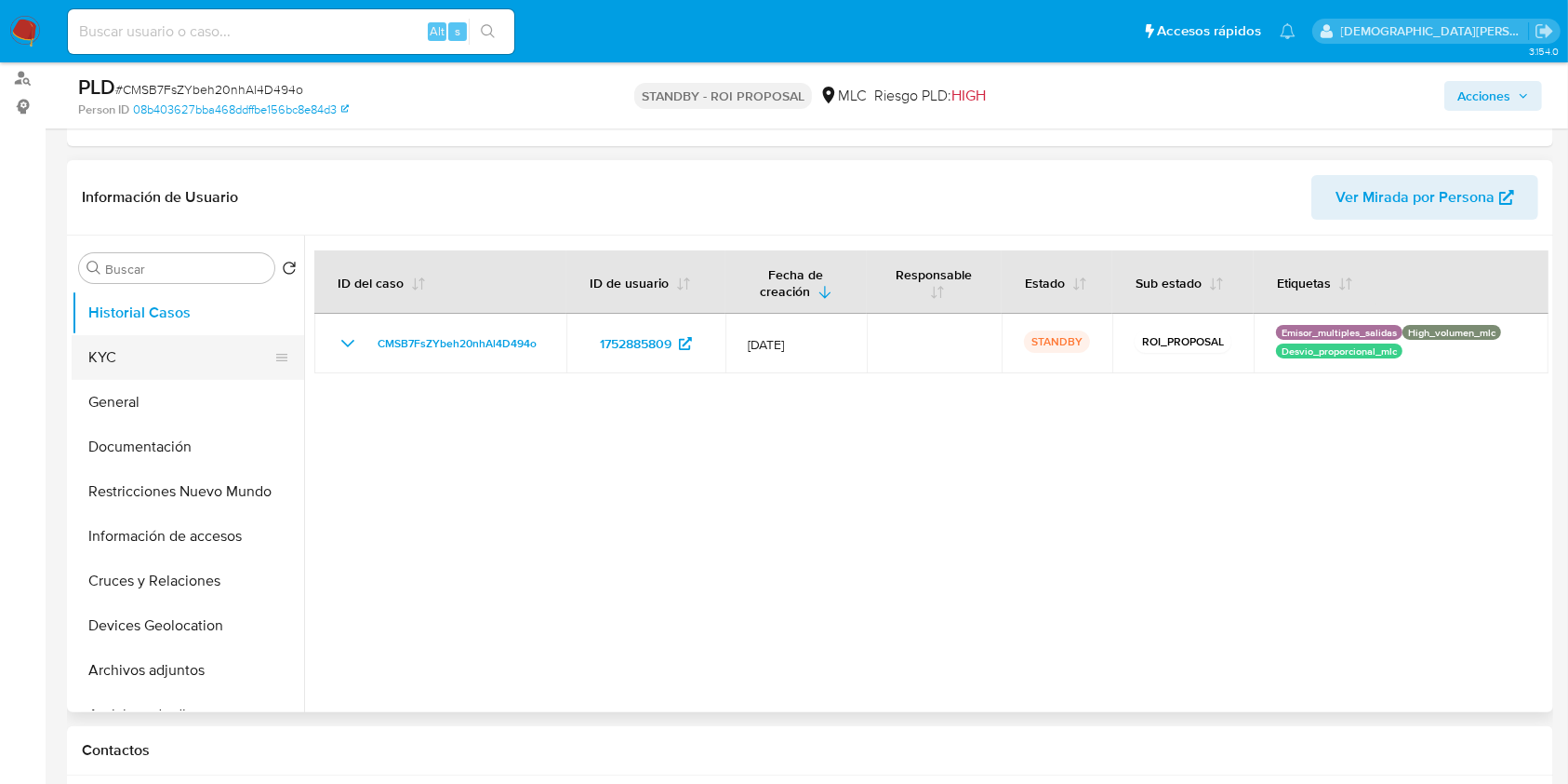
click at [180, 361] on button "KYC" at bounding box center [180, 357] width 218 height 45
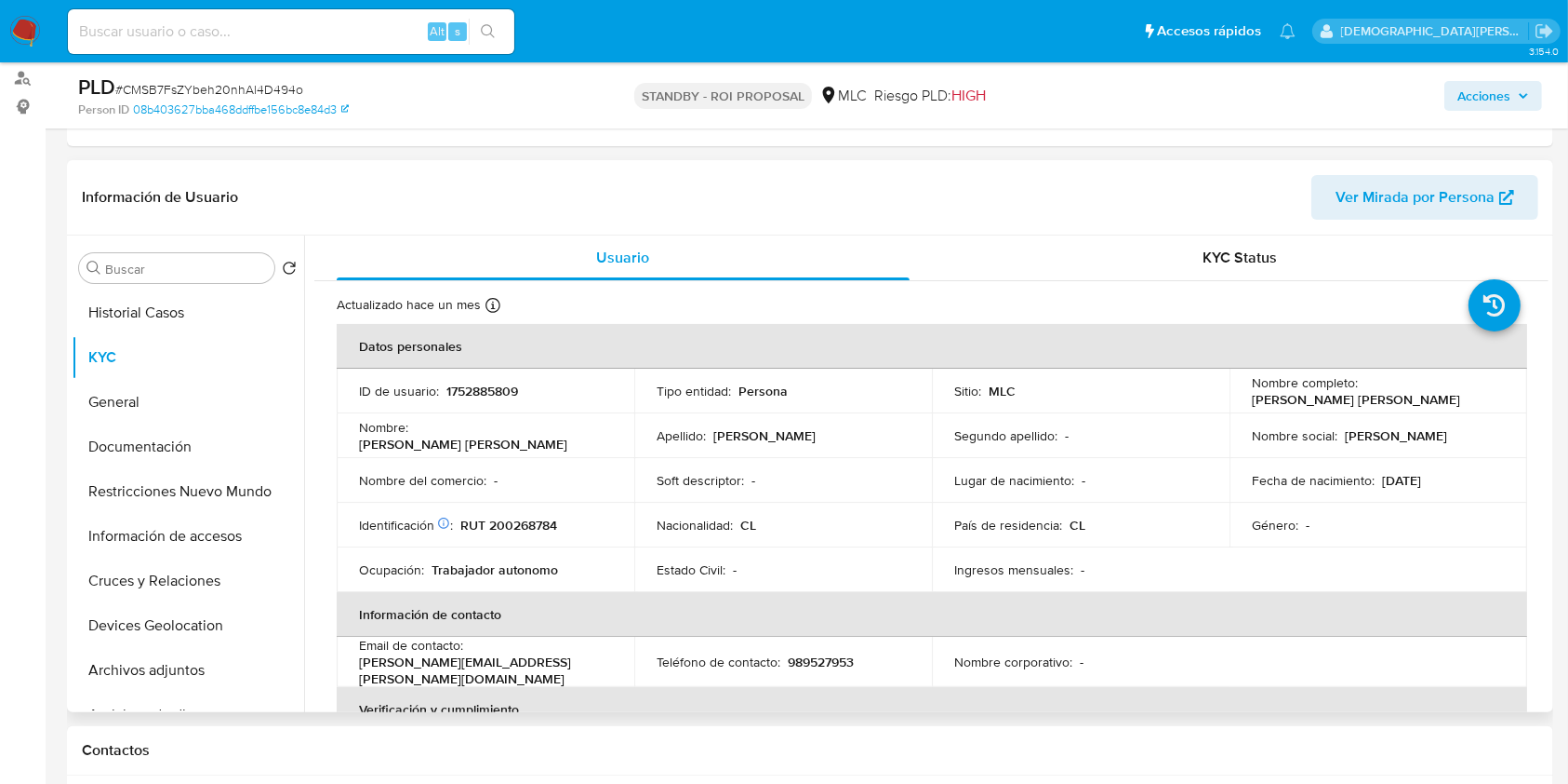
drag, startPoint x: 1455, startPoint y: 401, endPoint x: 1242, endPoint y: 405, distance: 213.0
click at [1242, 405] on td "Nombre completo : [PERSON_NAME] [PERSON_NAME]" at bounding box center [1378, 392] width 297 height 45
copy p "[PERSON_NAME] [PERSON_NAME]"
click at [141, 437] on button "Documentación" at bounding box center [180, 446] width 218 height 45
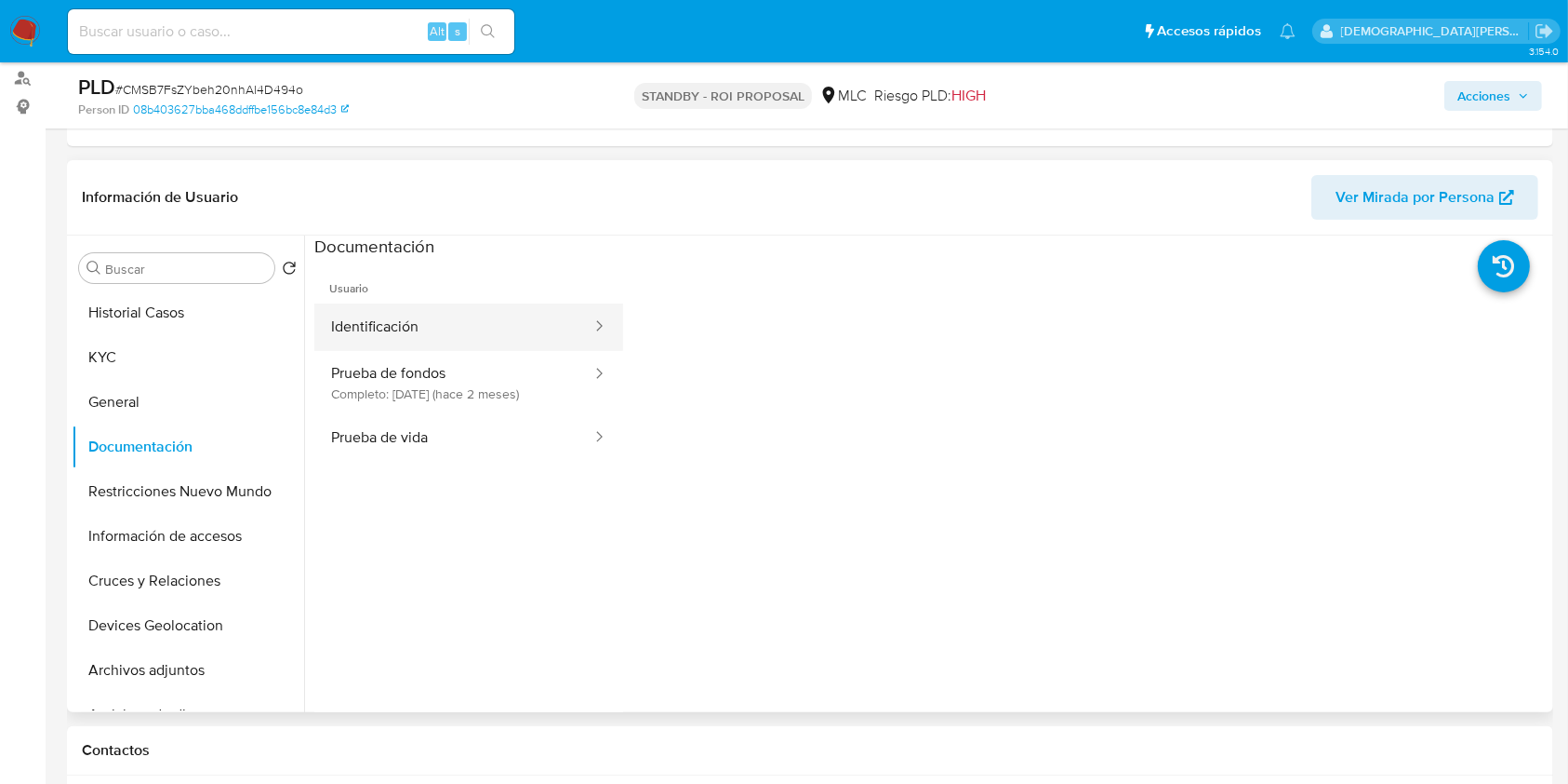
click at [531, 335] on button "Identificación" at bounding box center [454, 327] width 279 height 47
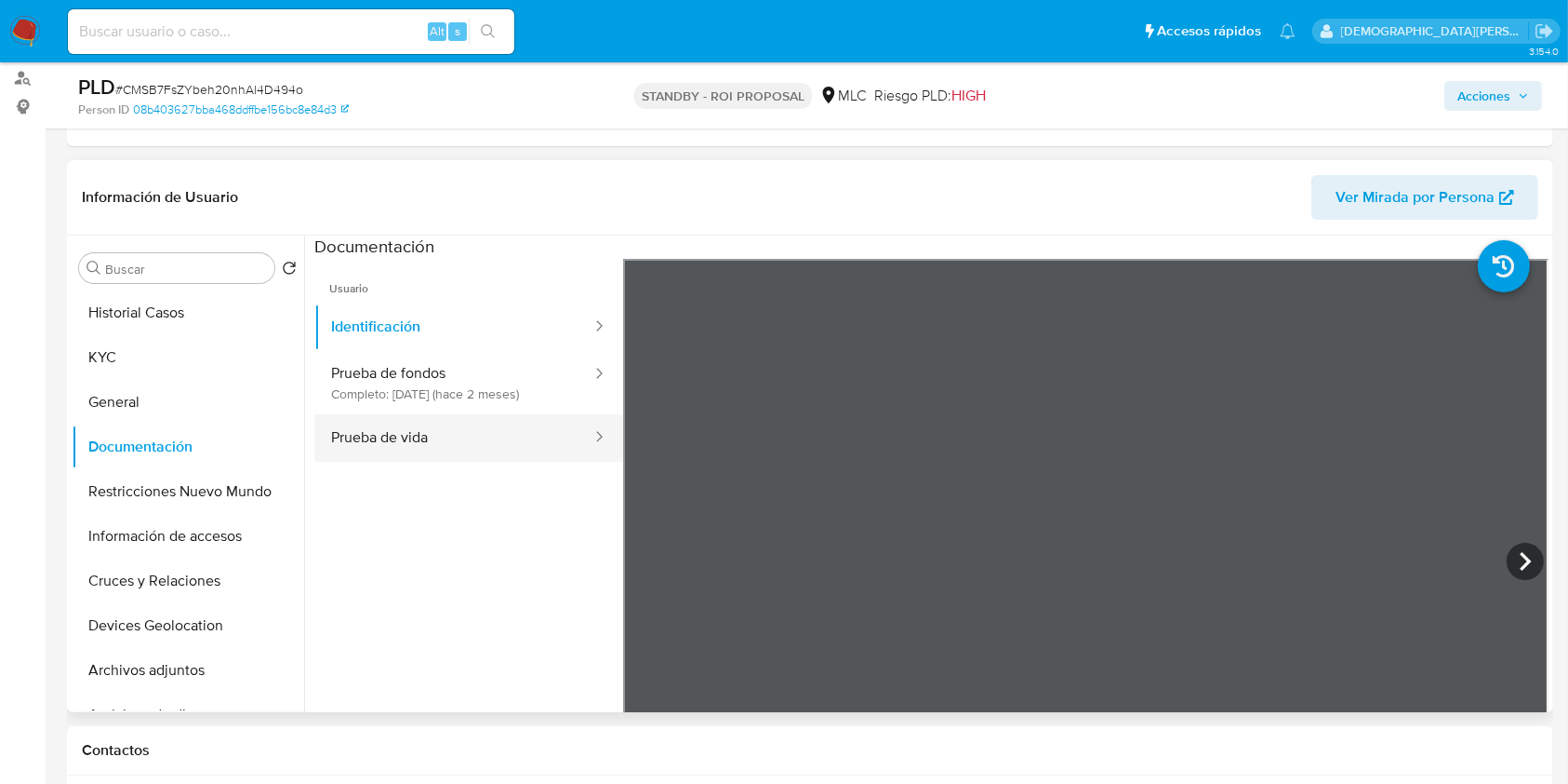
click at [475, 434] on button "Prueba de vida" at bounding box center [454, 438] width 279 height 47
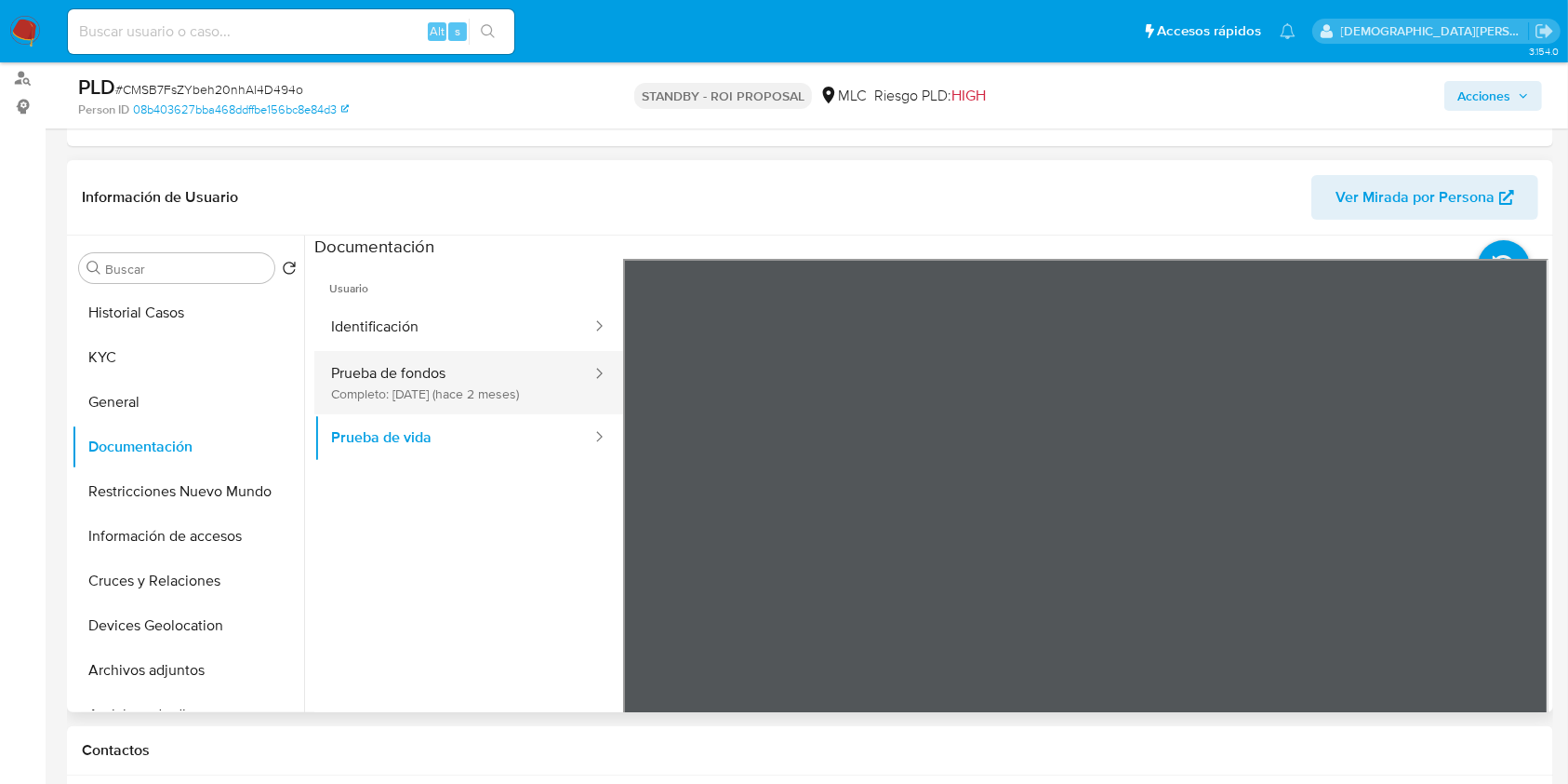
drag, startPoint x: 428, startPoint y: 376, endPoint x: 502, endPoint y: 378, distance: 74.0
click at [428, 378] on button "Prueba de fondos Completo: [DATE] (hace 2 meses)" at bounding box center [454, 383] width 279 height 63
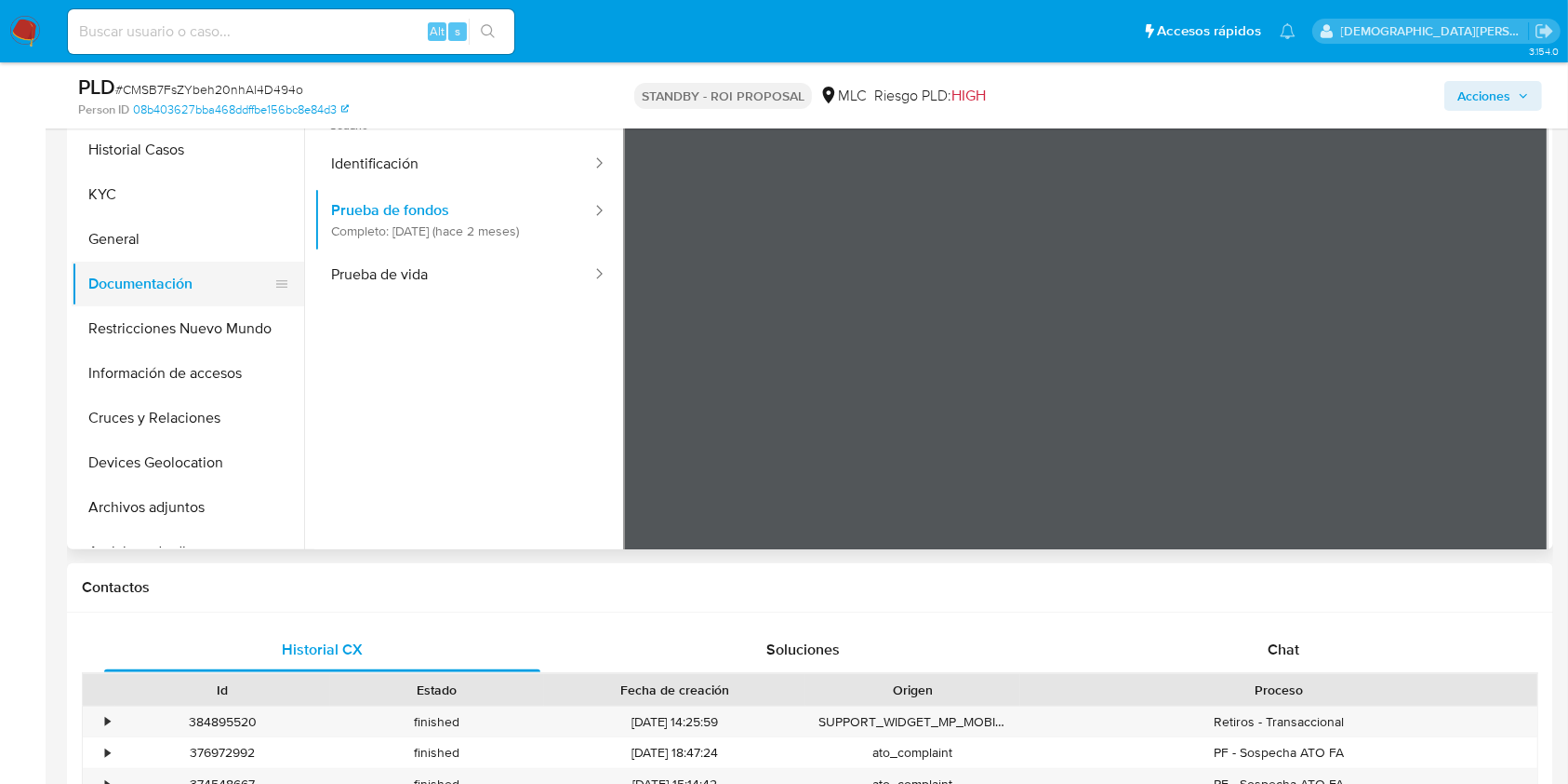
scroll to position [372, 0]
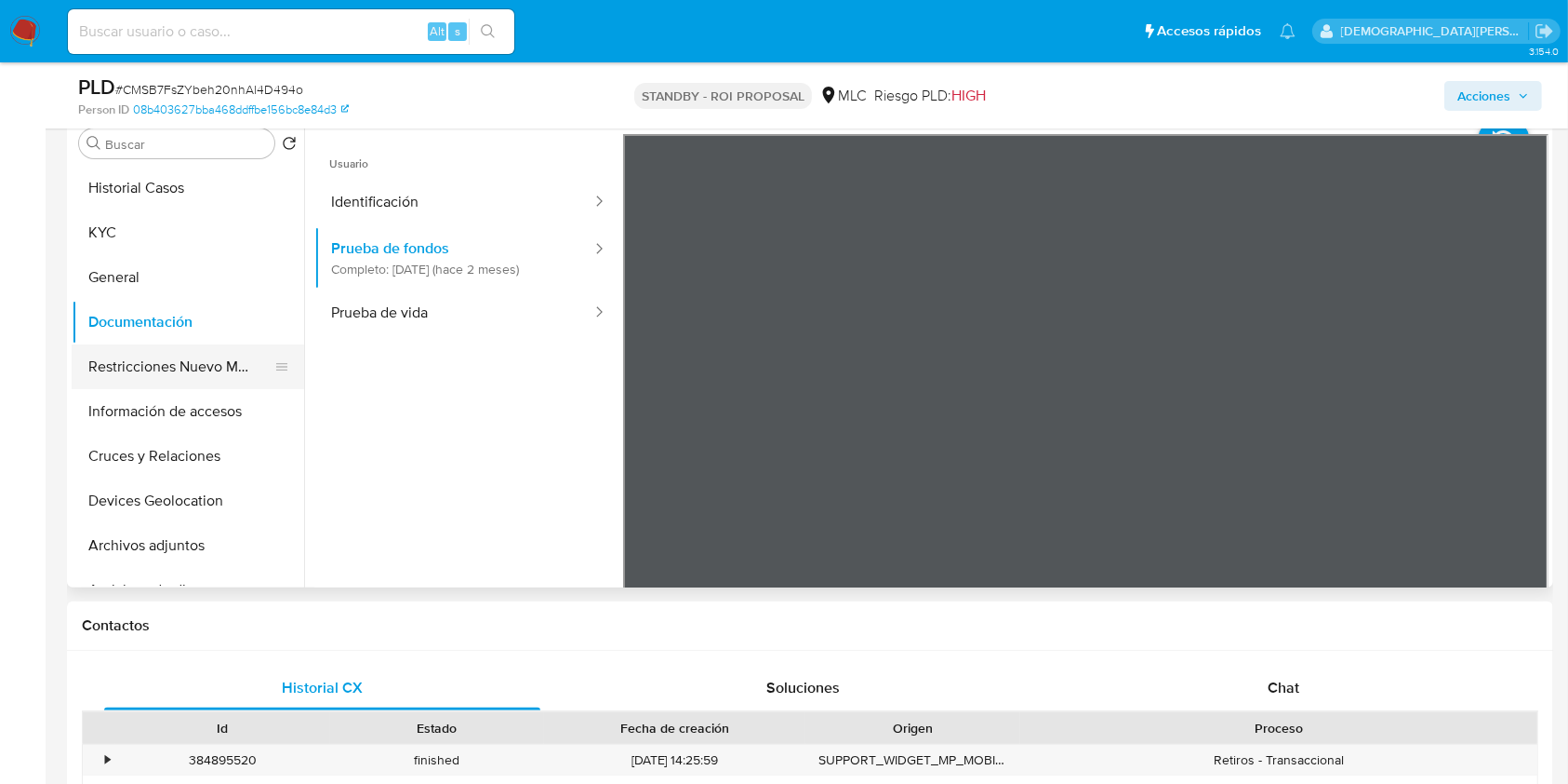
click at [151, 355] on button "Restricciones Nuevo Mundo" at bounding box center [180, 367] width 218 height 45
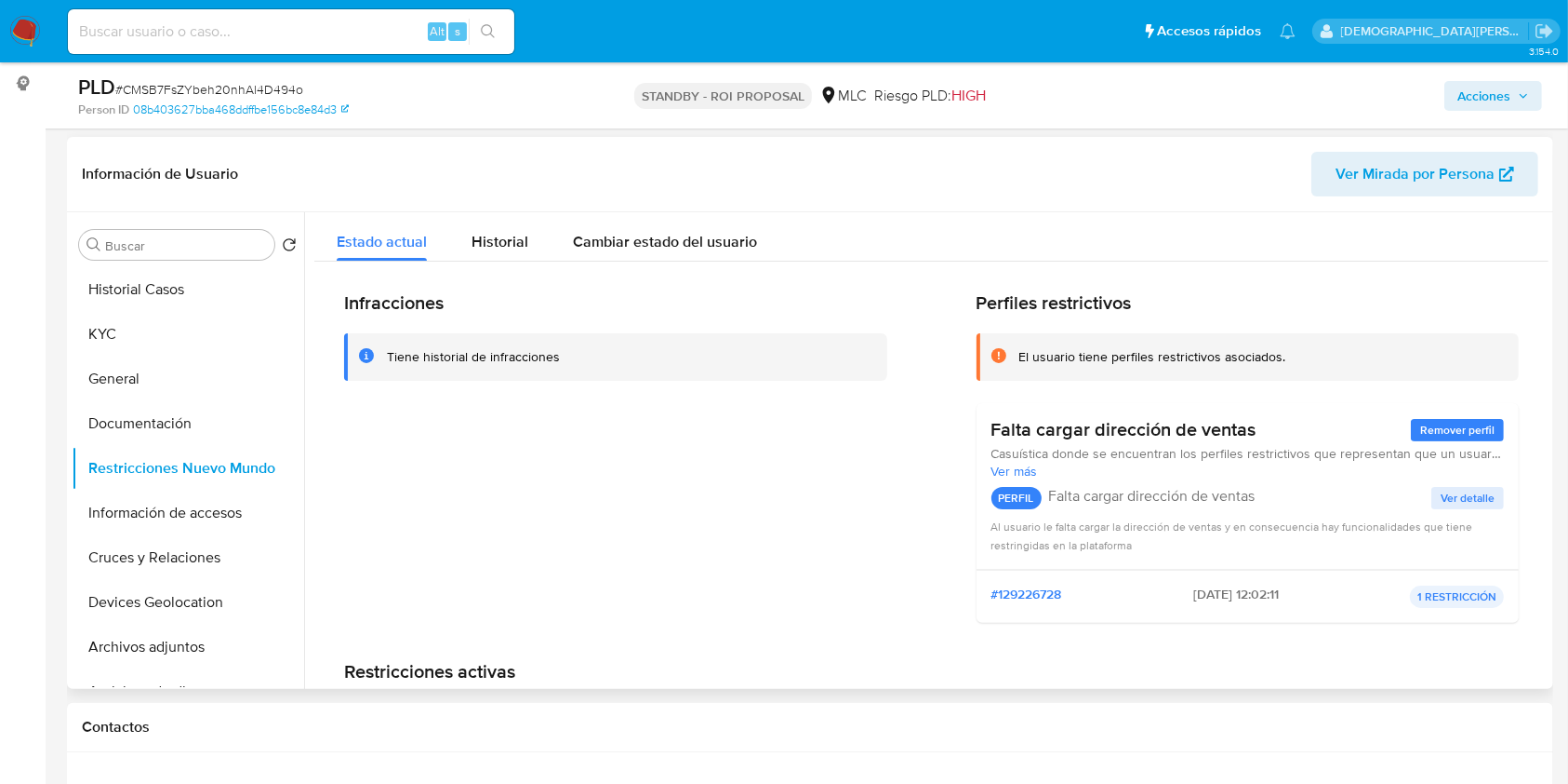
scroll to position [247, 0]
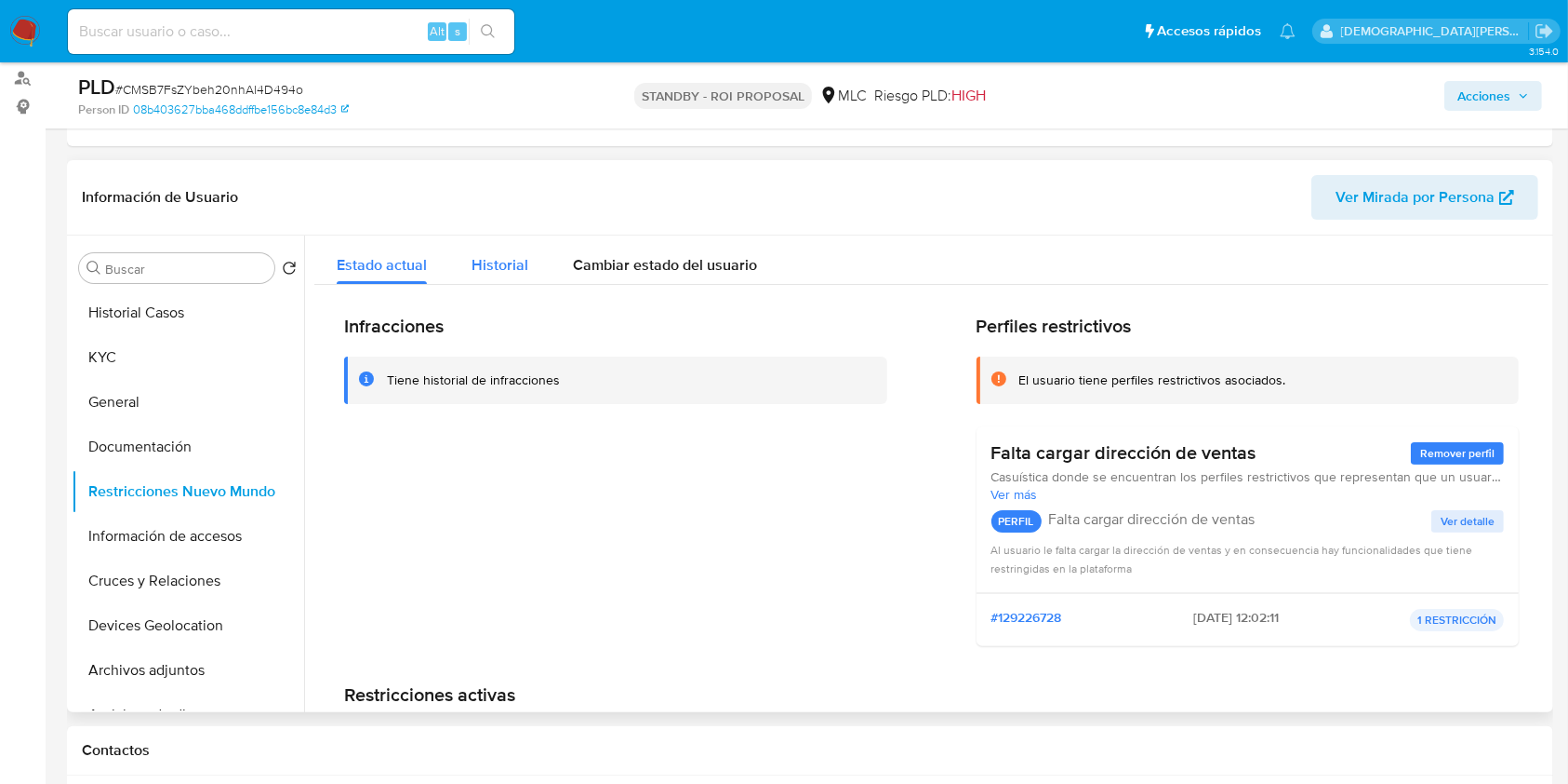
click at [526, 275] on button "Historial" at bounding box center [499, 260] width 101 height 49
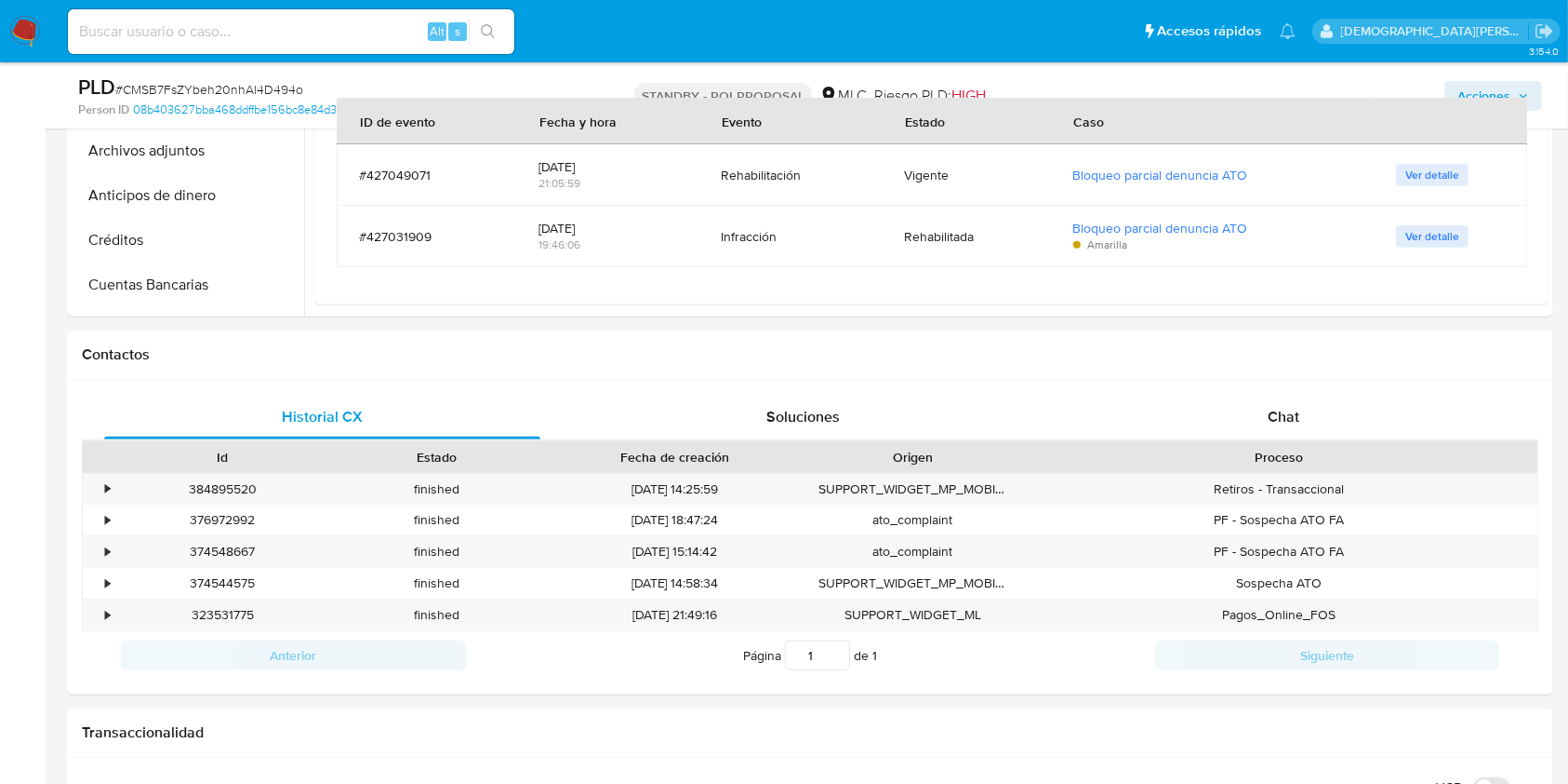
scroll to position [372, 0]
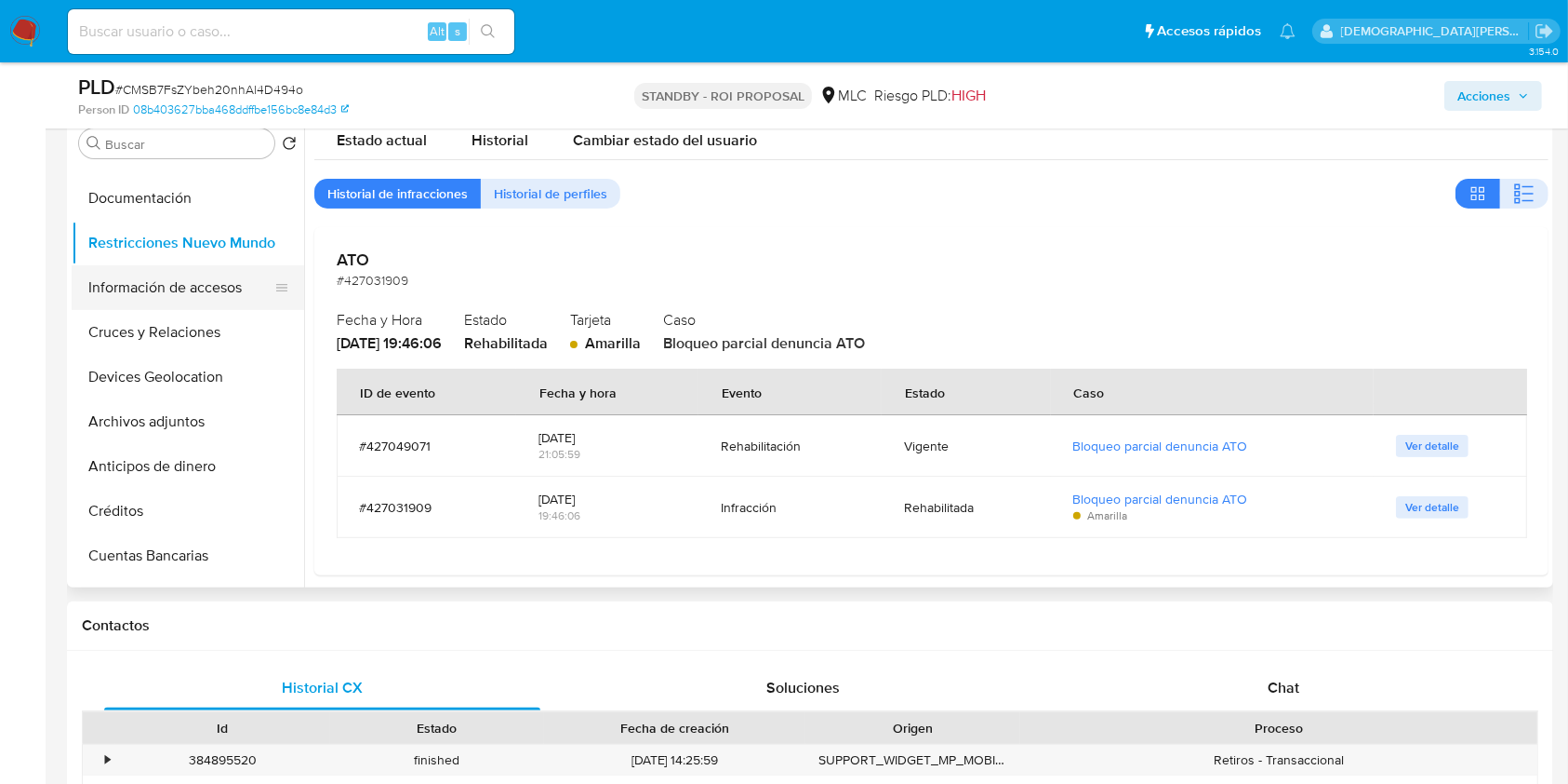
click at [190, 288] on button "Información de accesos" at bounding box center [180, 287] width 218 height 45
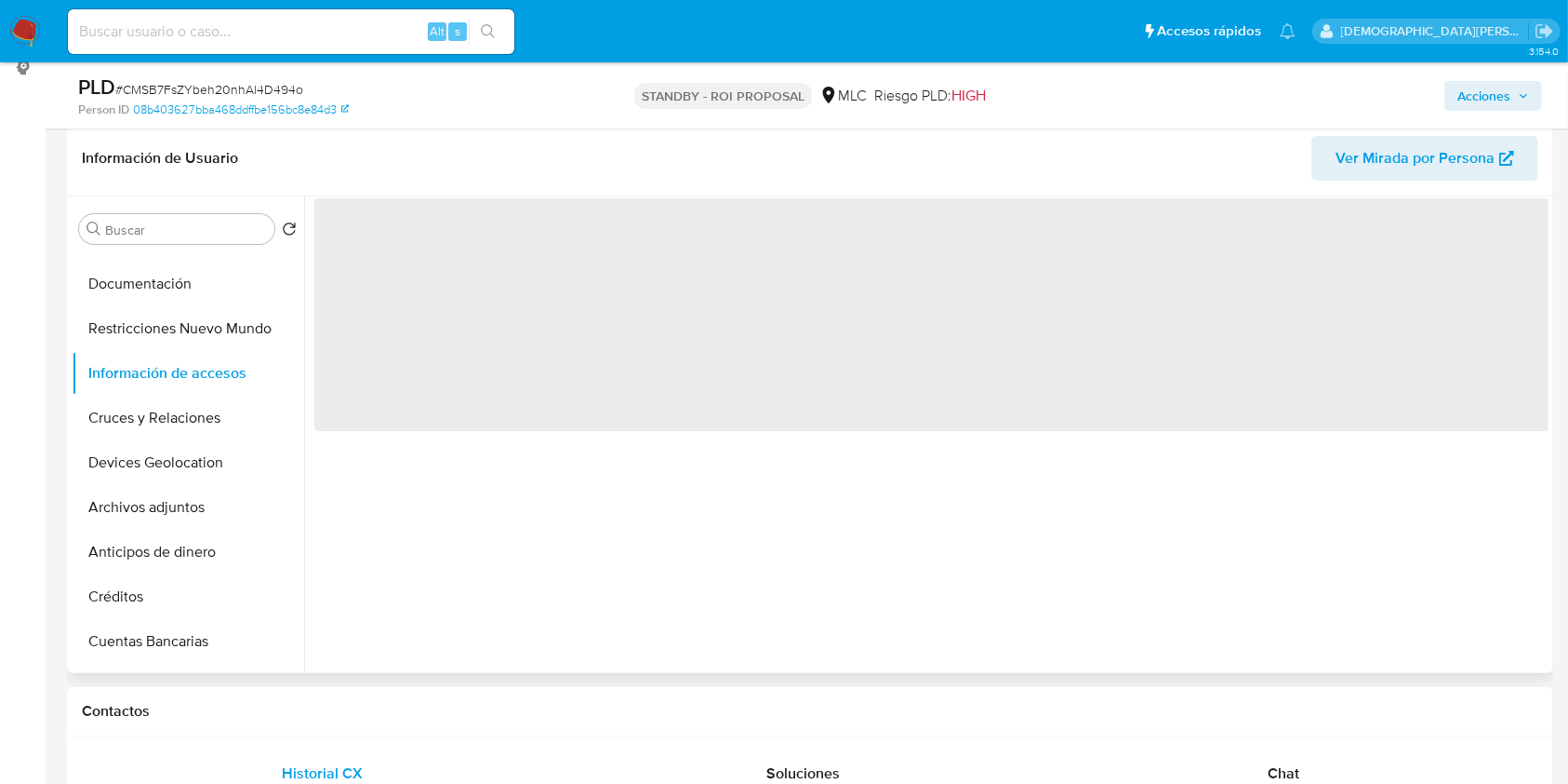
scroll to position [247, 0]
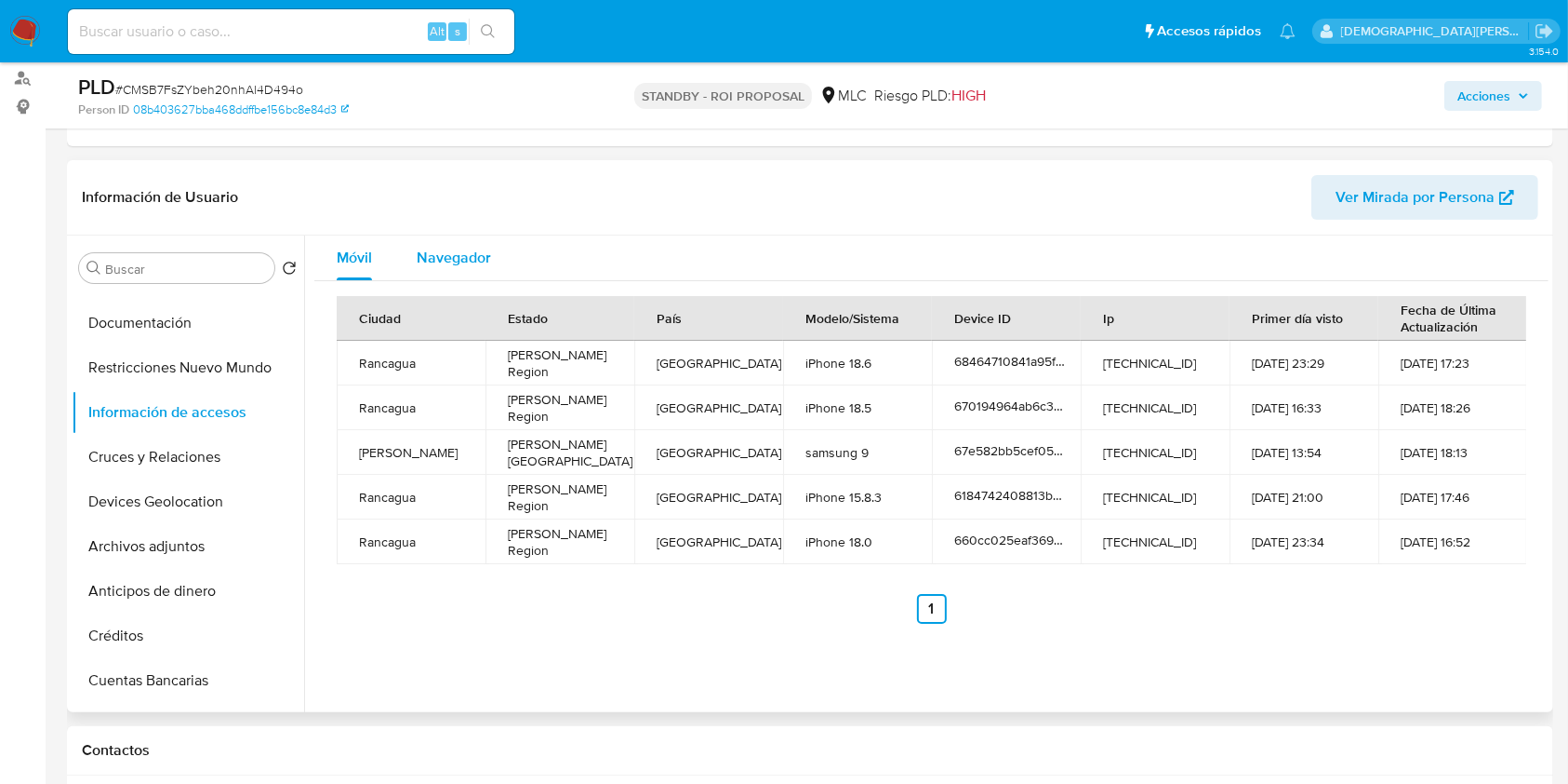
click at [483, 273] on div "Navegador" at bounding box center [454, 258] width 75 height 45
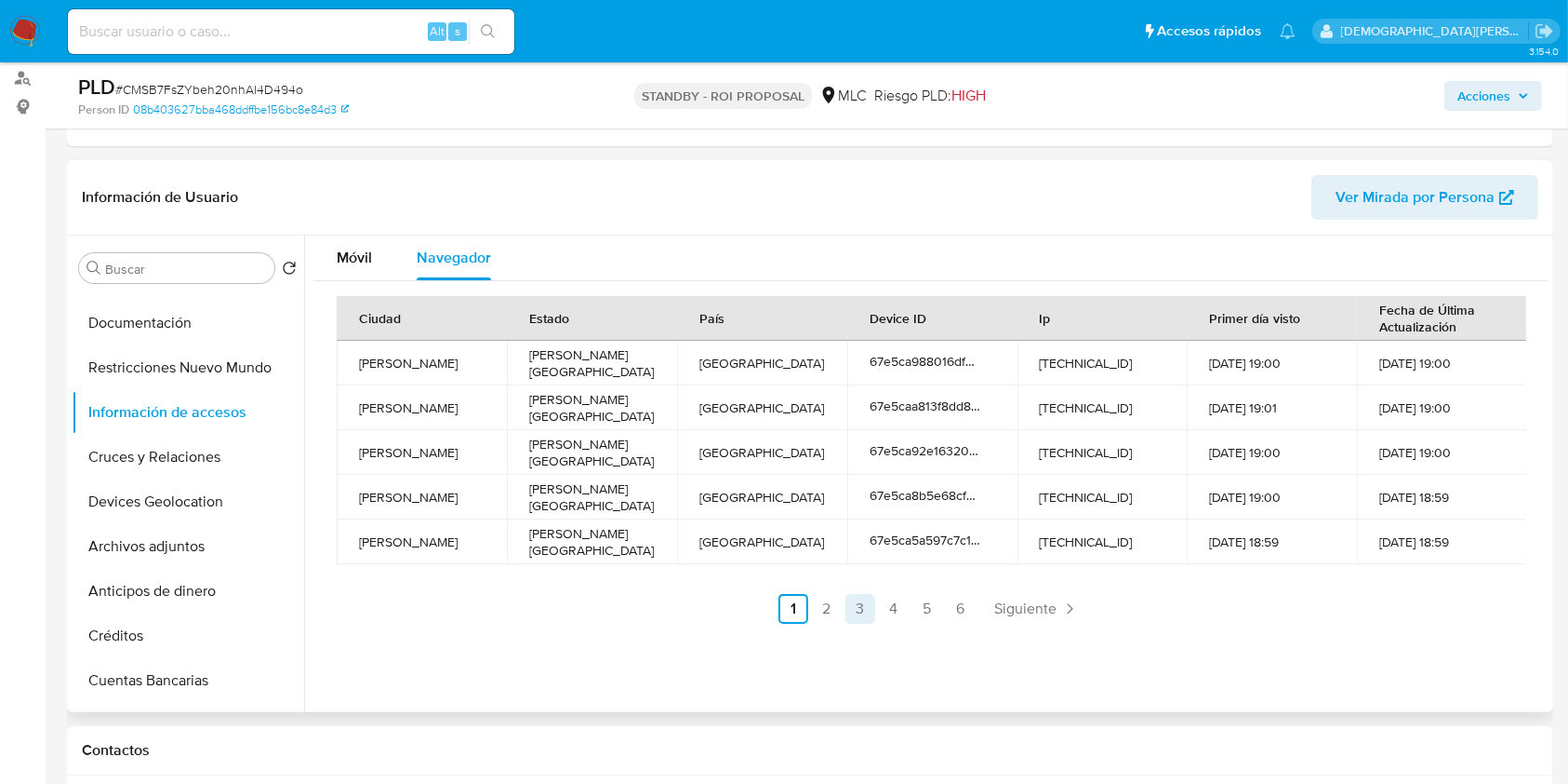
click at [845, 606] on link "3" at bounding box center [860, 608] width 29 height 29
click at [869, 607] on link "2" at bounding box center [877, 608] width 29 height 29
click at [938, 603] on link "4" at bounding box center [943, 608] width 29 height 29
click at [973, 603] on link "5" at bounding box center [978, 608] width 29 height 29
drag, startPoint x: 1003, startPoint y: 606, endPoint x: 1037, endPoint y: 606, distance: 34.0
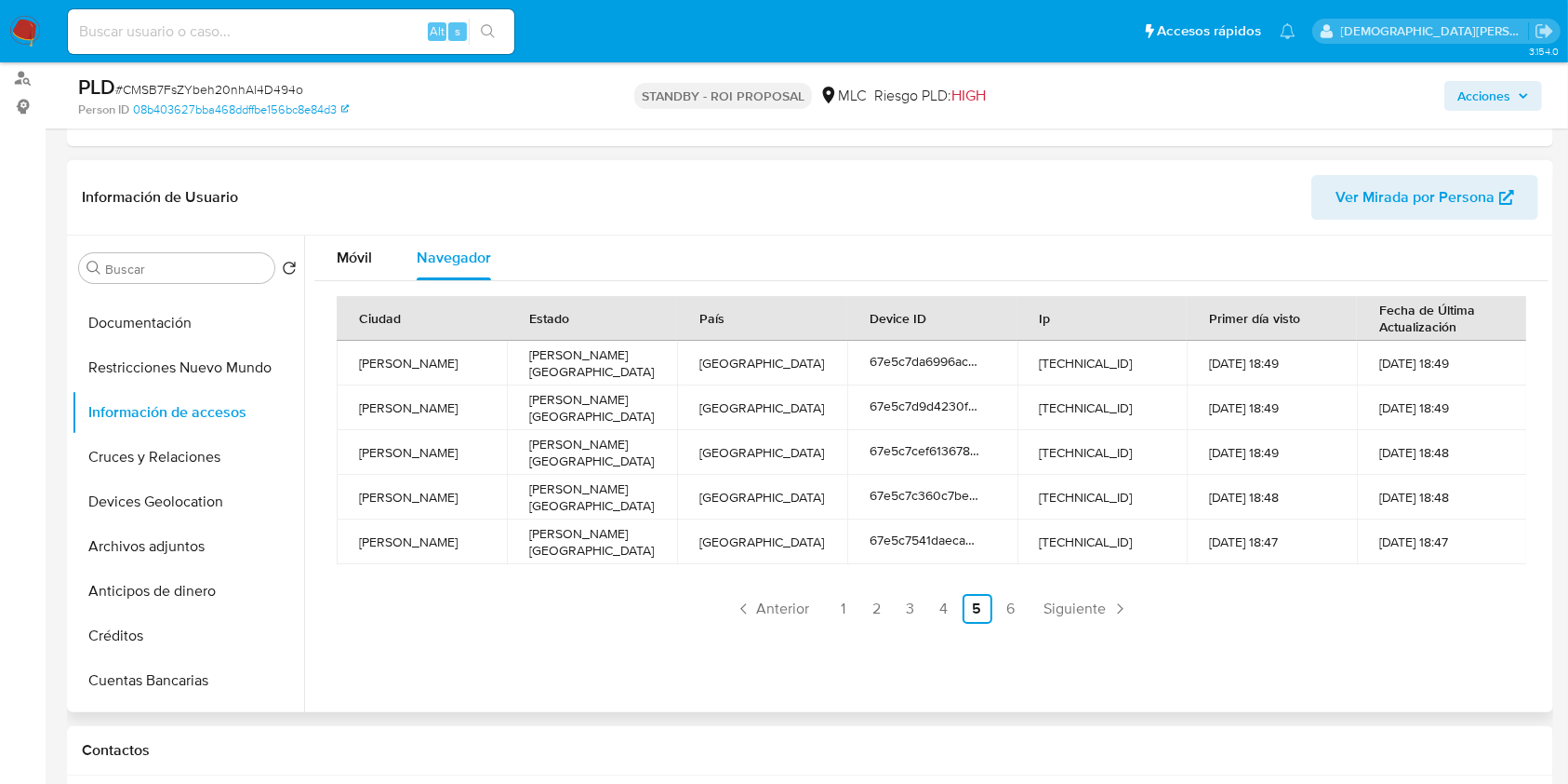
click at [1005, 606] on link "6" at bounding box center [1011, 608] width 29 height 29
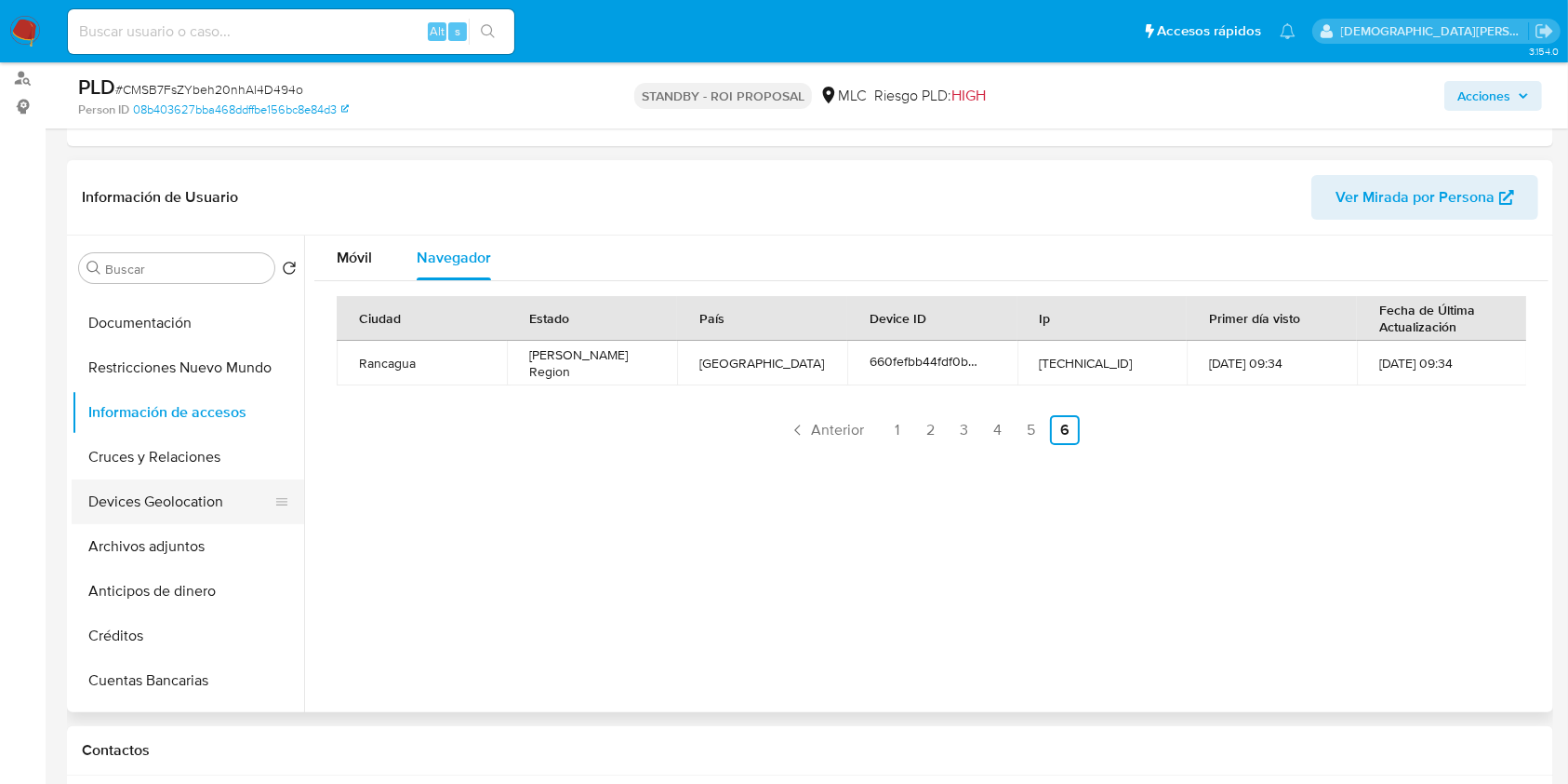
click at [144, 498] on button "Devices Geolocation" at bounding box center [180, 501] width 218 height 45
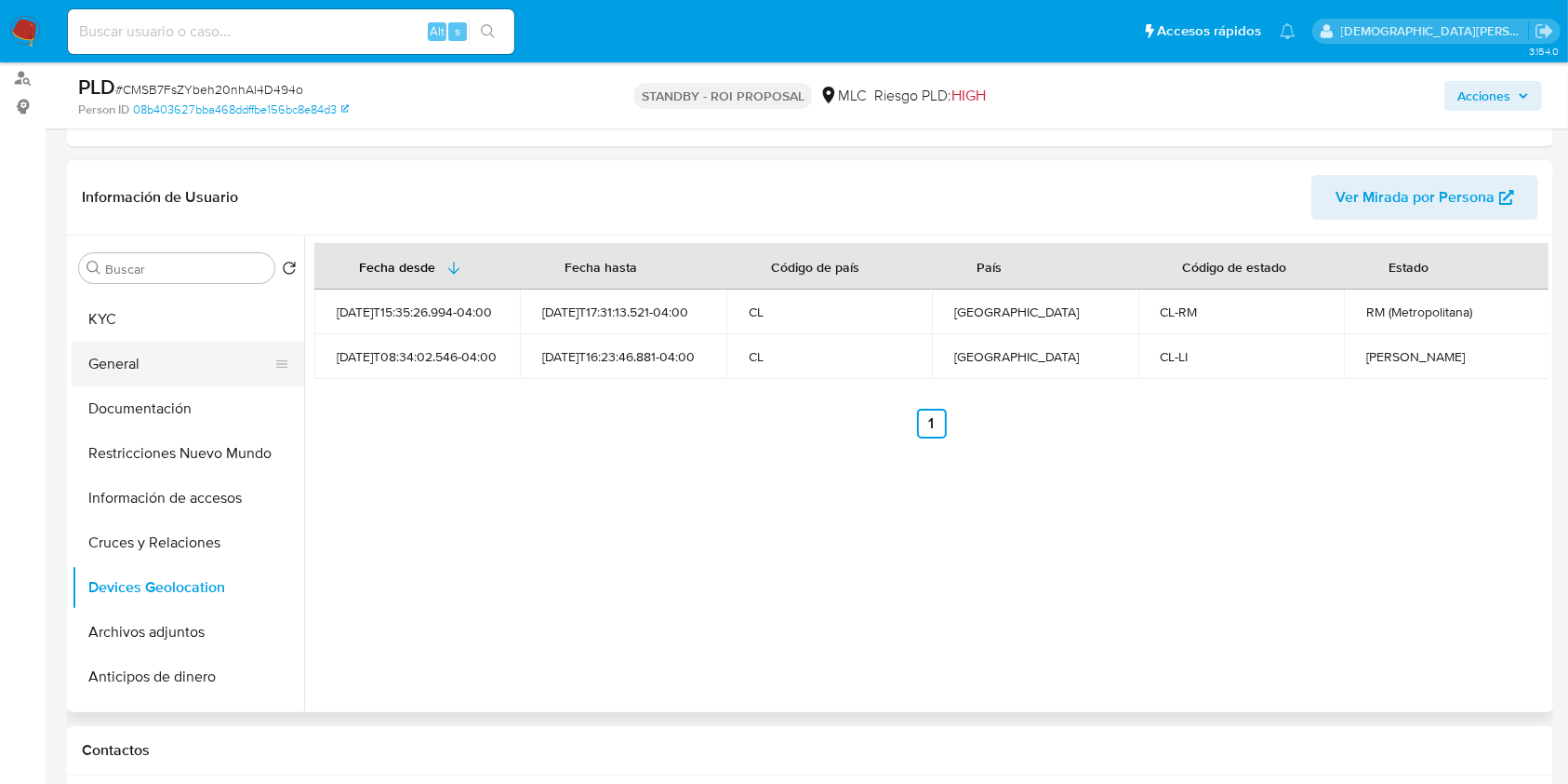
scroll to position [0, 0]
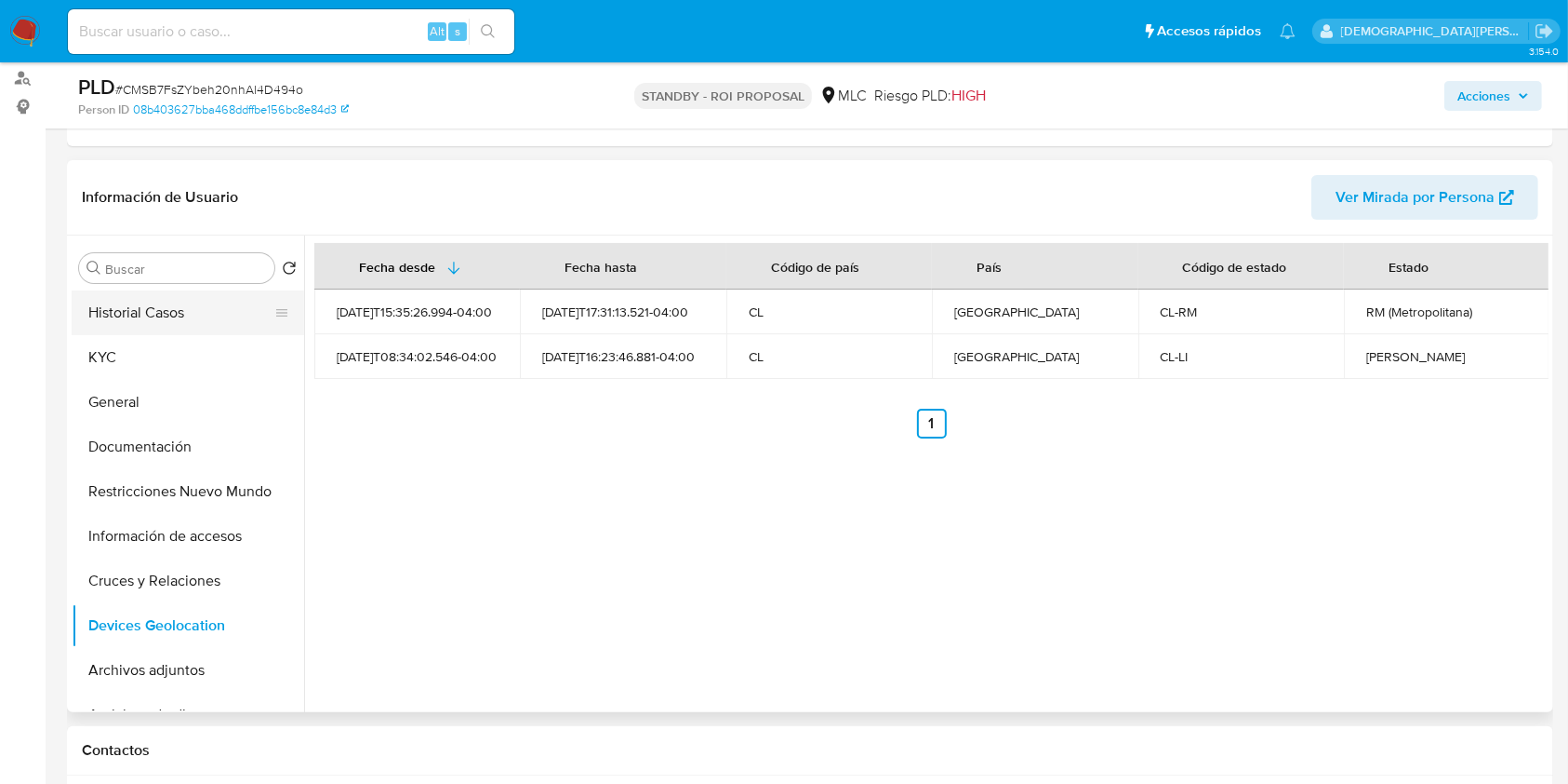
click at [172, 316] on button "Historial Casos" at bounding box center [180, 313] width 218 height 45
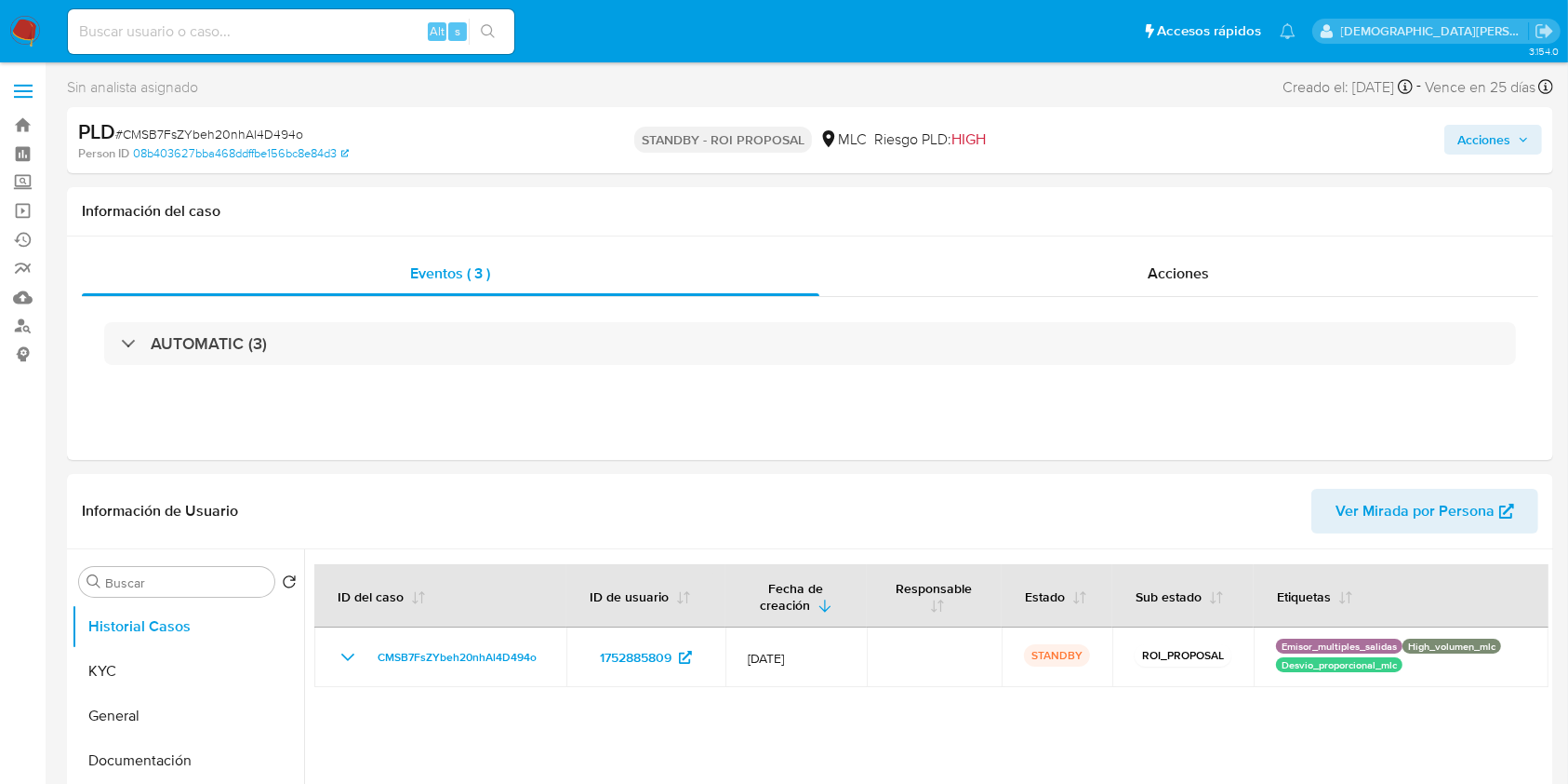
click at [1452, 137] on button "Acciones" at bounding box center [1493, 139] width 98 height 29
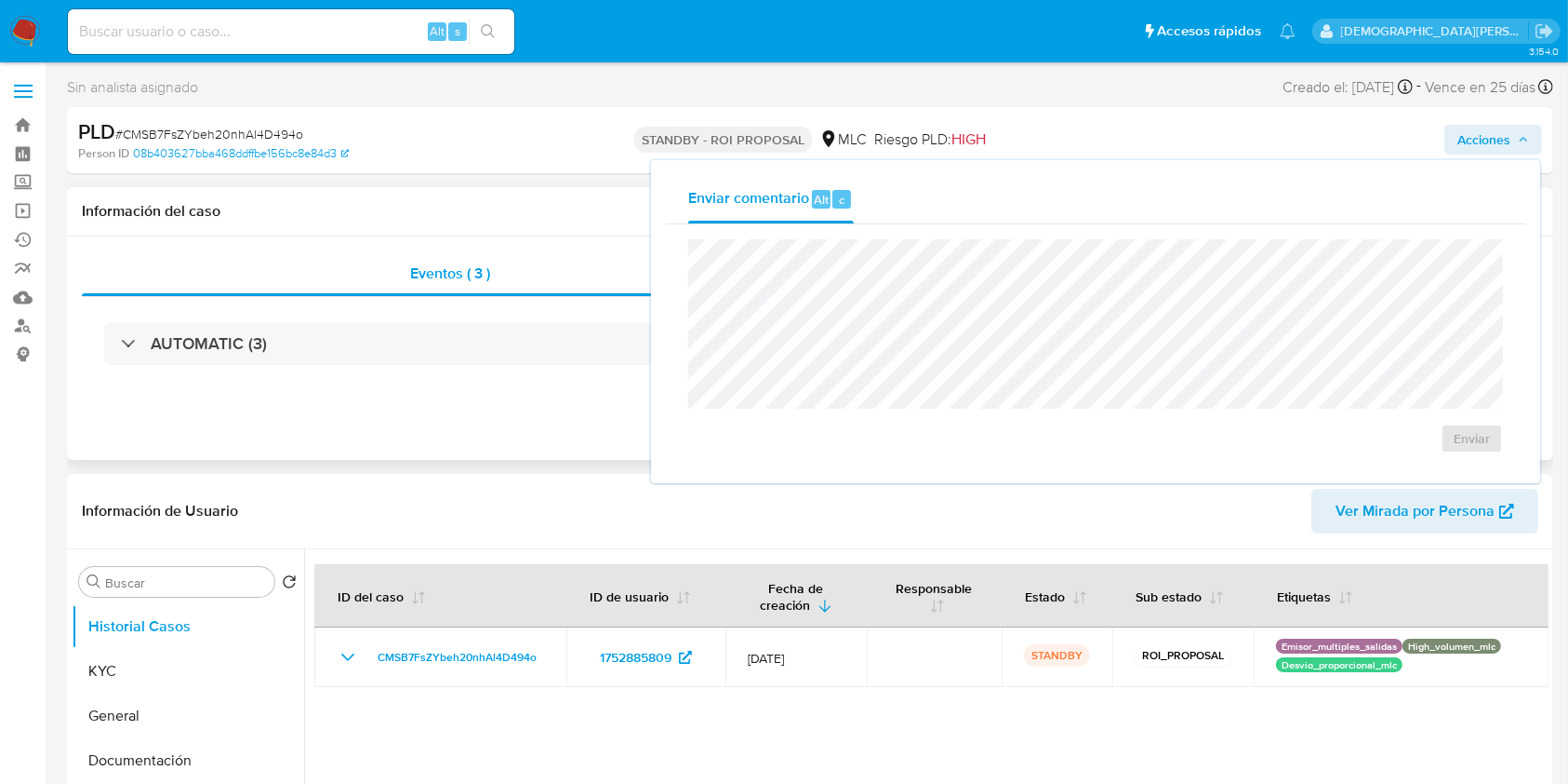
click at [493, 414] on div "Eventos ( 3 ) Acciones AUTOMATIC (3)" at bounding box center [810, 348] width 1487 height 224
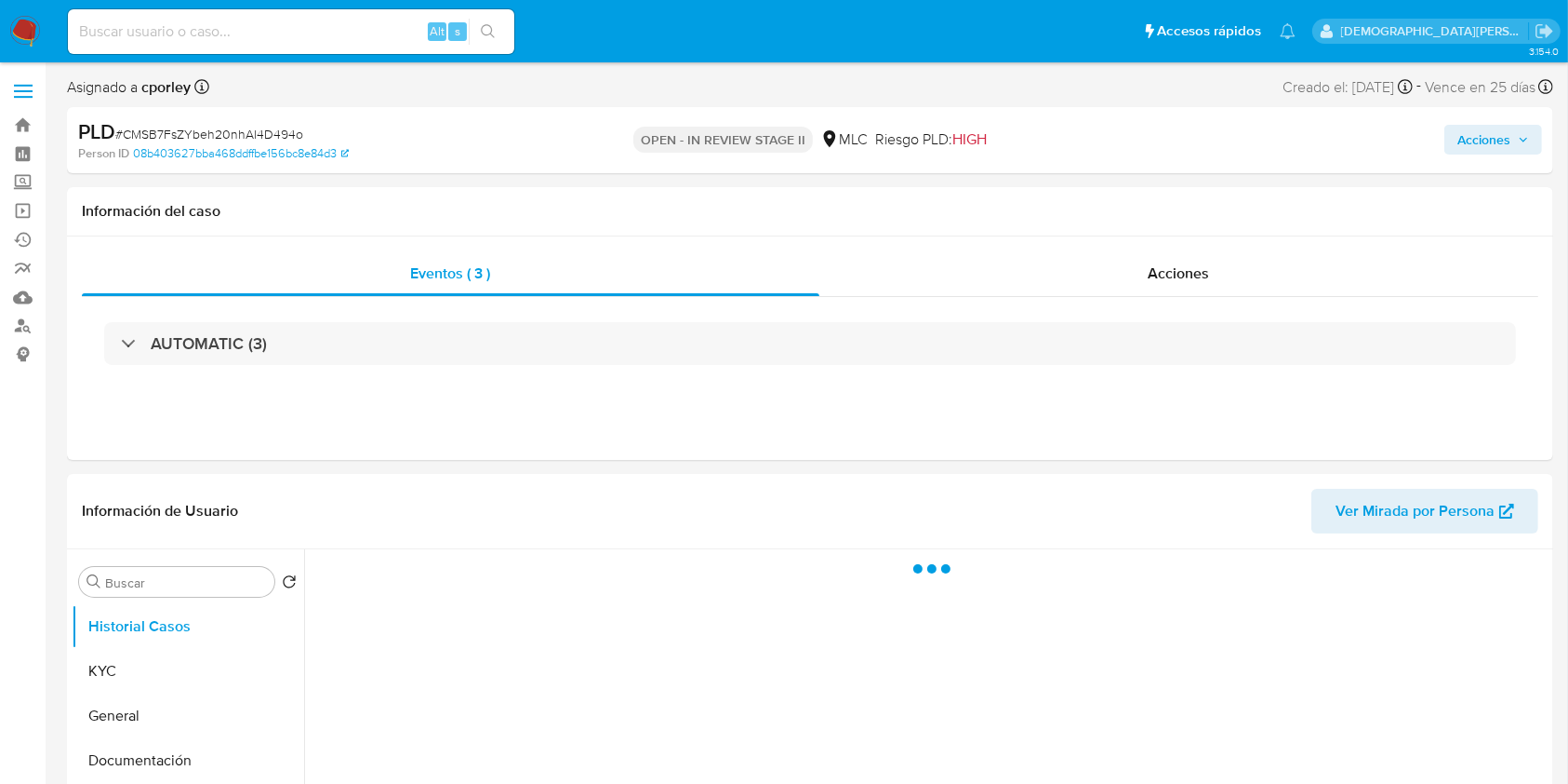
click at [1483, 139] on span "Acciones" at bounding box center [1484, 139] width 53 height 29
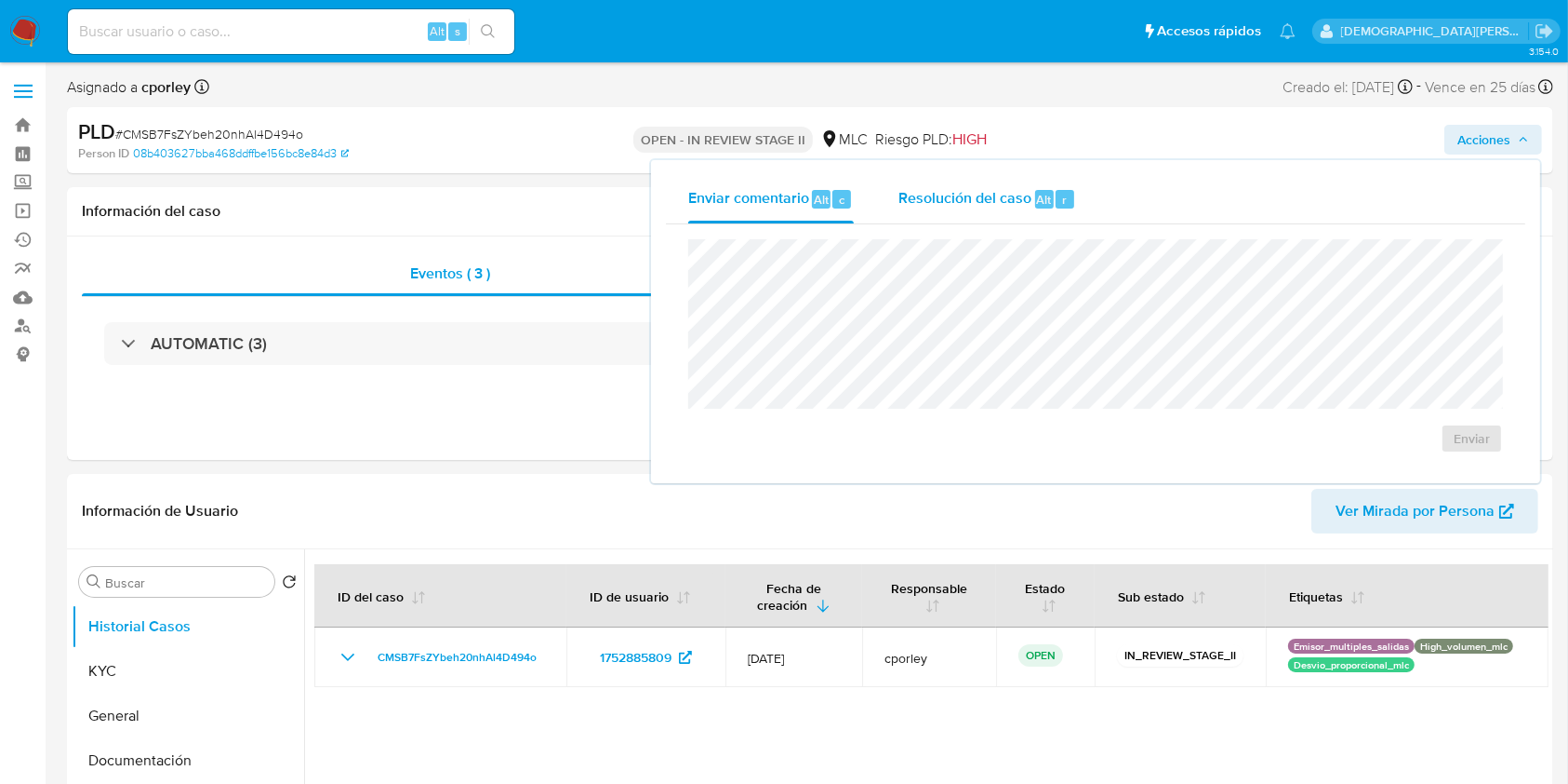
click at [986, 194] on span "Resolución del caso" at bounding box center [965, 199] width 133 height 22
select select "10"
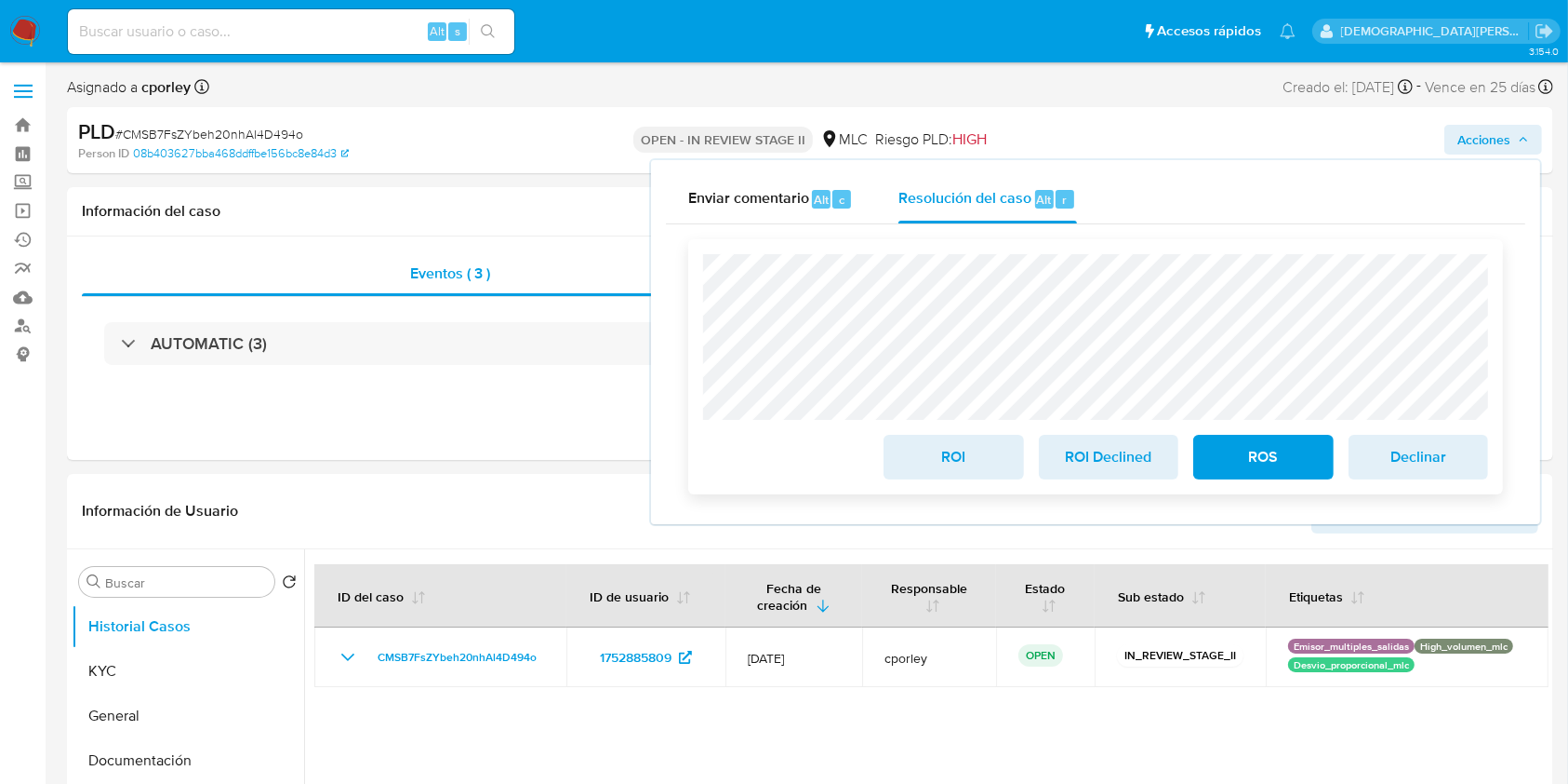
click at [1272, 474] on span "ROS" at bounding box center [1262, 457] width 91 height 41
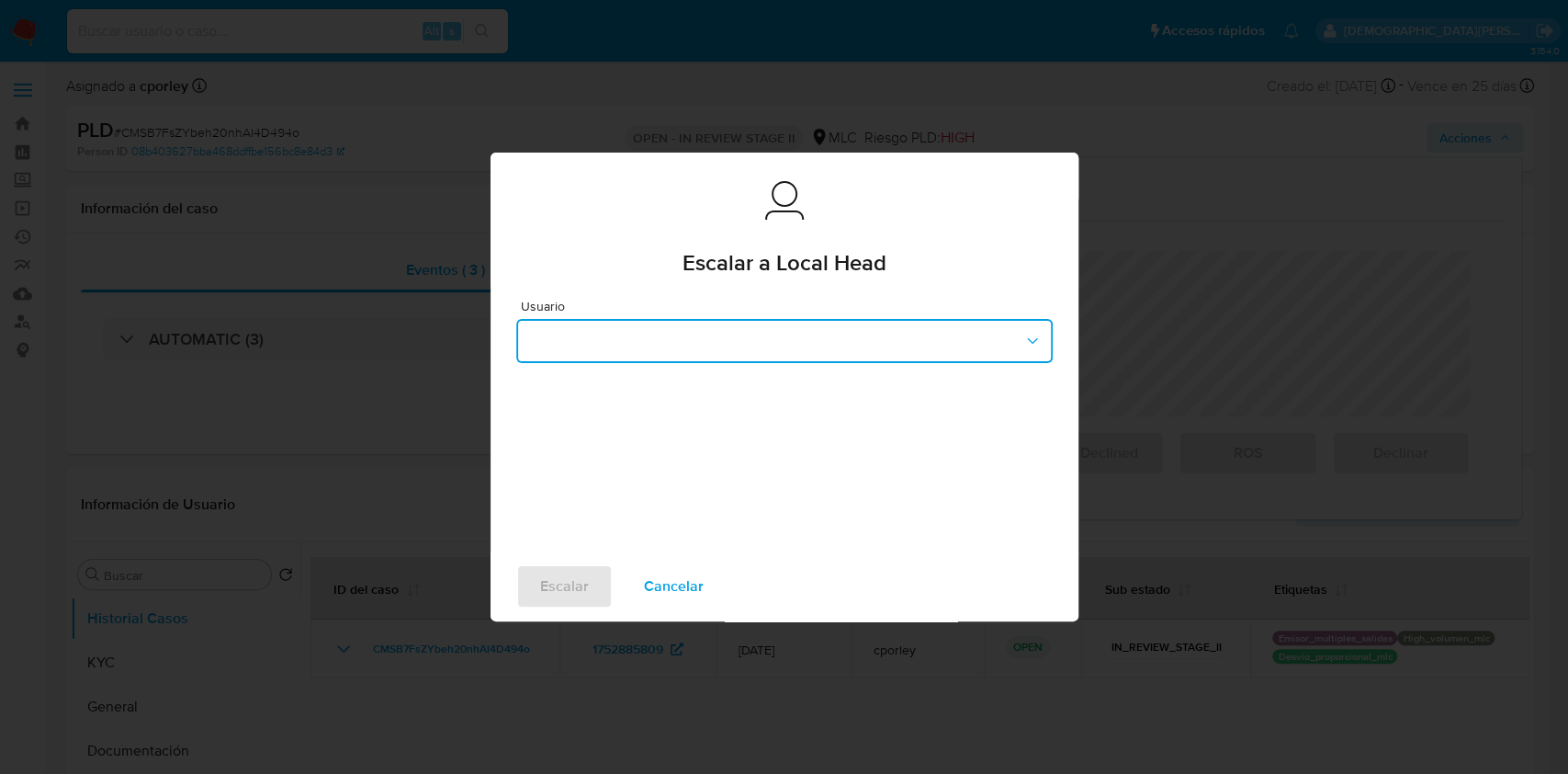
click at [827, 327] on button "button" at bounding box center [784, 341] width 537 height 45
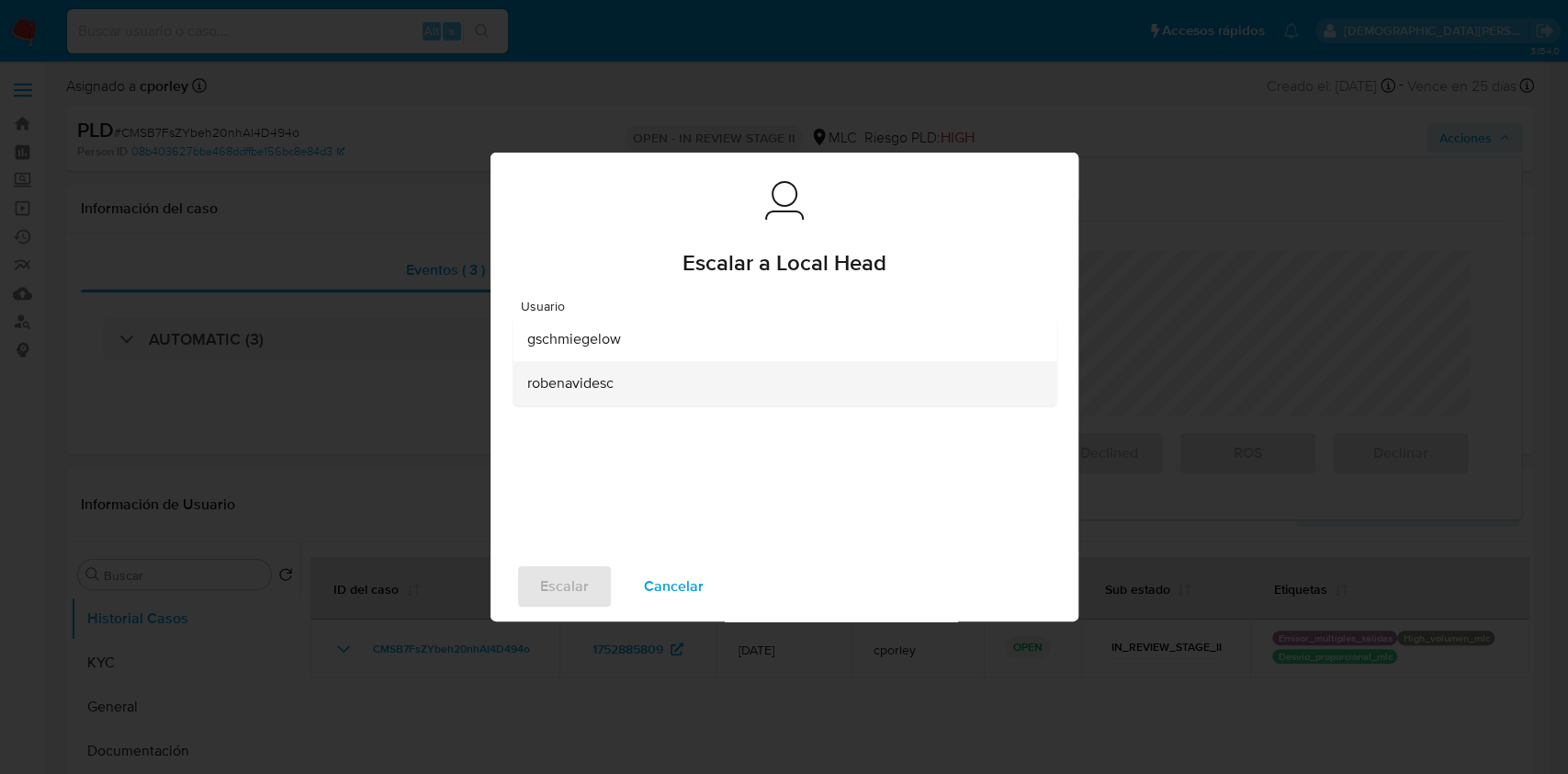
click at [605, 383] on span "robenavidesc" at bounding box center [569, 383] width 86 height 18
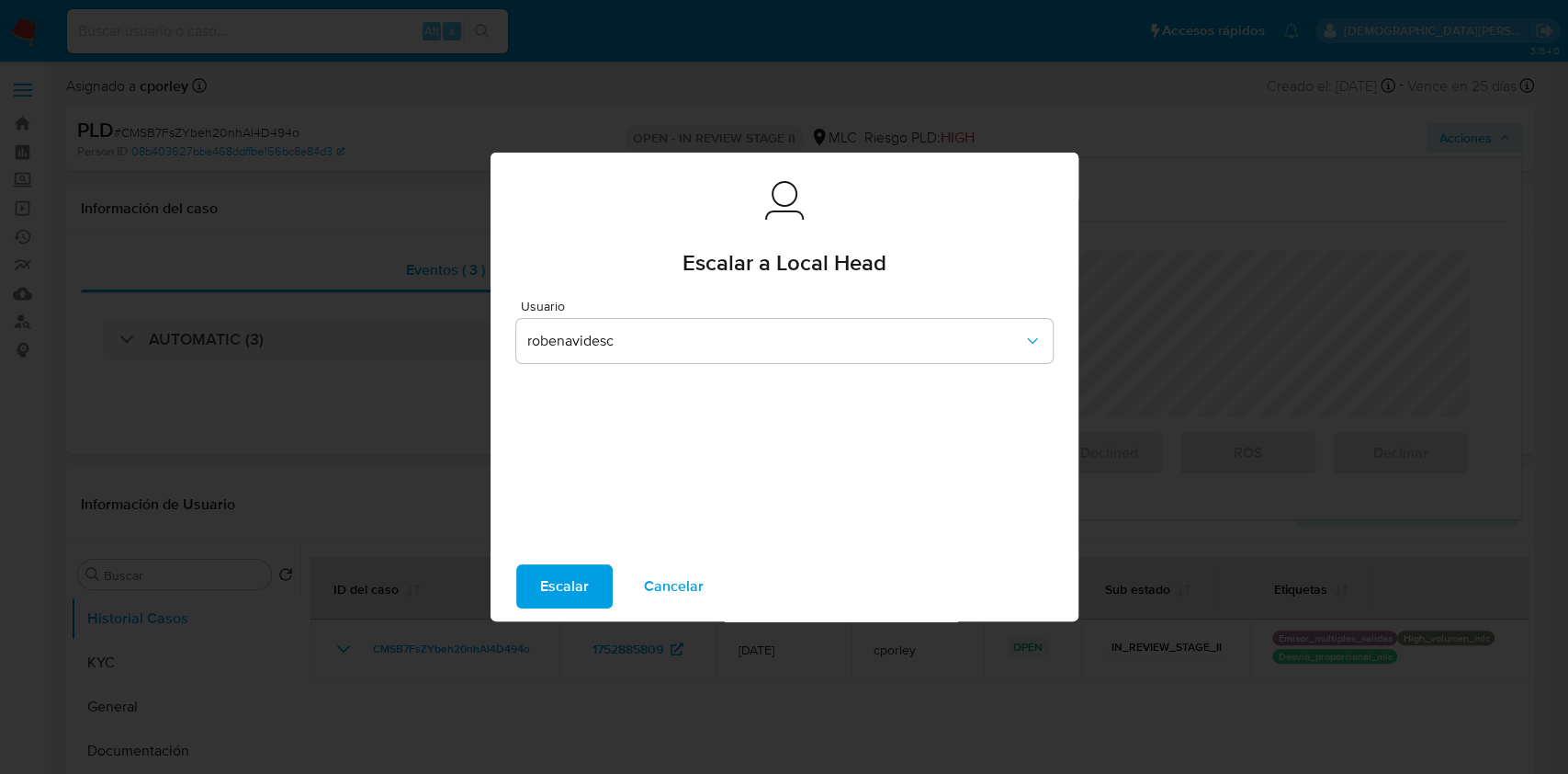
click at [556, 579] on span "Escalar" at bounding box center [565, 586] width 48 height 41
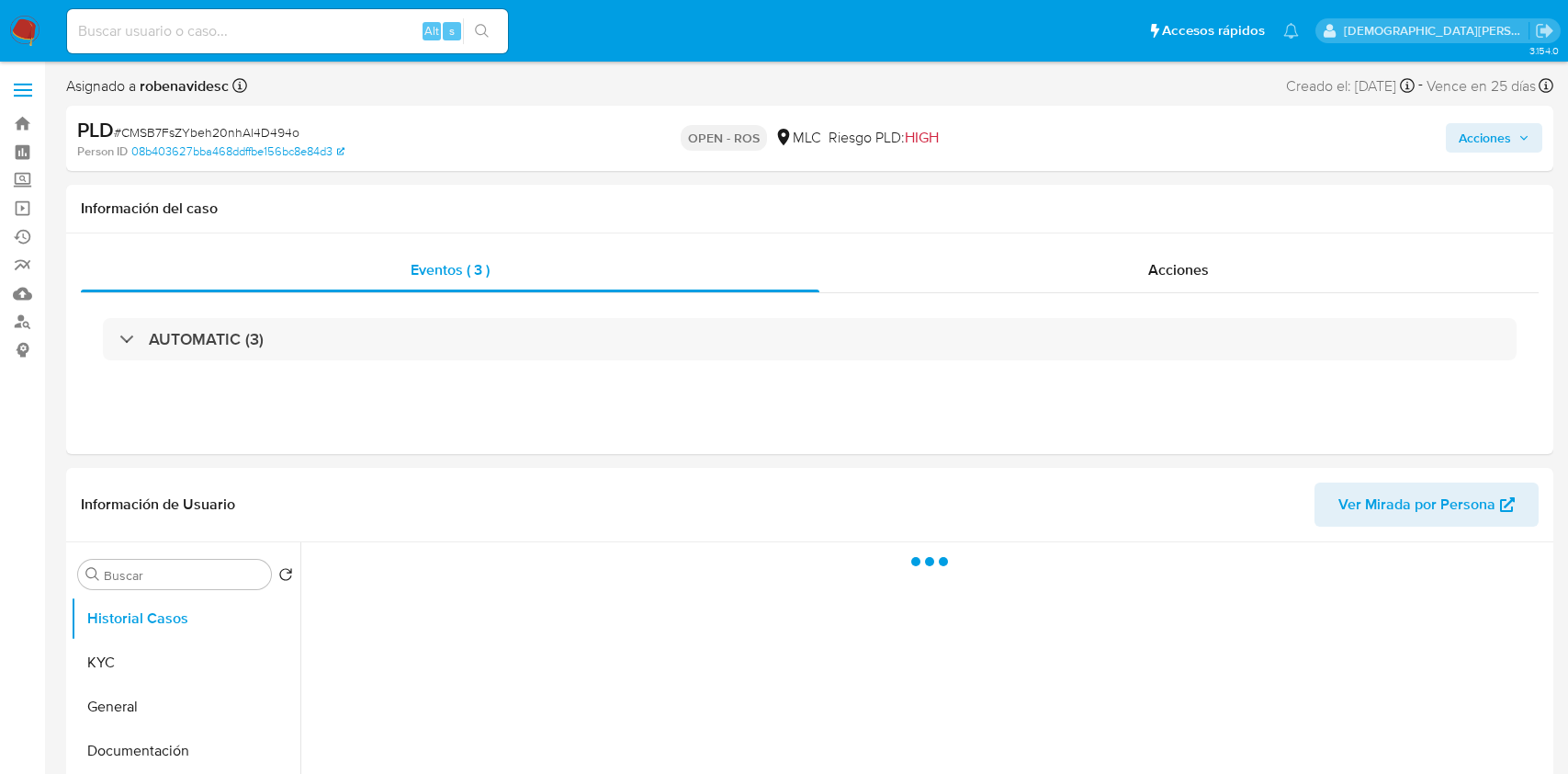
select select "10"
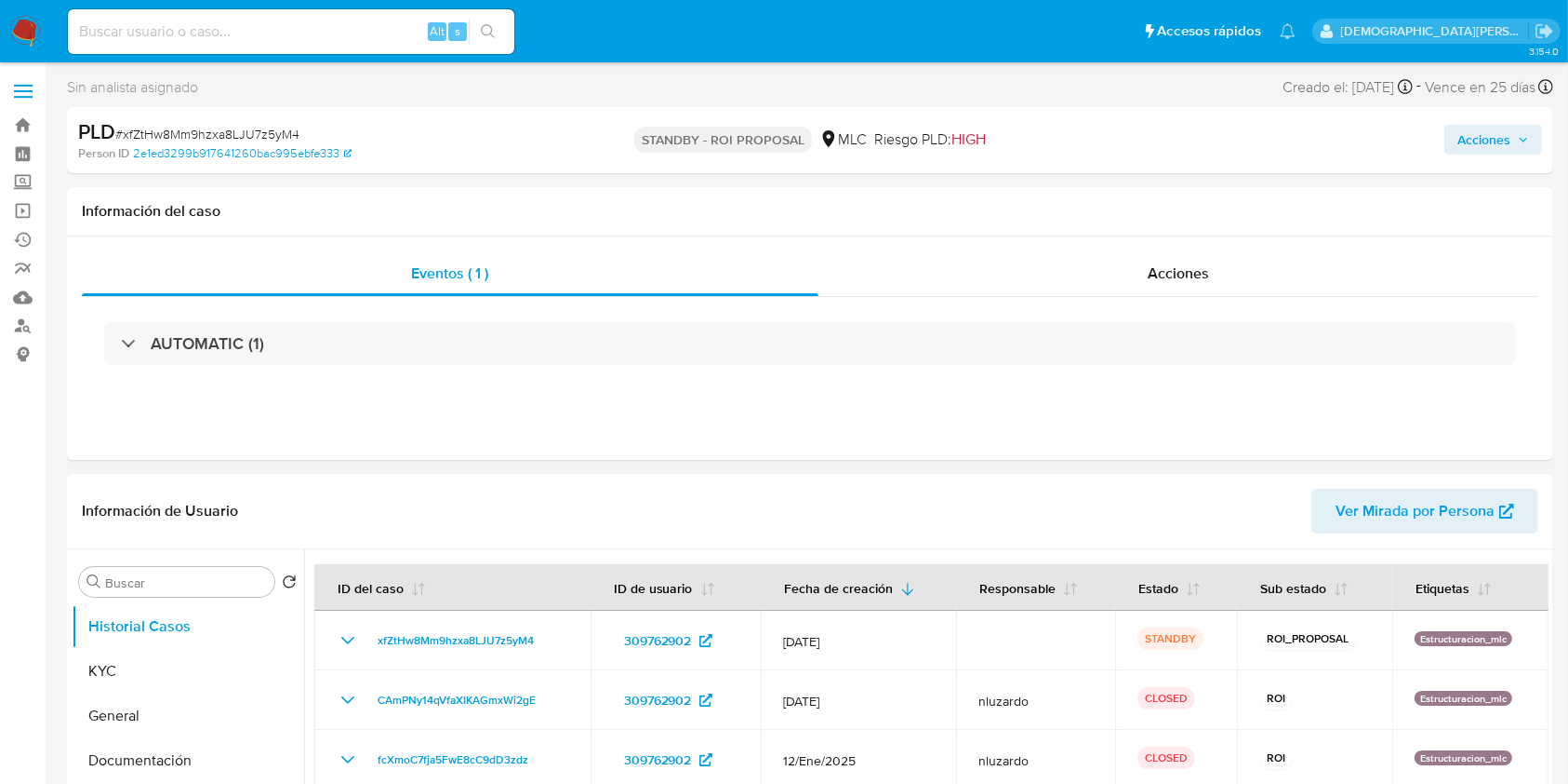
select select "10"
click at [111, 586] on button "General" at bounding box center [180, 716] width 218 height 45
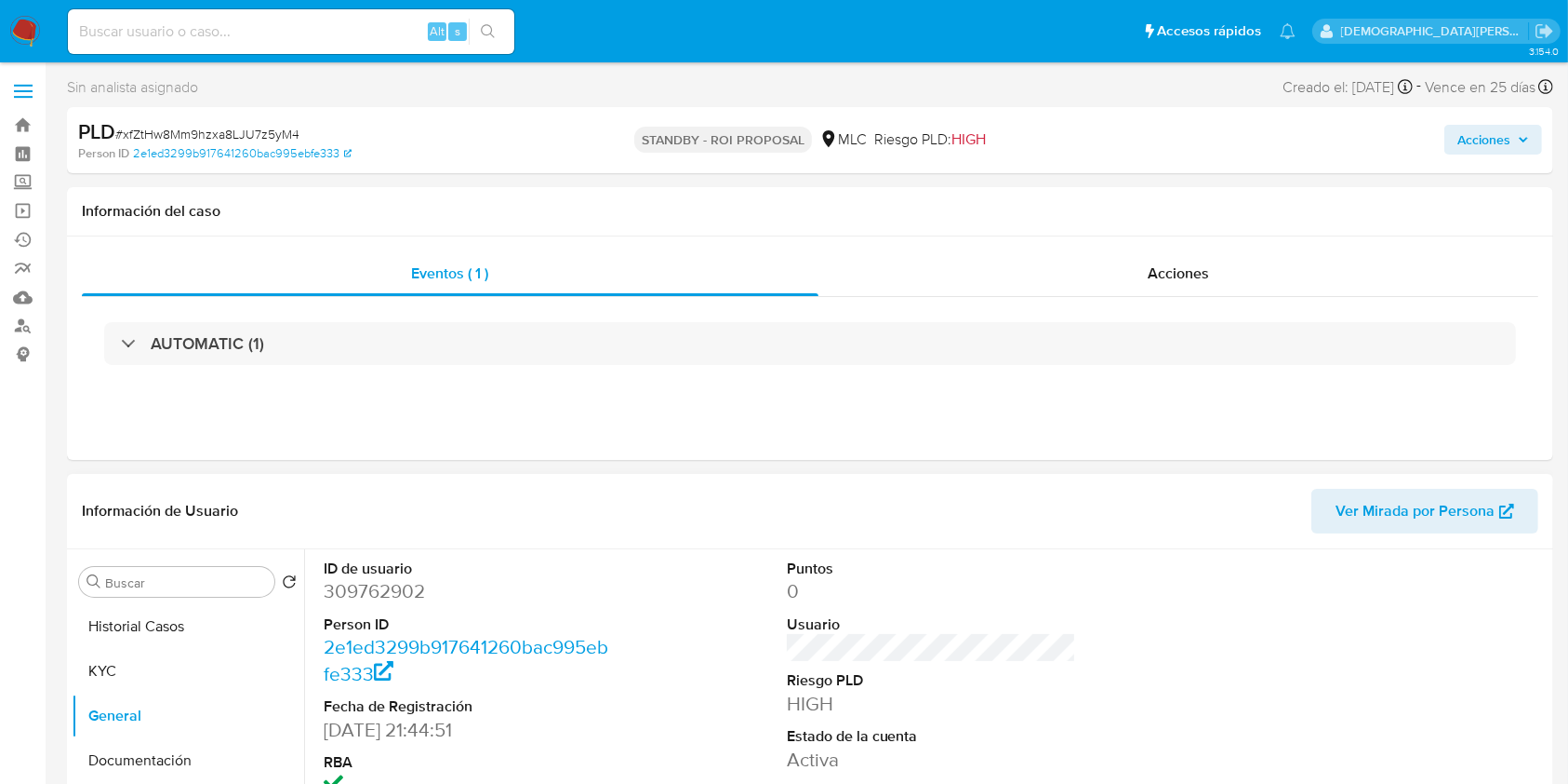
click at [353, 586] on dd "309762902" at bounding box center [469, 591] width 290 height 26
click at [353, 585] on dd "309762902" at bounding box center [469, 591] width 290 height 26
click at [351, 585] on dd "309762902" at bounding box center [469, 591] width 290 height 26
copy dd "309762902"
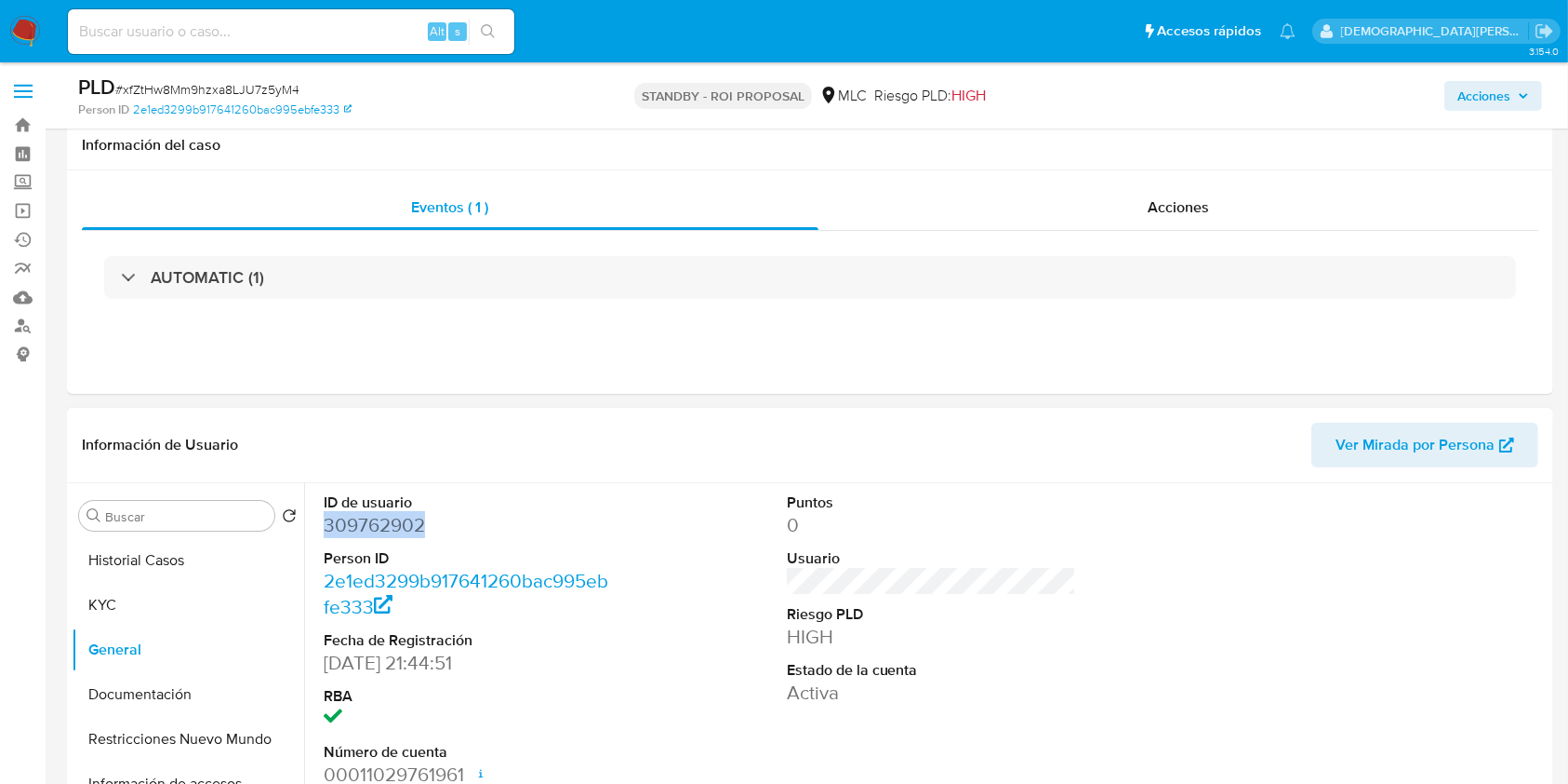
scroll to position [247, 0]
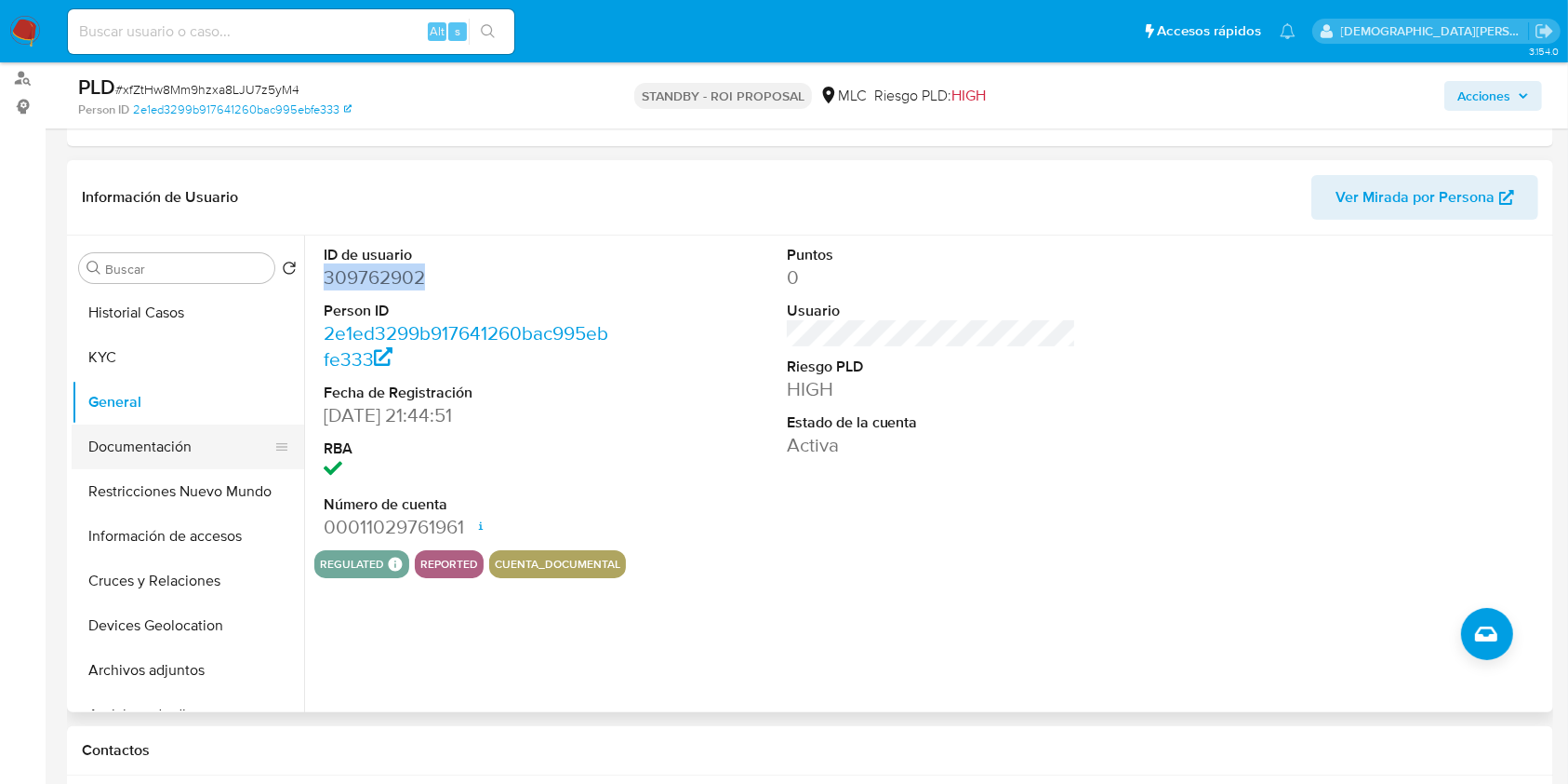
click at [141, 445] on button "Documentación" at bounding box center [180, 446] width 218 height 45
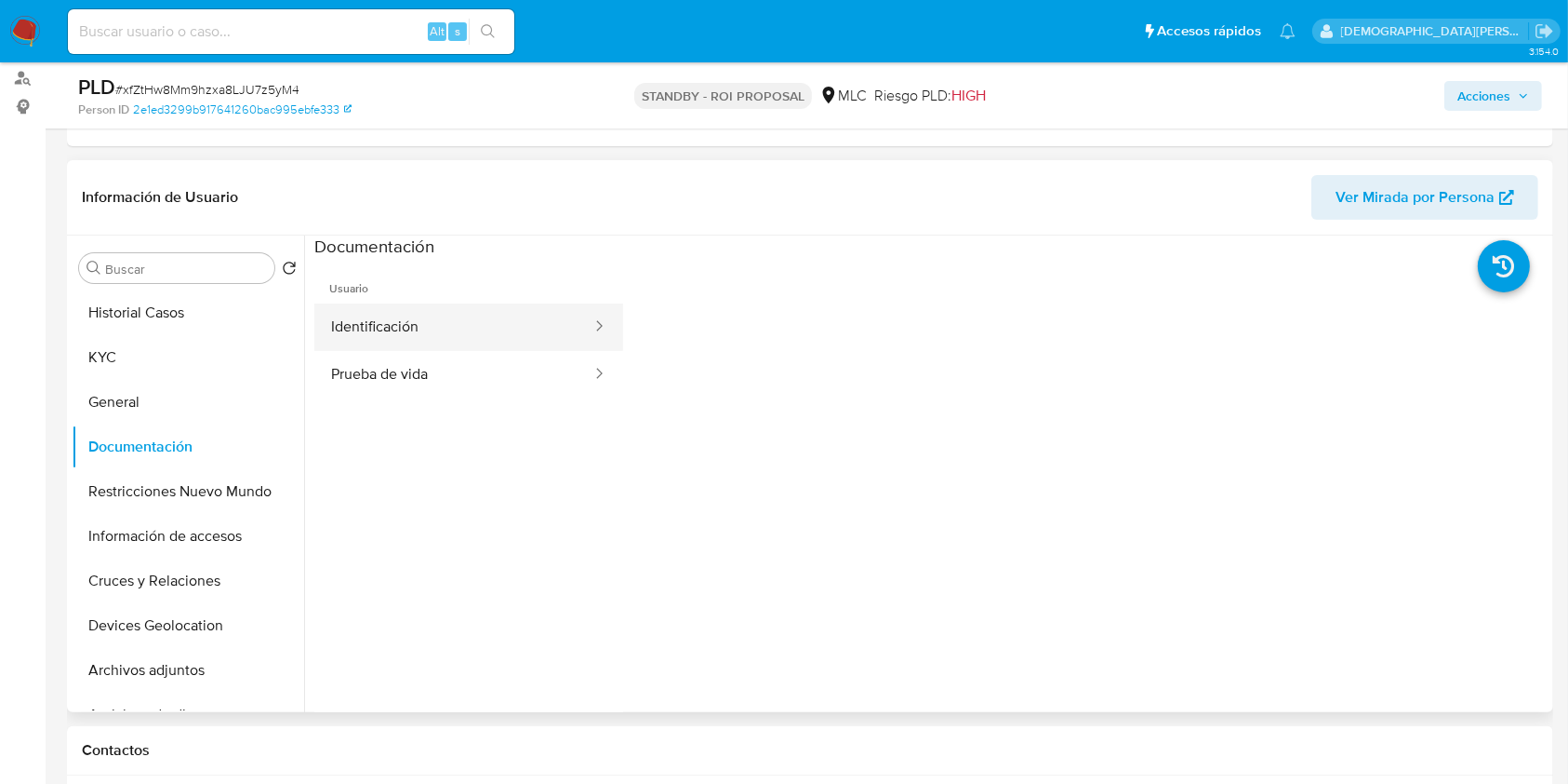
click at [330, 314] on button "Identificación" at bounding box center [454, 327] width 279 height 47
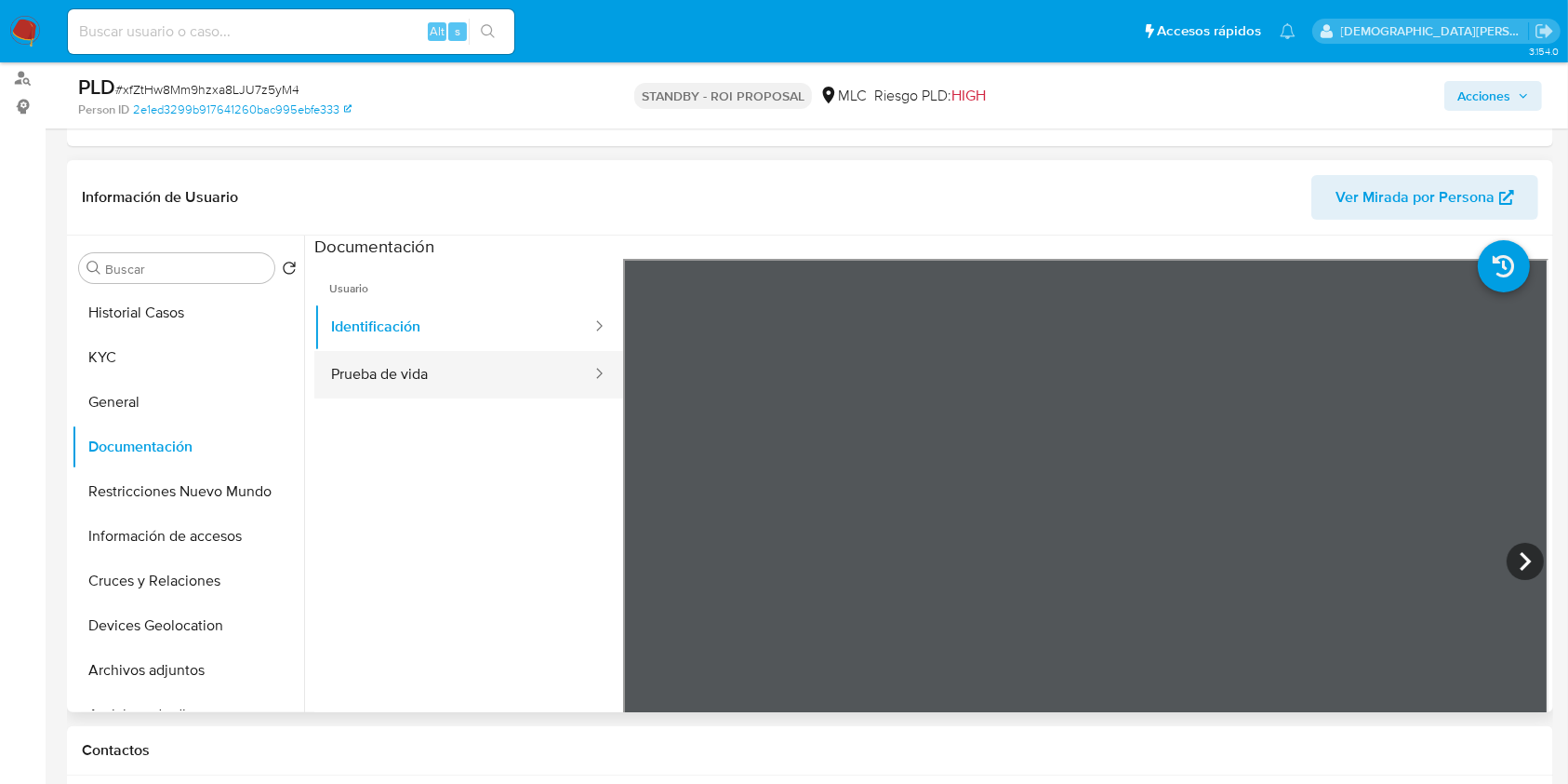
click at [421, 378] on button "Prueba de vida" at bounding box center [454, 375] width 279 height 47
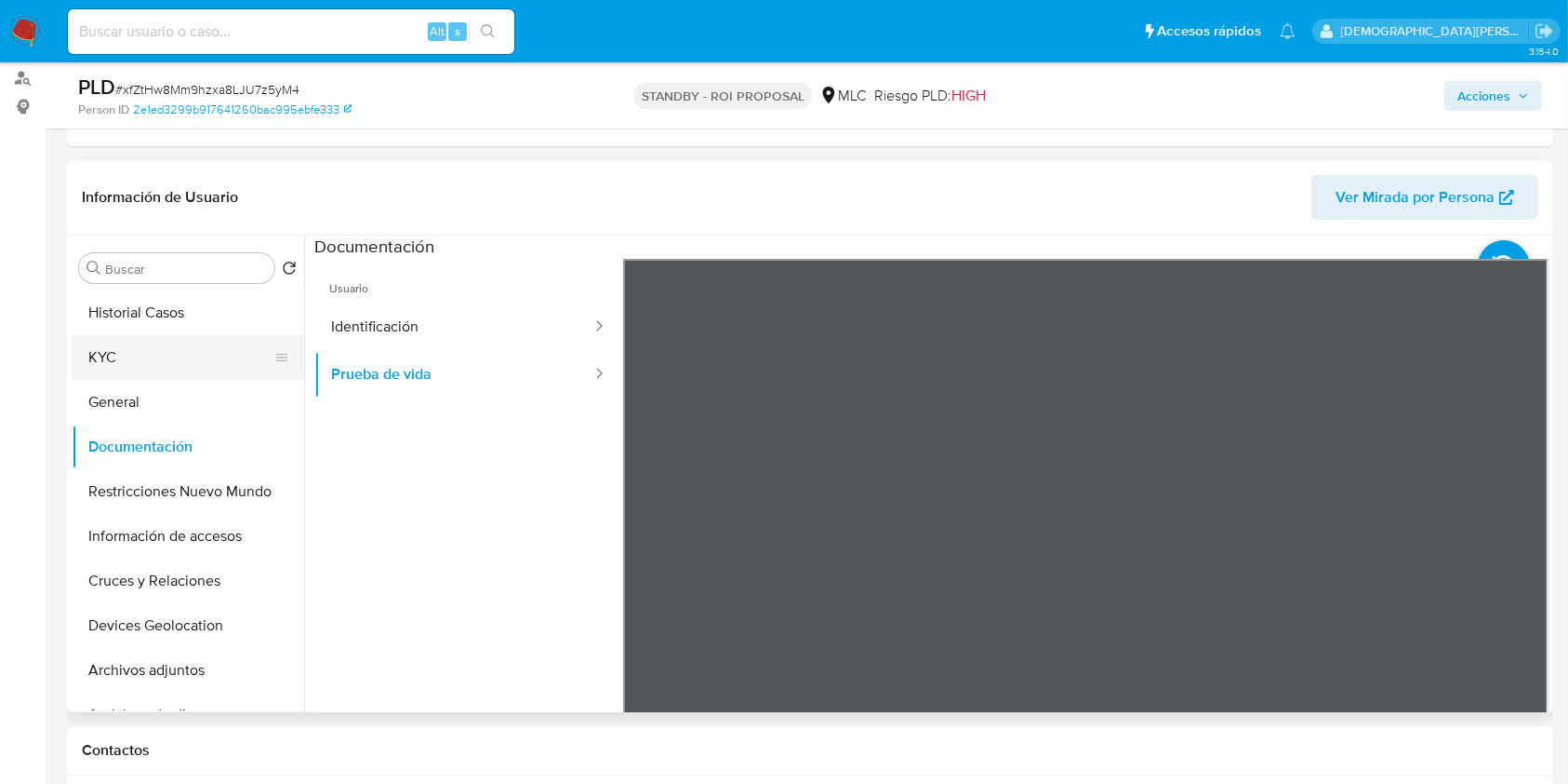
click at [157, 363] on button "KYC" at bounding box center [180, 357] width 218 height 45
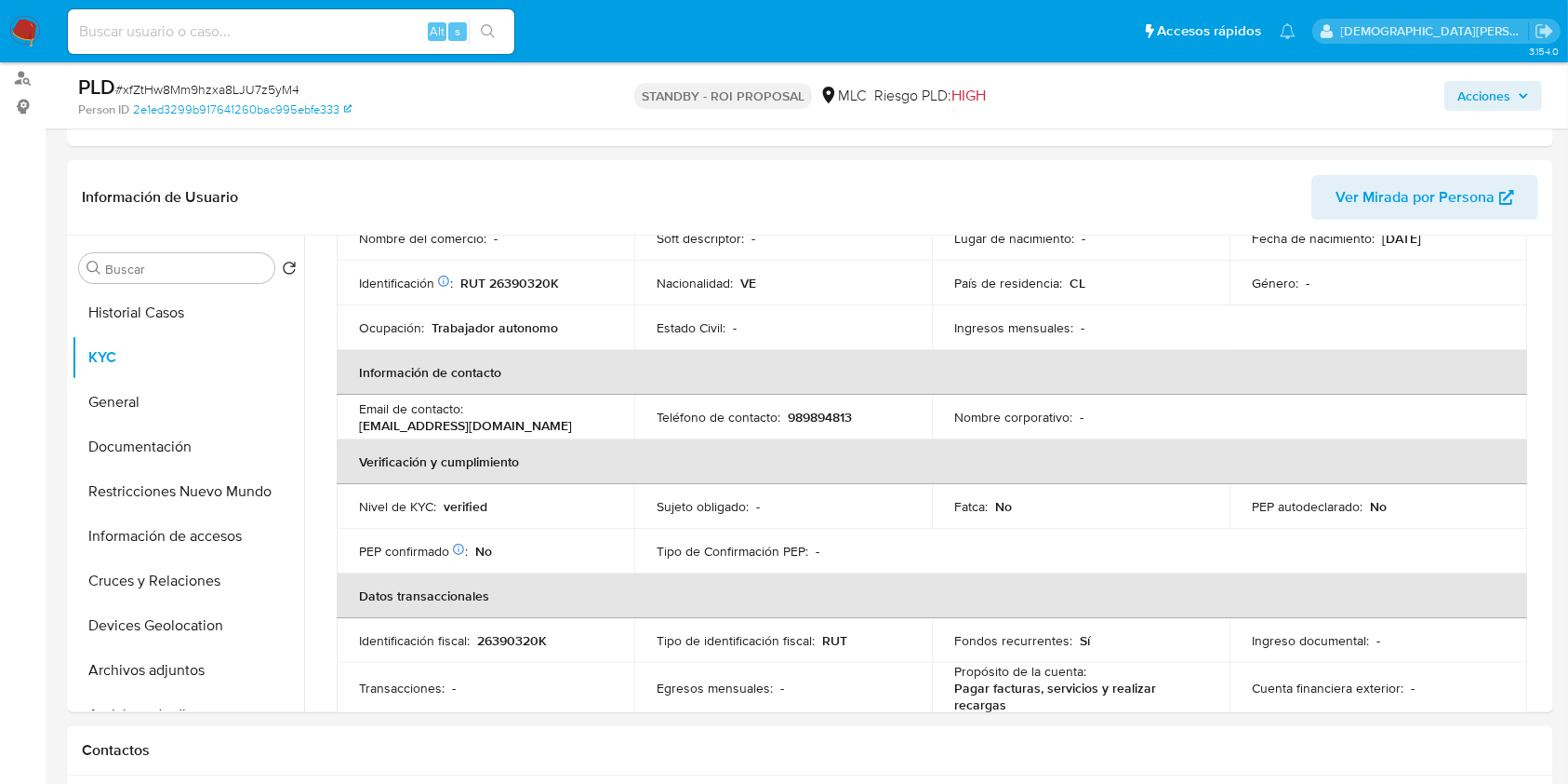
scroll to position [372, 0]
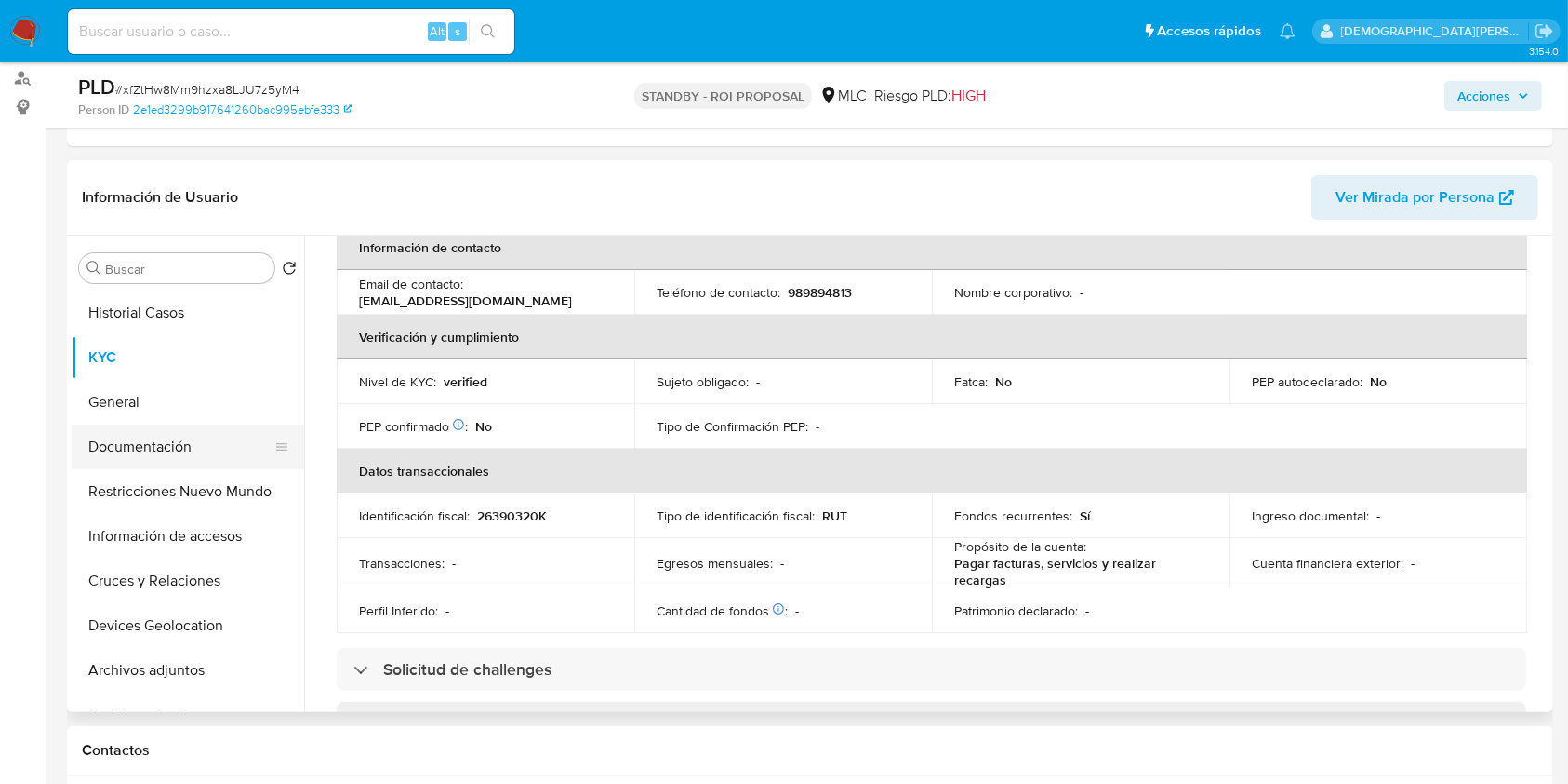
drag, startPoint x: 126, startPoint y: 438, endPoint x: 279, endPoint y: 417, distance: 154.4
click at [126, 439] on button "Documentación" at bounding box center [187, 446] width 232 height 45
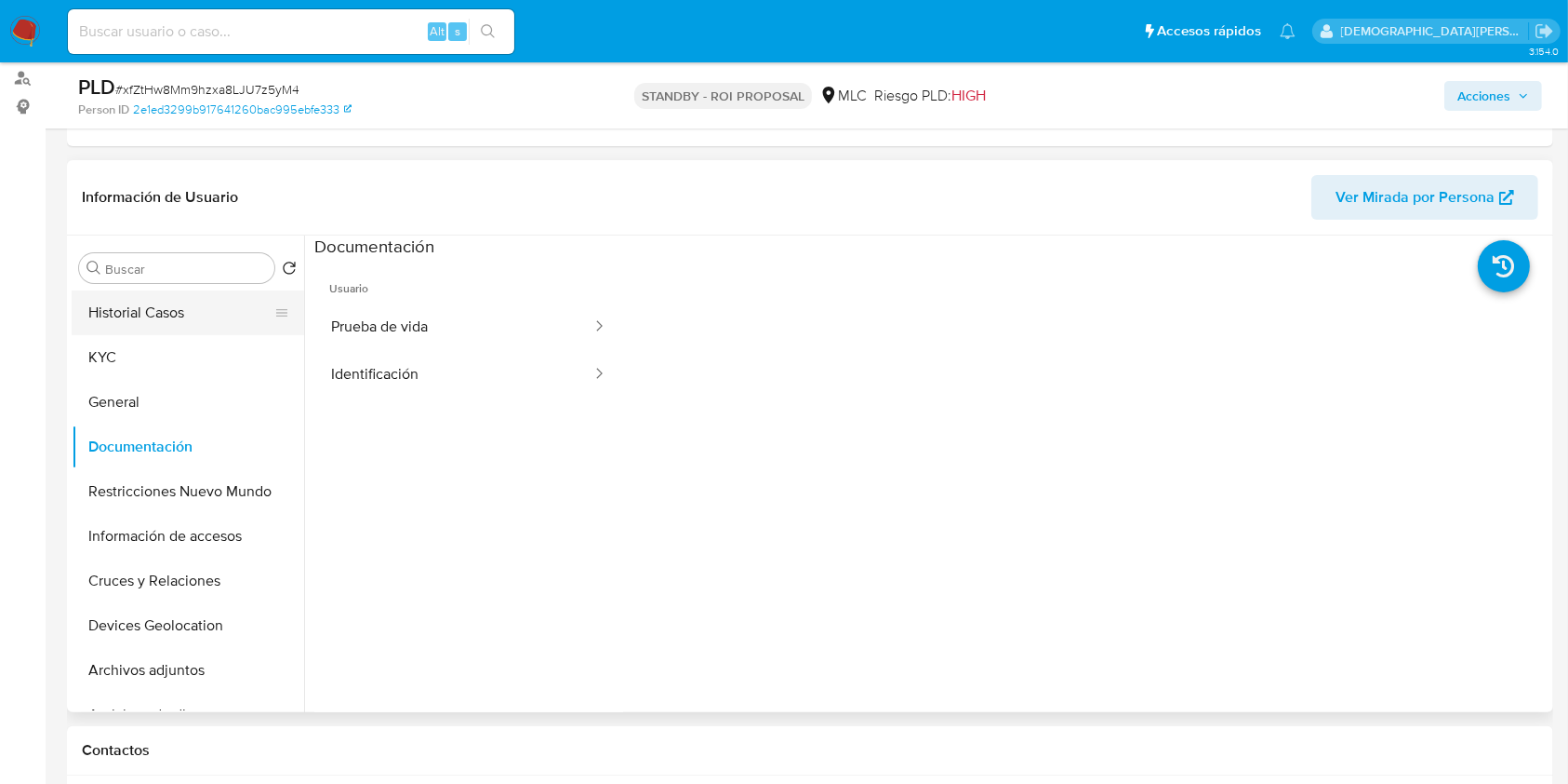
click at [156, 318] on button "Historial Casos" at bounding box center [180, 313] width 218 height 45
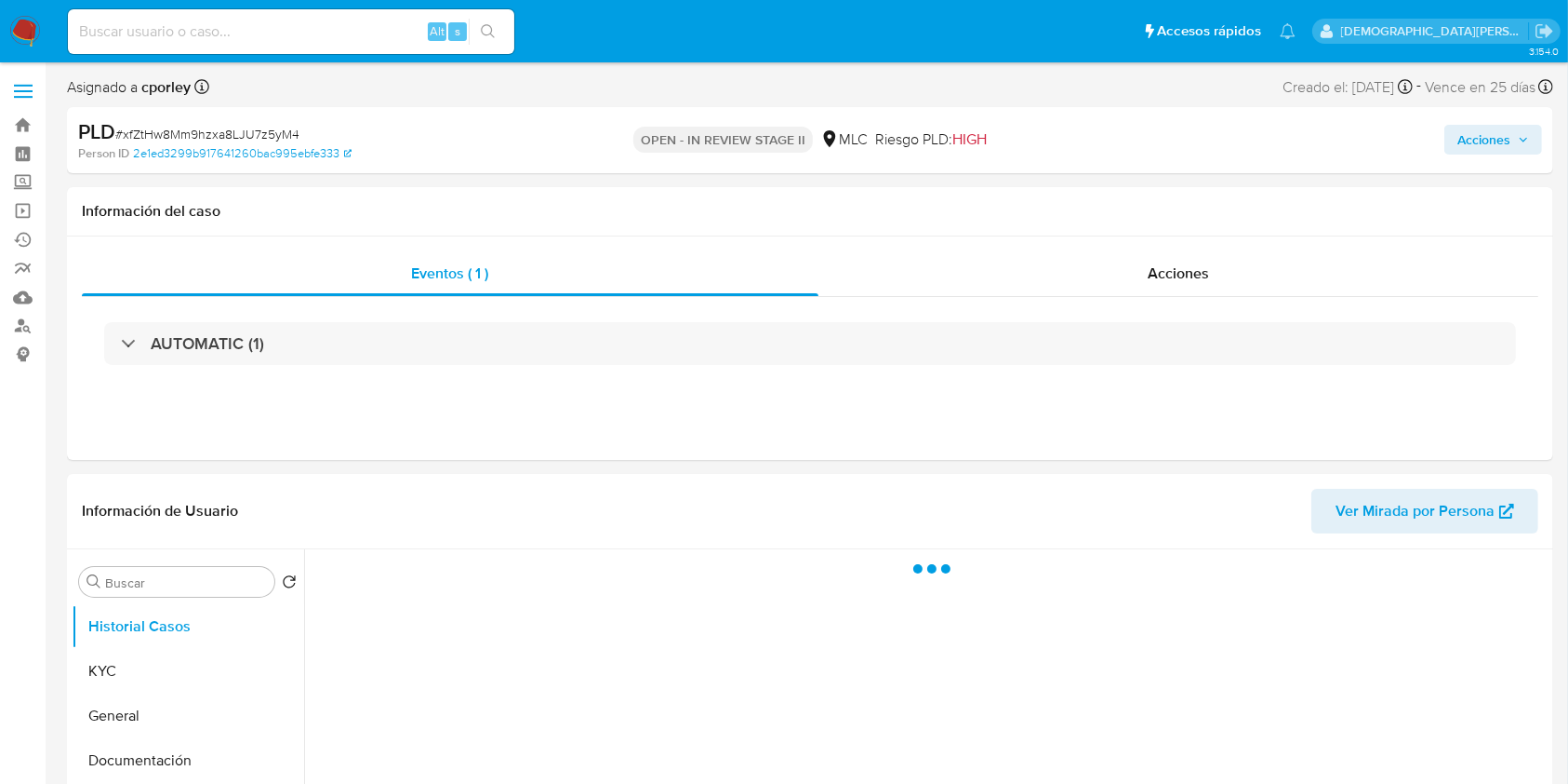
click at [1469, 136] on span "Acciones" at bounding box center [1484, 139] width 53 height 29
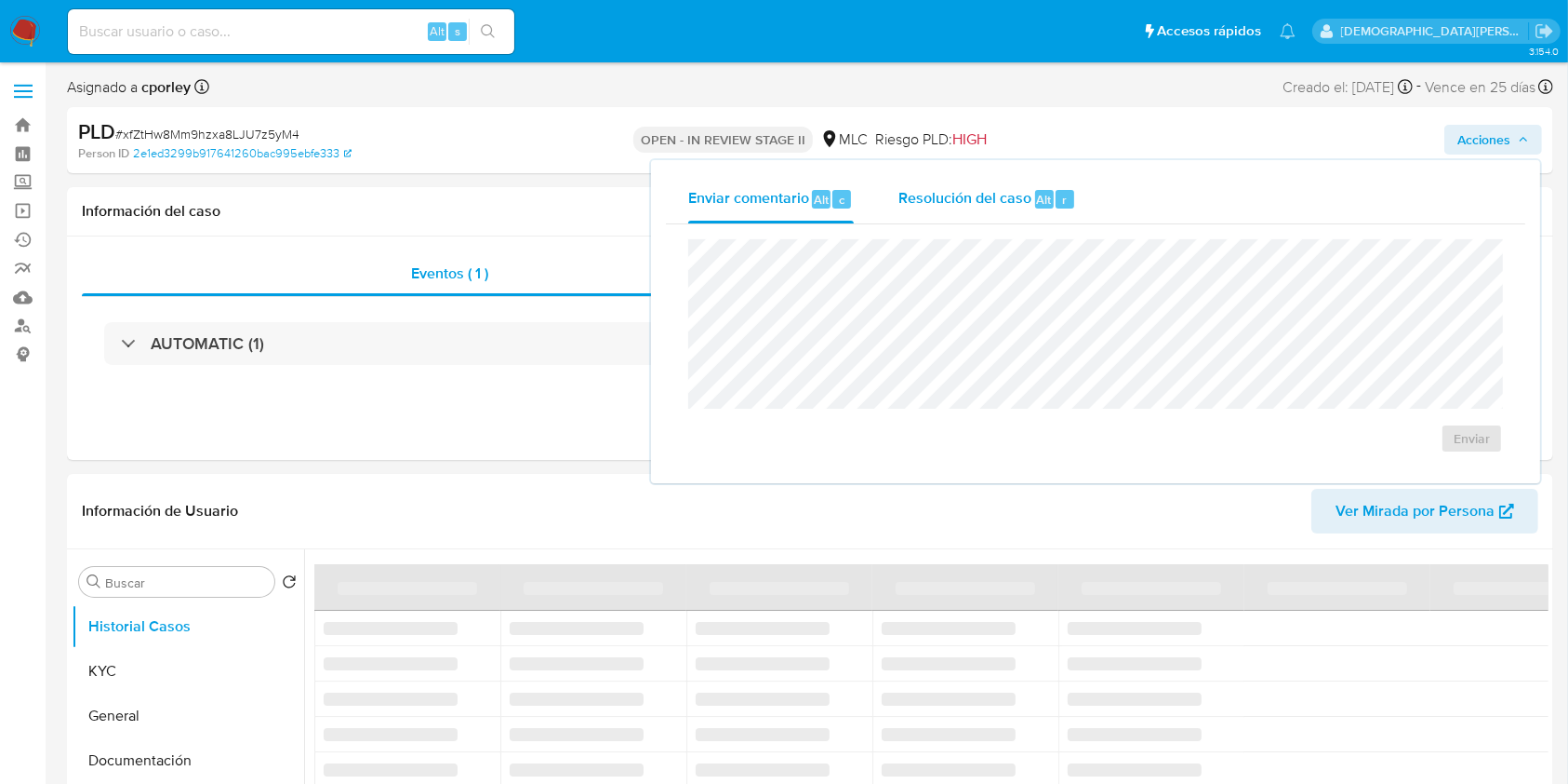
click at [936, 186] on div "Resolución del caso Alt r" at bounding box center [986, 198] width 177 height 48
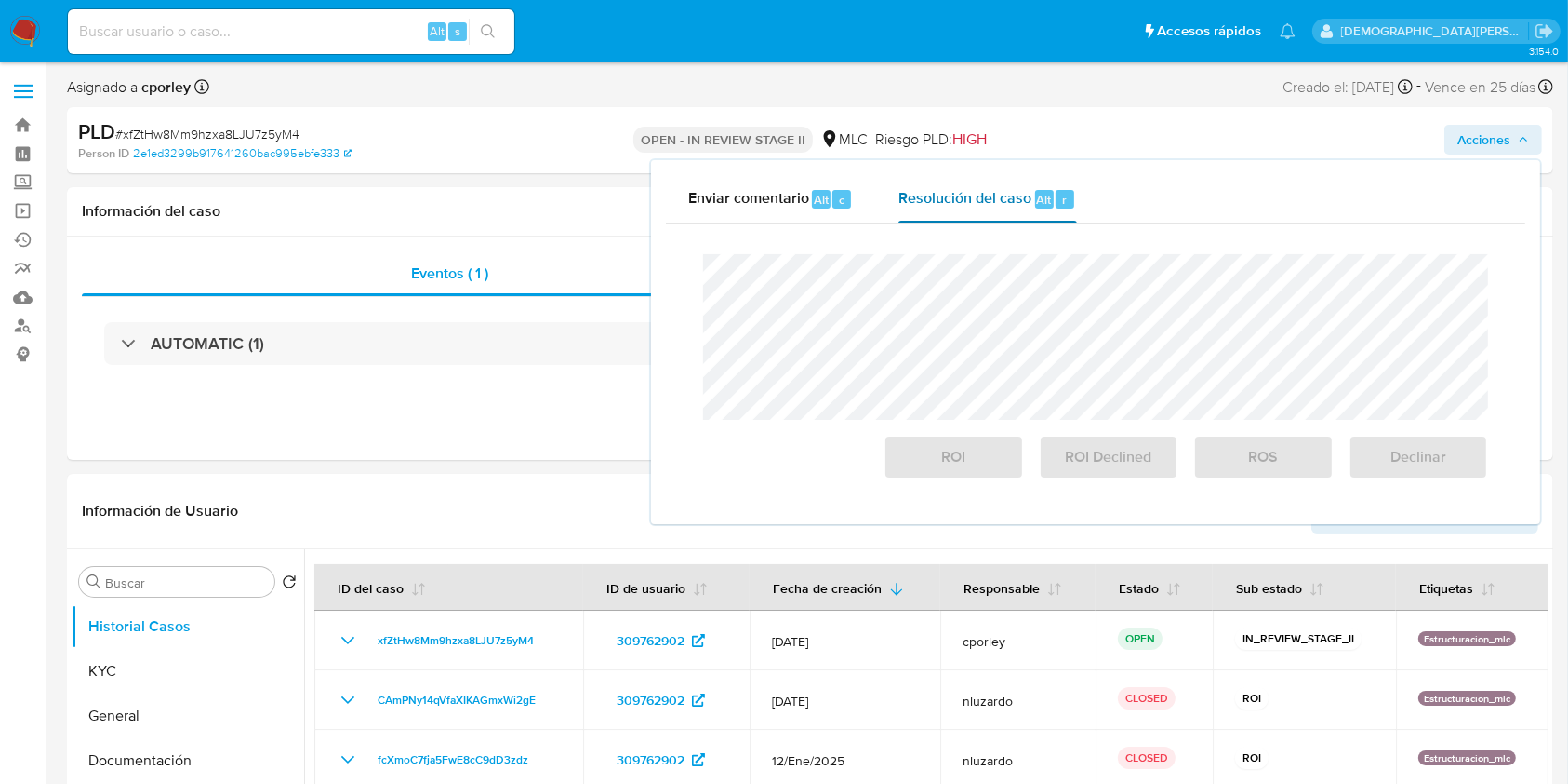
select select "10"
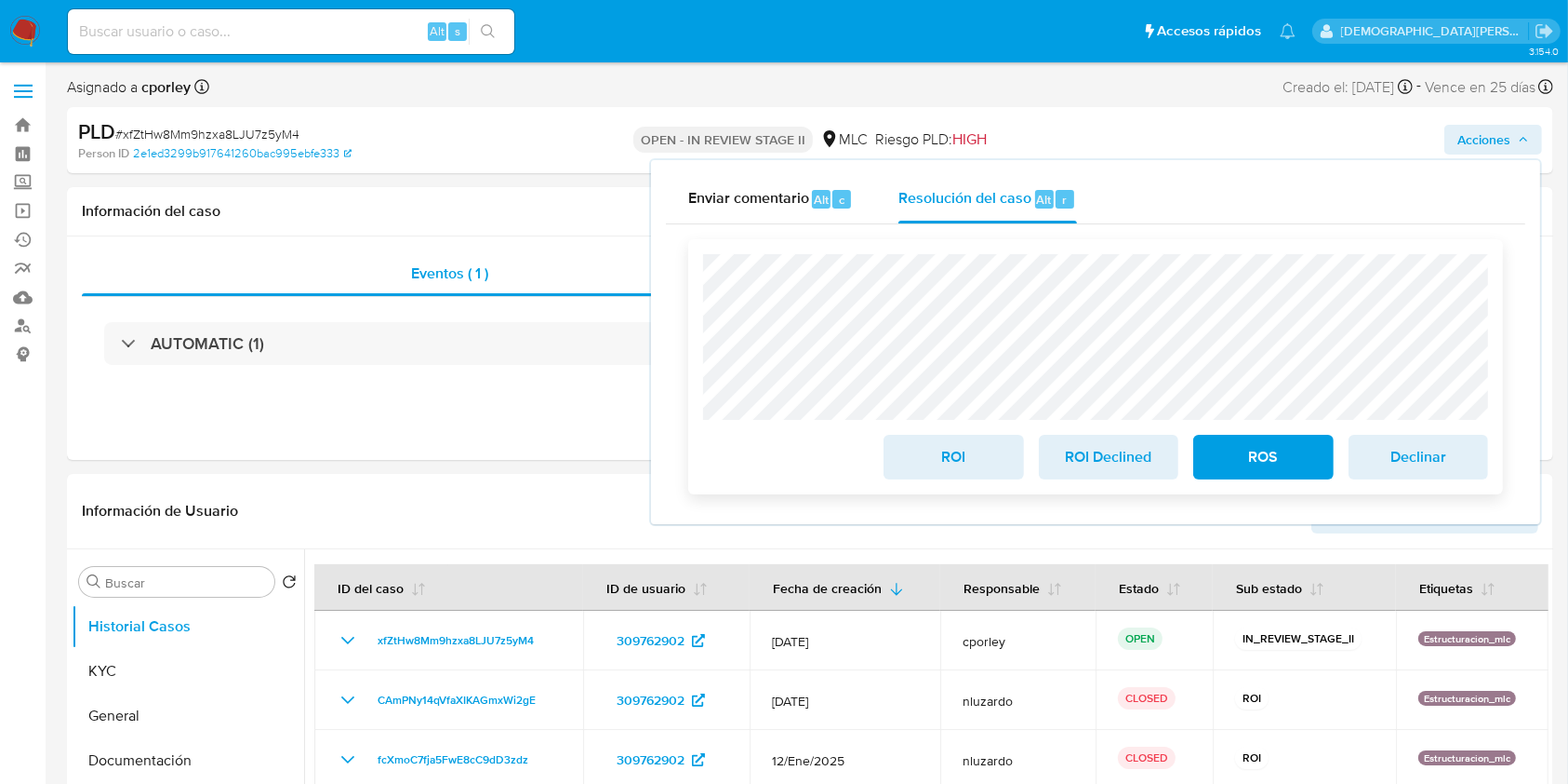
click at [1220, 462] on span "ROS" at bounding box center [1262, 457] width 91 height 41
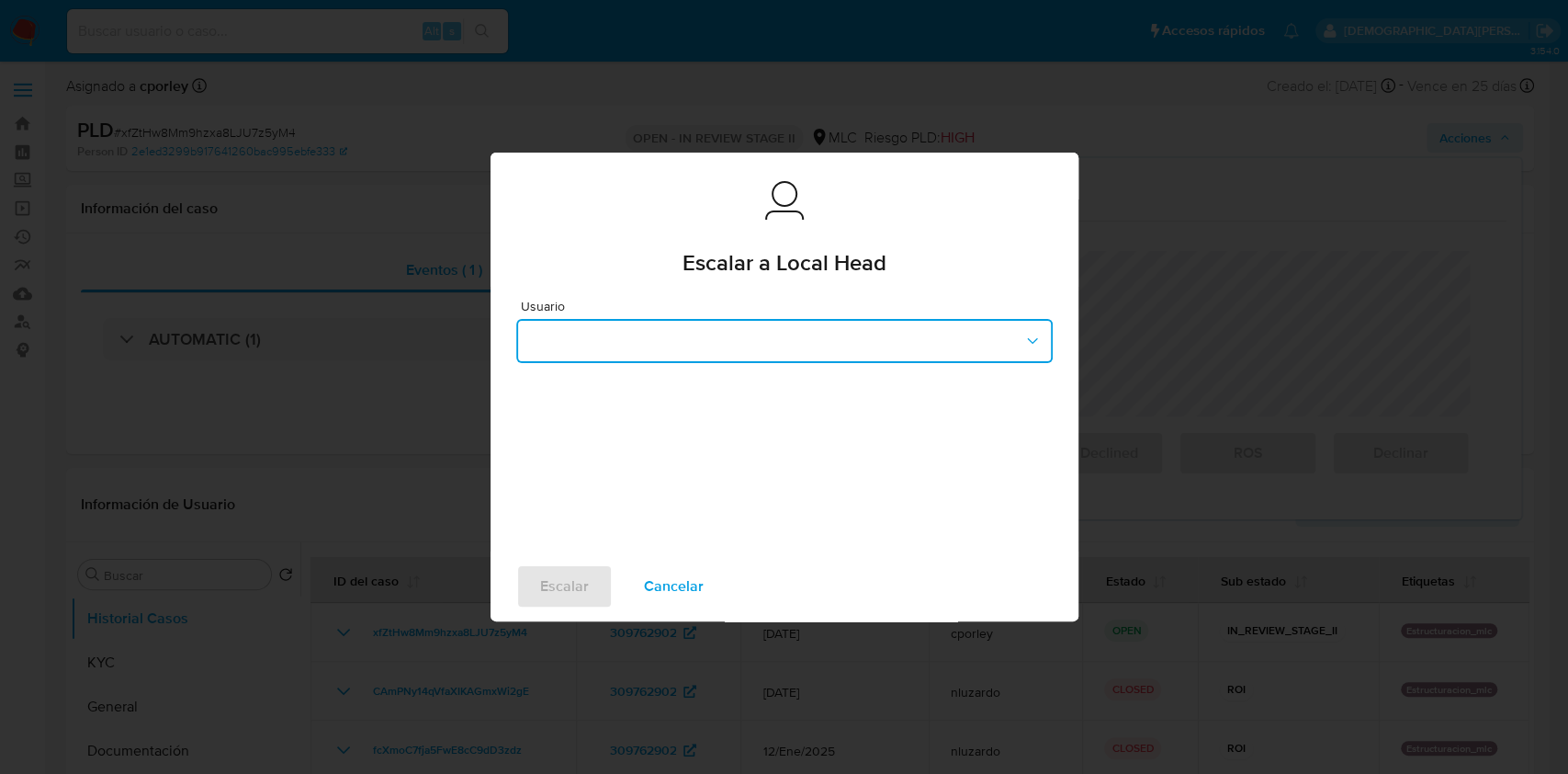
click at [684, 329] on button "button" at bounding box center [784, 341] width 537 height 45
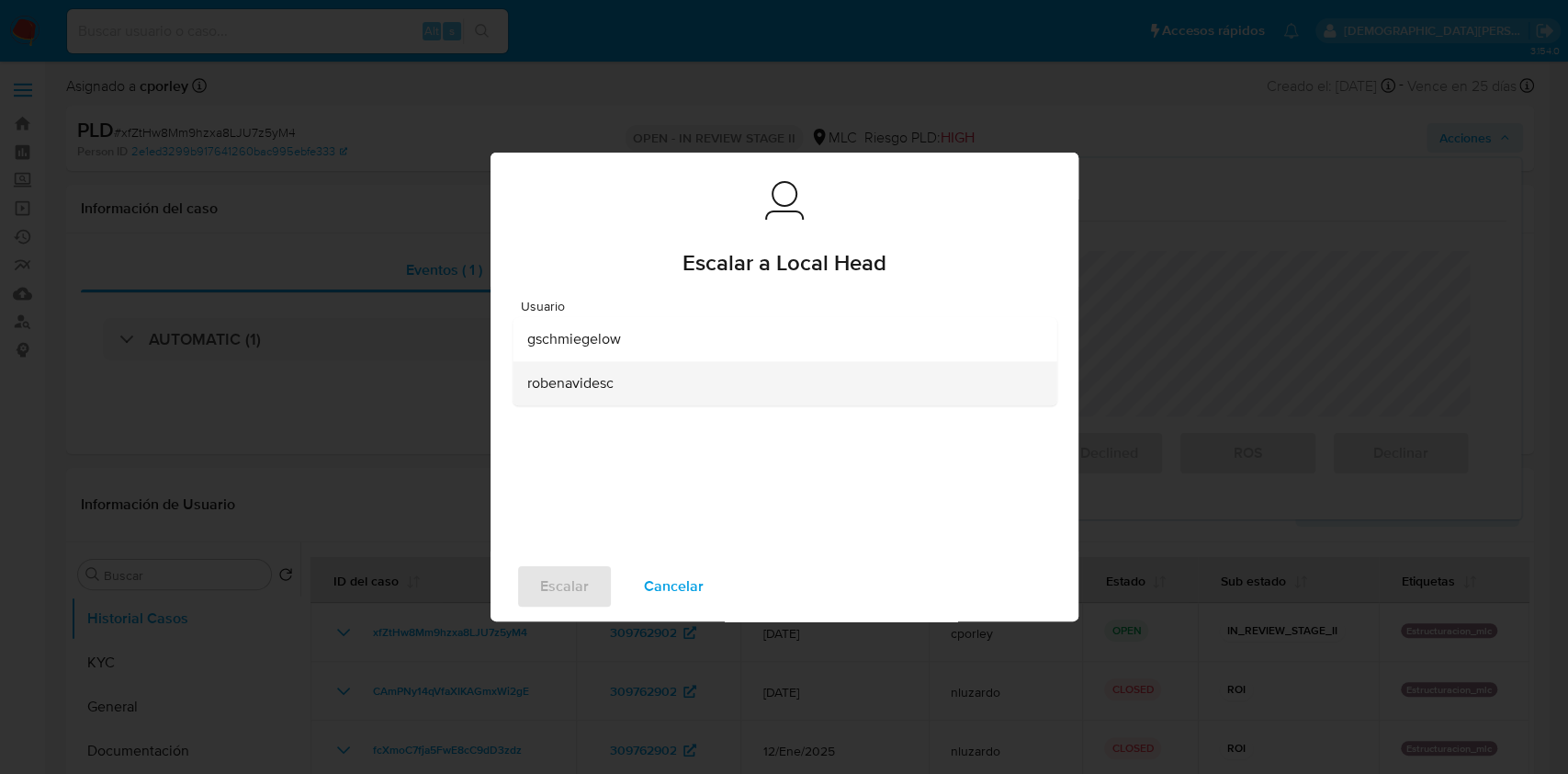
click at [569, 384] on span "robenavidesc" at bounding box center [569, 383] width 86 height 18
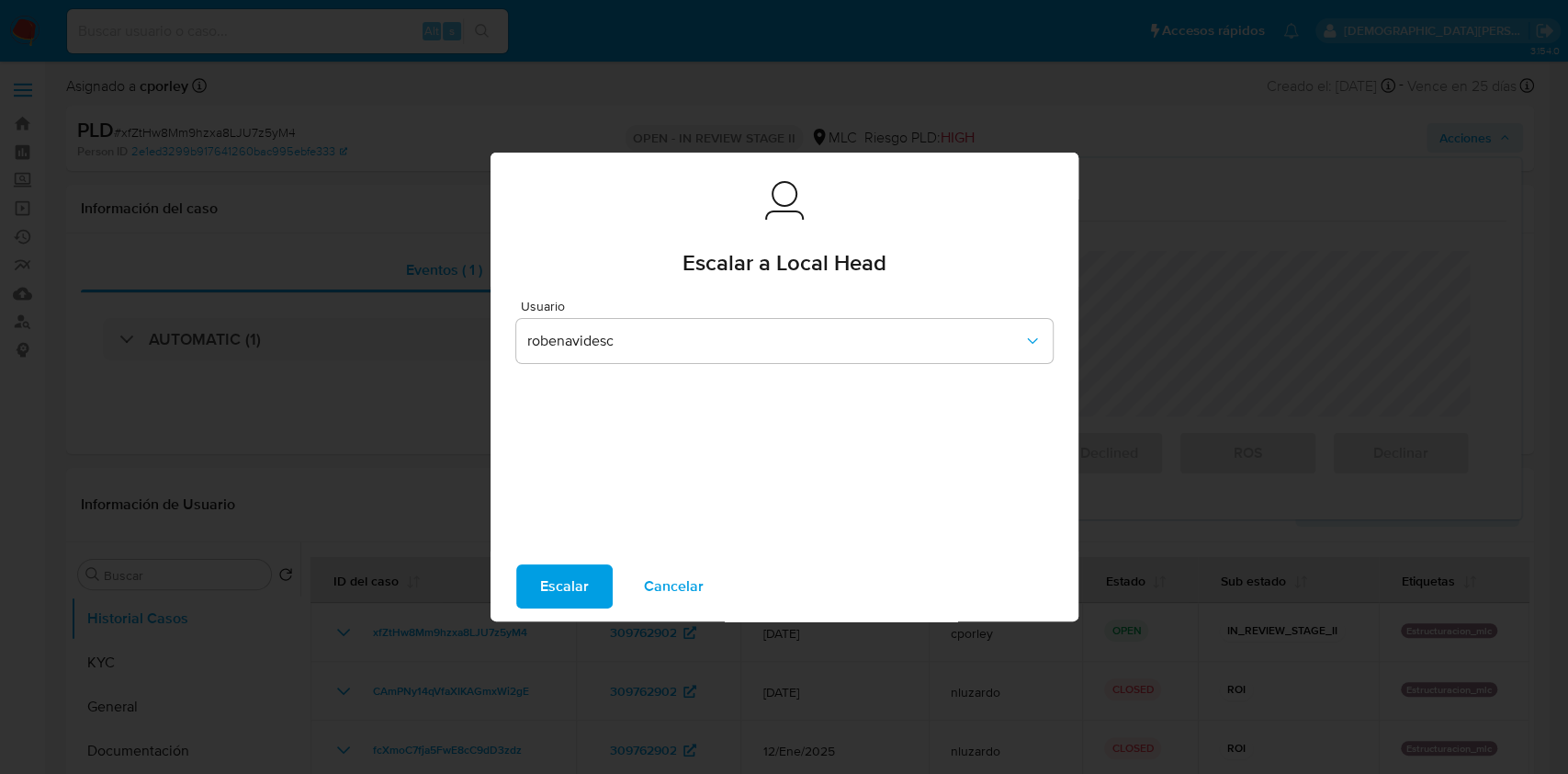
click at [543, 575] on span "Escalar" at bounding box center [565, 586] width 48 height 41
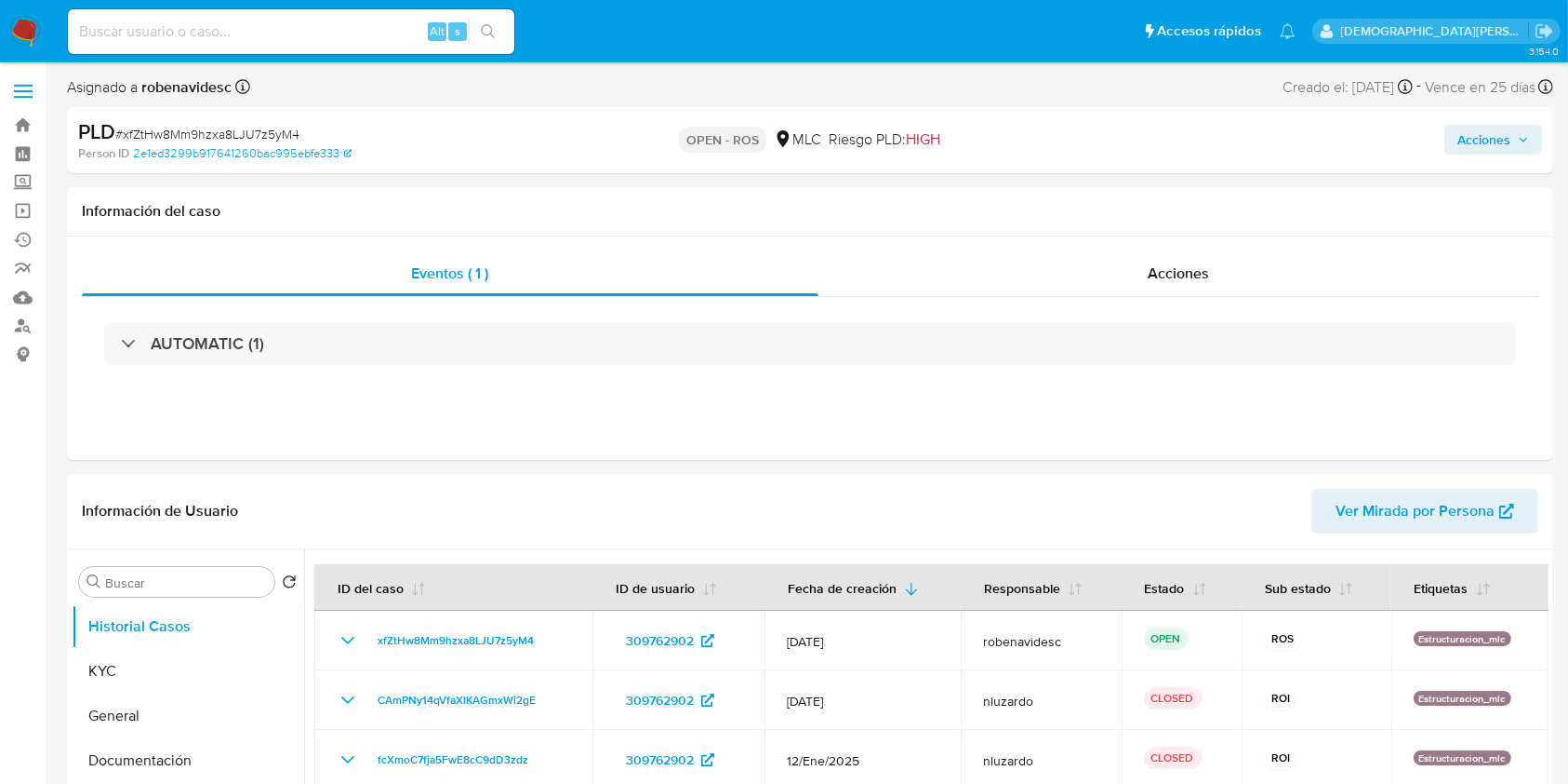
select select "10"
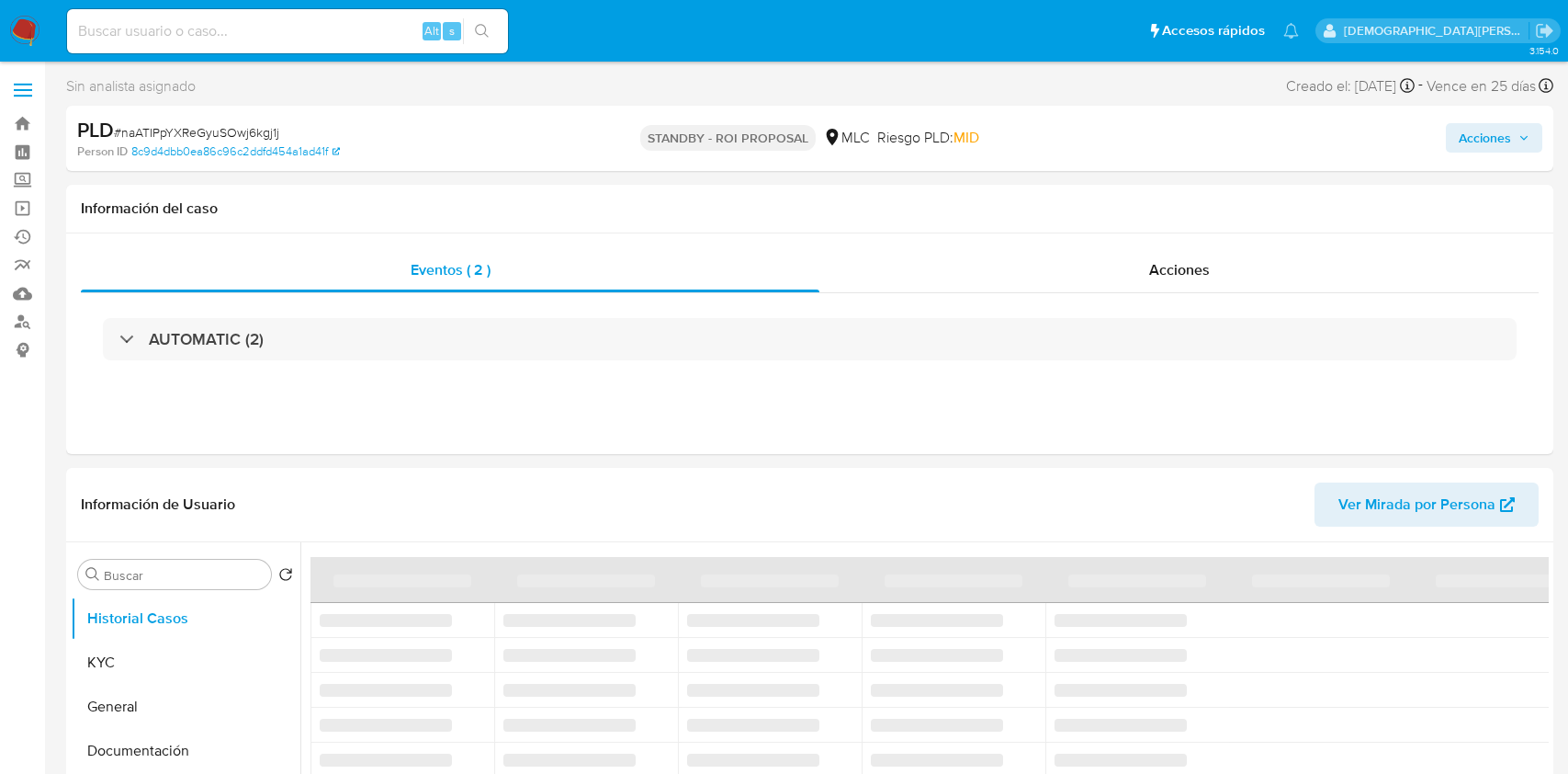
select select "10"
